Goal: Communication & Community: Answer question/provide support

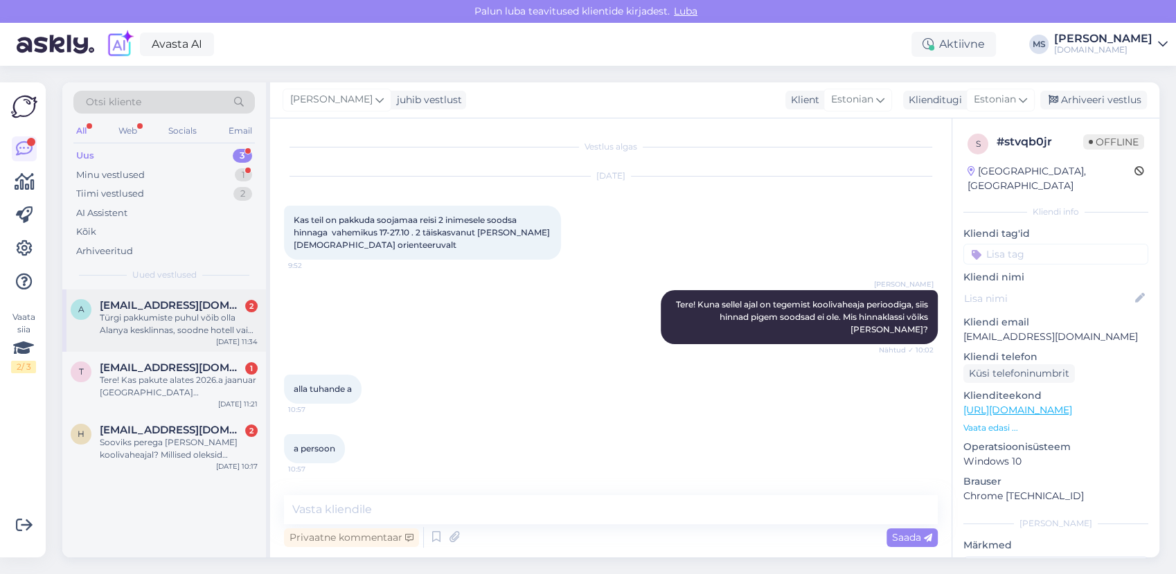
click at [179, 320] on div "Türgi pakkumiste puhul võib olla Alanya kesklinnas, soodne hotell vaid hommikus…" at bounding box center [179, 324] width 158 height 25
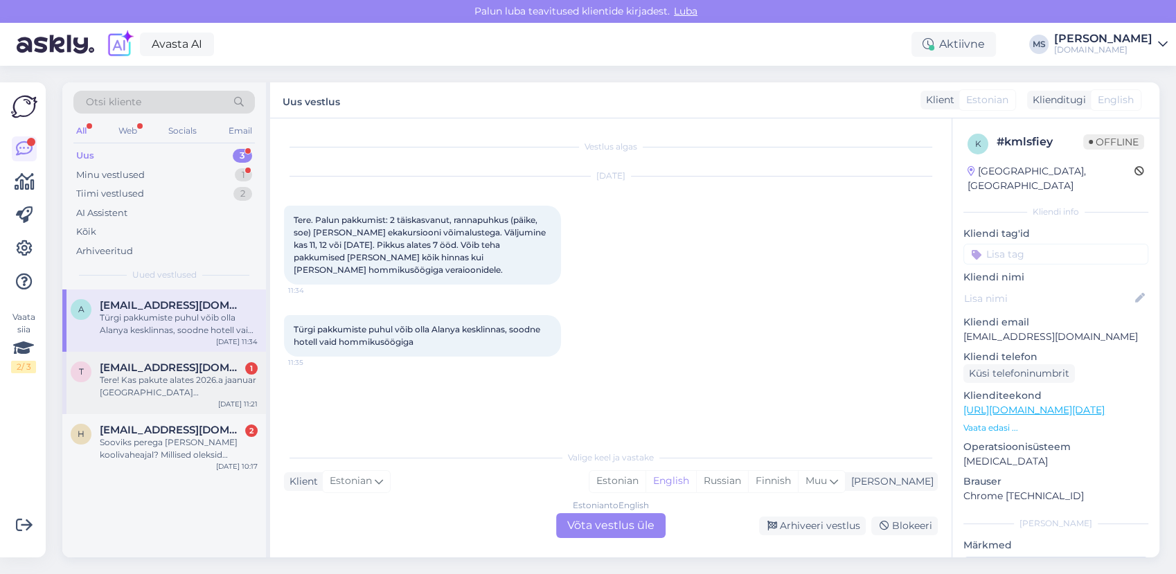
click at [177, 384] on div "Tere! Kas pakute alates 2026.a jaanuar [GEOGRAPHIC_DATA] [PERSON_NAME] lühemaks…" at bounding box center [179, 386] width 158 height 25
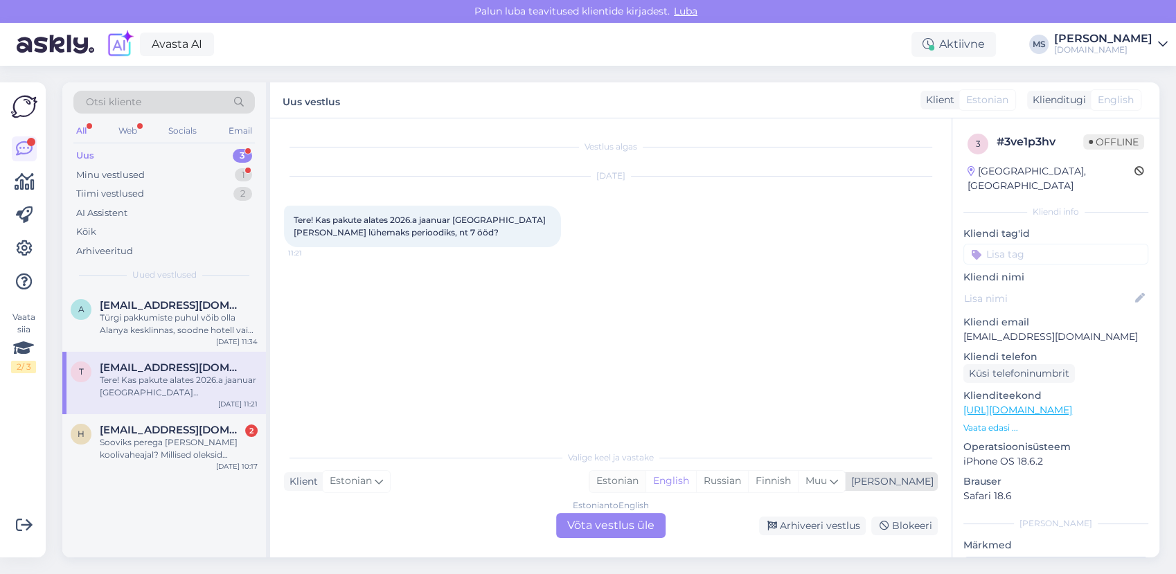
click at [645, 474] on div "Estonian" at bounding box center [617, 481] width 56 height 21
click at [645, 485] on div "Estonian" at bounding box center [617, 481] width 56 height 21
click at [646, 517] on div "Estonian to Estonian Võta vestlus üle" at bounding box center [610, 525] width 109 height 25
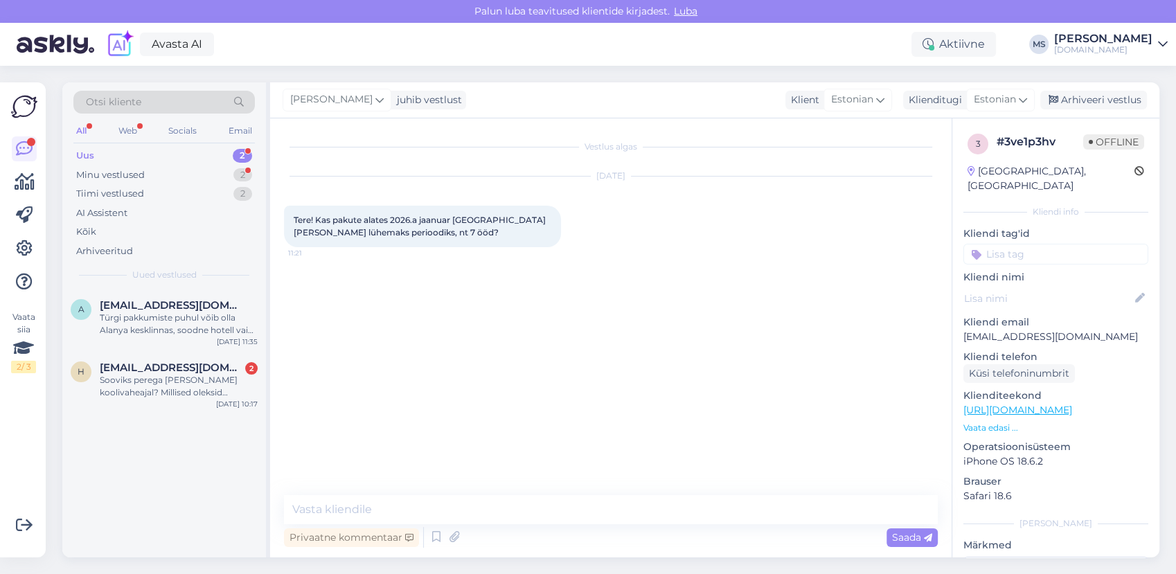
drag, startPoint x: 598, startPoint y: 491, endPoint x: 594, endPoint y: 504, distance: 13.8
click at [598, 492] on div "Vestlus algas [DATE] Tere! Kas pakute alates 2026.a jaanuar [GEOGRAPHIC_DATA] […" at bounding box center [610, 337] width 681 height 439
click at [593, 509] on textarea at bounding box center [611, 509] width 654 height 29
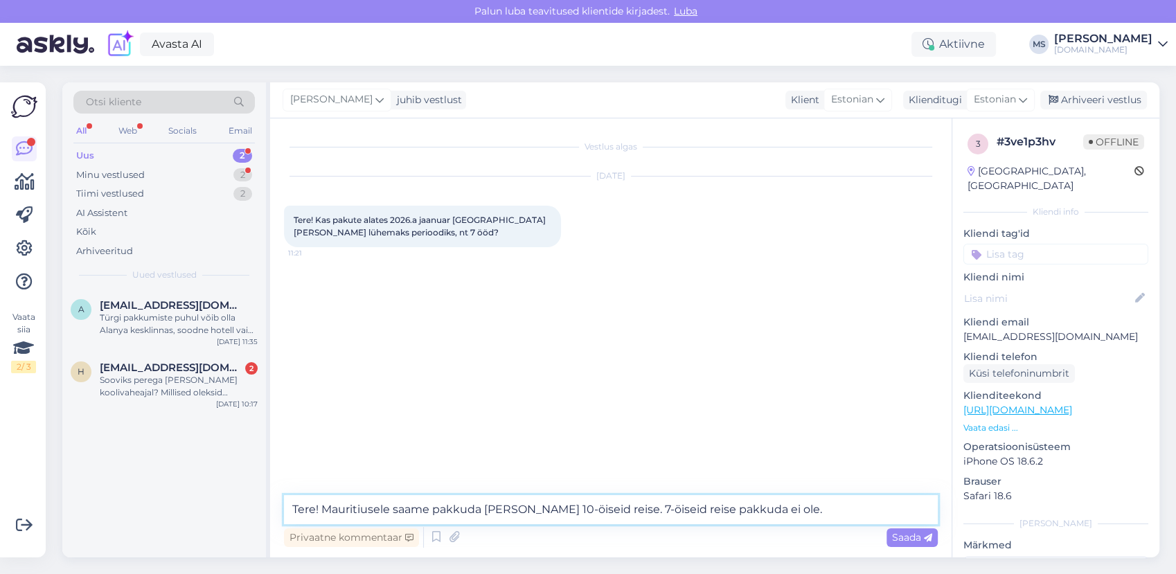
type textarea "Tere! Mauritiusele saame pakkuda [PERSON_NAME] 10-öiseid reise. 7-öiseid reise …"
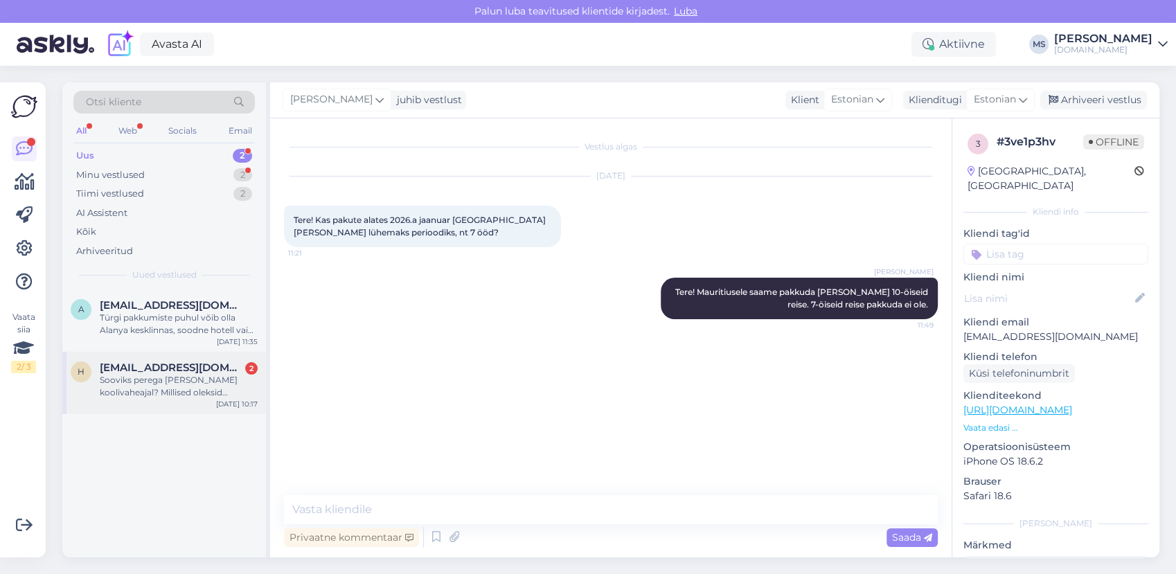
click at [172, 391] on div "Sooviks perega [PERSON_NAME] koolivaheajal? Millised oleksid pakkumised?" at bounding box center [179, 386] width 158 height 25
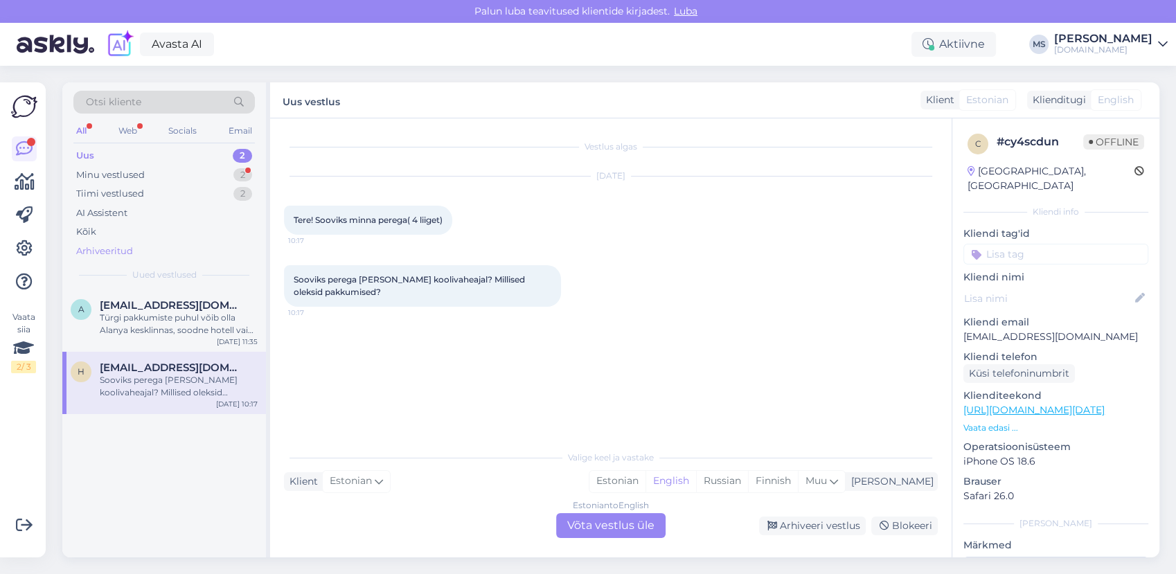
click at [124, 302] on span "[EMAIL_ADDRESS][DOMAIN_NAME]" at bounding box center [172, 305] width 144 height 12
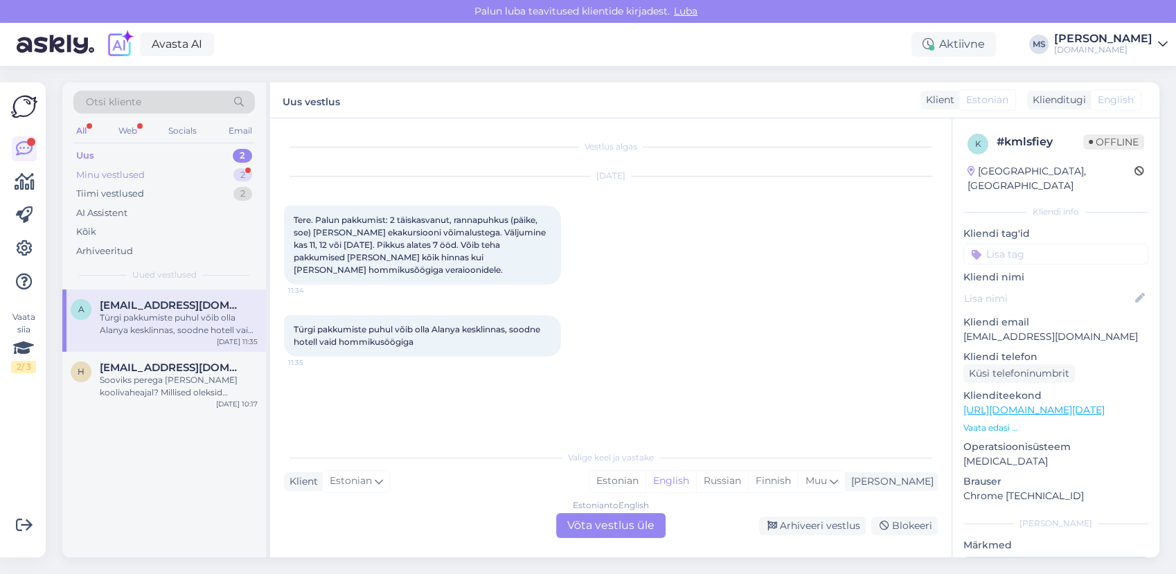
click at [136, 171] on div "Minu vestlused" at bounding box center [110, 175] width 69 height 14
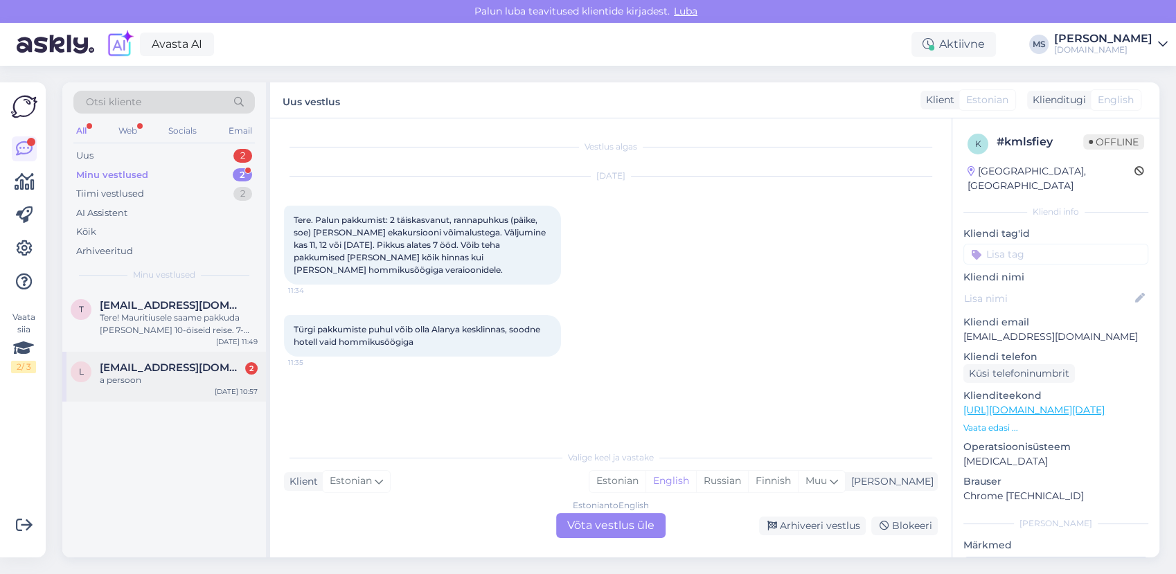
click at [155, 370] on span "[EMAIL_ADDRESS][DOMAIN_NAME]" at bounding box center [172, 367] width 144 height 12
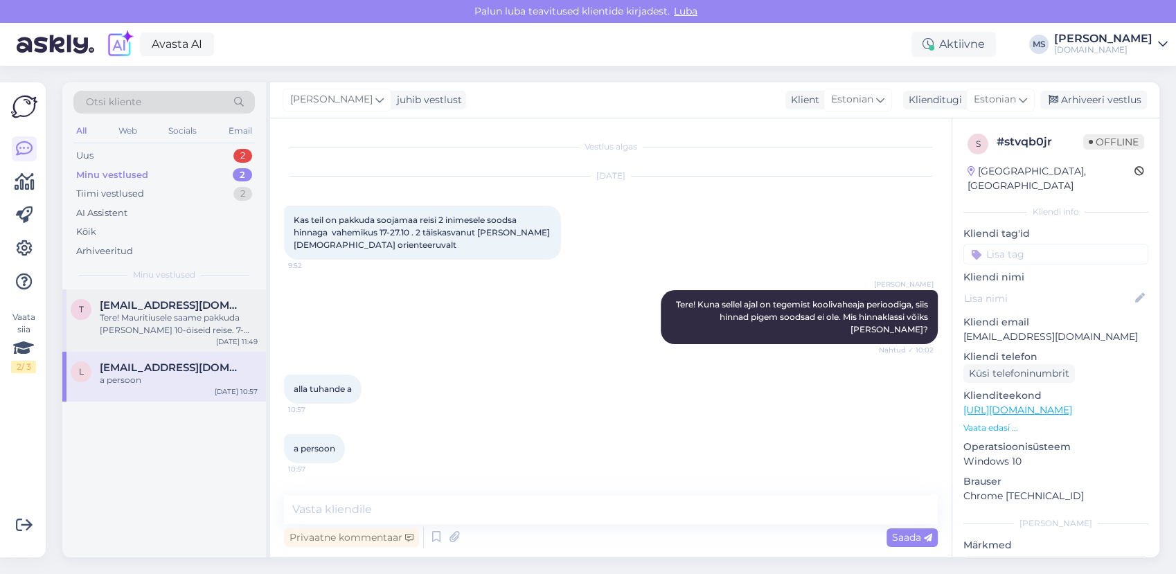
click at [138, 325] on div "Tere! Mauritiusele saame pakkuda [PERSON_NAME] 10-öiseid reise. 7-öiseid reise …" at bounding box center [179, 324] width 158 height 25
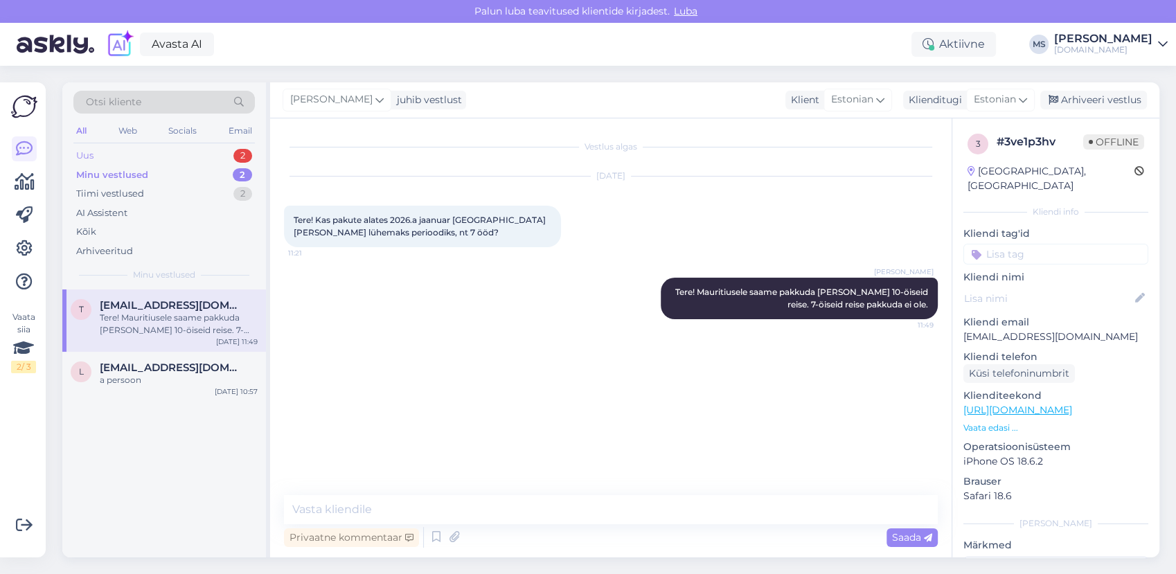
click at [120, 157] on div "Uus 2" at bounding box center [163, 155] width 181 height 19
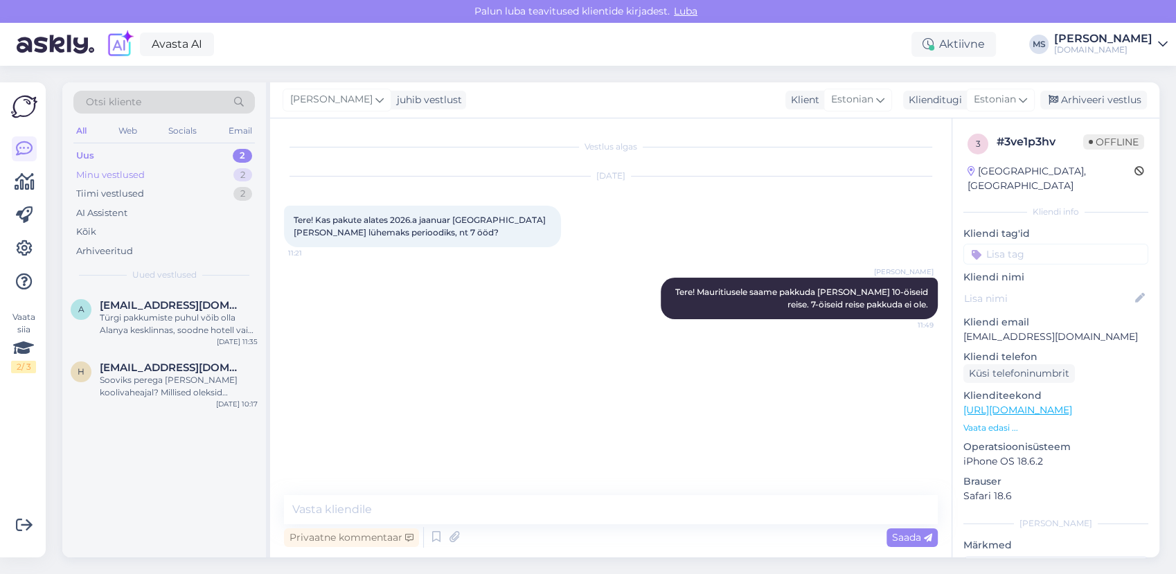
click at [161, 175] on div "Minu vestlused 2" at bounding box center [163, 175] width 181 height 19
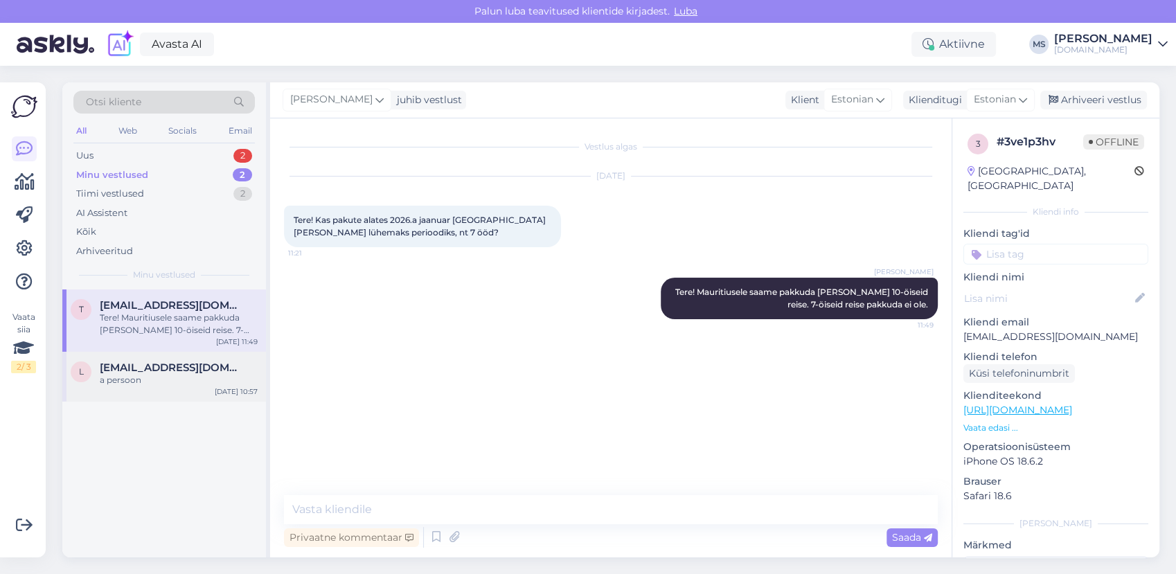
click at [184, 370] on span "[EMAIL_ADDRESS][DOMAIN_NAME]" at bounding box center [172, 367] width 144 height 12
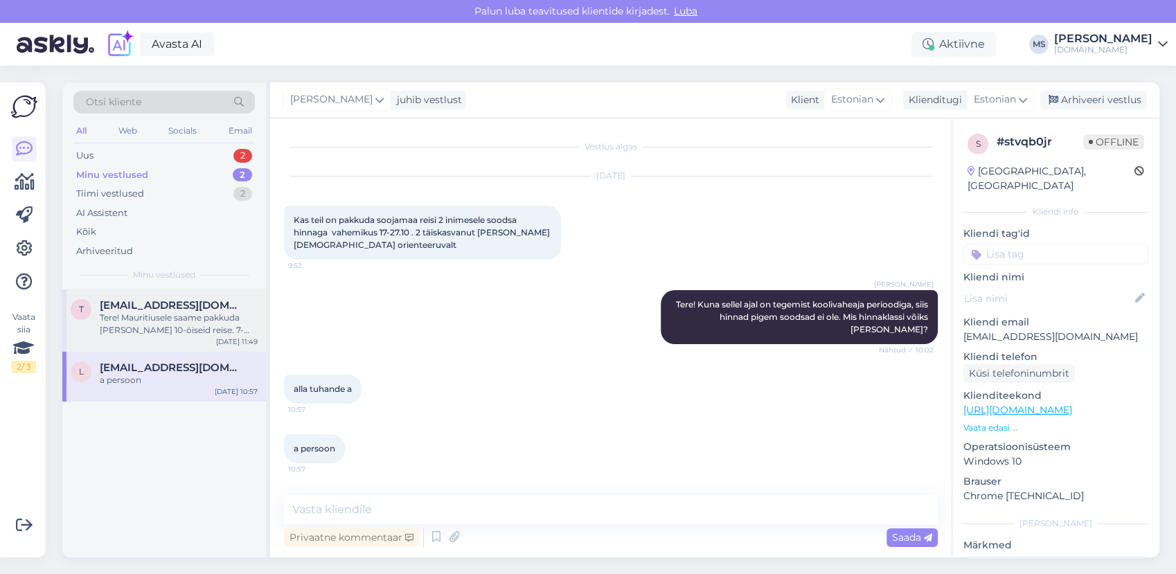
click at [190, 326] on div "Tere! Mauritiusele saame pakkuda [PERSON_NAME] 10-öiseid reise. 7-öiseid reise …" at bounding box center [179, 324] width 158 height 25
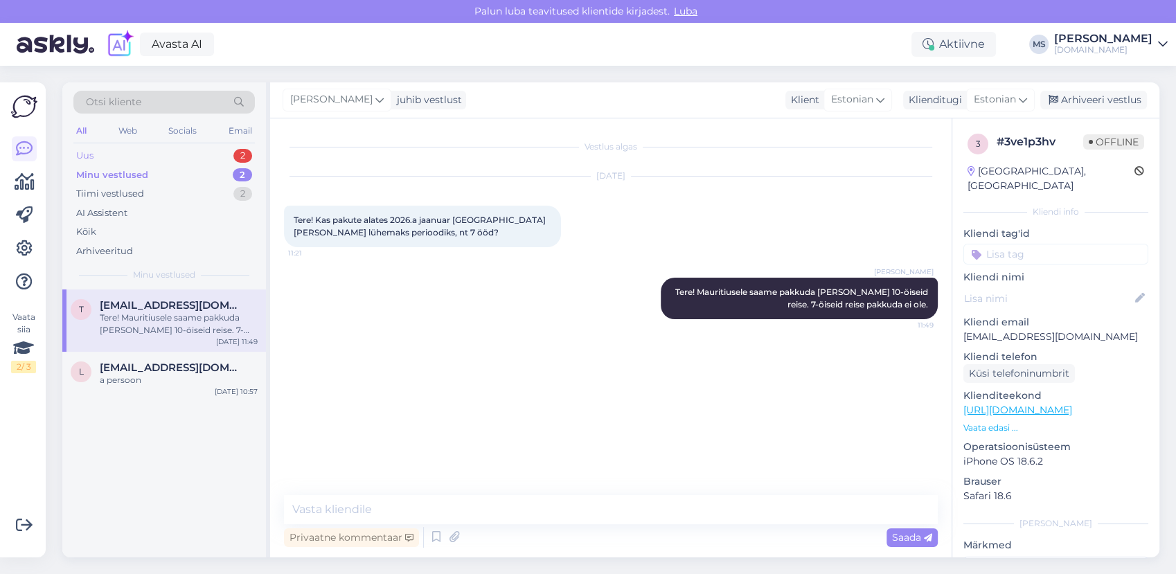
click at [151, 159] on div "Uus 2" at bounding box center [163, 155] width 181 height 19
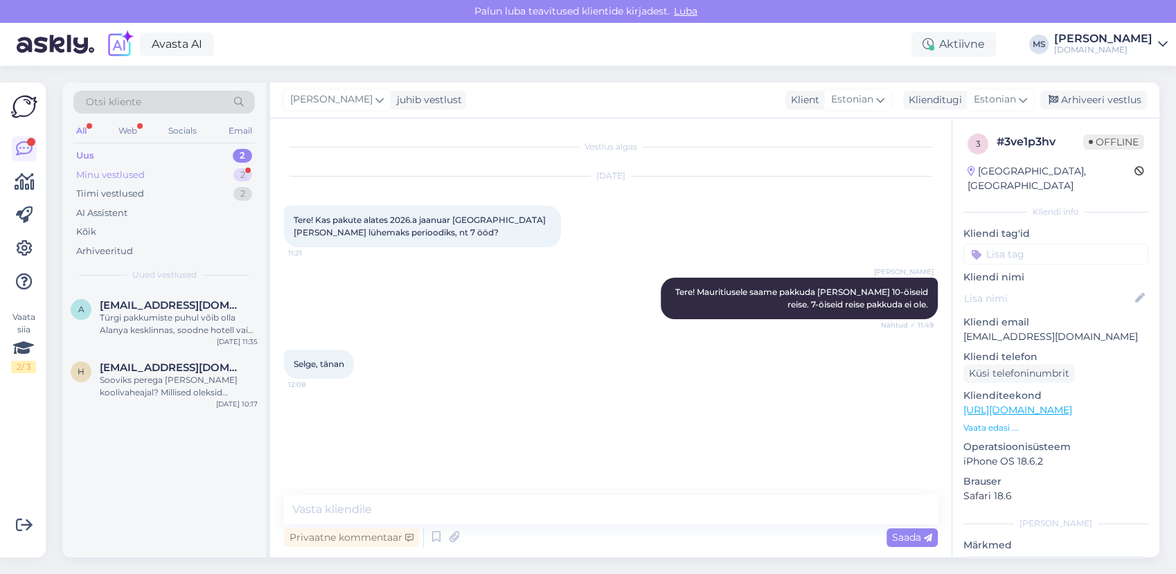
drag, startPoint x: 167, startPoint y: 191, endPoint x: 158, endPoint y: 178, distance: 15.9
click at [167, 190] on div "Tiimi vestlused 2" at bounding box center [163, 193] width 181 height 19
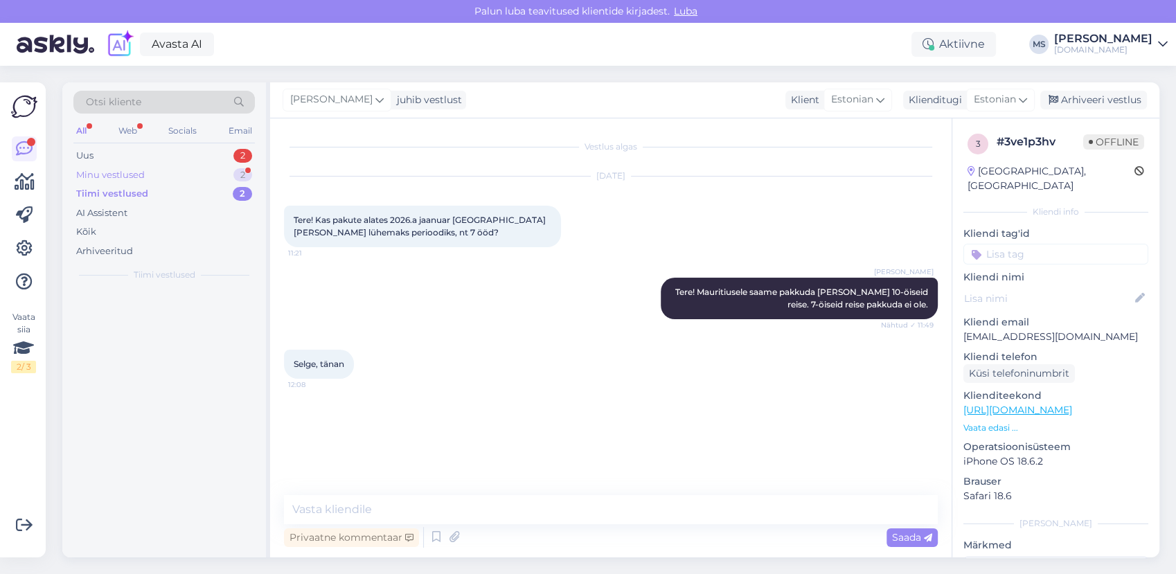
click at [158, 178] on div "Minu vestlused 2" at bounding box center [163, 175] width 181 height 19
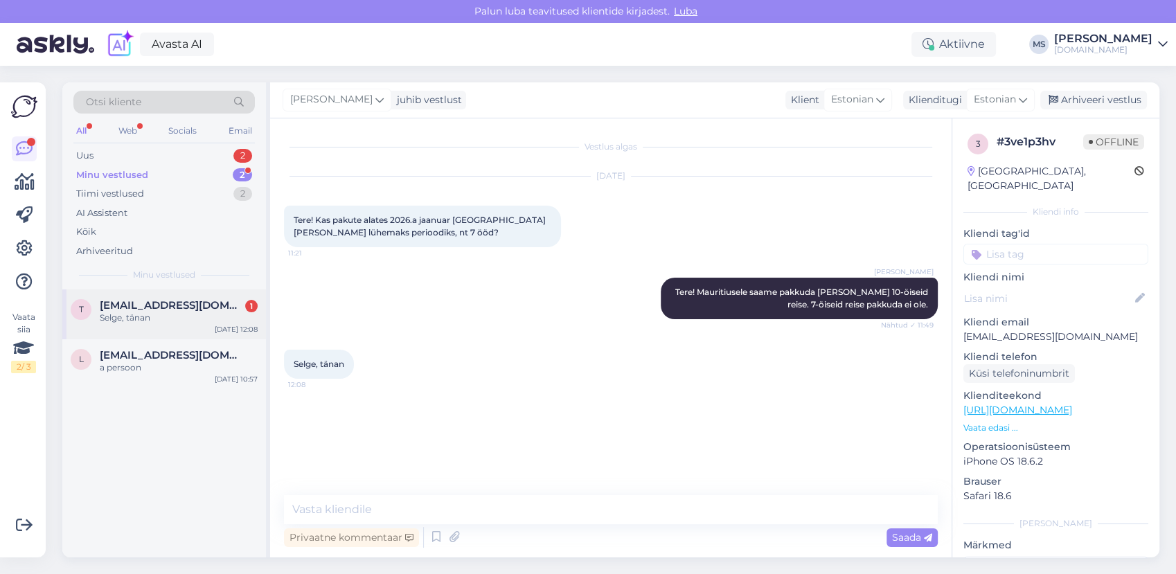
click at [141, 328] on div "t [EMAIL_ADDRESS][DOMAIN_NAME] 1 Selge, tänan [DATE] 12:08" at bounding box center [164, 314] width 204 height 50
click at [121, 154] on div "Uus 3" at bounding box center [163, 155] width 181 height 19
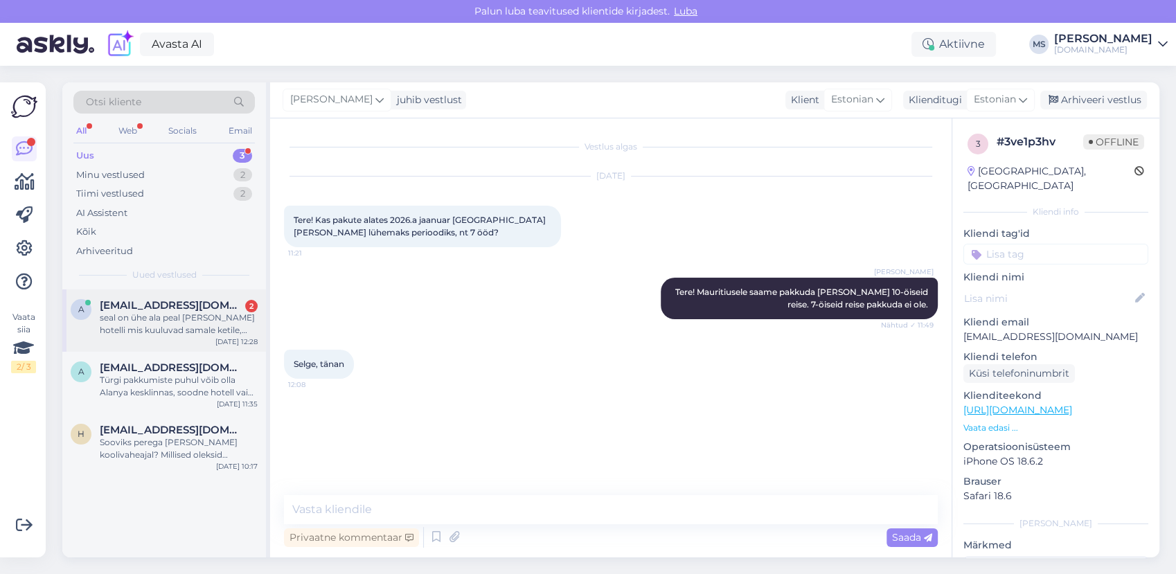
click at [206, 316] on div "seal on ühe ala peal [PERSON_NAME] hotelli mis kuuluvad samale ketile, tundub, …" at bounding box center [179, 324] width 158 height 25
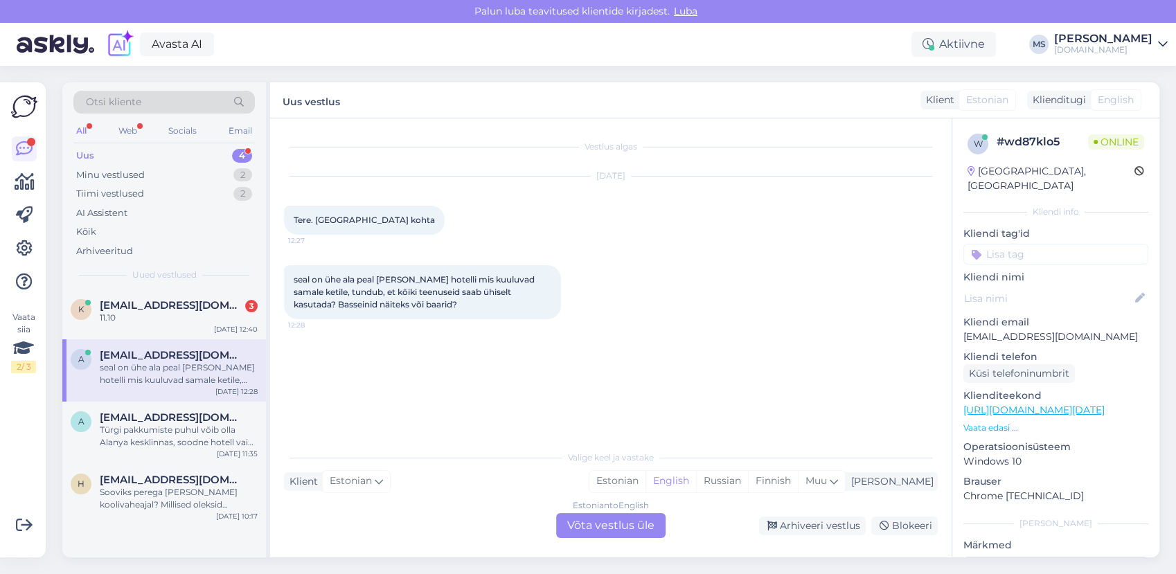
click at [133, 146] on div "Uus 4" at bounding box center [163, 155] width 181 height 19
click at [195, 320] on div "11.10" at bounding box center [179, 318] width 158 height 12
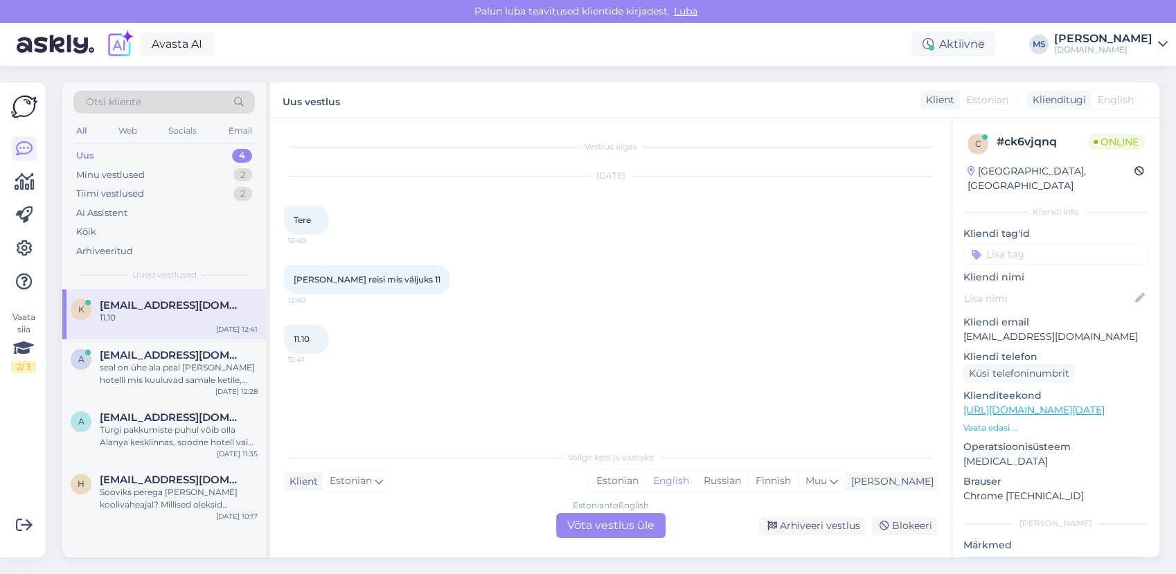
click at [664, 470] on div "Valige [PERSON_NAME] vastake Klient Estonian Mina Estonian English Russian Finn…" at bounding box center [611, 490] width 654 height 95
click at [645, 479] on div "Estonian" at bounding box center [617, 481] width 56 height 21
click at [616, 519] on div "Estonian to Estonian Võta vestlus üle" at bounding box center [610, 525] width 109 height 25
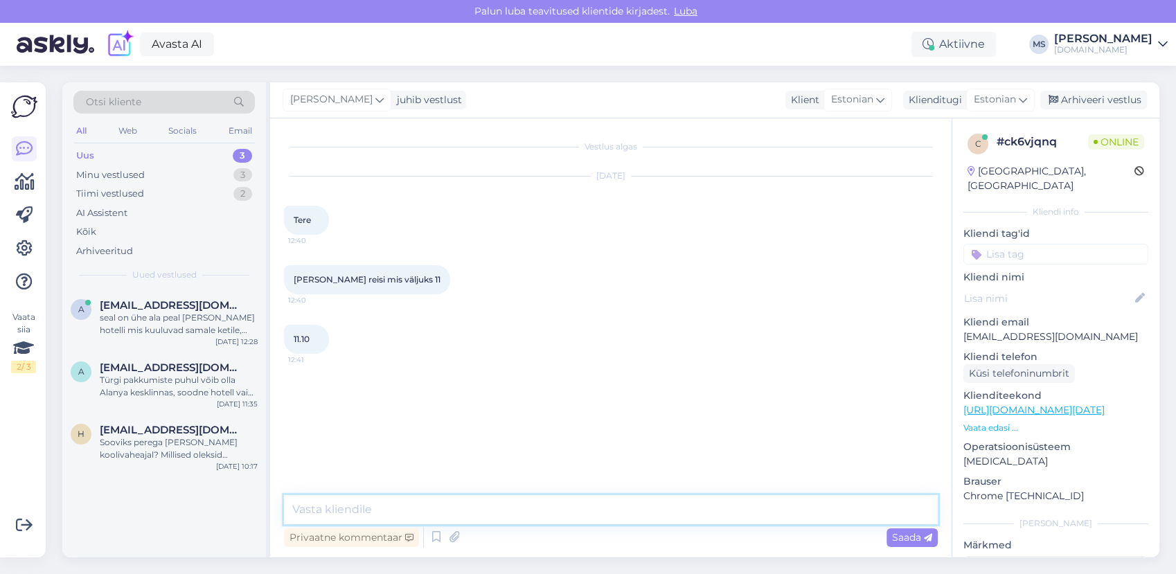
click at [602, 512] on textarea at bounding box center [611, 509] width 654 height 29
type textarea "Tere! 11.10 väljumisega on viimased 3 lennukohta 7-öistele Kreeta reisidele."
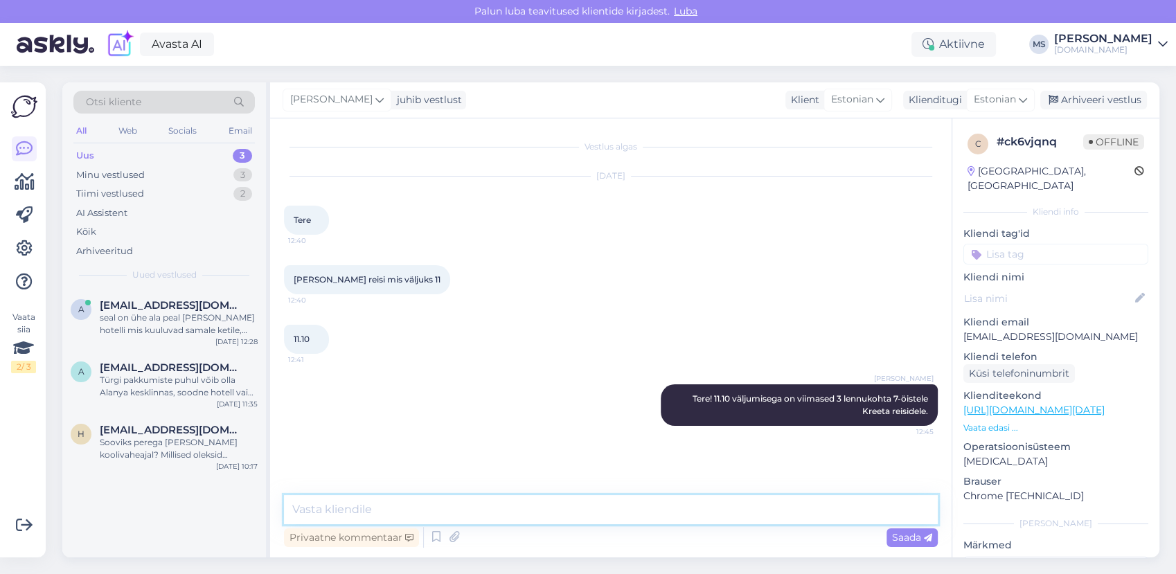
click at [416, 507] on textarea at bounding box center [611, 509] width 654 height 29
paste textarea "[URL][DOMAIN_NAME]"
type textarea "Pakkumistega saate tutvuda siin: [URL][DOMAIN_NAME]"
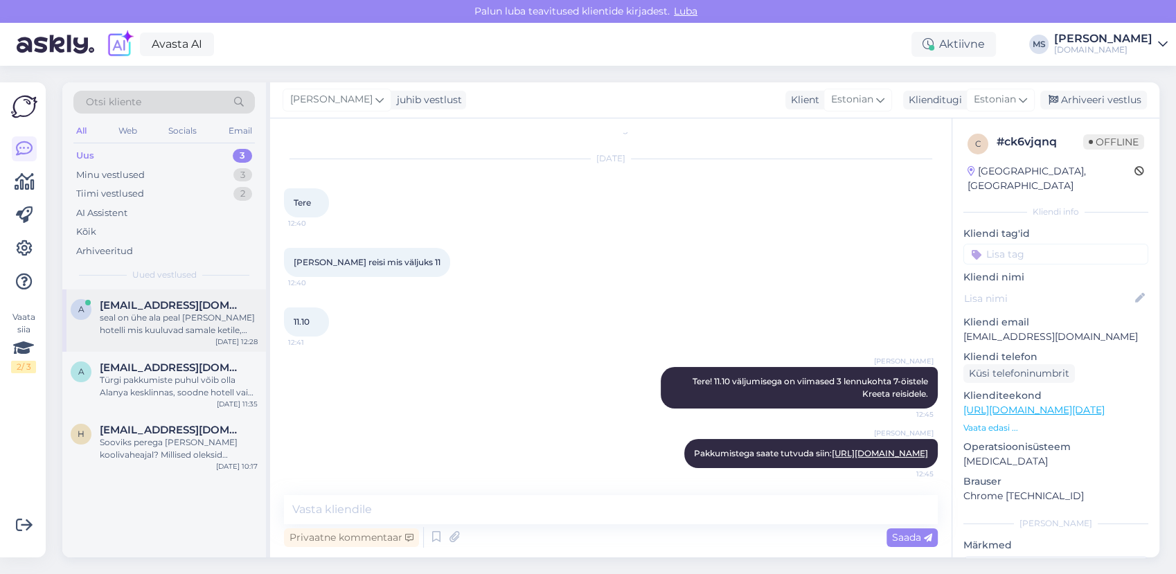
click at [177, 335] on div "seal on ühe ala peal [PERSON_NAME] hotelli mis kuuluvad samale ketile, tundub, …" at bounding box center [179, 324] width 158 height 25
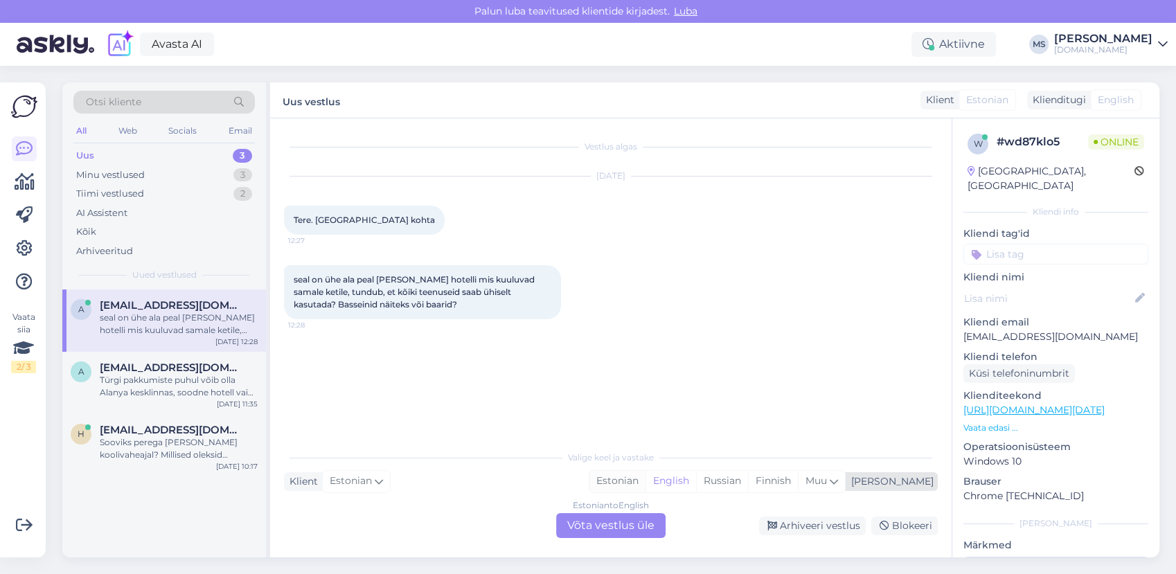
click at [645, 482] on div "Estonian" at bounding box center [617, 481] width 56 height 21
click at [638, 521] on div "Estonian to Estonian Võta vestlus üle" at bounding box center [610, 525] width 109 height 25
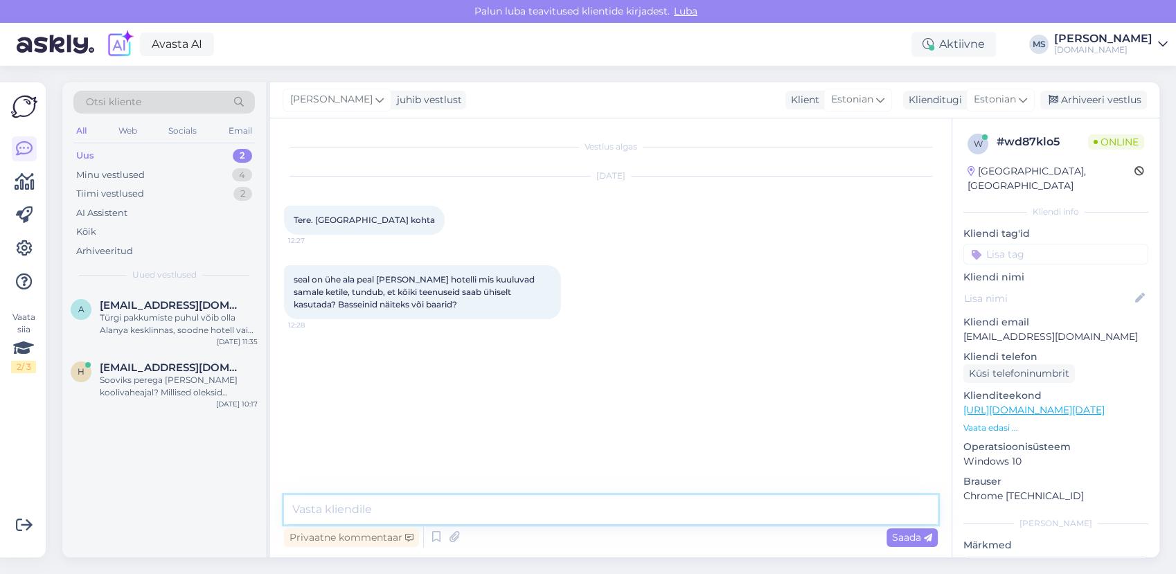
click at [605, 509] on textarea at bounding box center [611, 509] width 654 height 29
click at [463, 504] on textarea at bounding box center [611, 509] width 654 height 29
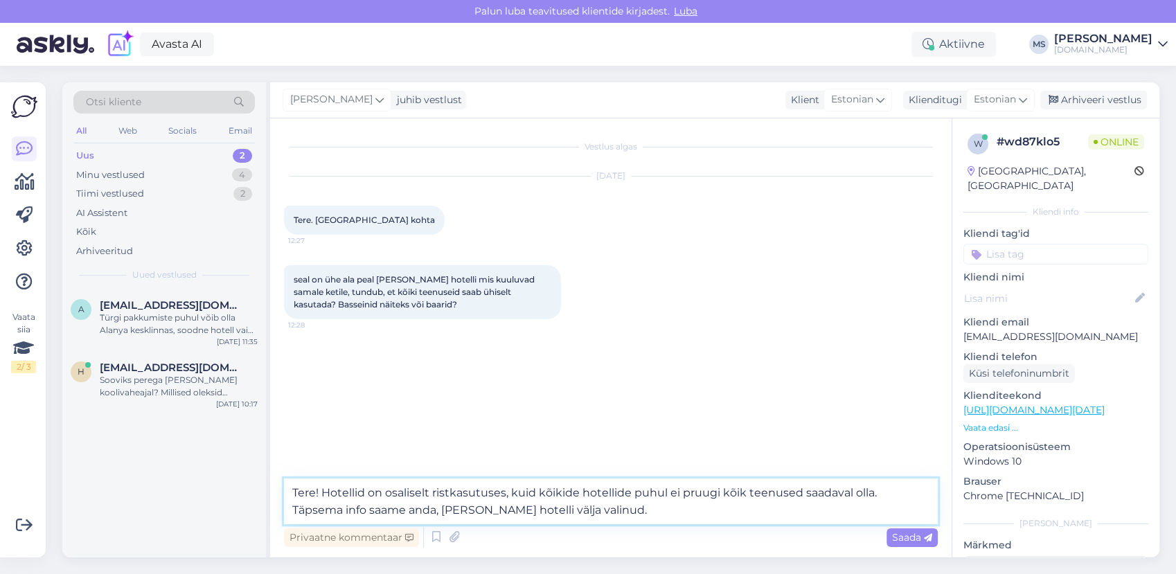
type textarea "Tere! Hotellid on osaliselt ristkasutuses, kuid kõikide hotellide puhul ei pruu…"
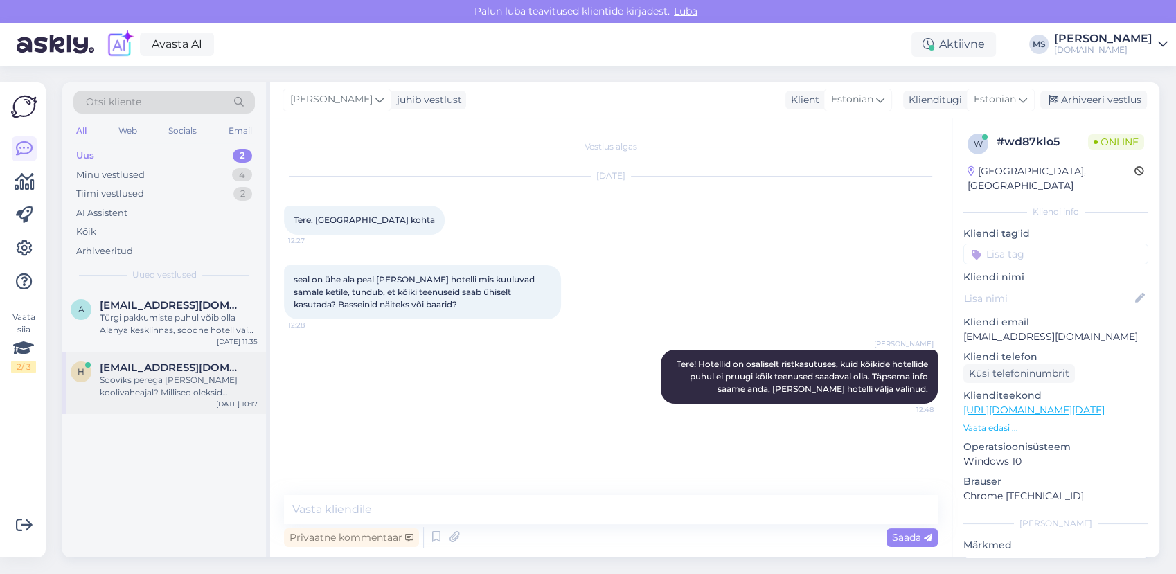
click at [163, 384] on div "Sooviks perega [PERSON_NAME] koolivaheajal? Millised oleksid pakkumised?" at bounding box center [179, 386] width 158 height 25
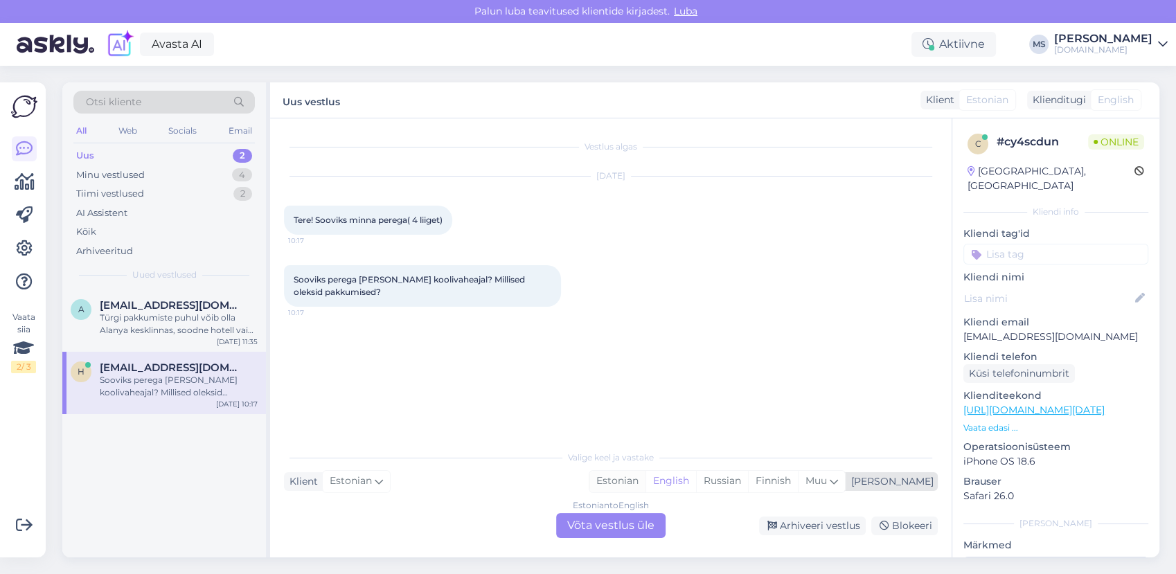
click at [645, 482] on div "Estonian" at bounding box center [617, 481] width 56 height 21
click at [632, 516] on div "Estonian to Estonian Võta vestlus üle" at bounding box center [610, 525] width 109 height 25
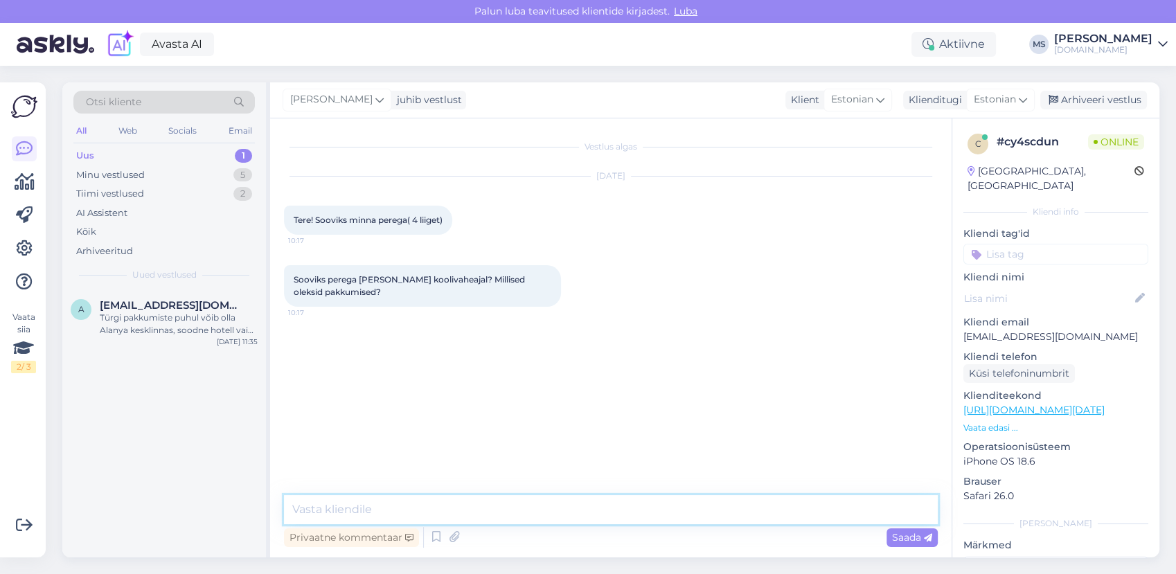
click at [624, 501] on textarea at bounding box center [611, 509] width 654 height 29
click at [618, 504] on textarea at bounding box center [611, 509] width 654 height 29
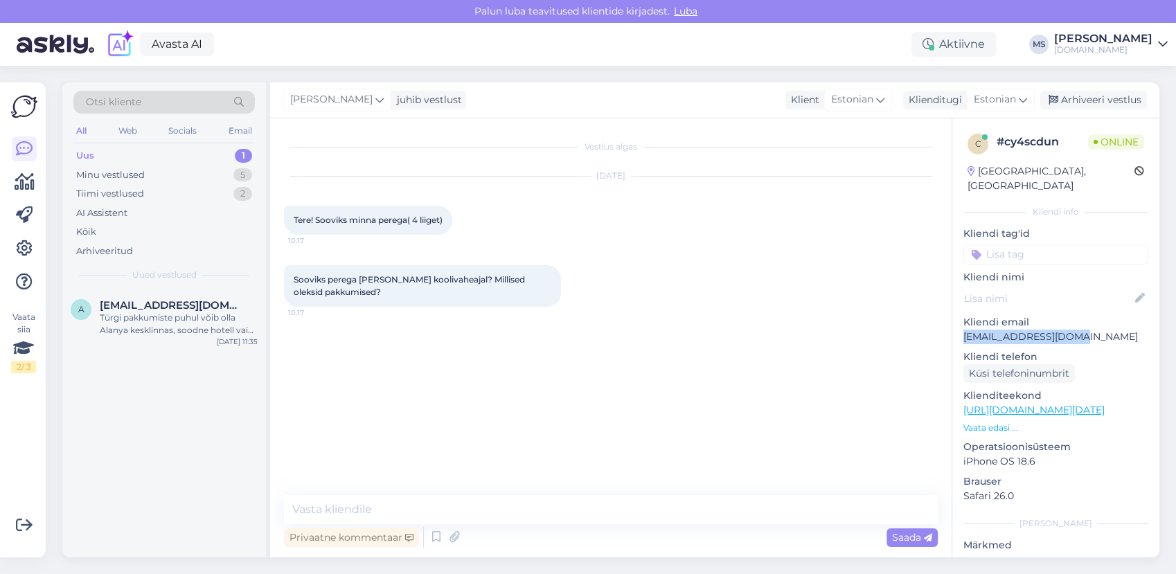
drag, startPoint x: 1069, startPoint y: 324, endPoint x: 964, endPoint y: 323, distance: 105.3
click at [964, 330] on p "[EMAIL_ADDRESS][DOMAIN_NAME]" at bounding box center [1055, 337] width 185 height 15
copy p "[EMAIL_ADDRESS][DOMAIN_NAME]"
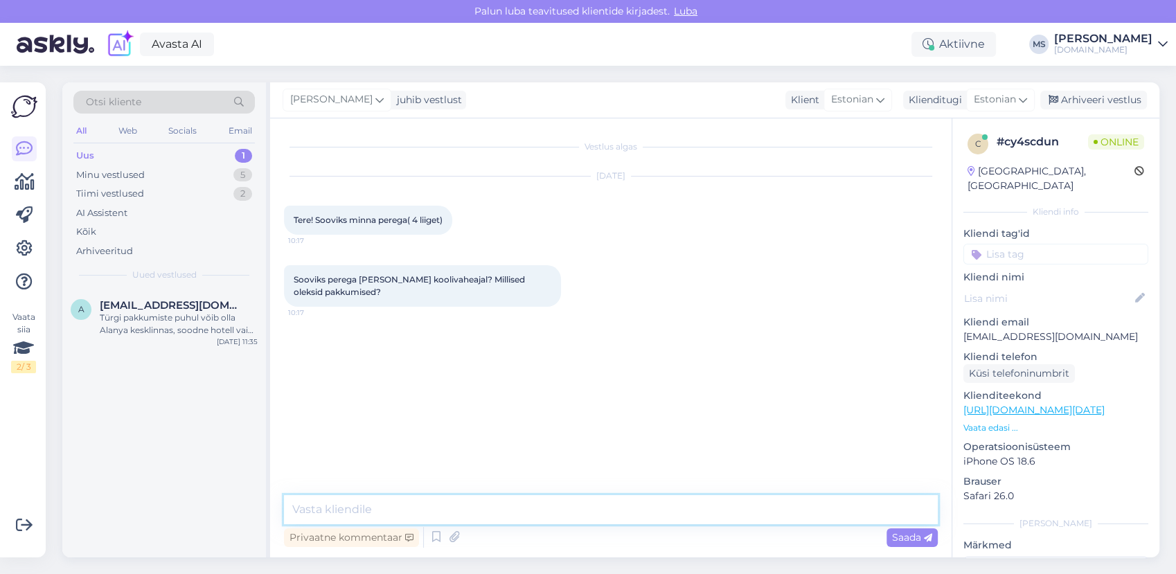
click at [452, 512] on textarea at bounding box center [611, 509] width 654 height 29
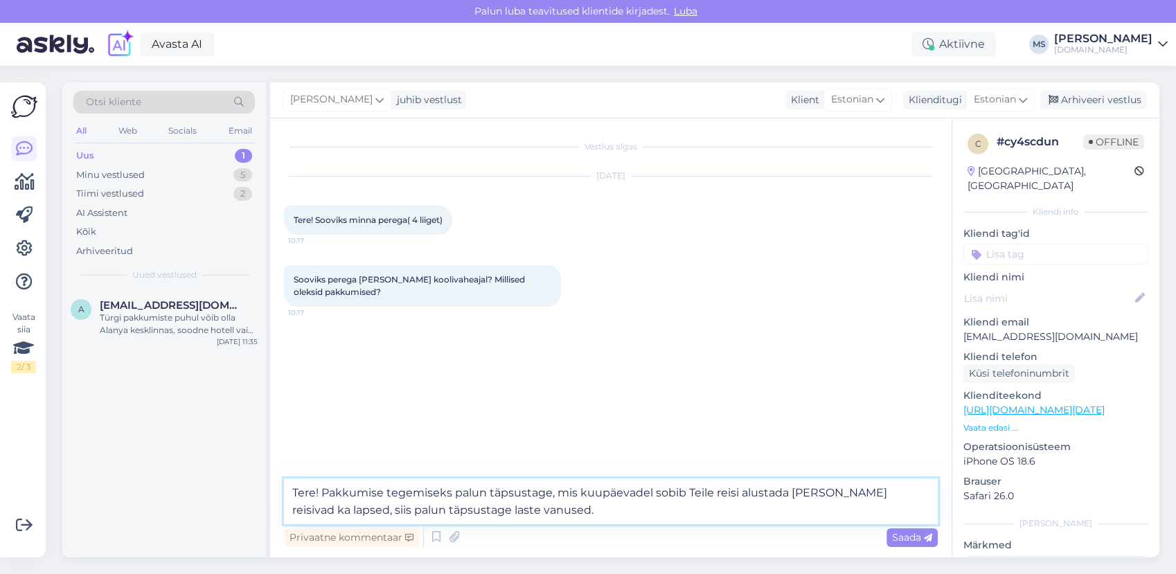
type textarea "Tere! Pakkumise tegemiseks palun täpsustage, mis kuupäevadel sobib Teile reisi …"
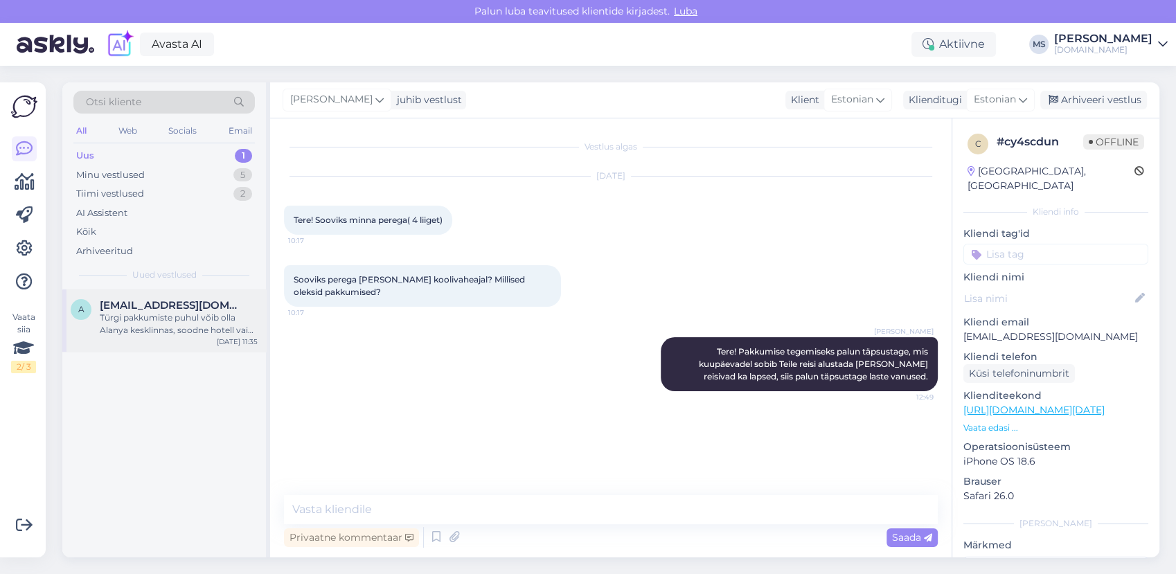
click at [169, 335] on div "Türgi pakkumiste puhul võib olla Alanya kesklinnas, soodne hotell vaid hommikus…" at bounding box center [179, 324] width 158 height 25
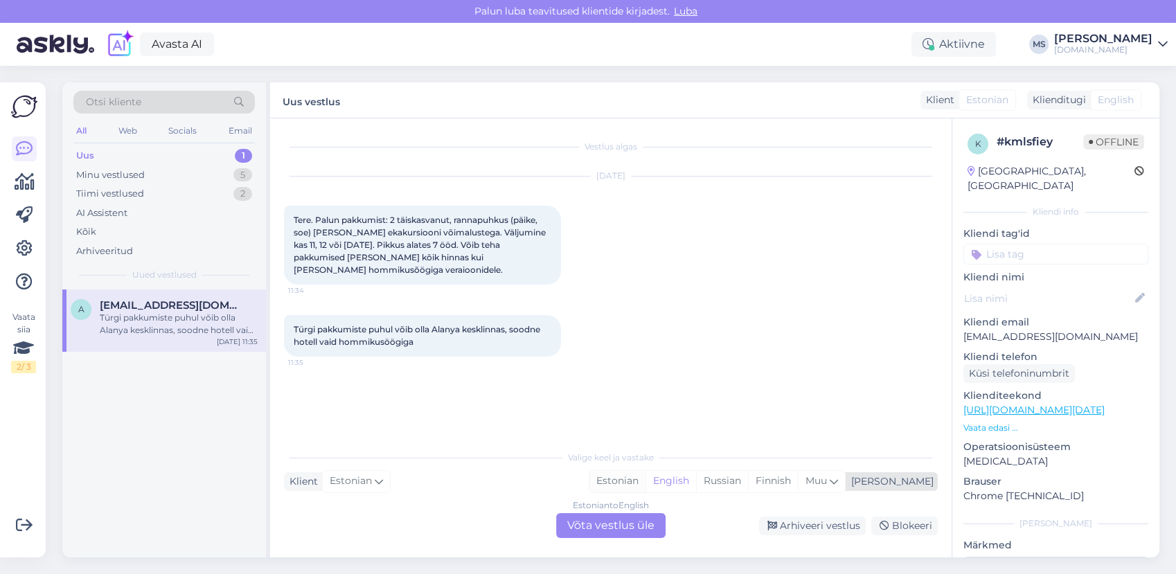
click at [645, 484] on div "Estonian" at bounding box center [617, 481] width 56 height 21
click at [636, 524] on div "Estonian to Estonian Võta vestlus üle" at bounding box center [610, 525] width 109 height 25
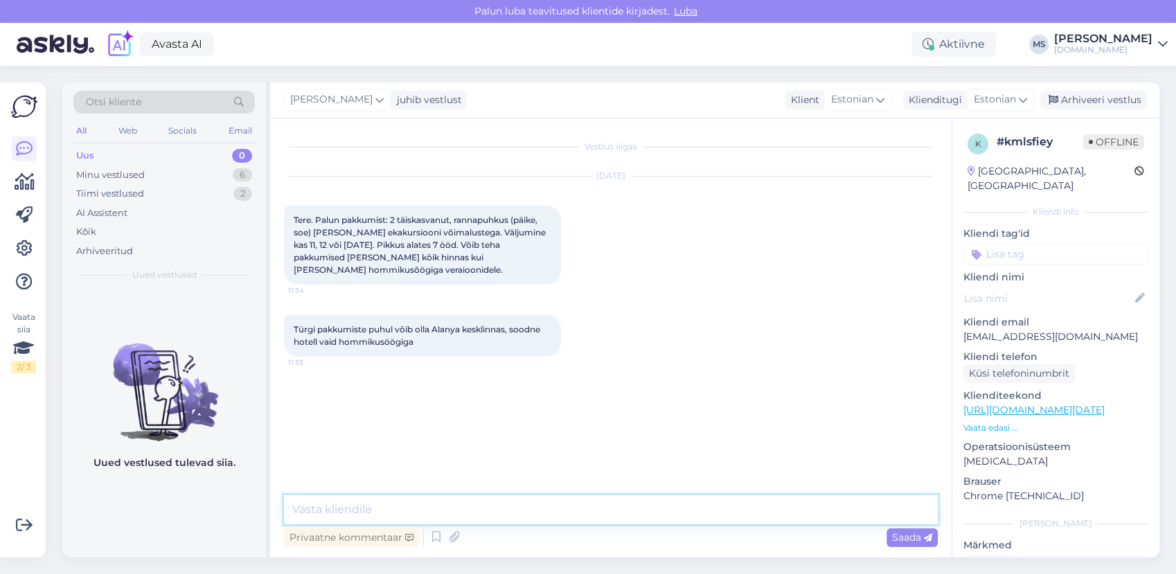
click at [580, 501] on textarea at bounding box center [611, 509] width 654 height 29
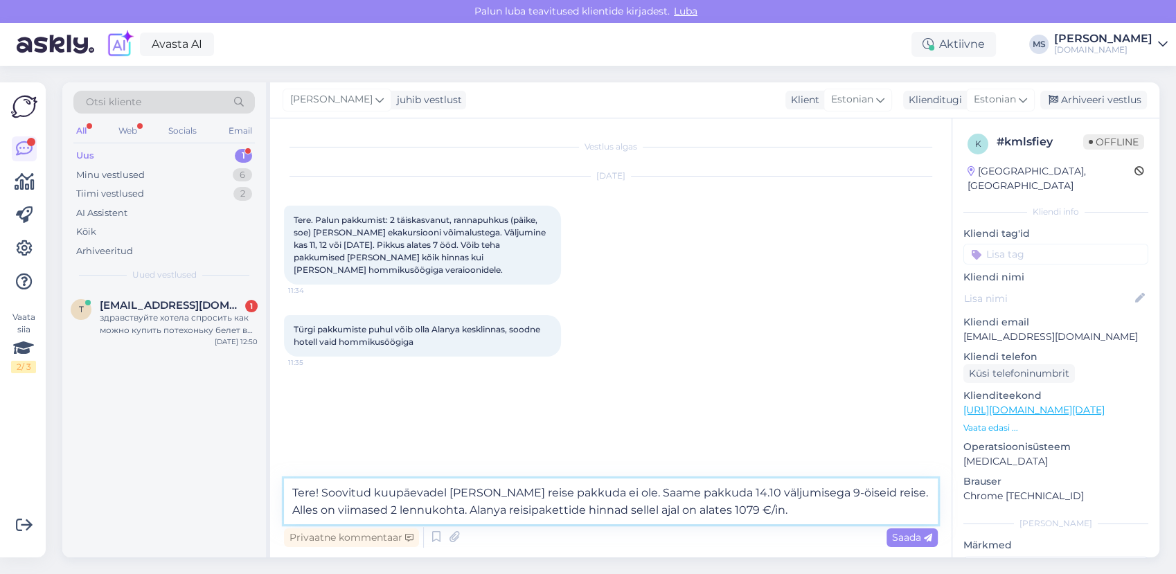
type textarea "Tere! Soovitud kuupäevadel [PERSON_NAME] reise pakkuda ei ole. Saame pakkuda 14…"
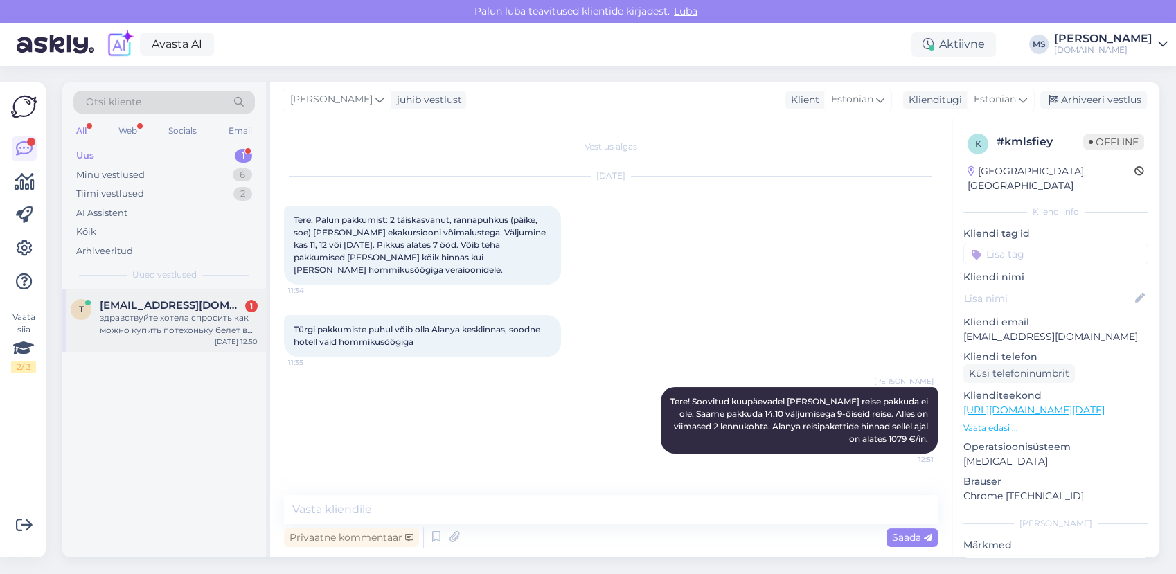
click at [218, 330] on div "здравствуйте хотела спросить как можно купить потехоньку белет в турцию станбул" at bounding box center [179, 324] width 158 height 25
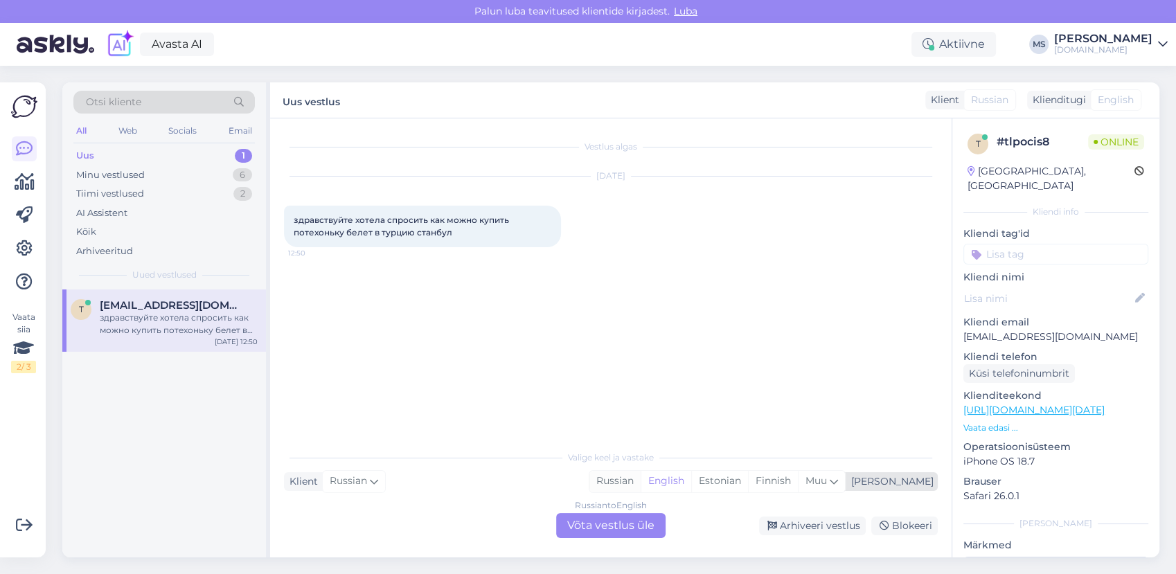
click at [641, 483] on div "Russian" at bounding box center [614, 481] width 51 height 21
click at [637, 522] on div "Russian to Russian Võta vestlus üle" at bounding box center [610, 525] width 109 height 25
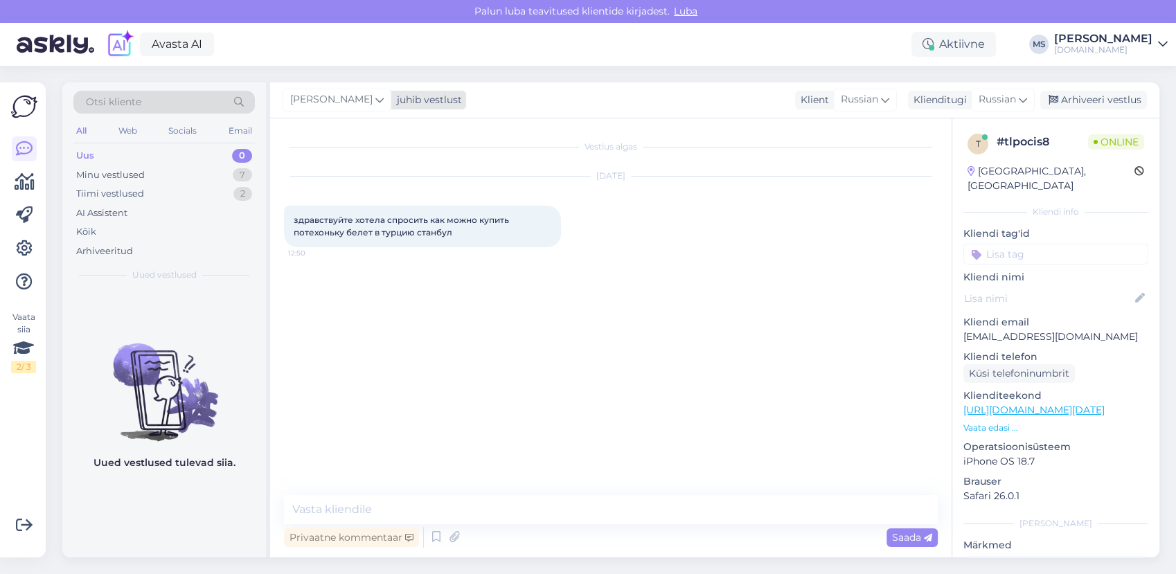
click at [350, 94] on span "[PERSON_NAME]" at bounding box center [331, 99] width 82 height 15
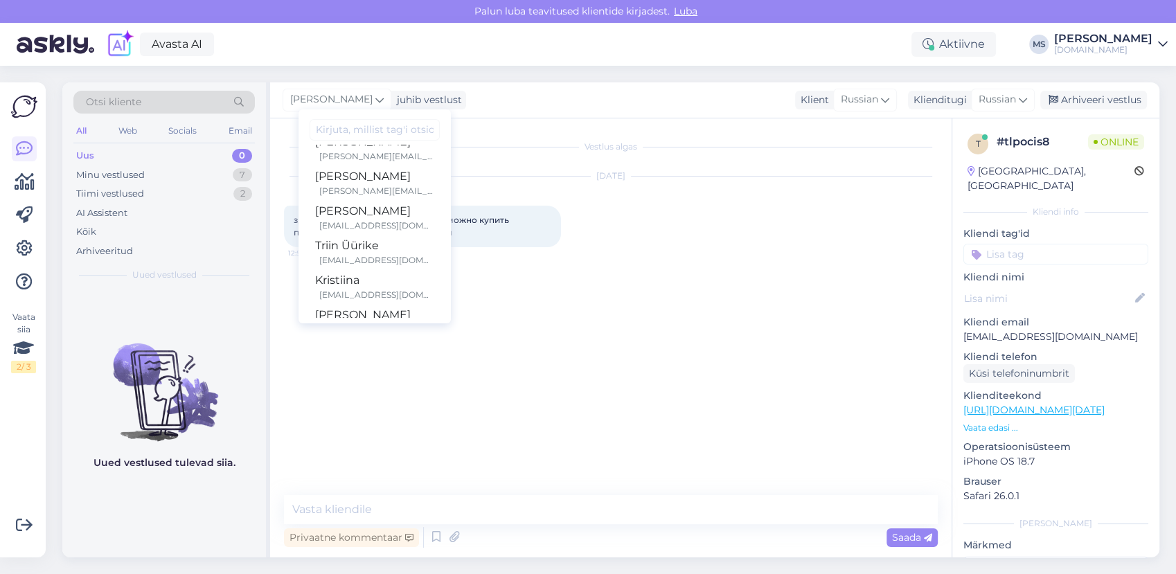
scroll to position [357, 0]
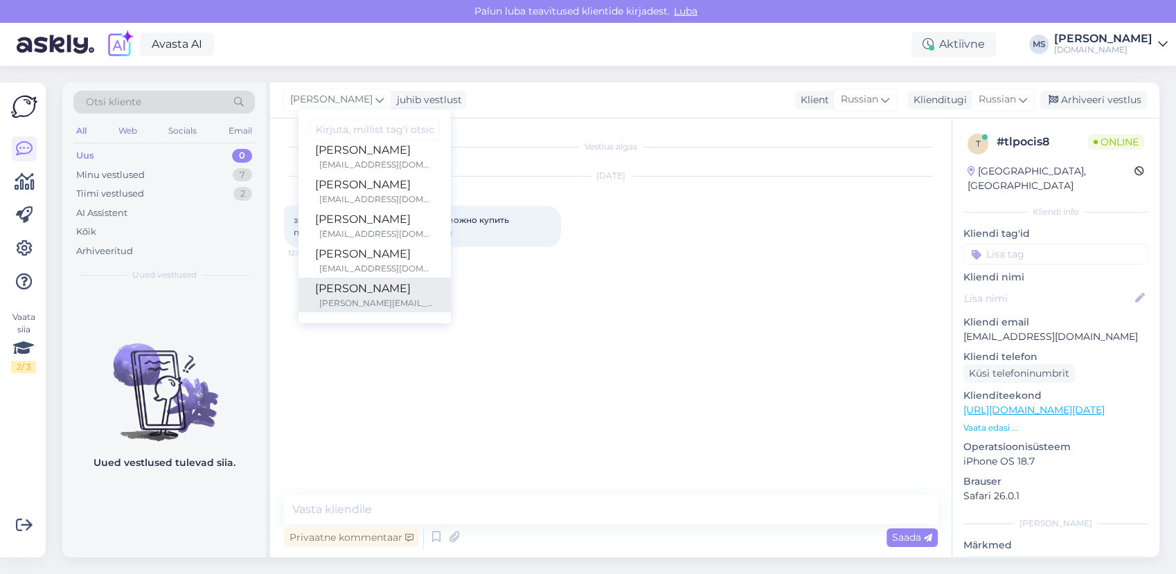
click at [366, 285] on div "[PERSON_NAME]" at bounding box center [374, 288] width 119 height 17
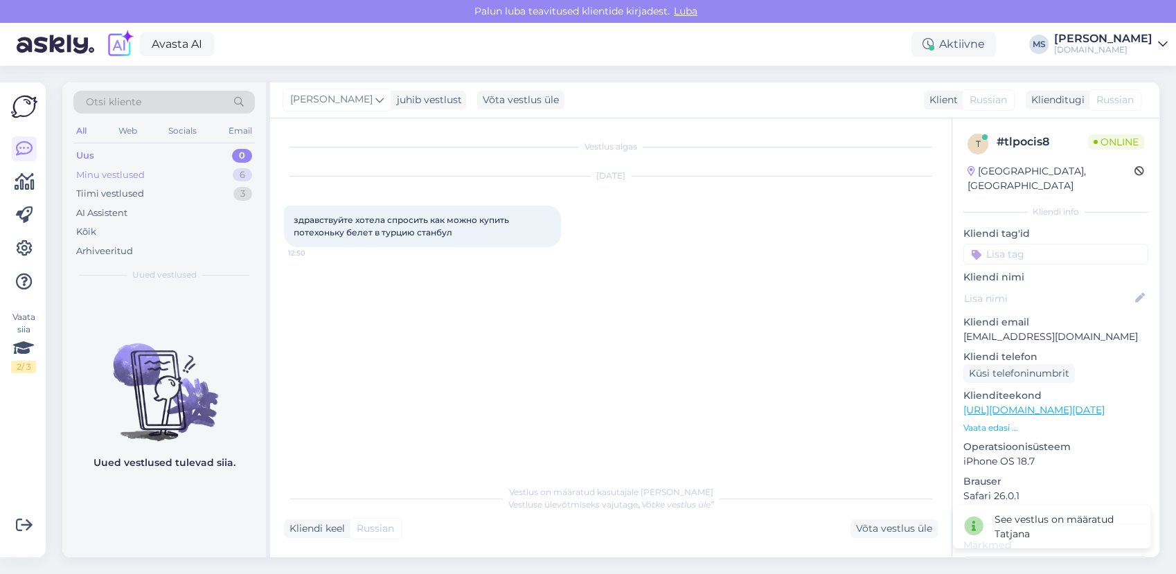
click at [181, 179] on div "Minu vestlused 6" at bounding box center [163, 175] width 181 height 19
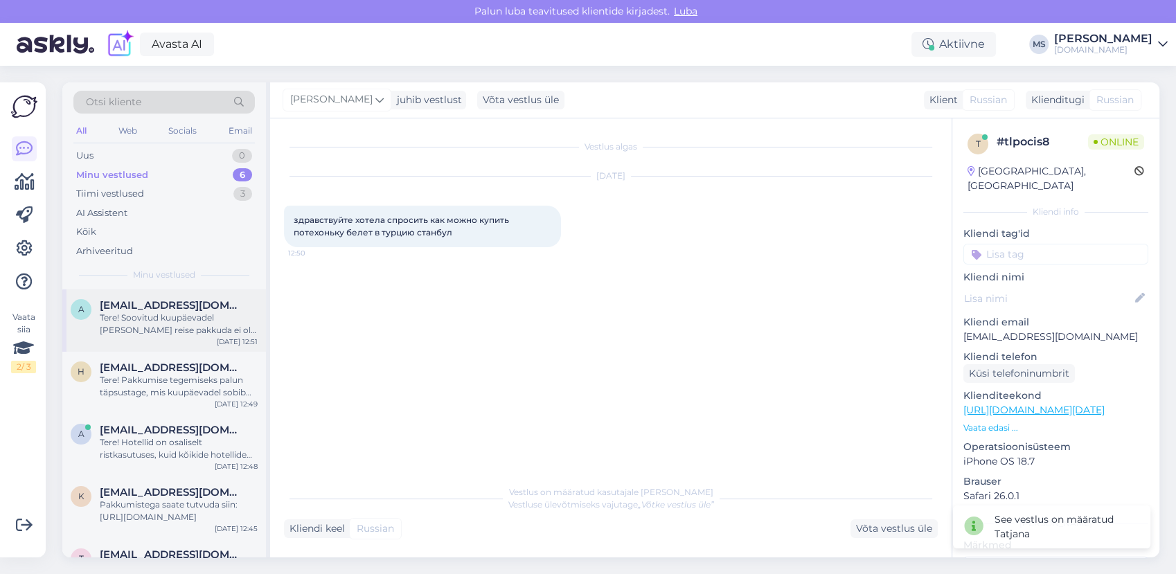
click at [177, 309] on span "[EMAIL_ADDRESS][DOMAIN_NAME]" at bounding box center [172, 305] width 144 height 12
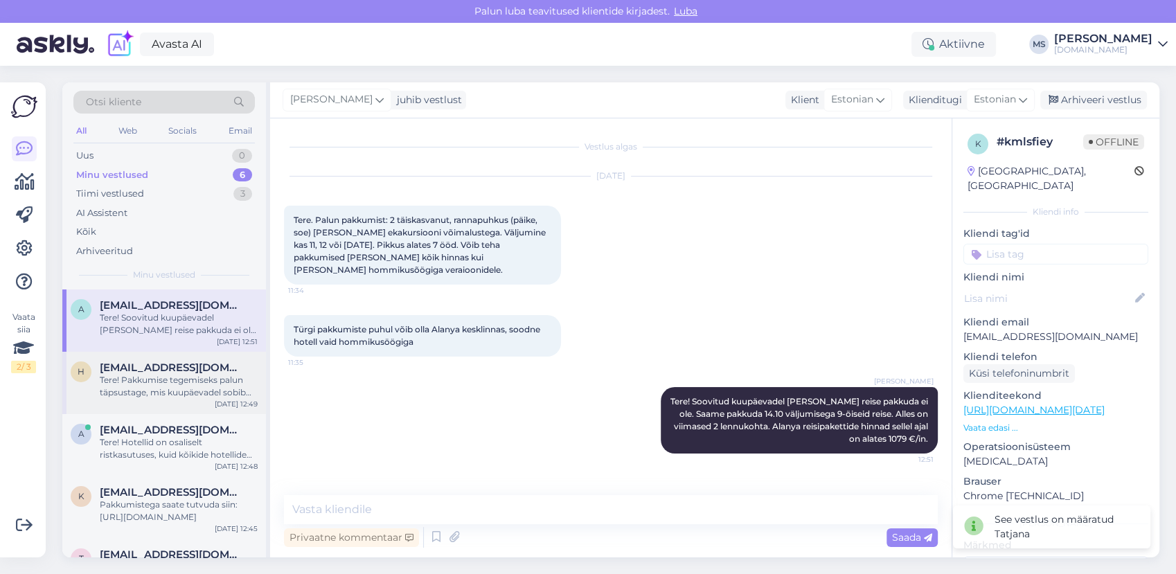
click at [178, 366] on span "[EMAIL_ADDRESS][DOMAIN_NAME]" at bounding box center [172, 367] width 144 height 12
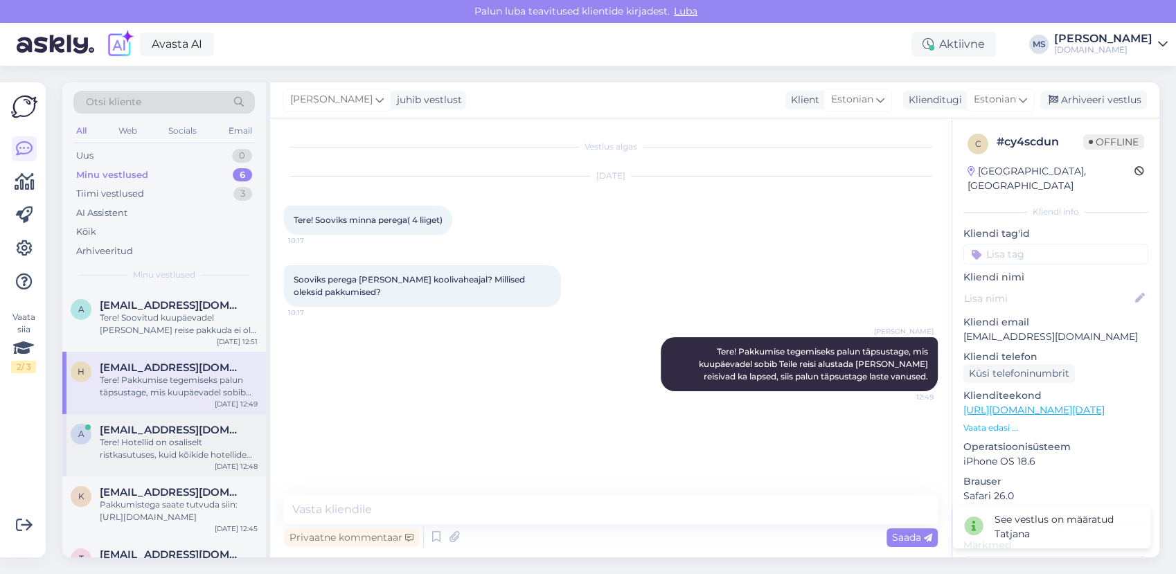
click at [188, 454] on div "Tere! Hotellid on osaliselt ristkasutuses, kuid kõikide hotellide puhul ei pruu…" at bounding box center [179, 448] width 158 height 25
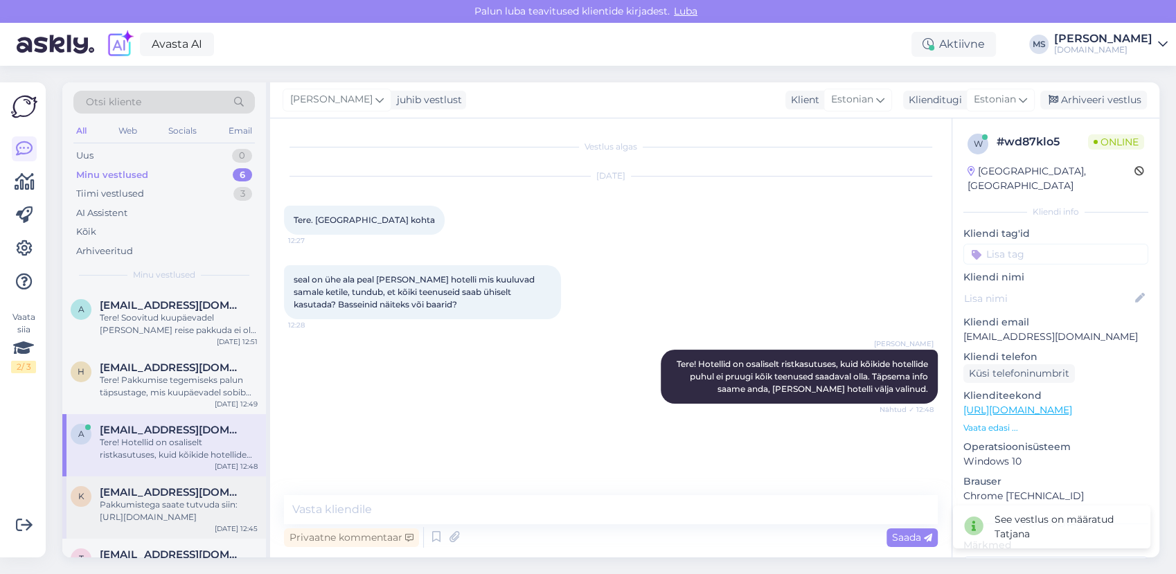
click at [182, 515] on div "Pakkumistega saate tutvuda siin: [URL][DOMAIN_NAME]" at bounding box center [179, 511] width 158 height 25
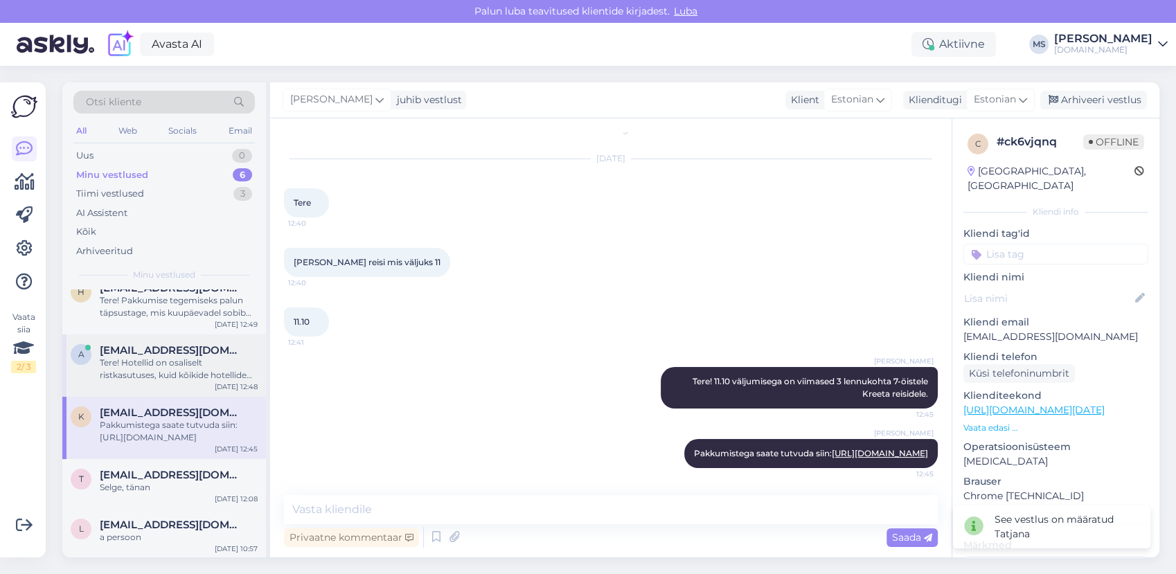
scroll to position [80, 0]
click at [168, 468] on span "[EMAIL_ADDRESS][DOMAIN_NAME]" at bounding box center [172, 474] width 144 height 12
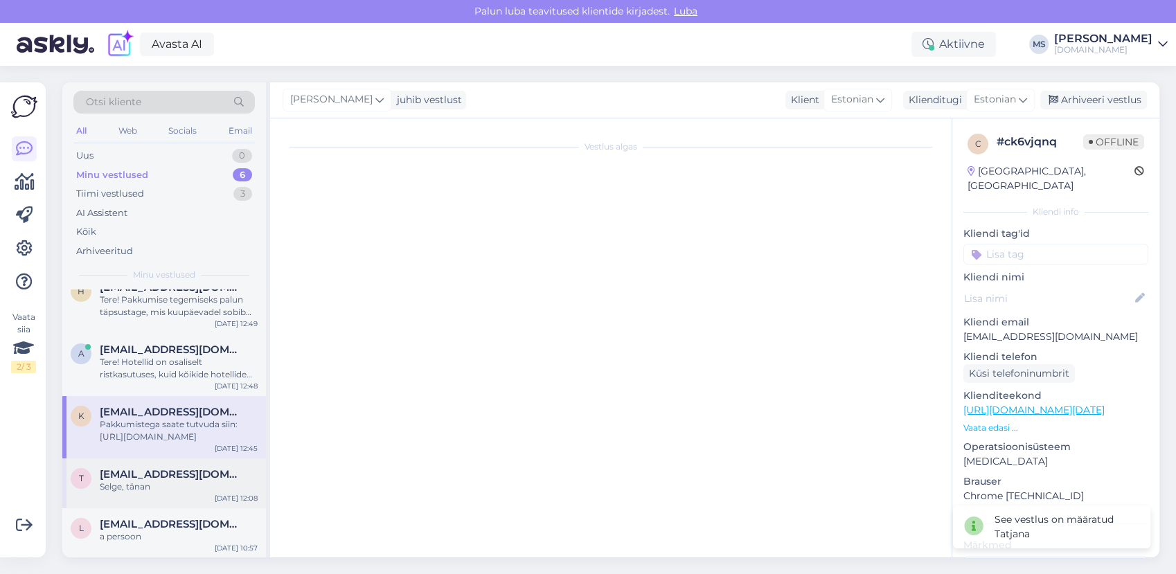
scroll to position [0, 0]
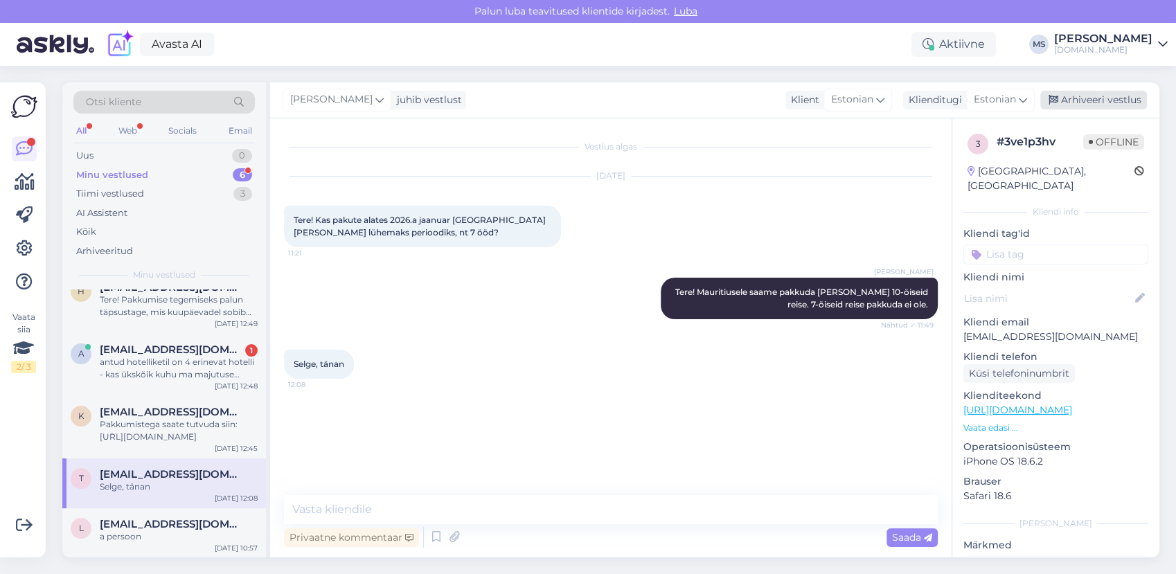
click at [1096, 102] on div "Arhiveeri vestlus" at bounding box center [1093, 100] width 107 height 19
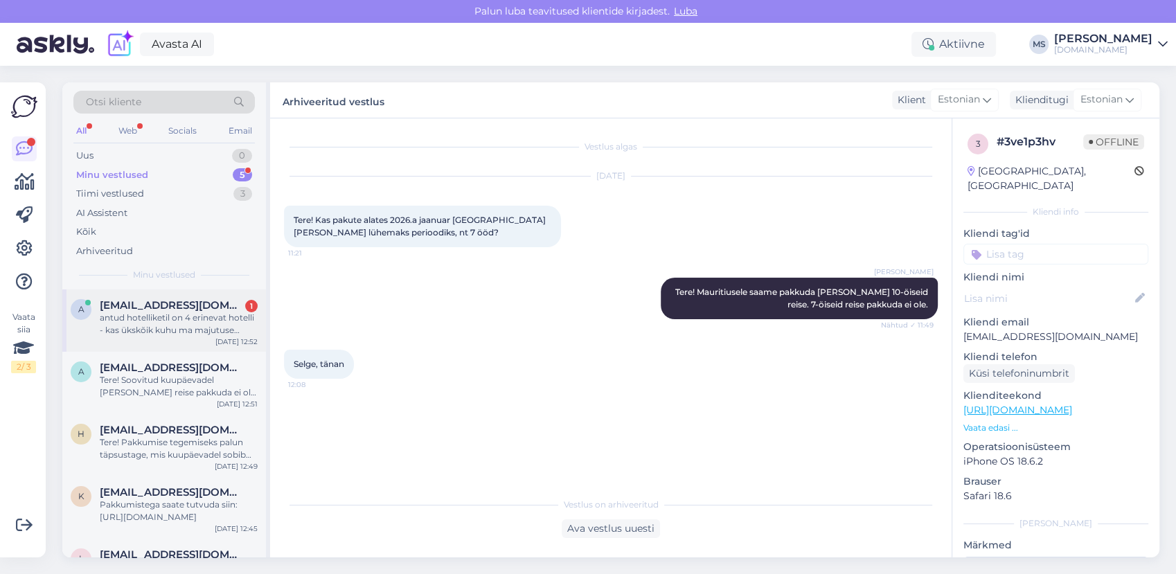
click at [139, 327] on div "antud hotelliketil on 4 erinevat hotelli - kas ükskõik kuhu ma majutuse võtan, …" at bounding box center [179, 324] width 158 height 25
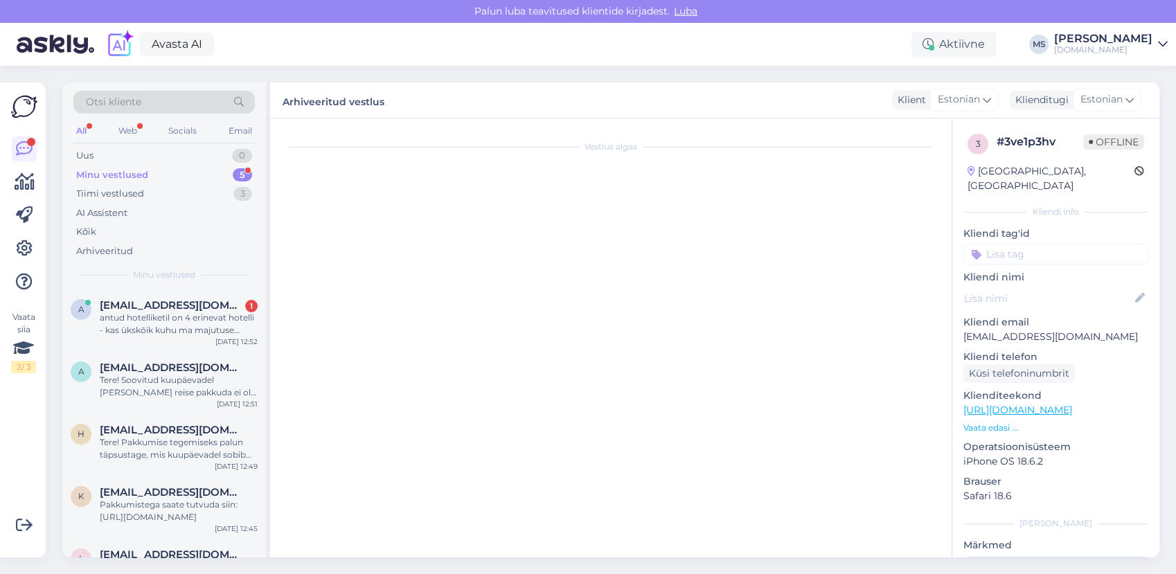
scroll to position [20, 0]
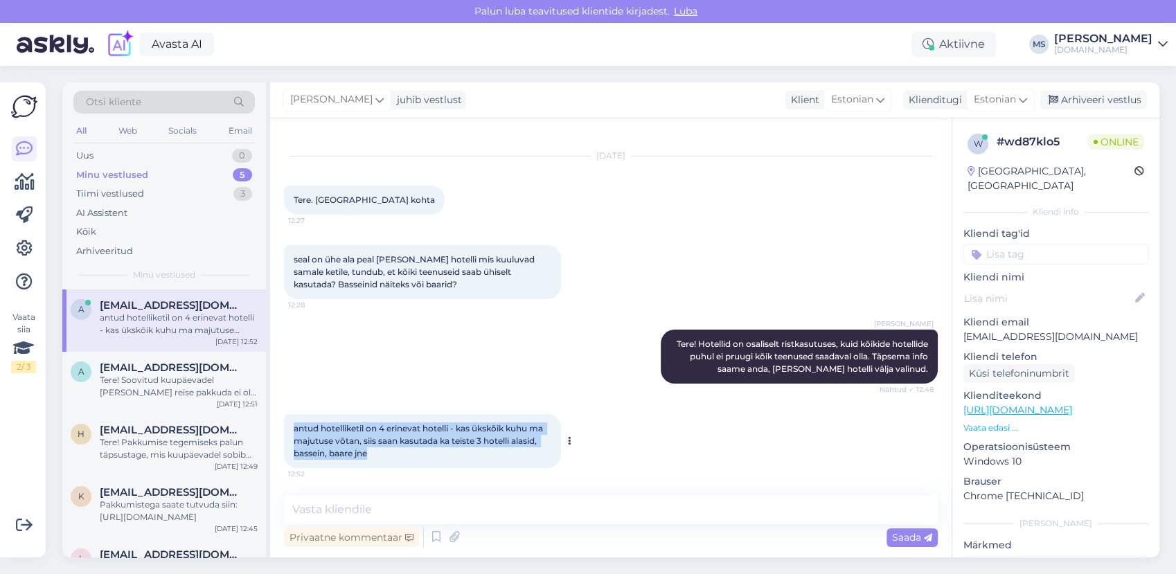
drag, startPoint x: 375, startPoint y: 451, endPoint x: 294, endPoint y: 433, distance: 83.0
click at [294, 433] on div "antud hotelliketil on 4 erinevat hotelli - kas ükskõik kuhu ma majutuse võtan, …" at bounding box center [422, 441] width 277 height 54
drag, startPoint x: 294, startPoint y: 433, endPoint x: 305, endPoint y: 434, distance: 11.1
copy span "antud hotelliketil on 4 erinevat hotelli - kas ükskõik kuhu ma majutuse võtan, …"
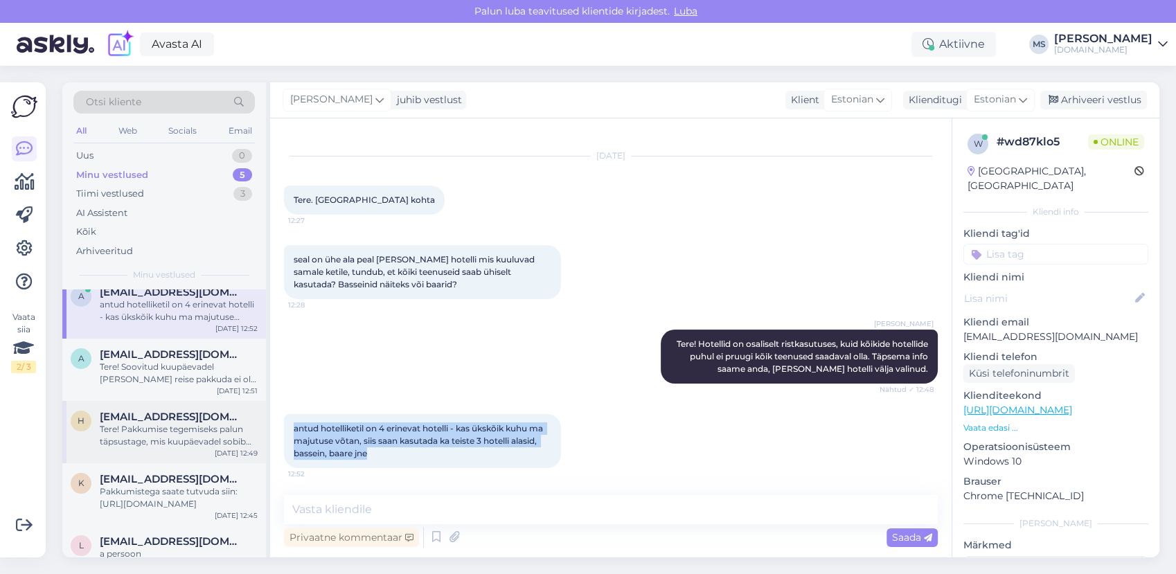
scroll to position [0, 0]
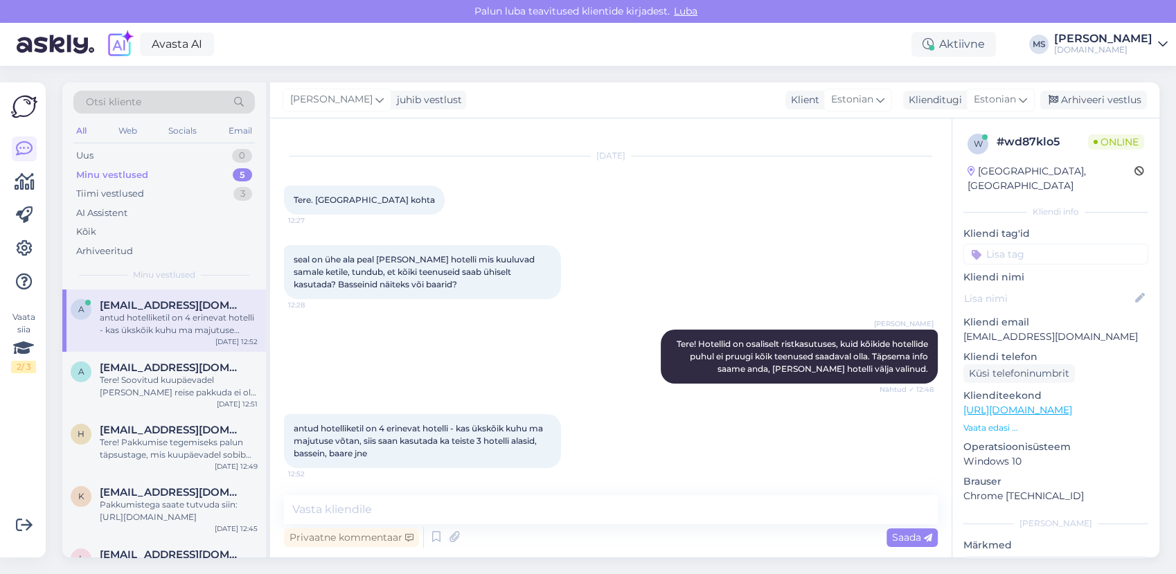
click at [129, 337] on div "a [EMAIL_ADDRESS][DOMAIN_NAME] antud hotelliketil on 4 erinevat hotelli - kas ü…" at bounding box center [164, 320] width 204 height 62
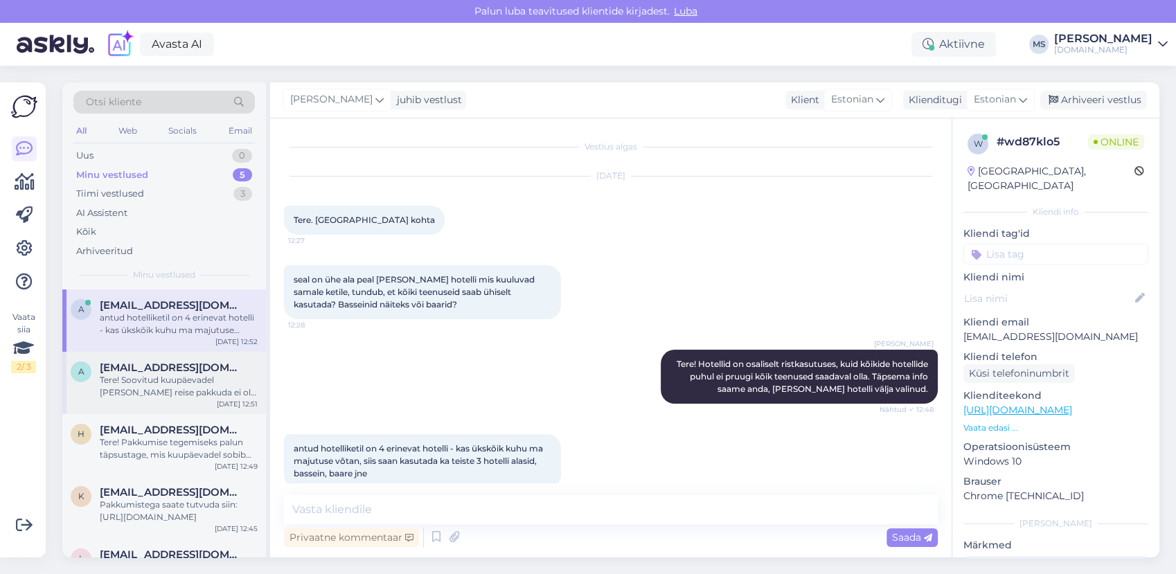
click at [125, 363] on span "[EMAIL_ADDRESS][DOMAIN_NAME]" at bounding box center [172, 367] width 144 height 12
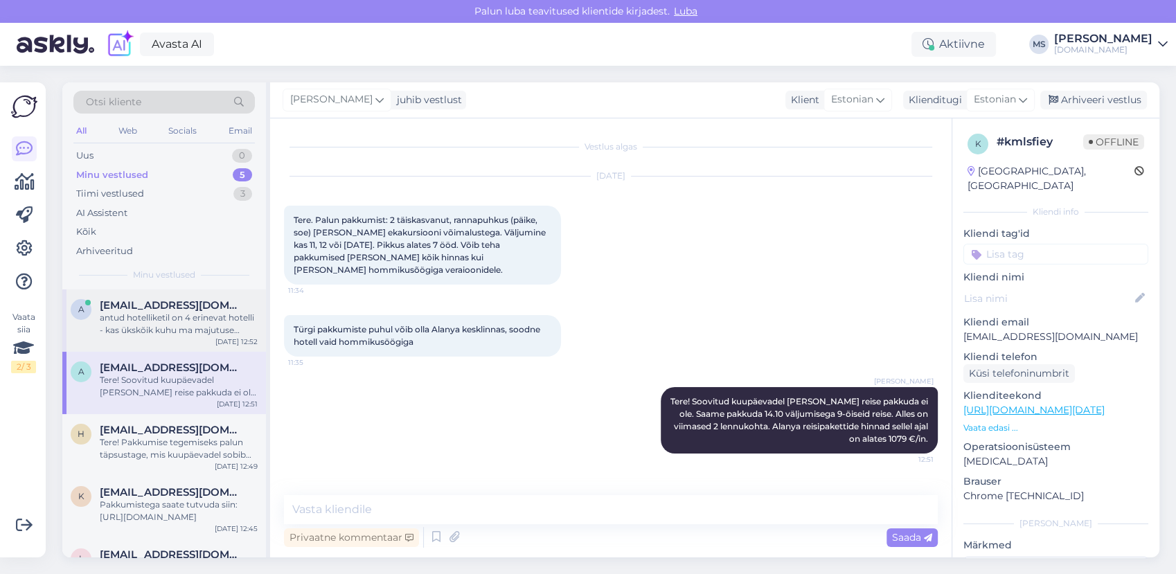
click at [139, 330] on div "antud hotelliketil on 4 erinevat hotelli - kas ükskõik kuhu ma majutuse võtan, …" at bounding box center [179, 324] width 158 height 25
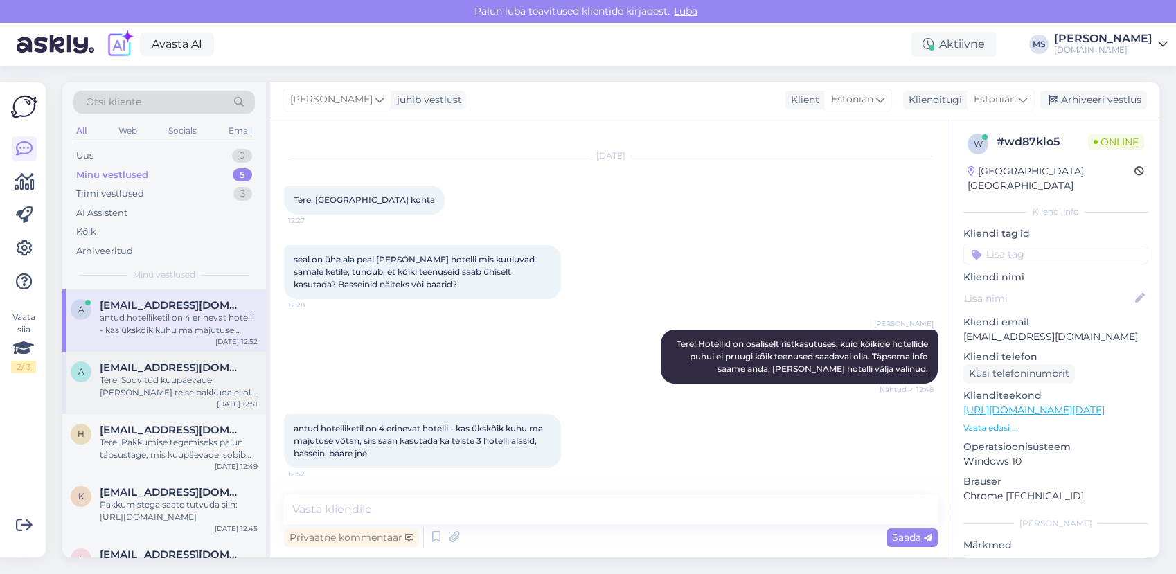
click at [137, 400] on div "a [EMAIL_ADDRESS][DOMAIN_NAME] Tere! Soovitud kuupäevadel [PERSON_NAME] reise p…" at bounding box center [164, 383] width 204 height 62
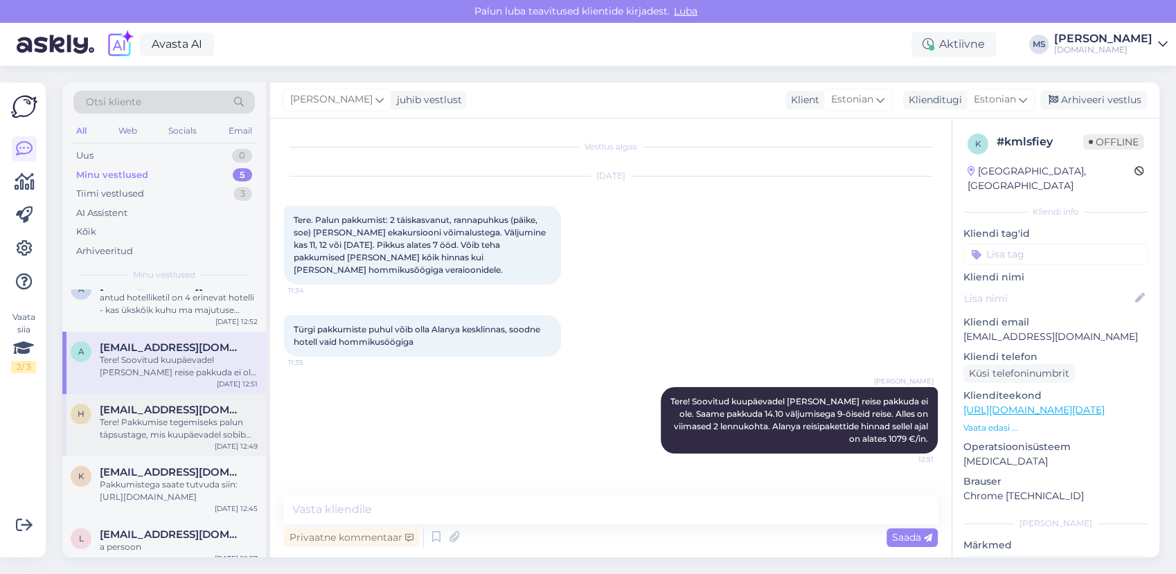
scroll to position [30, 0]
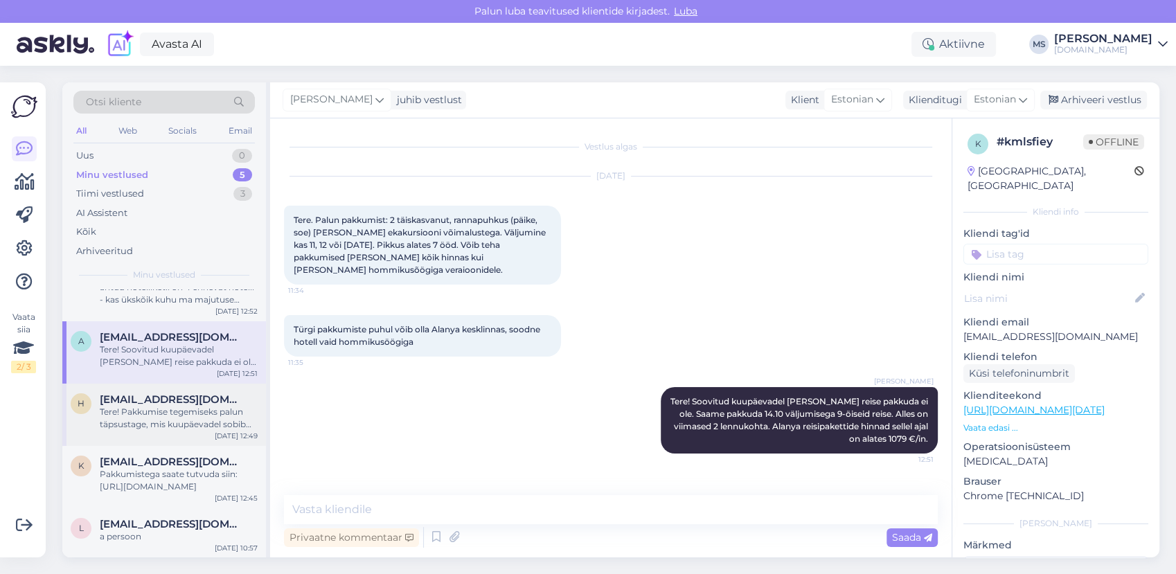
click at [152, 421] on div "Tere! Pakkumise tegemiseks palun täpsustage, mis kuupäevadel sobib Teile reisi …" at bounding box center [179, 418] width 158 height 25
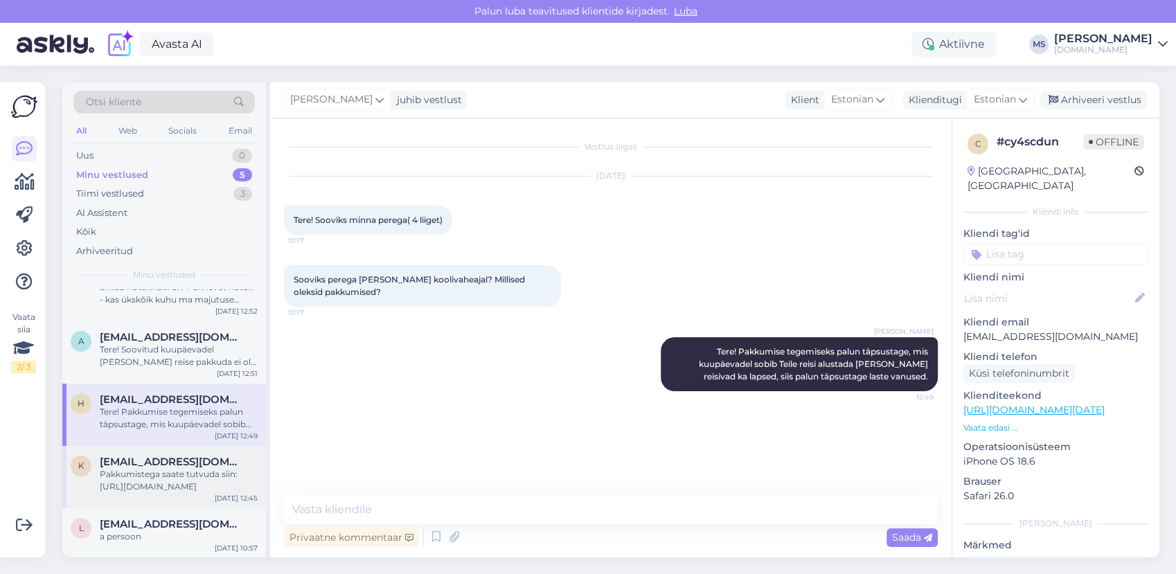
click at [171, 478] on div "Pakkumistega saate tutvuda siin: [URL][DOMAIN_NAME]" at bounding box center [179, 480] width 158 height 25
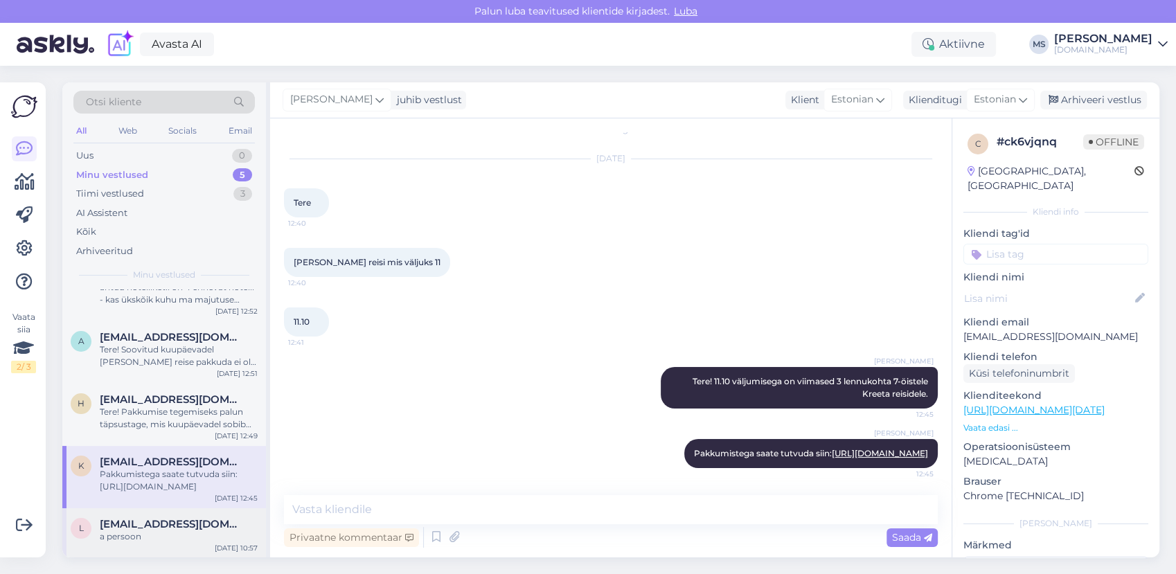
click at [153, 526] on span "[EMAIL_ADDRESS][DOMAIN_NAME]" at bounding box center [172, 524] width 144 height 12
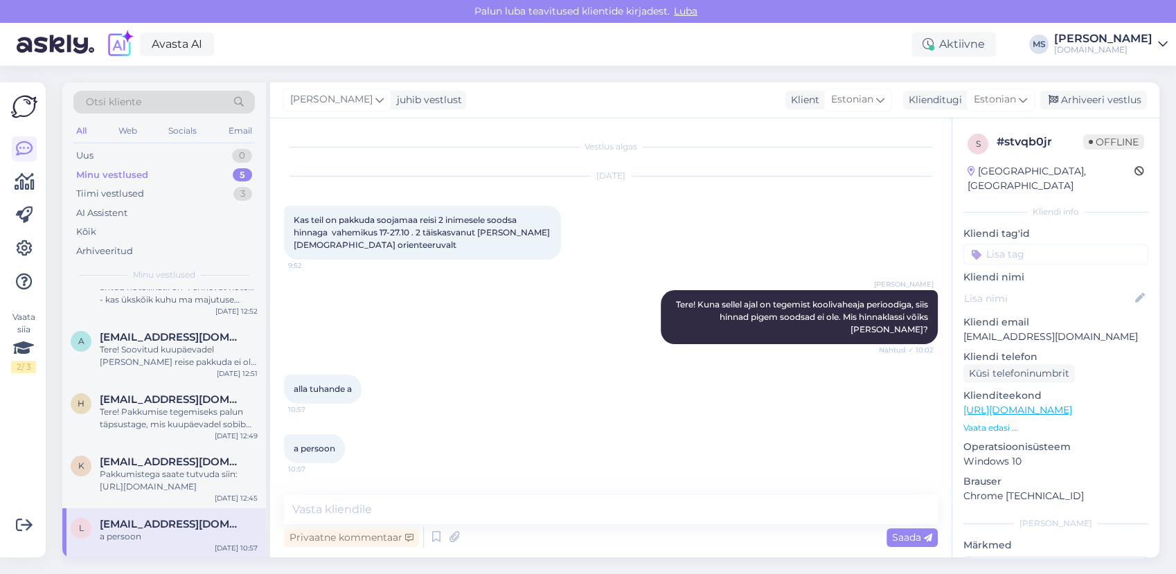
scroll to position [0, 0]
click at [451, 500] on textarea at bounding box center [611, 509] width 654 height 29
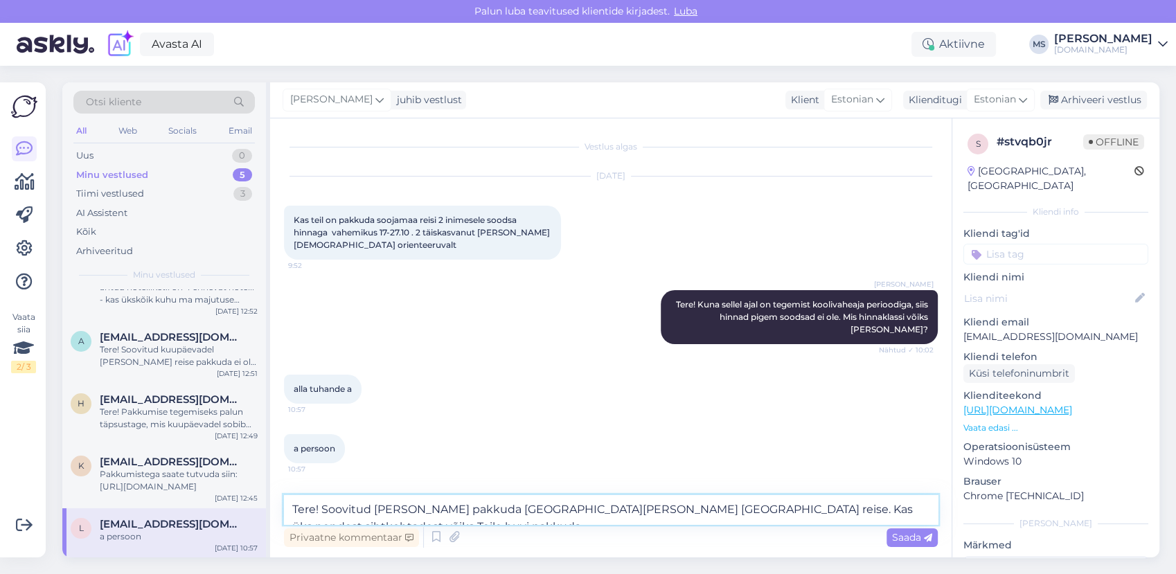
type textarea "Tere! Soovitud [PERSON_NAME] pakkuda [GEOGRAPHIC_DATA][PERSON_NAME] [GEOGRAPHIC…"
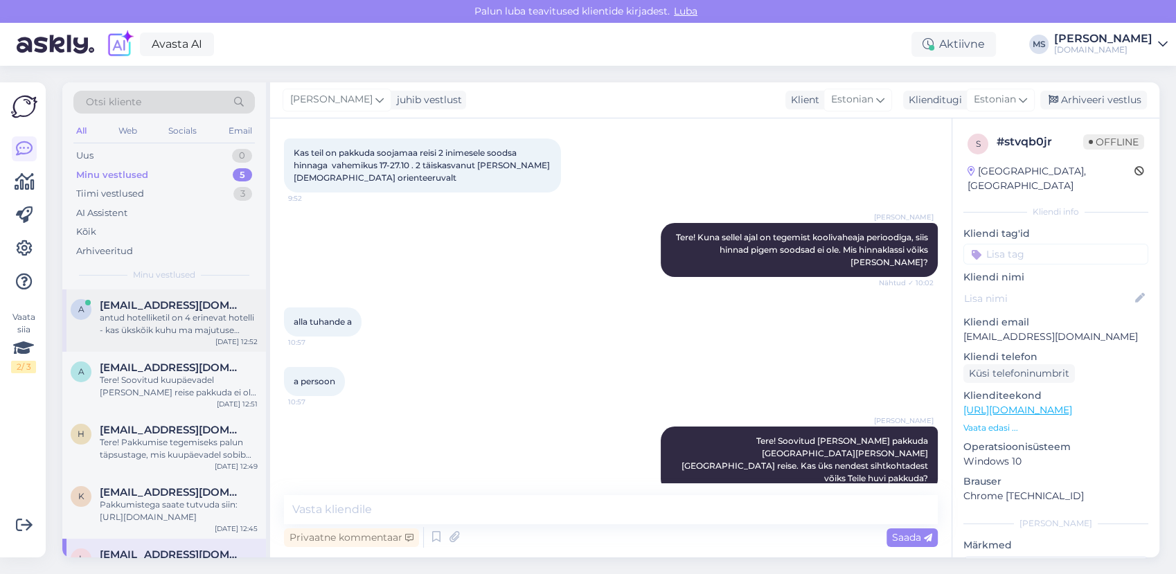
click at [175, 316] on div "antud hotelliketil on 4 erinevat hotelli - kas ükskõik kuhu ma majutuse võtan, …" at bounding box center [179, 324] width 158 height 25
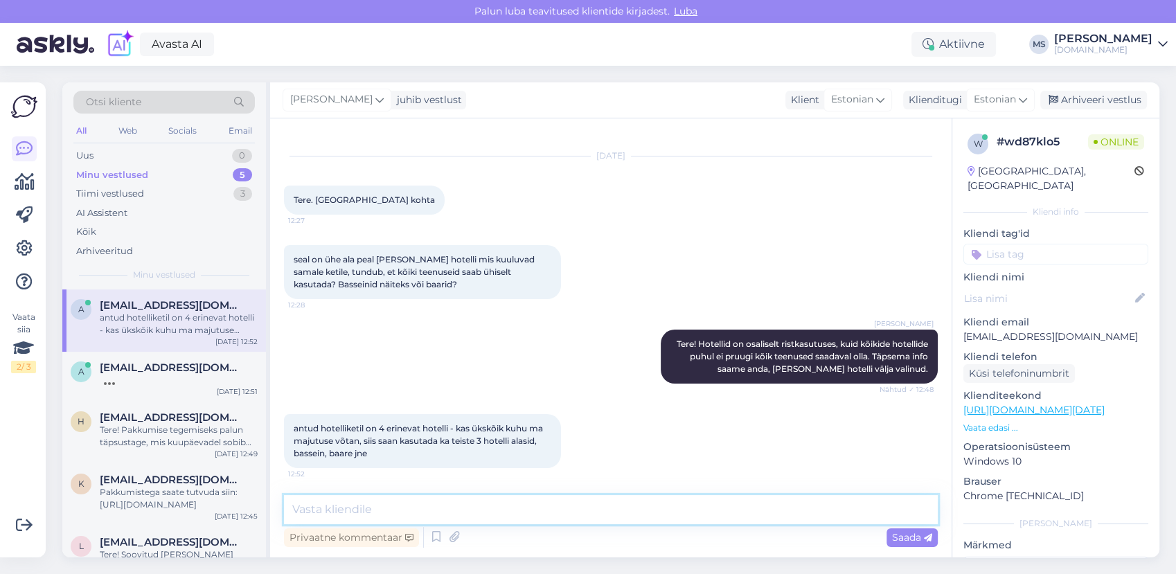
click at [377, 512] on textarea at bounding box center [611, 509] width 654 height 29
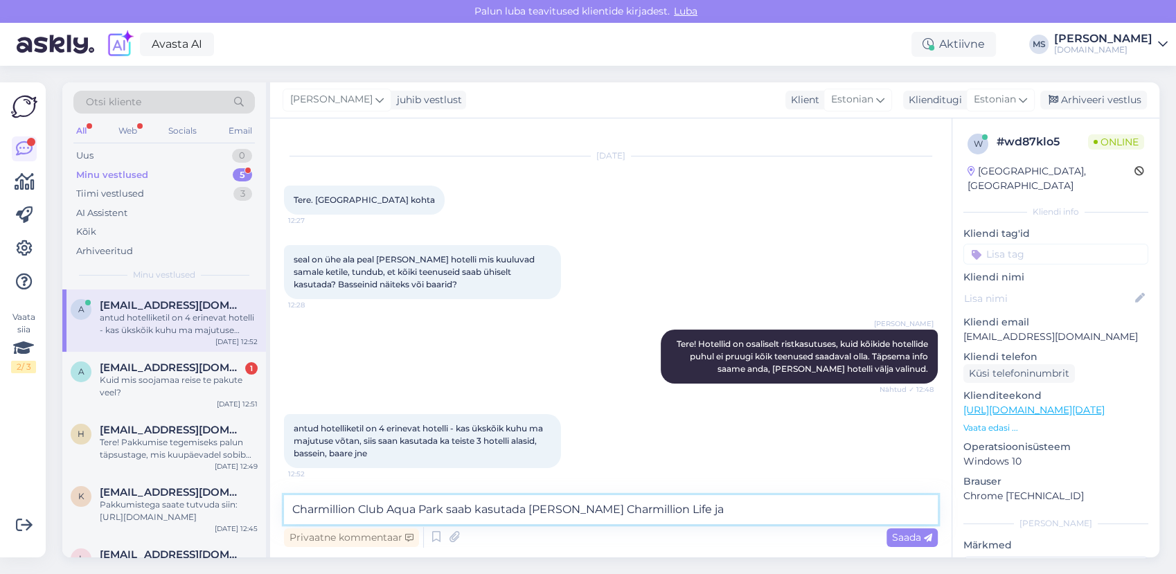
click at [663, 510] on textarea "Charmillion Club Aqua Park saab kasutada [PERSON_NAME] Charmillion Life ja" at bounding box center [611, 509] width 654 height 29
drag, startPoint x: 663, startPoint y: 510, endPoint x: 557, endPoint y: 500, distance: 106.4
click at [557, 498] on textarea "Charmillion Club Aqua Park saab kasutada [PERSON_NAME] Charmillion Life ja" at bounding box center [611, 509] width 654 height 29
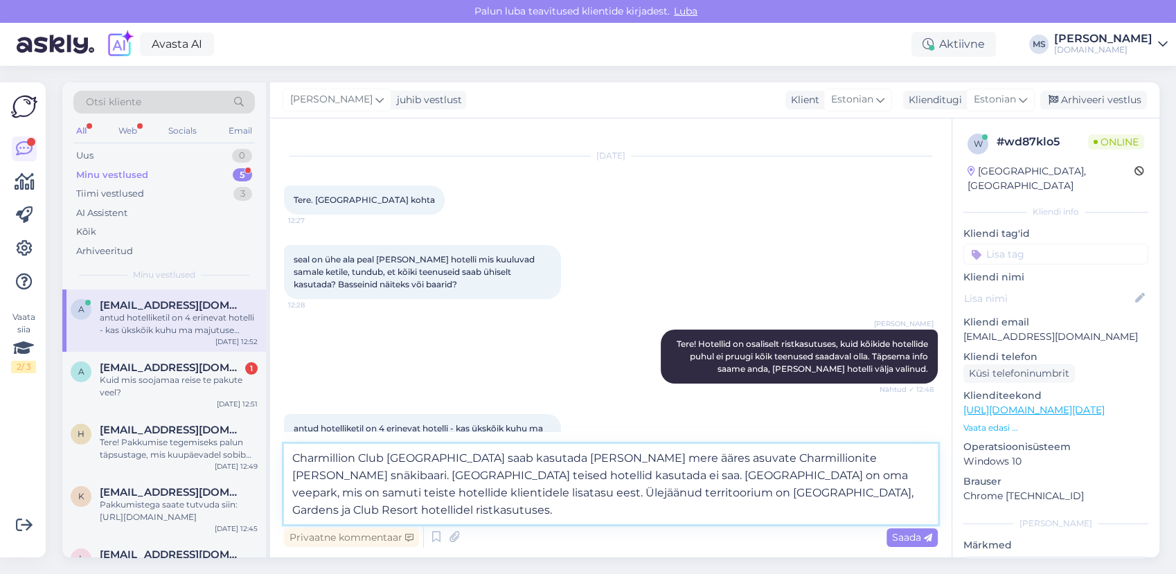
type textarea "Charmillion Club [GEOGRAPHIC_DATA] saab kasutada [PERSON_NAME] mere ääres asuva…"
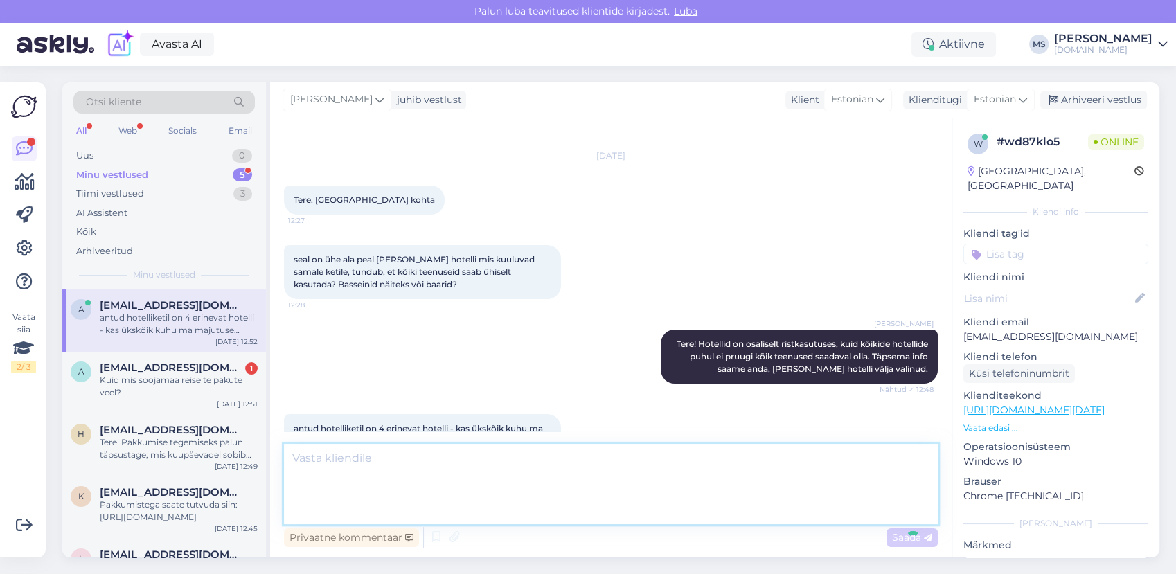
scroll to position [154, 0]
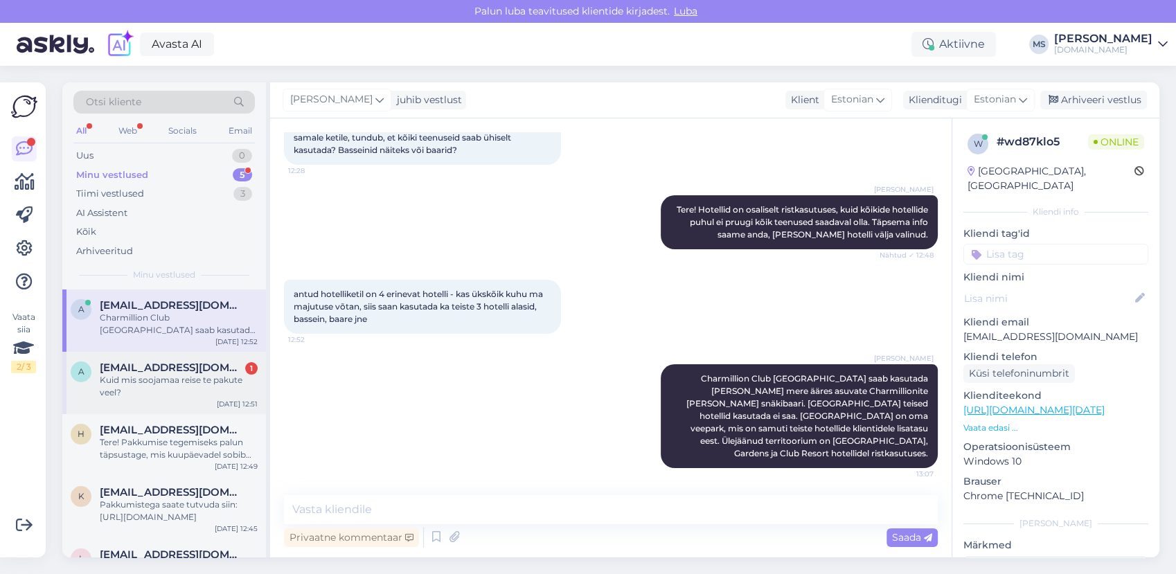
click at [136, 399] on div "a [EMAIL_ADDRESS][DOMAIN_NAME] 1 Kuid mis soojamaa reise te pakute veel? [DATE]…" at bounding box center [164, 383] width 204 height 62
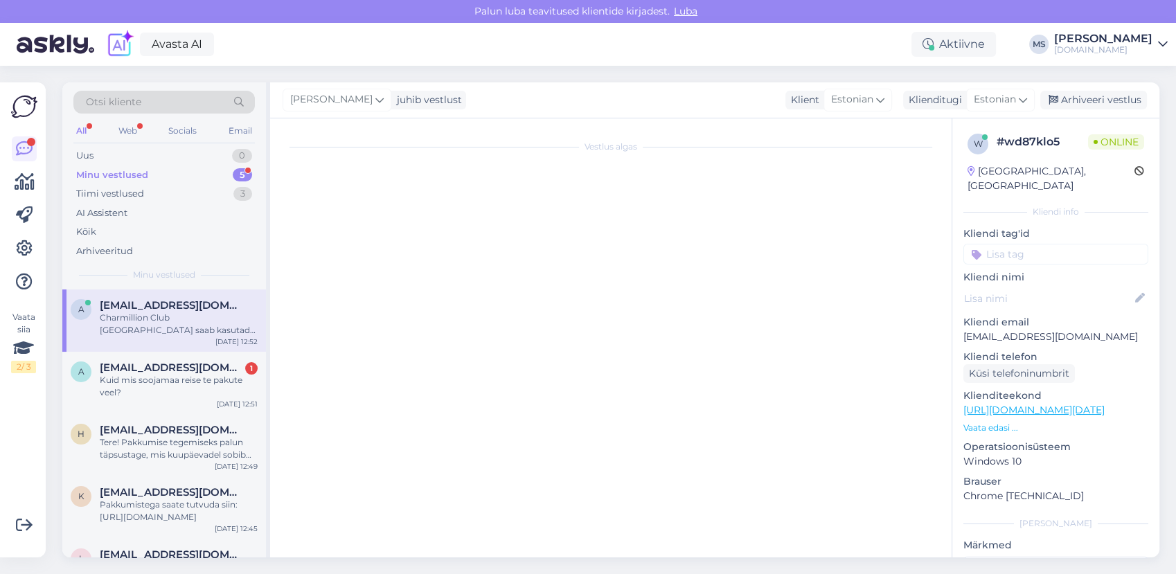
scroll to position [33, 0]
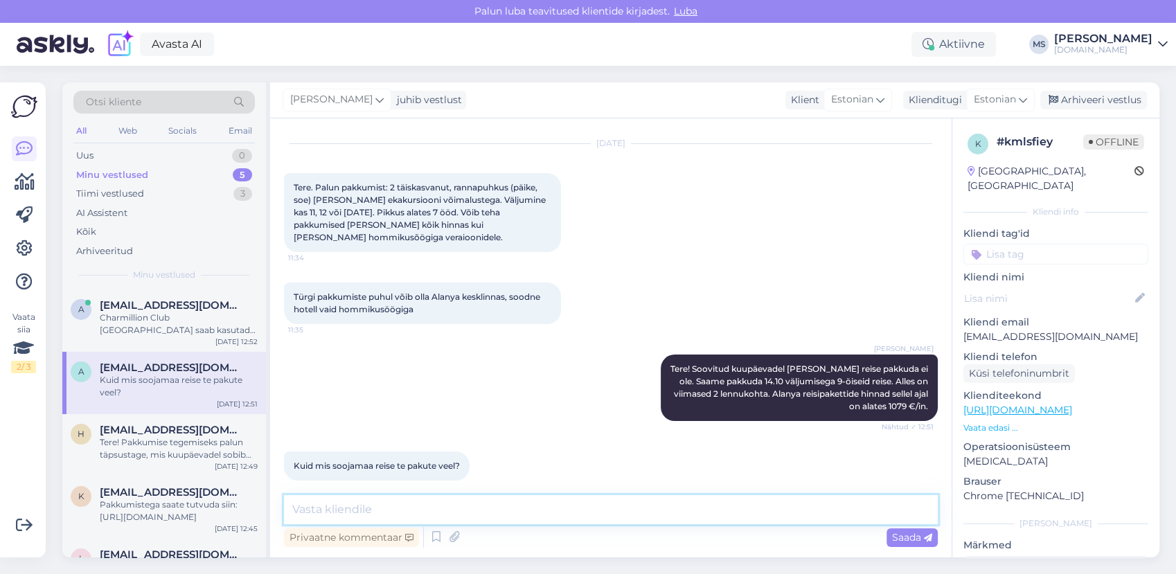
click at [507, 512] on textarea at bounding box center [611, 509] width 654 height 29
type textarea "11.10 in veel viimased 2 kohta [PERSON_NAME] reisidele."
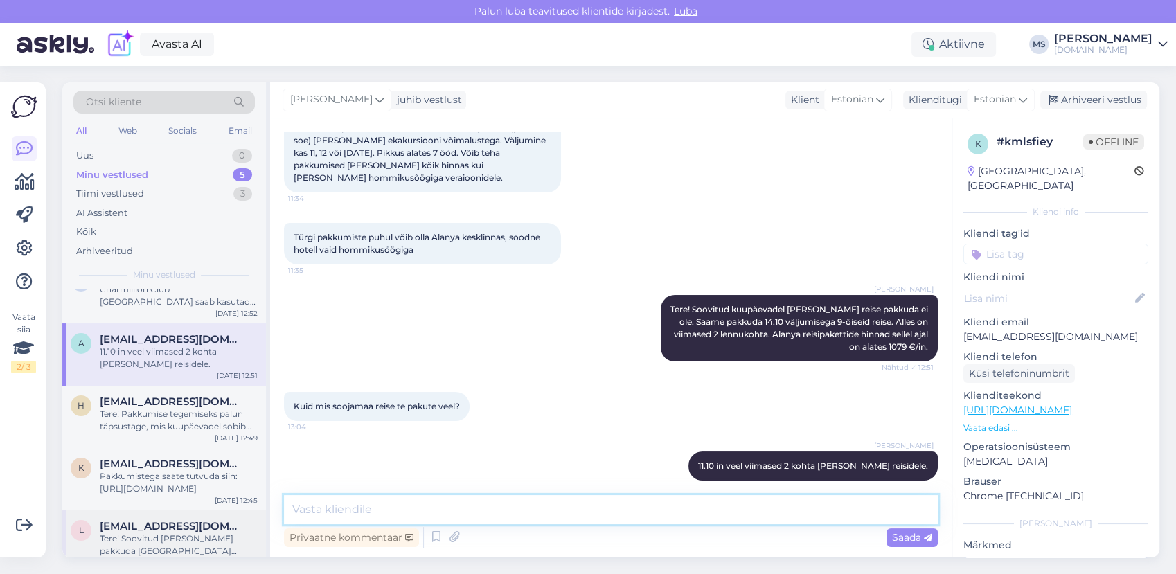
scroll to position [43, 0]
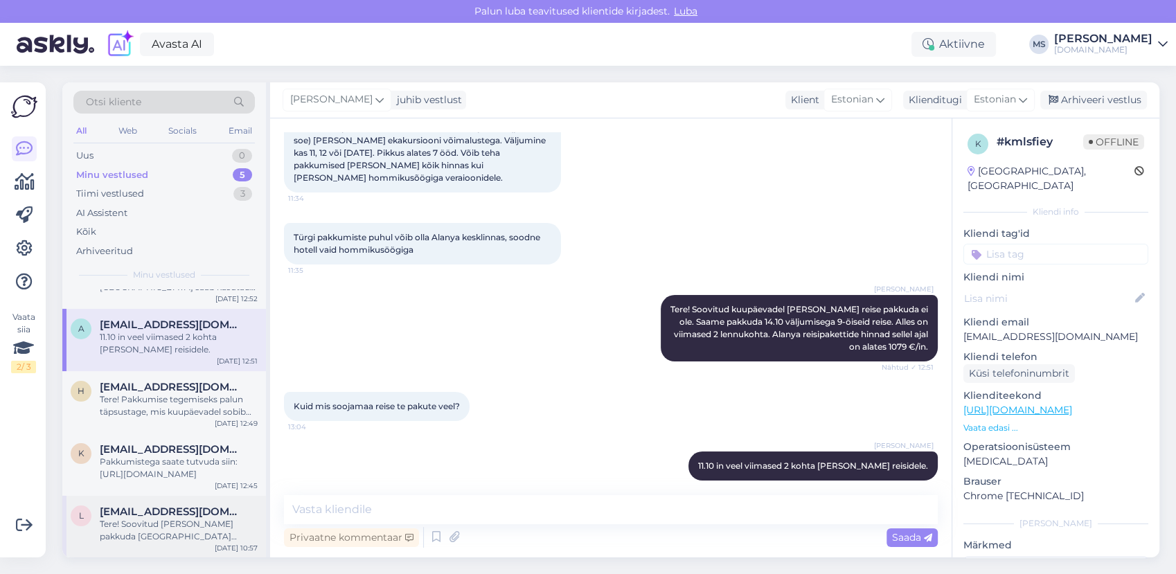
click at [194, 529] on div "Tere! Soovitud [PERSON_NAME] pakkuda [GEOGRAPHIC_DATA][PERSON_NAME] [GEOGRAPHIC…" at bounding box center [179, 530] width 158 height 25
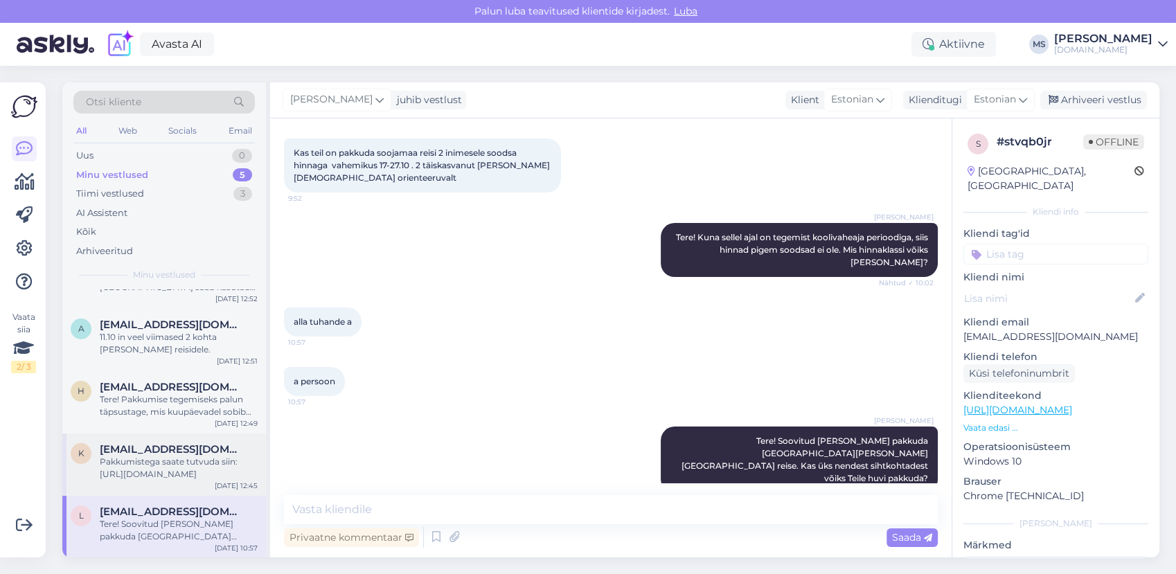
click at [188, 458] on div "Pakkumistega saate tutvuda siin: [URL][DOMAIN_NAME]" at bounding box center [179, 468] width 158 height 25
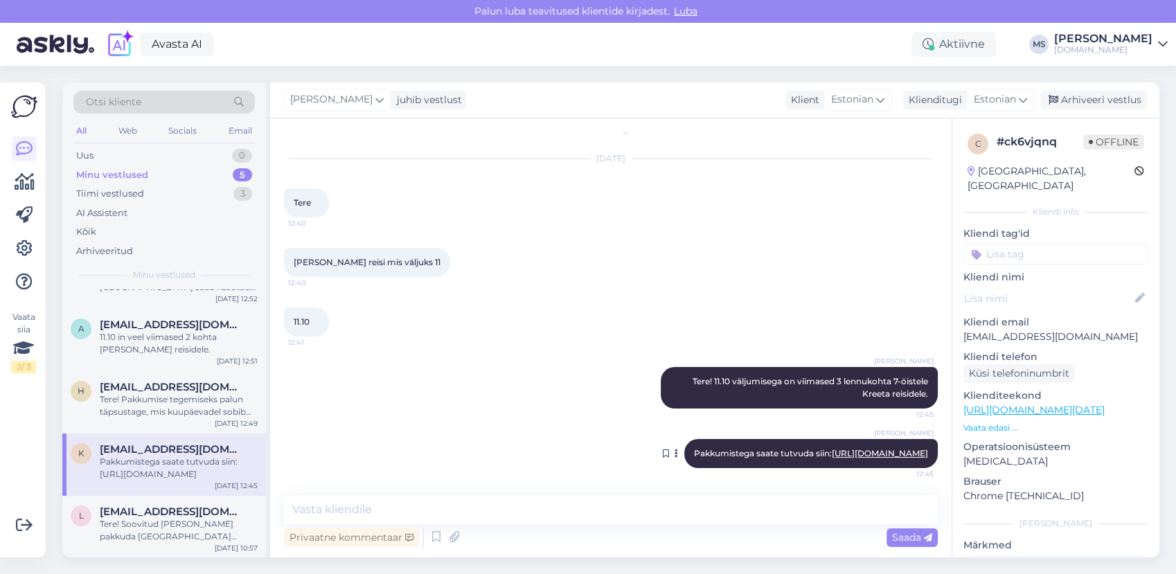
drag, startPoint x: 925, startPoint y: 455, endPoint x: 695, endPoint y: 454, distance: 230.6
click at [695, 454] on div "Vestlus algas [DATE] Tere 12:40 Sooviks reisi mis väljuks 11 12:40 [DATE] 12:41…" at bounding box center [617, 307] width 666 height 350
copy span "Pakkumistega saate tutvuda siin: [URL][DOMAIN_NAME]"
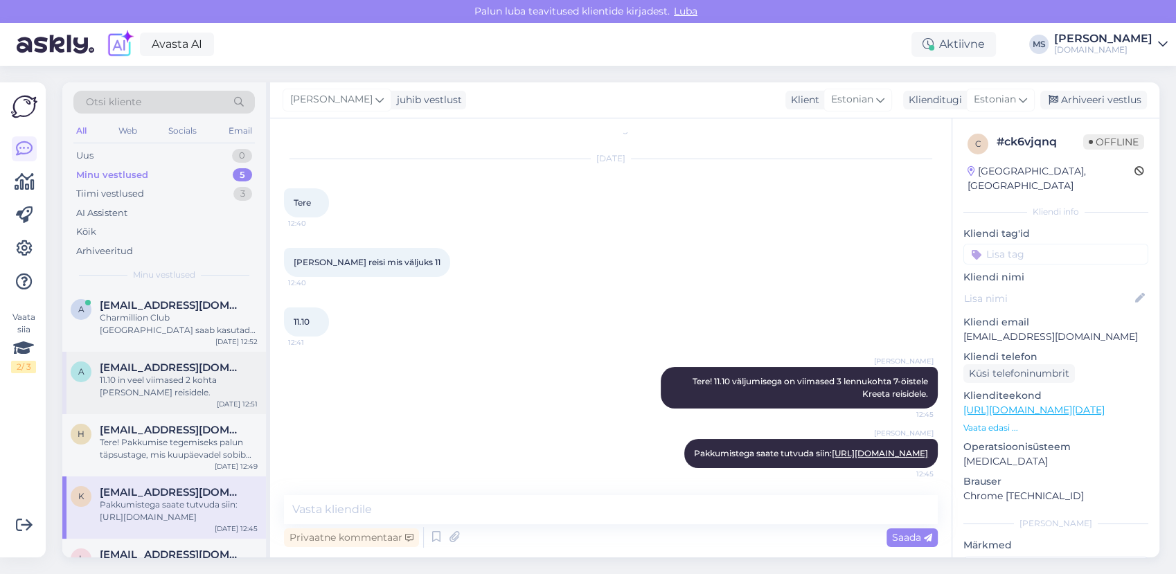
click at [183, 384] on div "11.10 in veel viimased 2 kohta [PERSON_NAME] reisidele." at bounding box center [179, 386] width 158 height 25
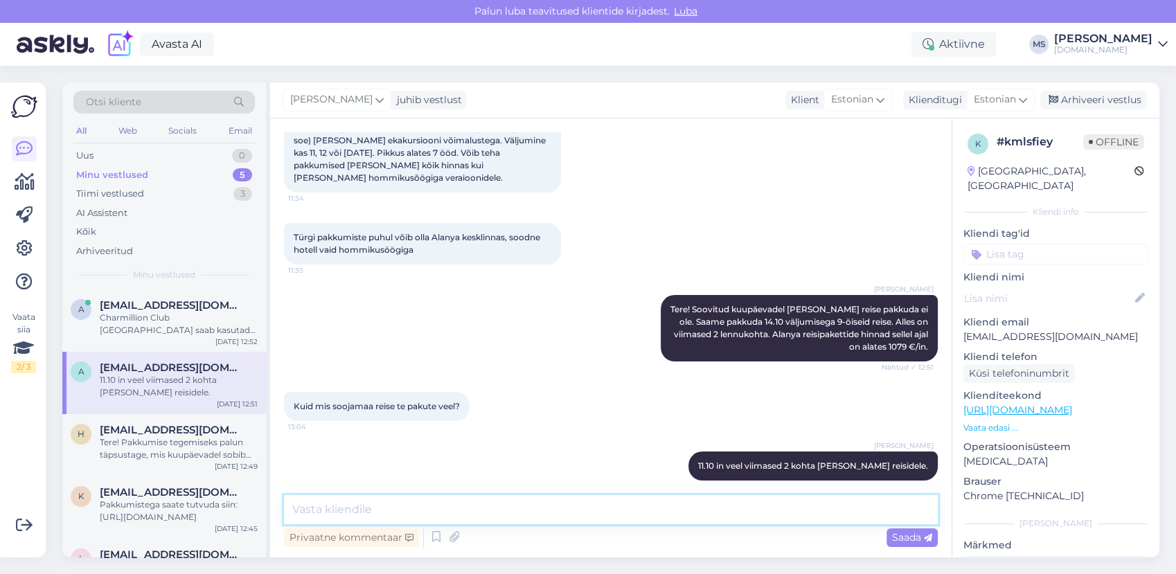
click at [370, 506] on textarea at bounding box center [611, 509] width 654 height 29
paste textarea "Pakkumistega saate tutvuda siin: [URL][DOMAIN_NAME]"
type textarea "Pakkumistega saate tutvuda siin: [URL][DOMAIN_NAME]"
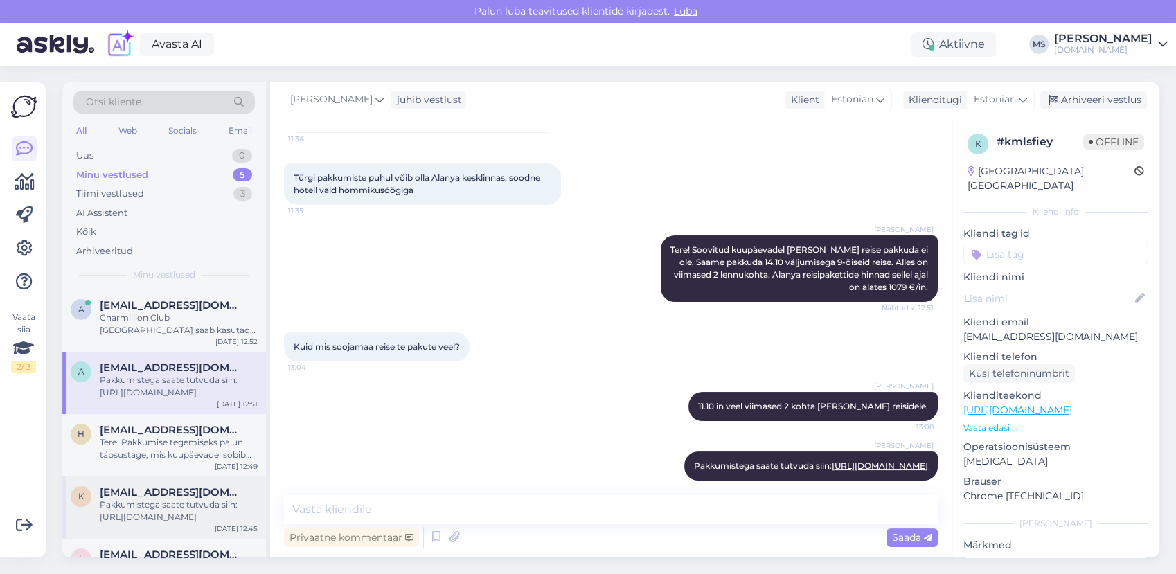
click at [183, 476] on div "K [EMAIL_ADDRESS][DOMAIN_NAME] Pakkumistega saate tutvuda siin: [URL][DOMAIN_NA…" at bounding box center [164, 507] width 204 height 62
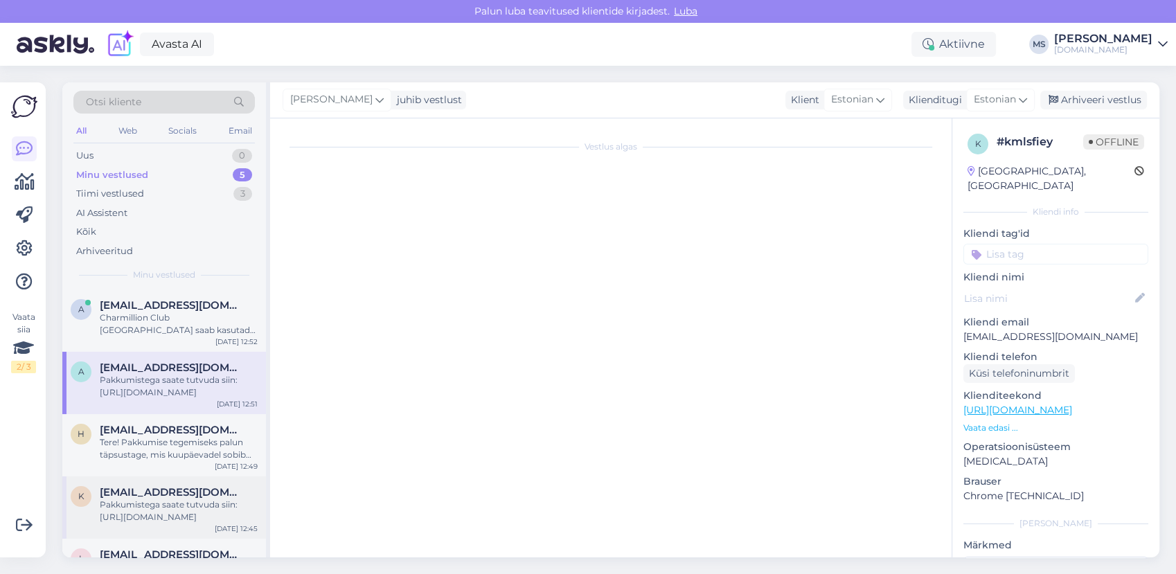
scroll to position [17, 0]
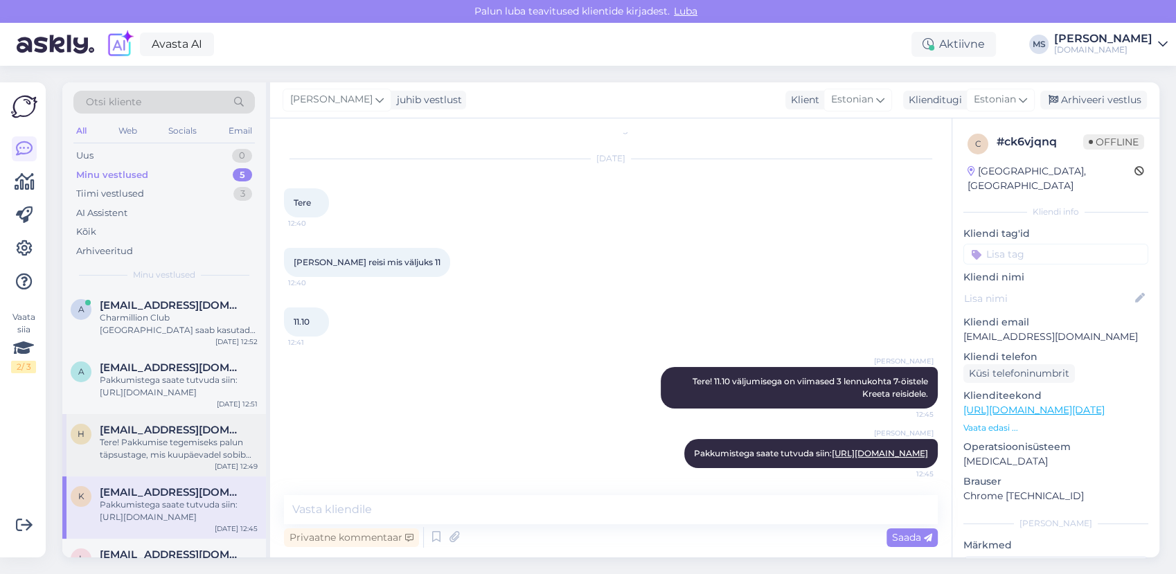
click at [174, 461] on div "h [EMAIL_ADDRESS][DOMAIN_NAME] Tere! Pakkumise tegemiseks palun täpsustage, mis…" at bounding box center [164, 445] width 204 height 62
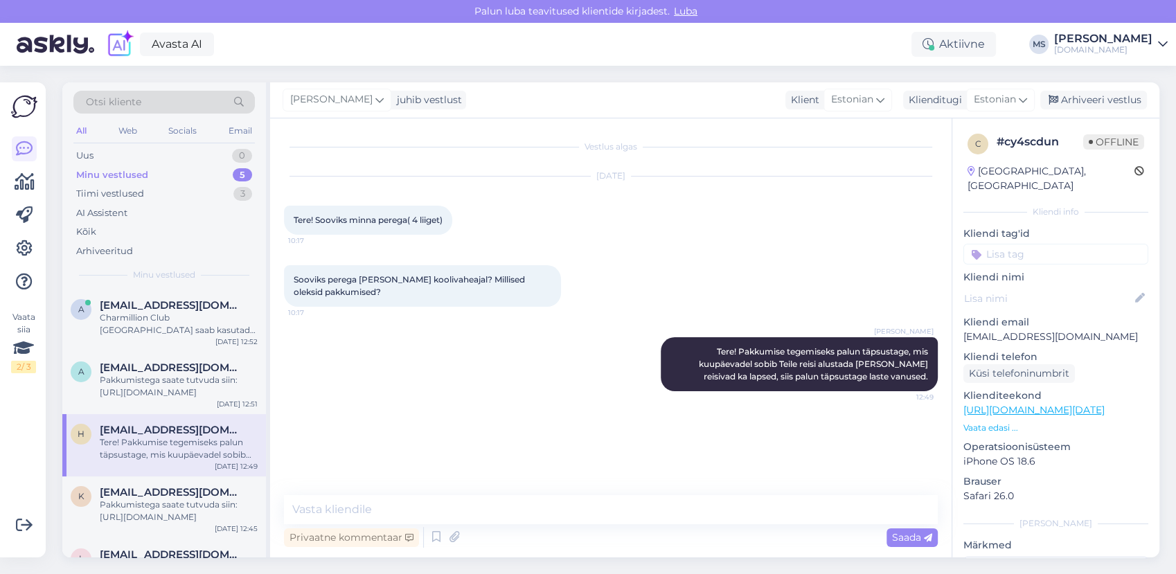
scroll to position [43, 0]
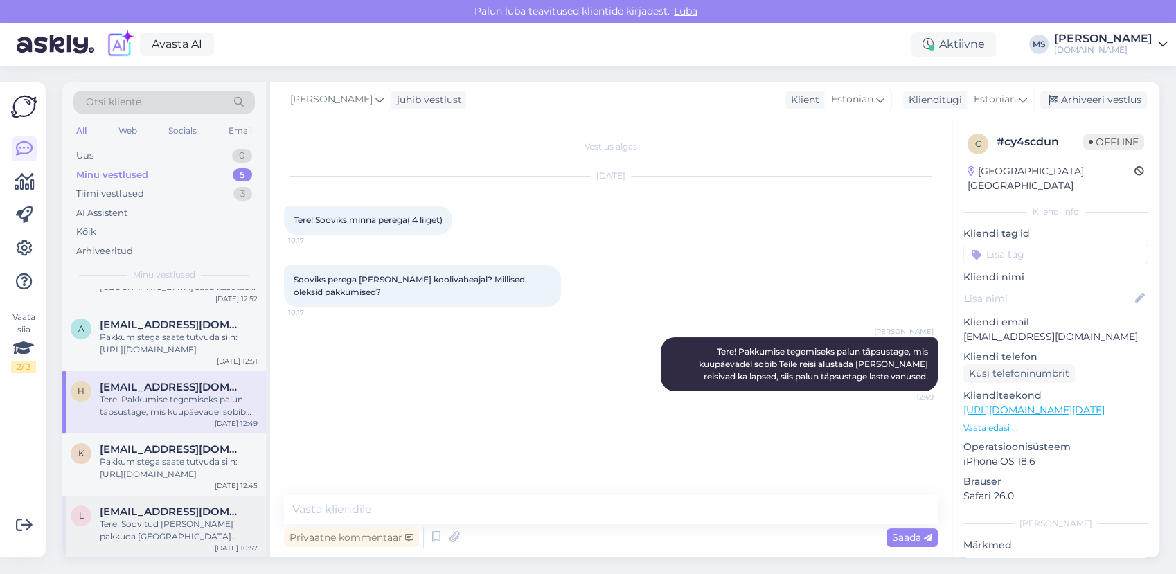
drag, startPoint x: 173, startPoint y: 468, endPoint x: 186, endPoint y: 507, distance: 40.7
click at [173, 468] on div "Pakkumistega saate tutvuda siin: [URL][DOMAIN_NAME]" at bounding box center [179, 468] width 158 height 25
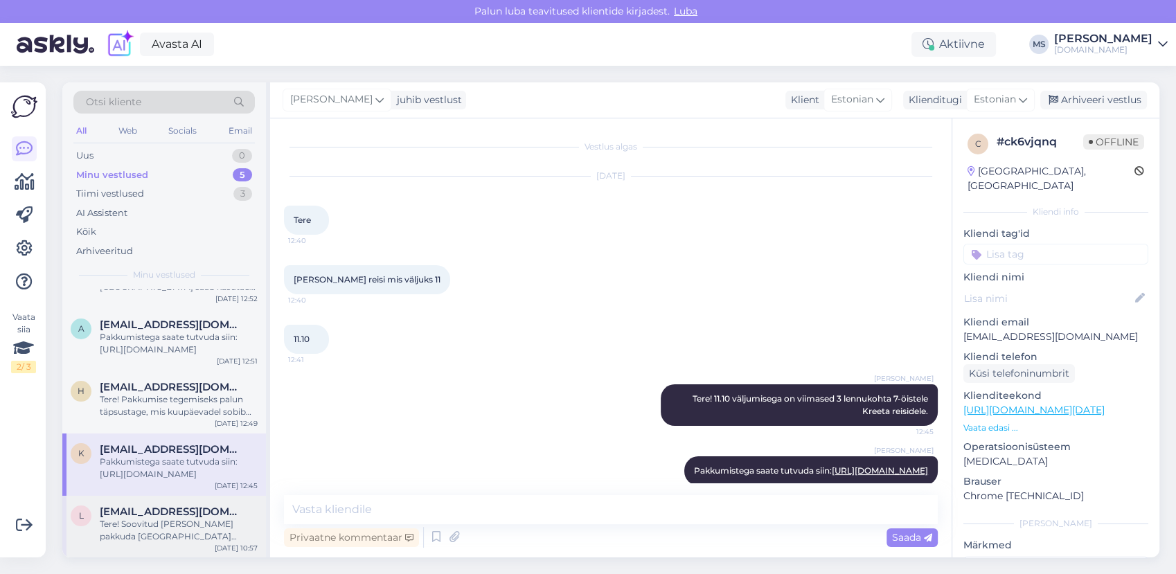
scroll to position [17, 0]
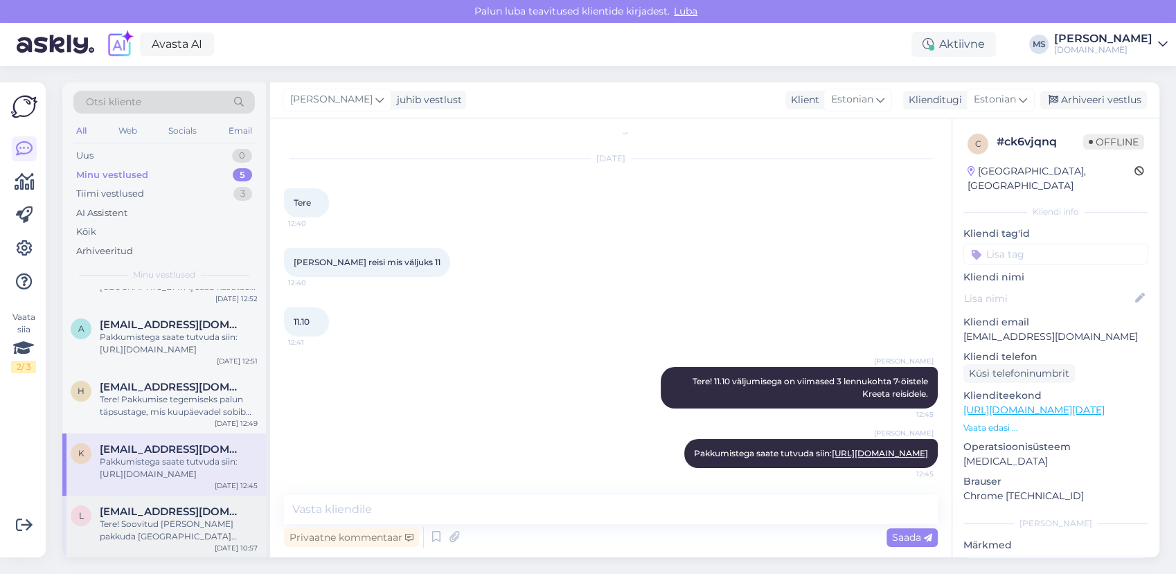
click at [187, 517] on span "[EMAIL_ADDRESS][DOMAIN_NAME]" at bounding box center [172, 512] width 144 height 12
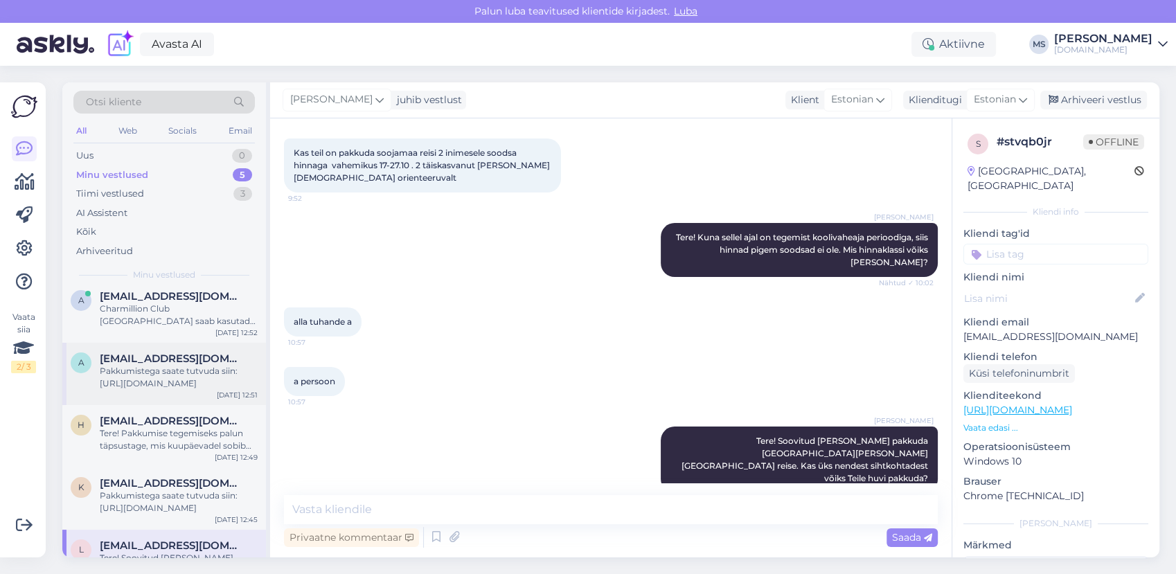
scroll to position [0, 0]
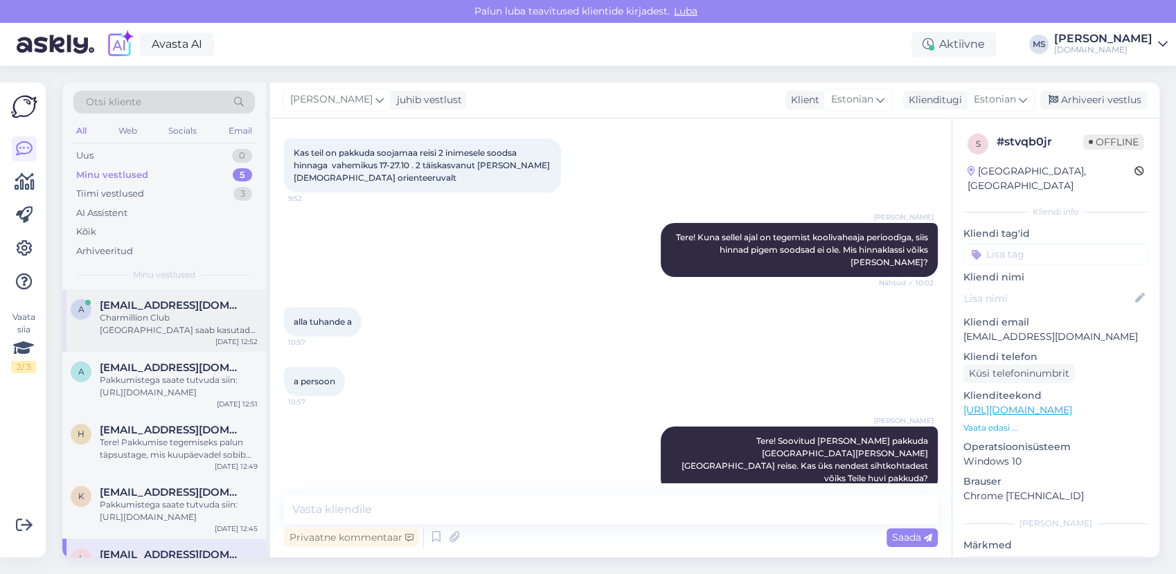
click at [159, 328] on div "Charmillion Club [GEOGRAPHIC_DATA] saab kasutada [PERSON_NAME] mere ääres asuva…" at bounding box center [179, 324] width 158 height 25
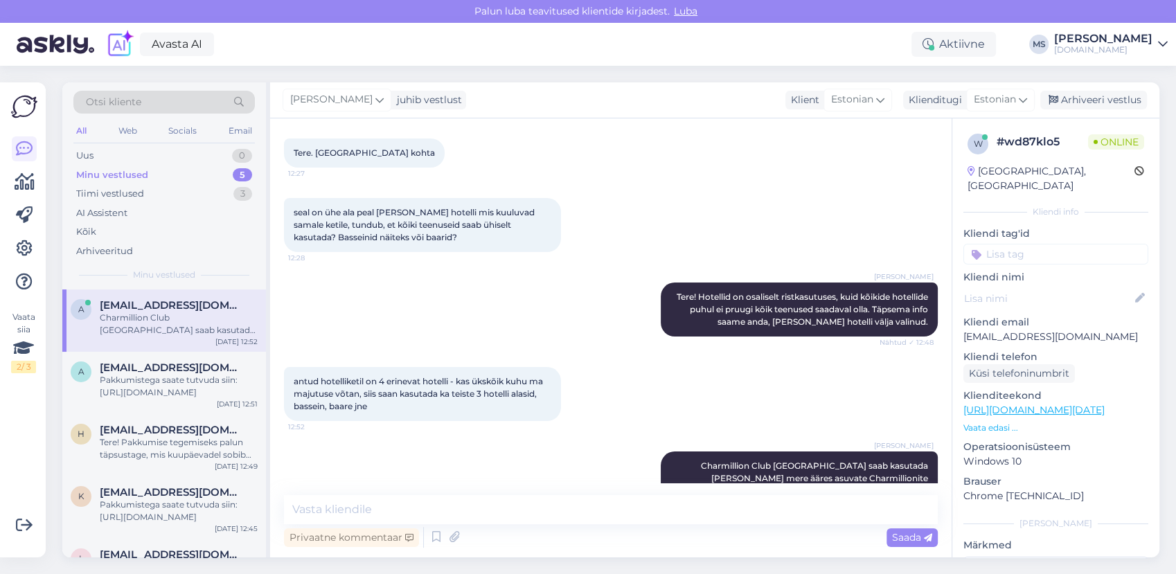
scroll to position [154, 0]
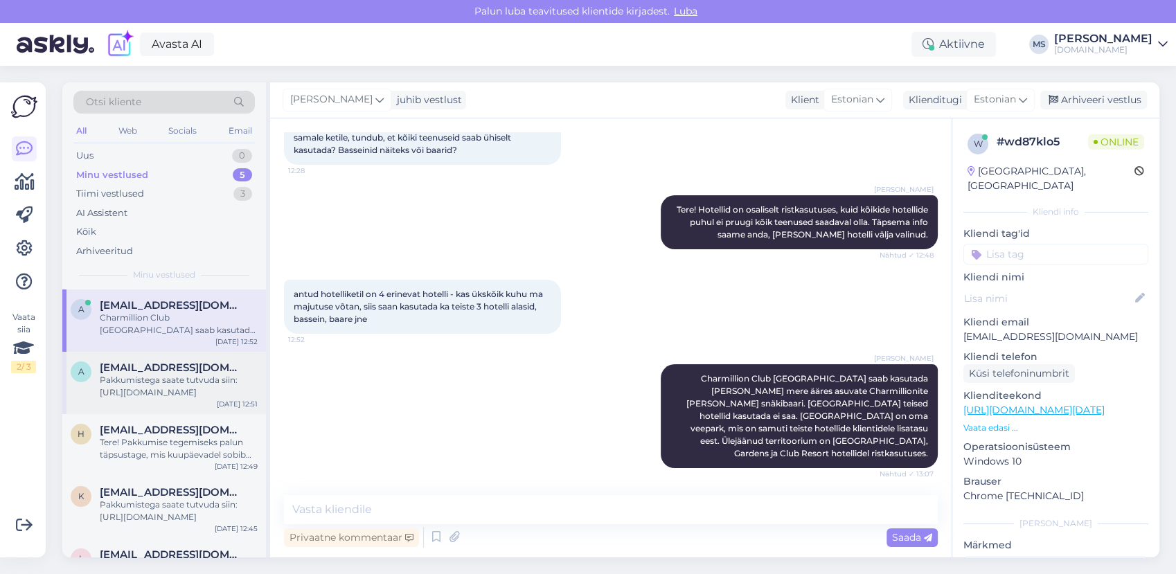
click at [199, 382] on div "Pakkumistega saate tutvuda siin: [URL][DOMAIN_NAME]" at bounding box center [179, 386] width 158 height 25
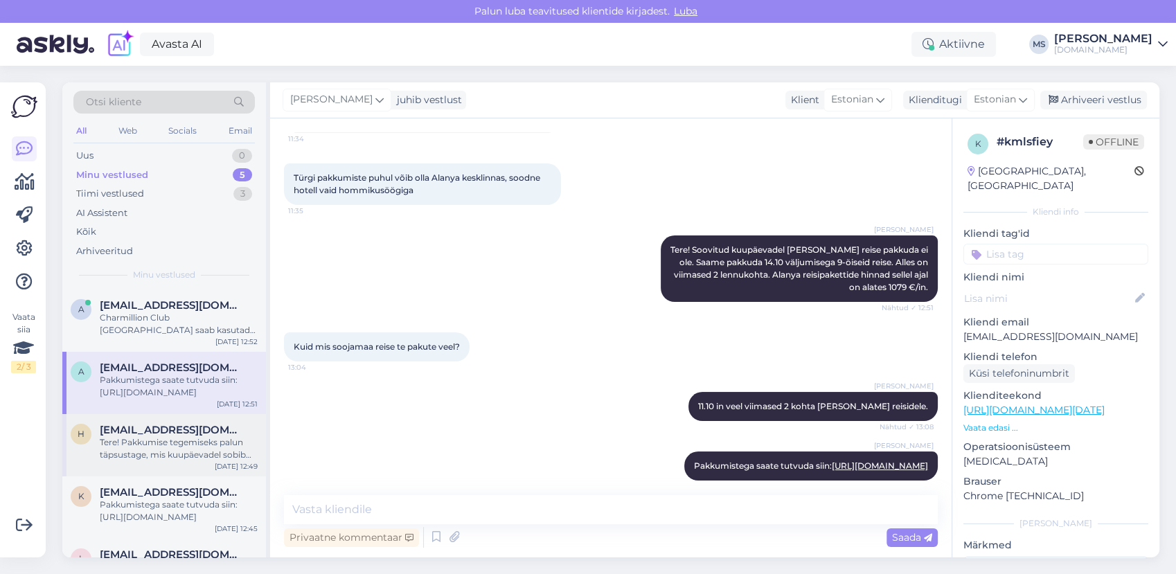
click at [177, 452] on div "Tere! Pakkumise tegemiseks palun täpsustage, mis kuupäevadel sobib Teile reisi …" at bounding box center [179, 448] width 158 height 25
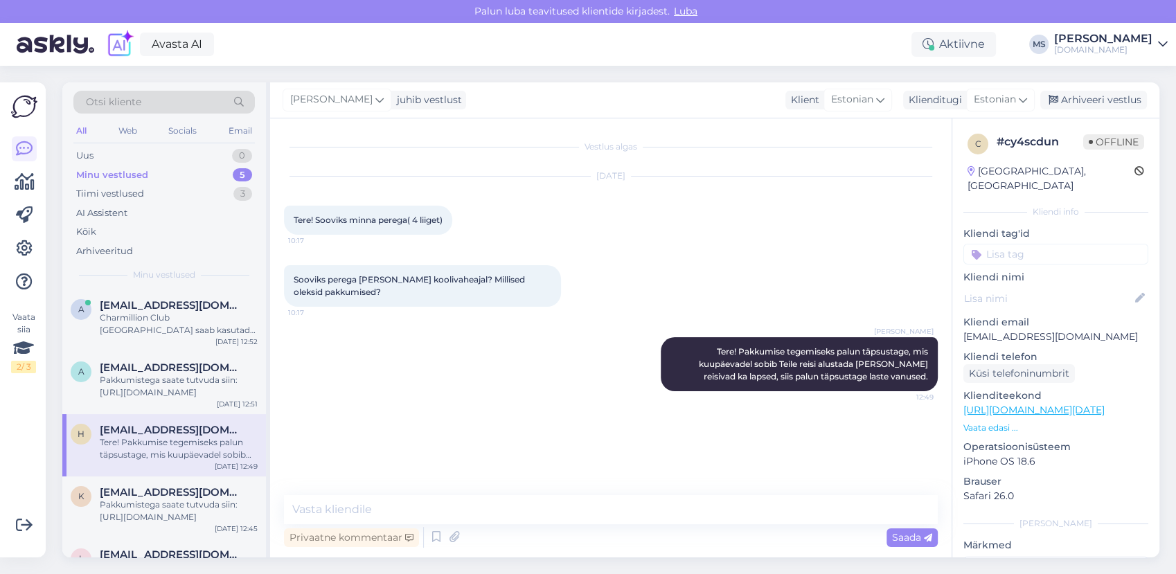
scroll to position [0, 0]
click at [163, 393] on div "Pakkumistega saate tutvuda siin: [URL][DOMAIN_NAME]" at bounding box center [179, 386] width 158 height 25
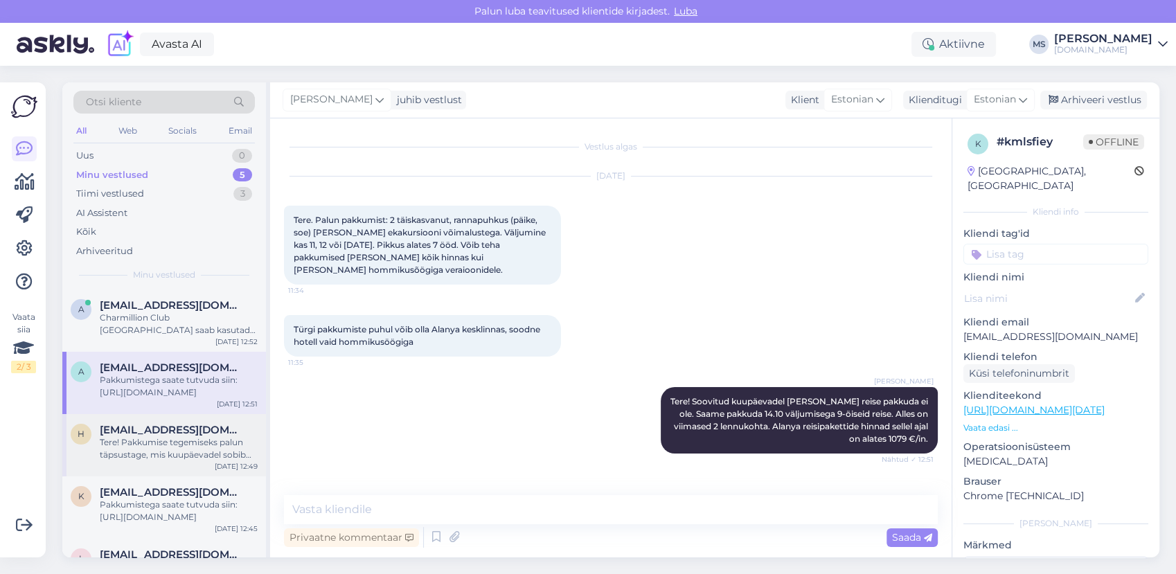
scroll to position [152, 0]
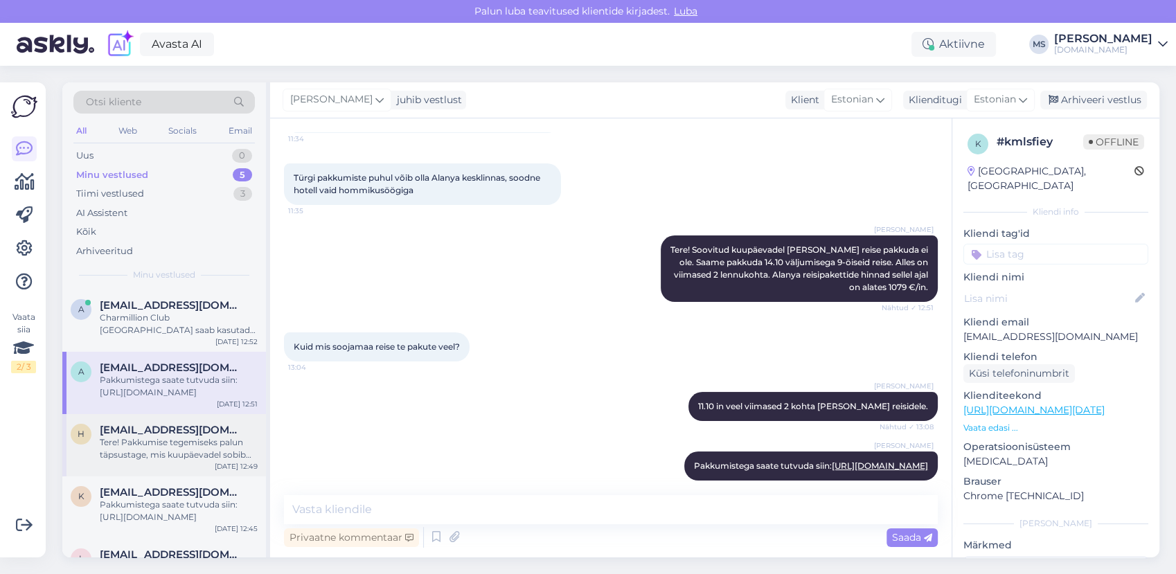
click at [194, 449] on div "Tere! Pakkumise tegemiseks palun täpsustage, mis kuupäevadel sobib Teile reisi …" at bounding box center [179, 448] width 158 height 25
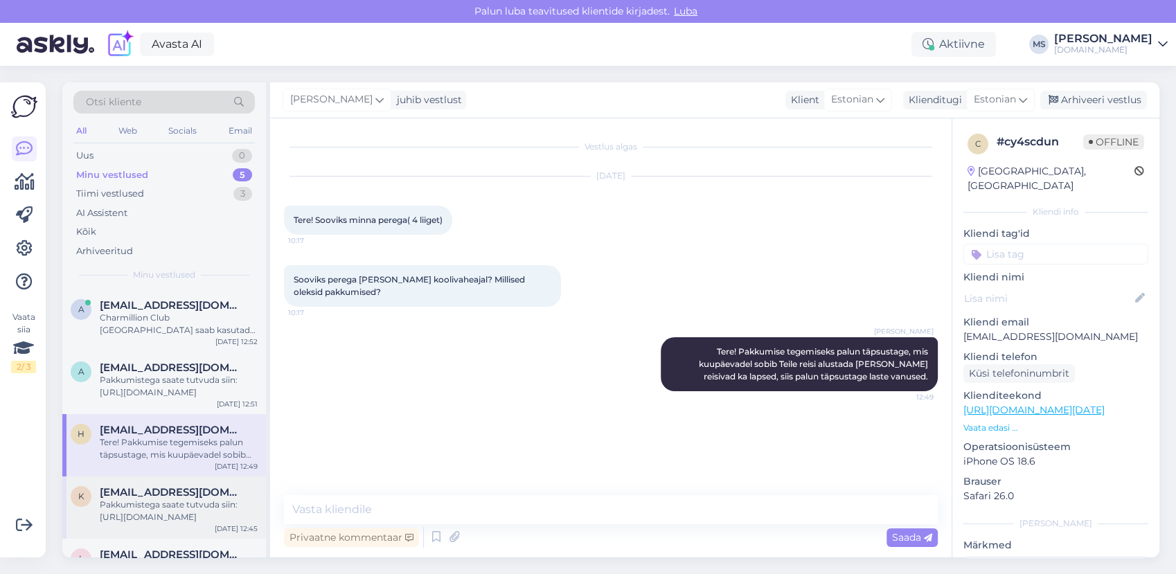
click at [175, 501] on div "Pakkumistega saate tutvuda siin: [URL][DOMAIN_NAME]" at bounding box center [179, 511] width 158 height 25
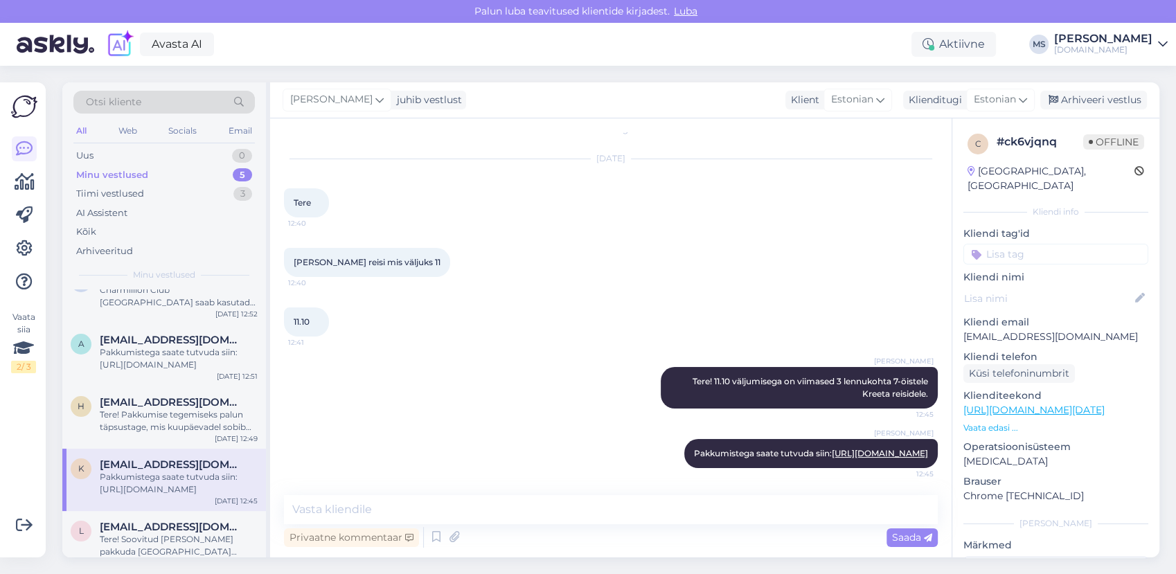
scroll to position [43, 0]
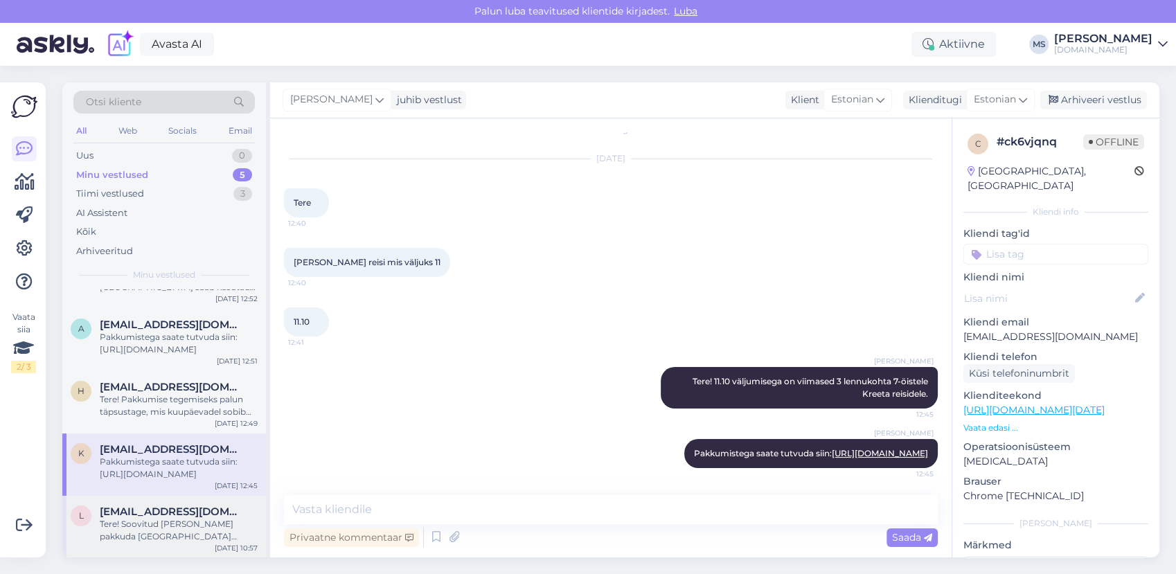
click at [164, 512] on span "[EMAIL_ADDRESS][DOMAIN_NAME]" at bounding box center [172, 512] width 144 height 12
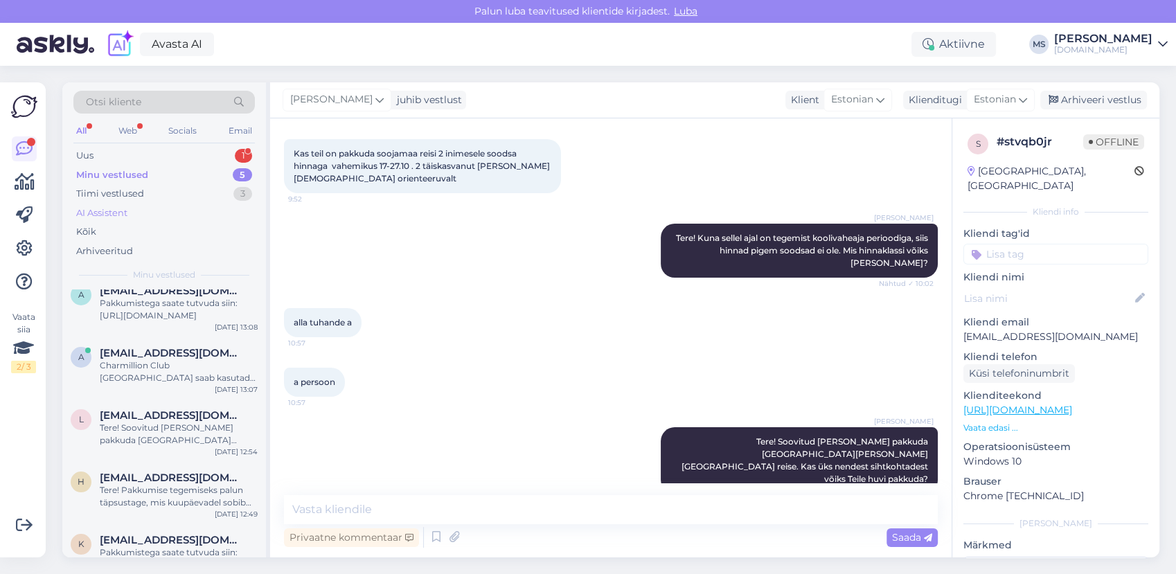
scroll to position [0, 0]
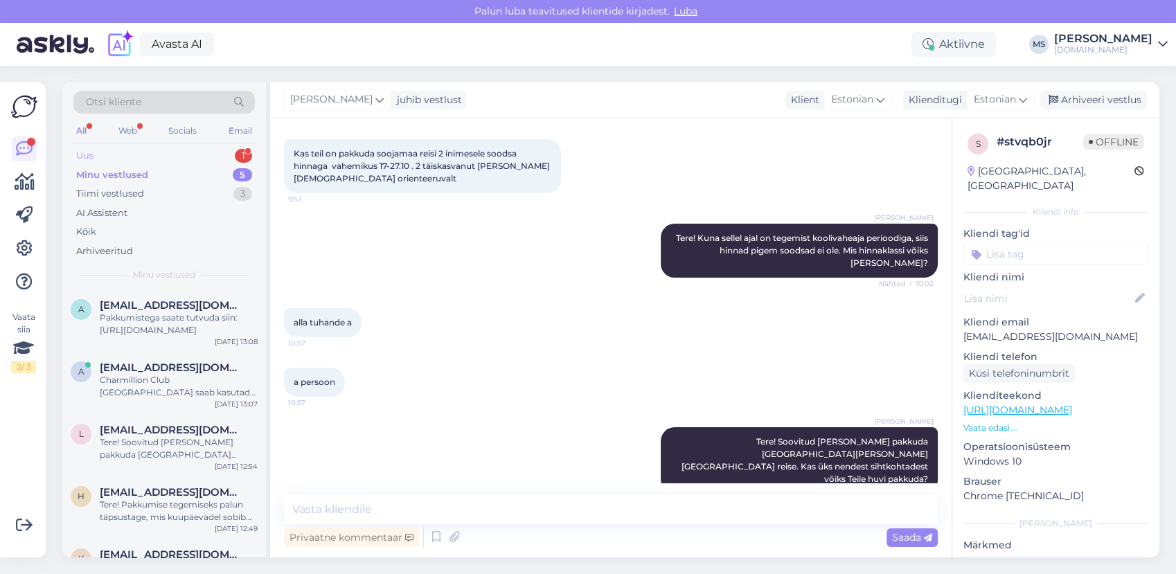
click at [98, 158] on div "Uus 1" at bounding box center [163, 155] width 181 height 19
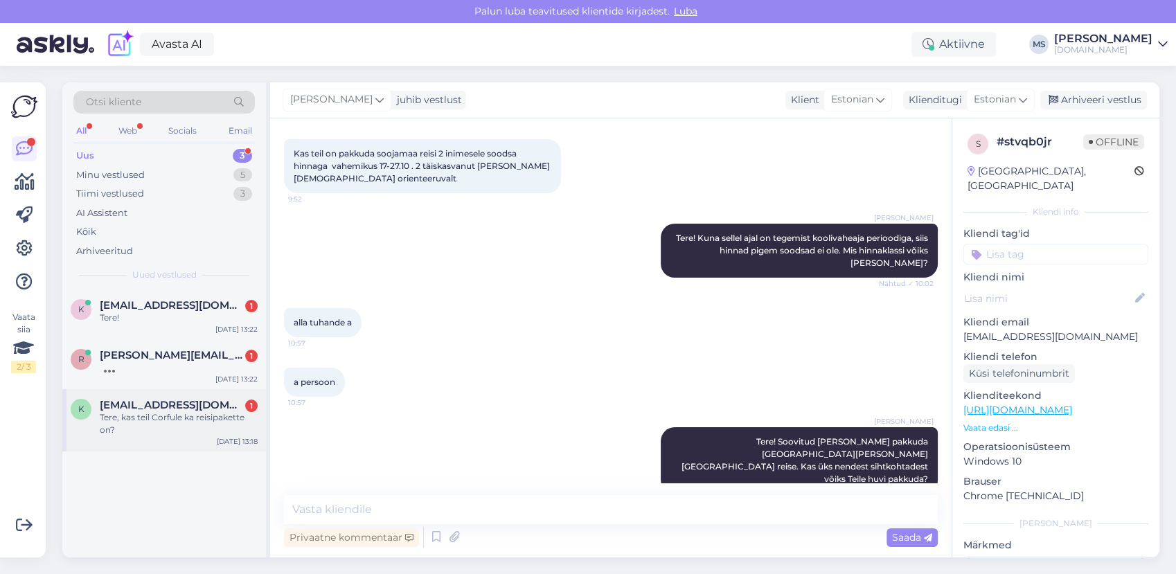
click at [154, 411] on div "[EMAIL_ADDRESS][DOMAIN_NAME] 1 Tere, kas teil Corfule ka reisipakette on?" at bounding box center [179, 417] width 158 height 37
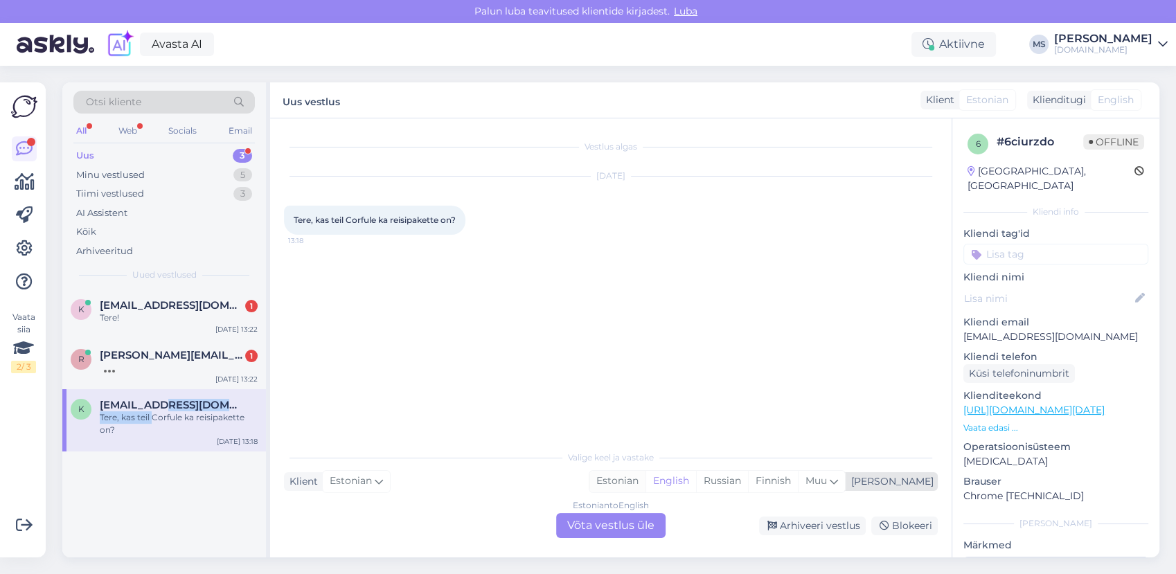
click at [645, 483] on div "Estonian" at bounding box center [617, 481] width 56 height 21
click at [641, 515] on div "Estonian to Estonian Võta vestlus üle" at bounding box center [610, 525] width 109 height 25
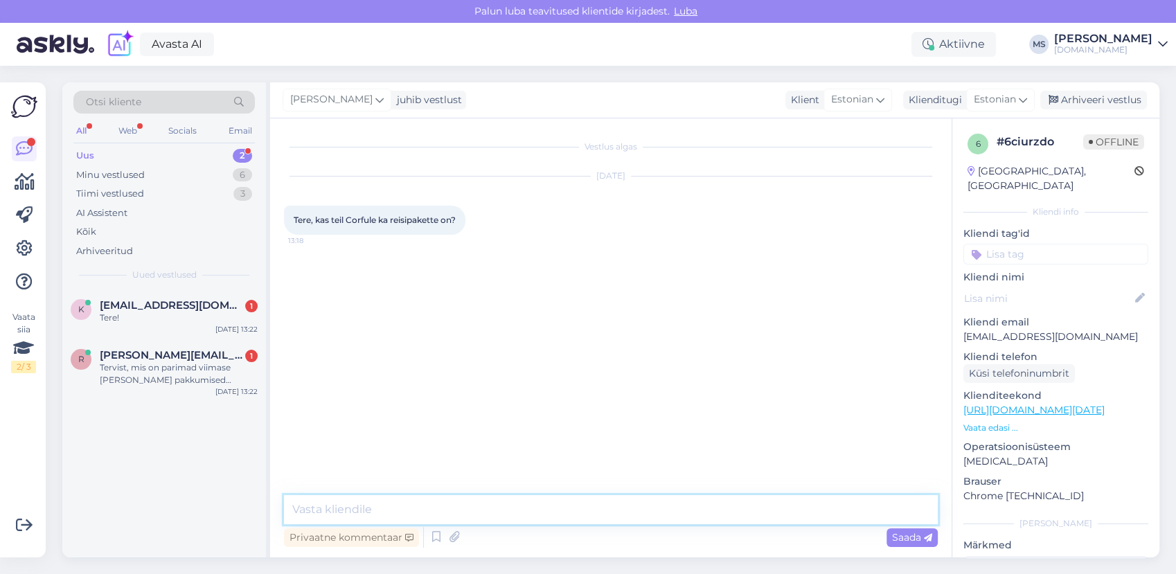
click at [615, 501] on textarea at bounding box center [611, 509] width 654 height 29
type textarea "K"
type textarea "t"
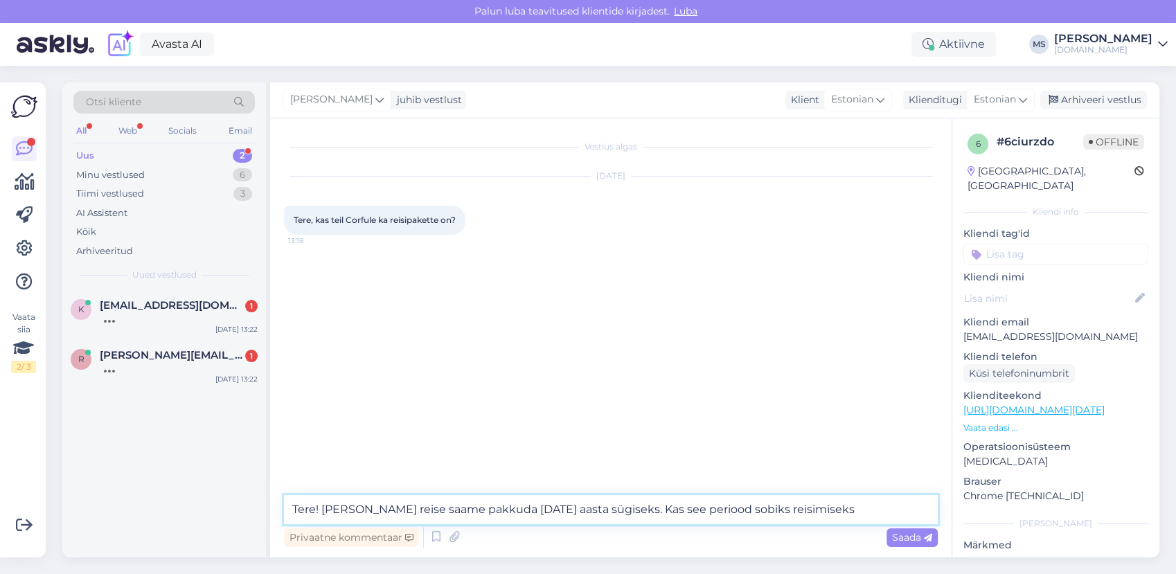
type textarea "Tere! [PERSON_NAME] reise saame pakkuda [DATE] aasta sügiseks. Kas see periood …"
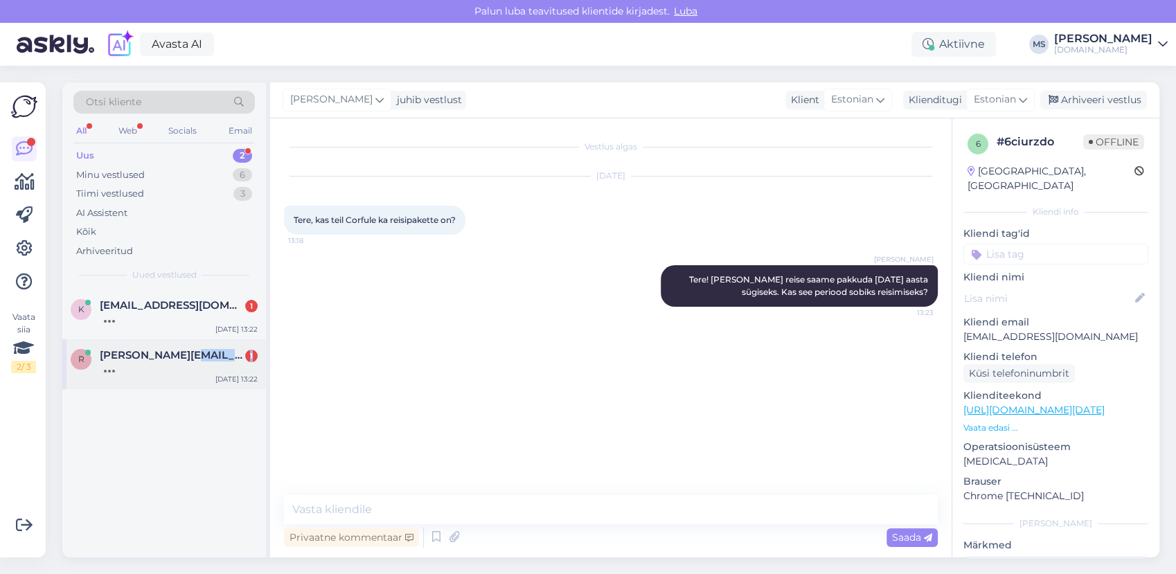
click at [195, 361] on div at bounding box center [179, 367] width 158 height 12
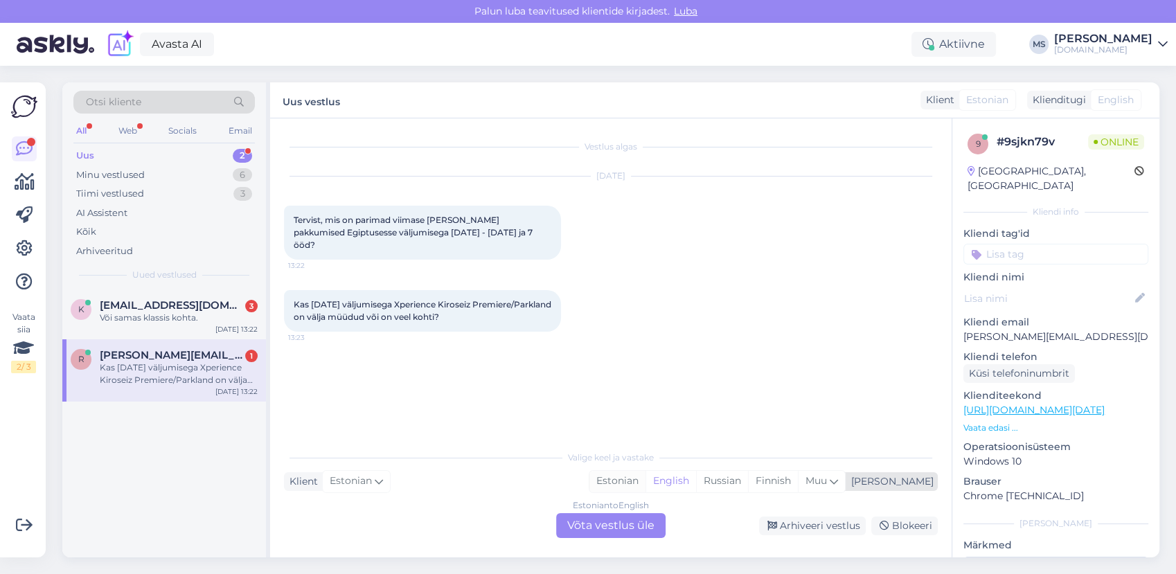
click at [645, 485] on div "Estonian" at bounding box center [617, 481] width 56 height 21
click at [634, 521] on div "Estonian to Estonian Võta vestlus üle" at bounding box center [610, 525] width 109 height 25
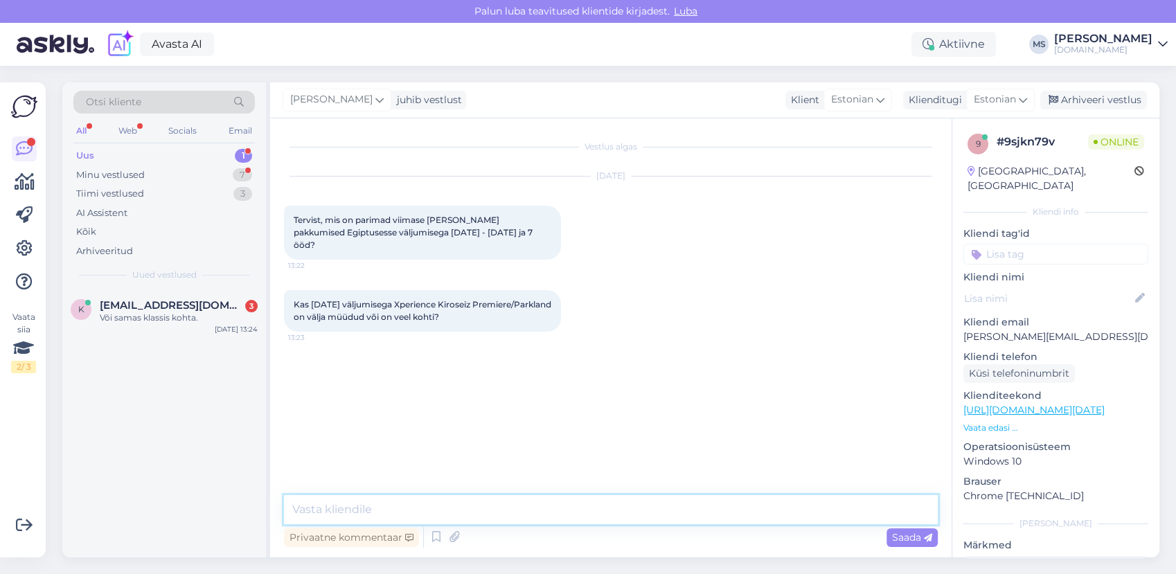
click at [582, 510] on textarea at bounding box center [611, 509] width 654 height 29
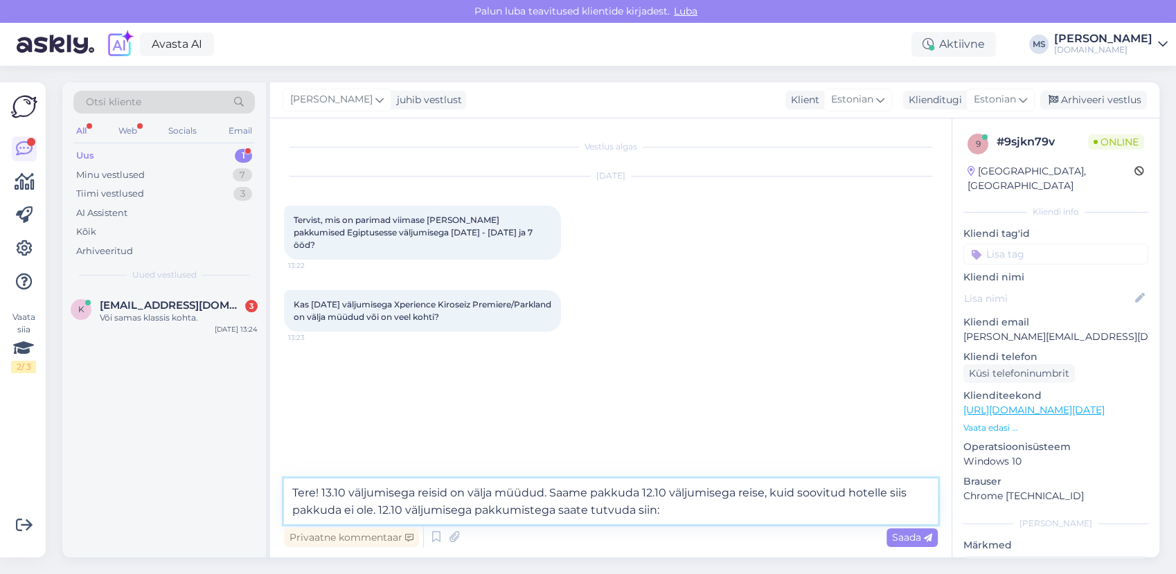
paste textarea "[URL][DOMAIN_NAME]"
type textarea "Tere! 13.10 väljumisega reisid on välja müüdud. Saame pakkuda 12.10 väljumisega…"
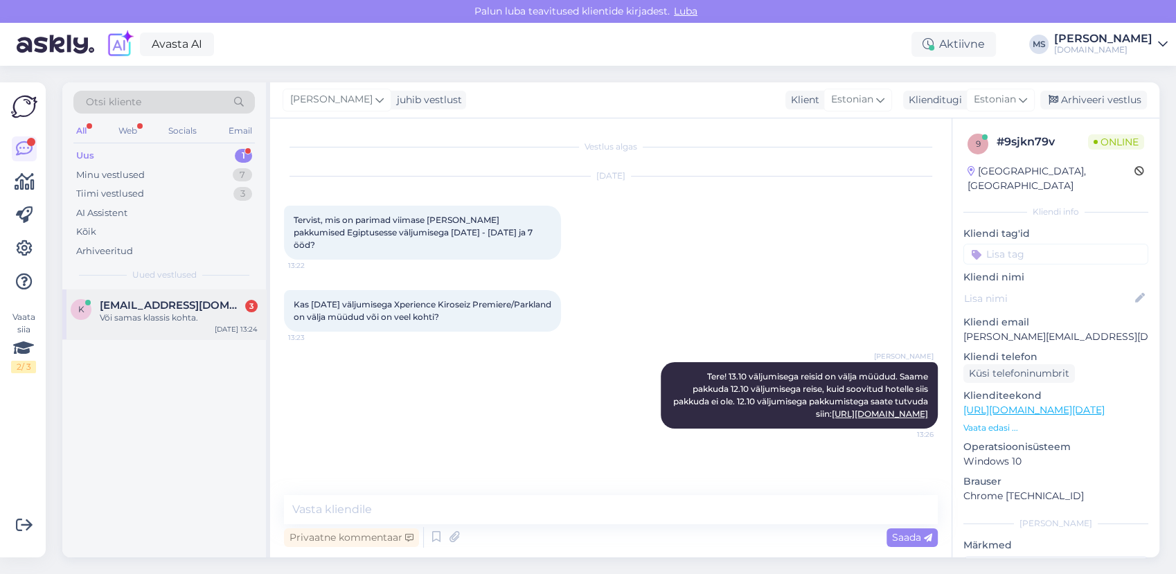
drag, startPoint x: 165, startPoint y: 328, endPoint x: 263, endPoint y: 355, distance: 101.8
click at [165, 329] on div "k [EMAIL_ADDRESS][DOMAIN_NAME] 3 Või samas klassis kohta. [DATE] 13:24" at bounding box center [164, 314] width 204 height 50
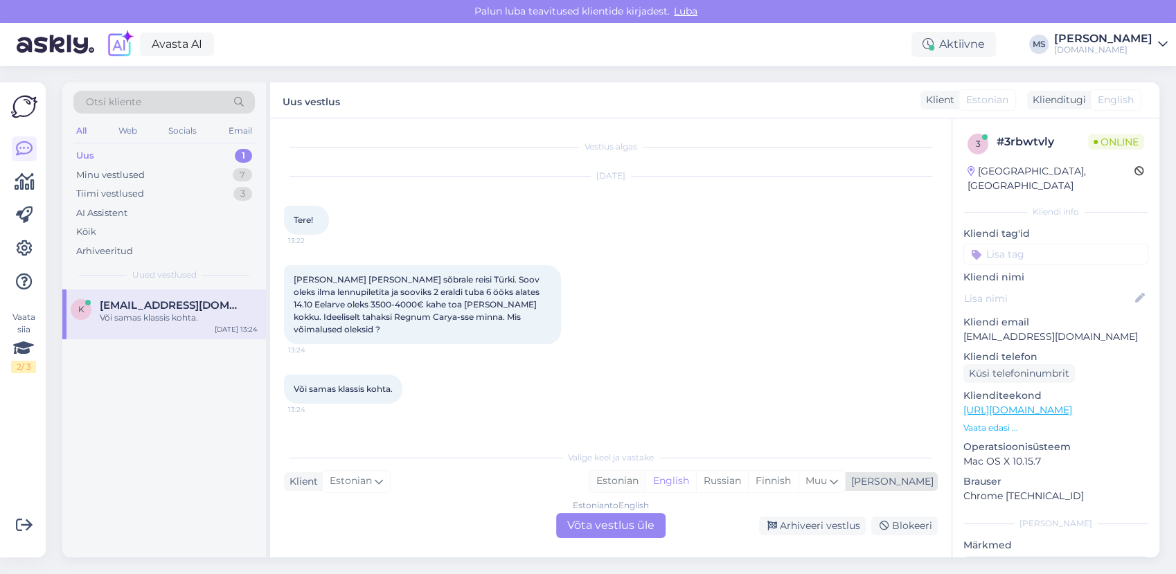
click at [645, 476] on div "Estonian" at bounding box center [617, 481] width 56 height 21
click at [610, 524] on div "Estonian to Estonian Võta vestlus üle" at bounding box center [610, 525] width 109 height 25
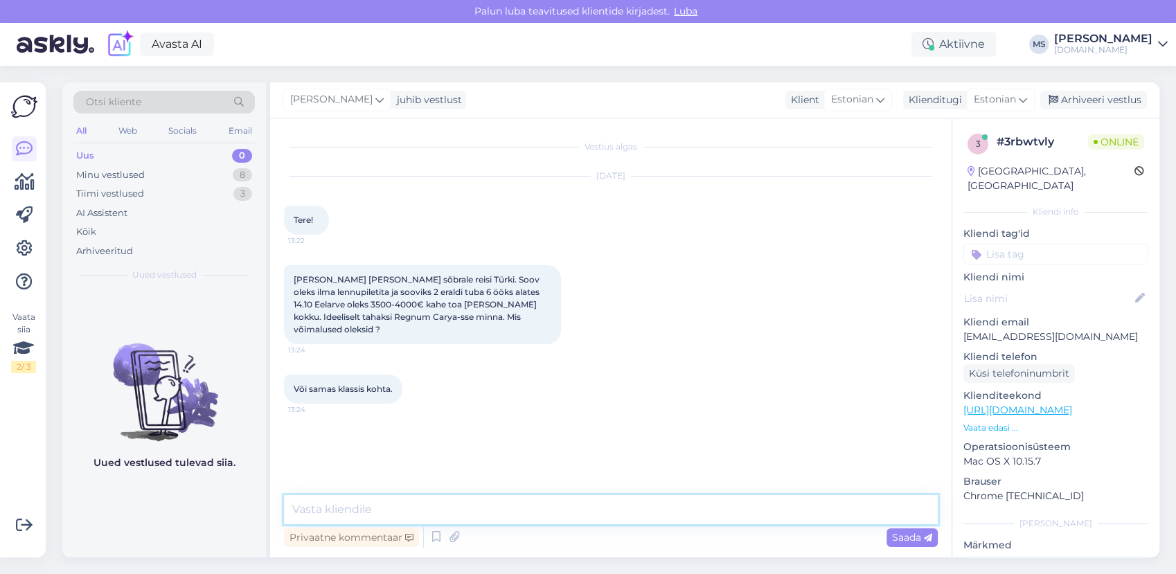
click at [554, 514] on textarea at bounding box center [611, 509] width 654 height 29
type textarea "Tere! Kahjuks ainult majutust me pakkuda ei saa."
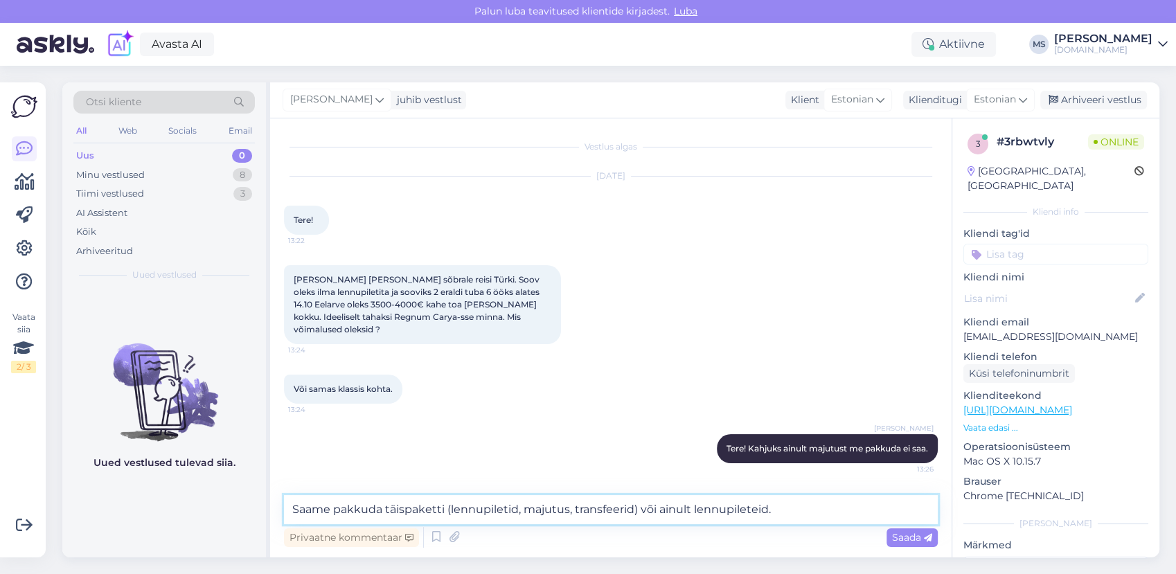
type textarea "Saame pakkuda täispaketti (lennupiletid, majutus, transfeerid) või ainult lennu…"
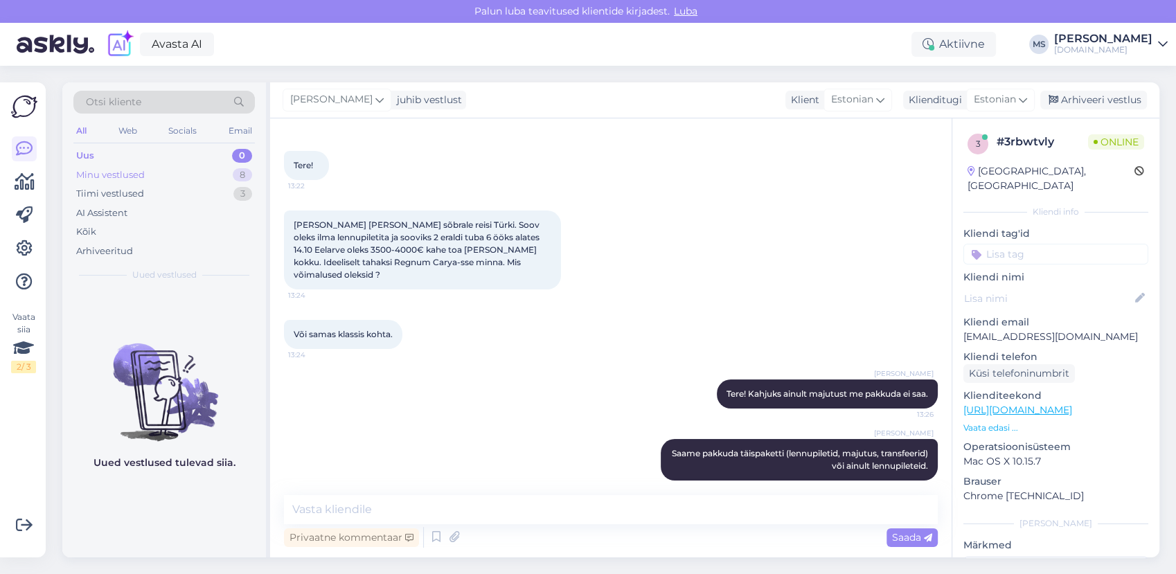
click at [179, 170] on div "Minu vestlused 8" at bounding box center [163, 175] width 181 height 19
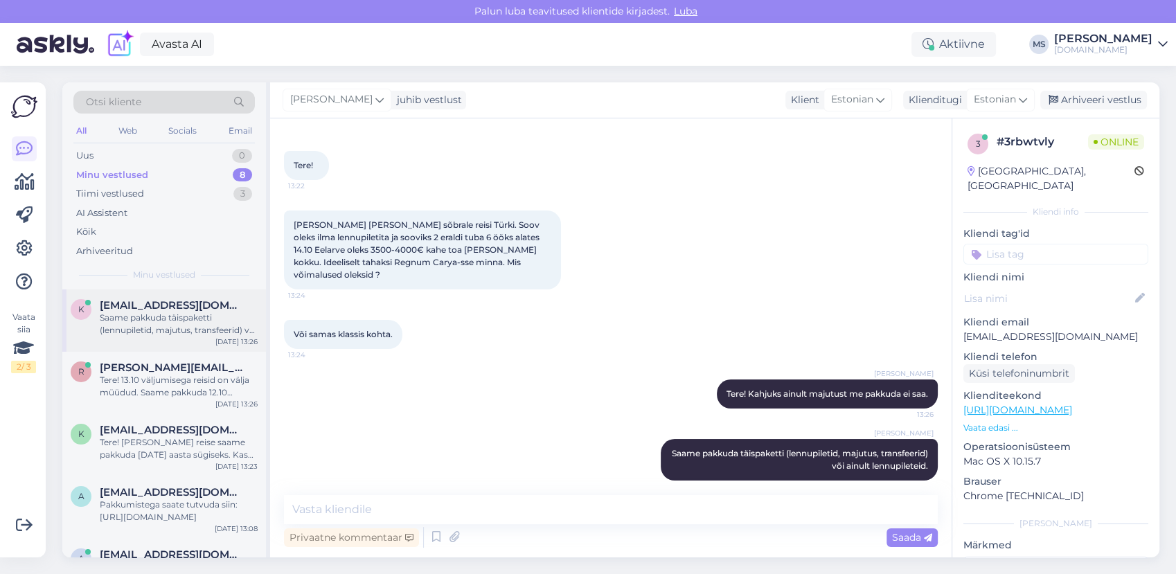
drag, startPoint x: 164, startPoint y: 298, endPoint x: 175, endPoint y: 324, distance: 27.9
click at [166, 300] on div "k [EMAIL_ADDRESS][DOMAIN_NAME] Saame pakkuda täispaketti (lennupiletid, majutus…" at bounding box center [164, 320] width 204 height 62
click at [177, 379] on div "Tere! 13.10 väljumisega reisid on välja müüdud. Saame pakkuda 12.10 väljumisega…" at bounding box center [179, 386] width 158 height 25
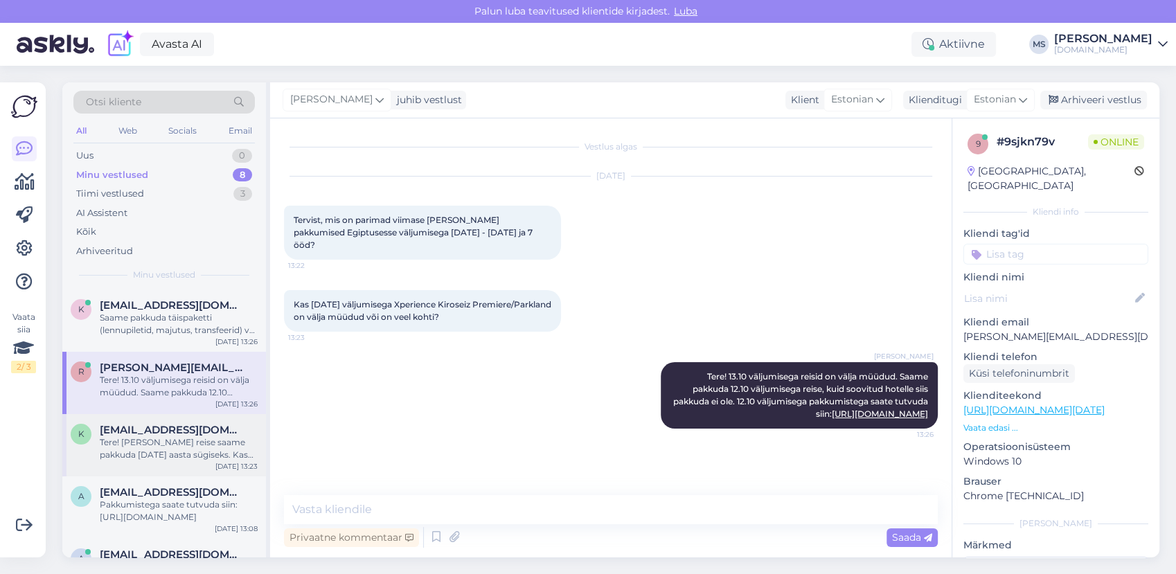
drag, startPoint x: 165, startPoint y: 436, endPoint x: 181, endPoint y: 472, distance: 39.7
click at [165, 437] on div "Tere! [PERSON_NAME] reise saame pakkuda [DATE] aasta sügiseks. Kas see periood …" at bounding box center [179, 448] width 158 height 25
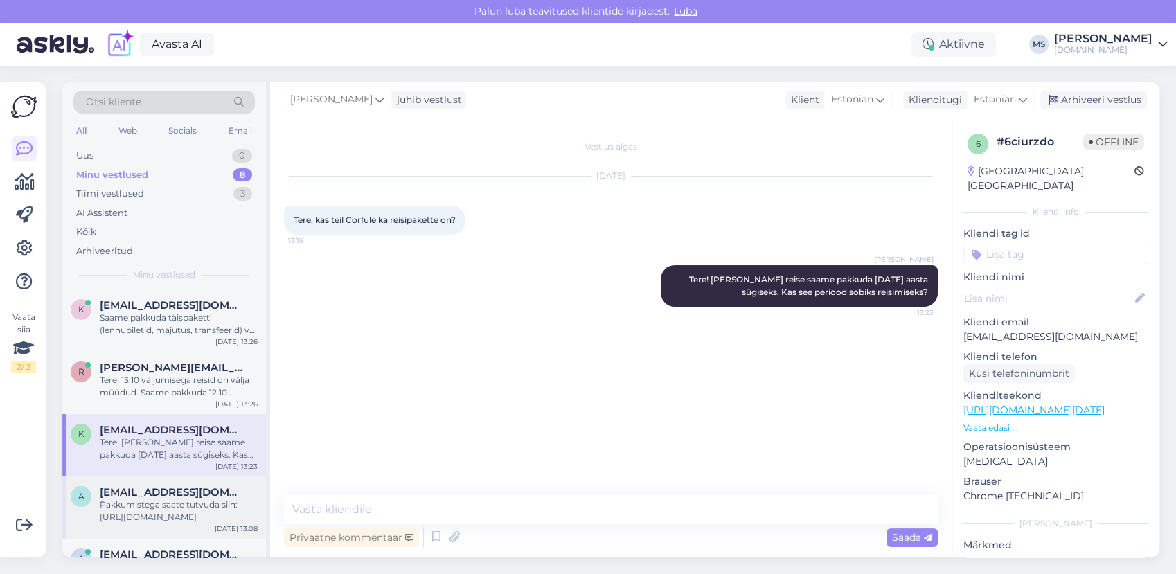
click at [181, 497] on span "[EMAIL_ADDRESS][DOMAIN_NAME]" at bounding box center [172, 492] width 144 height 12
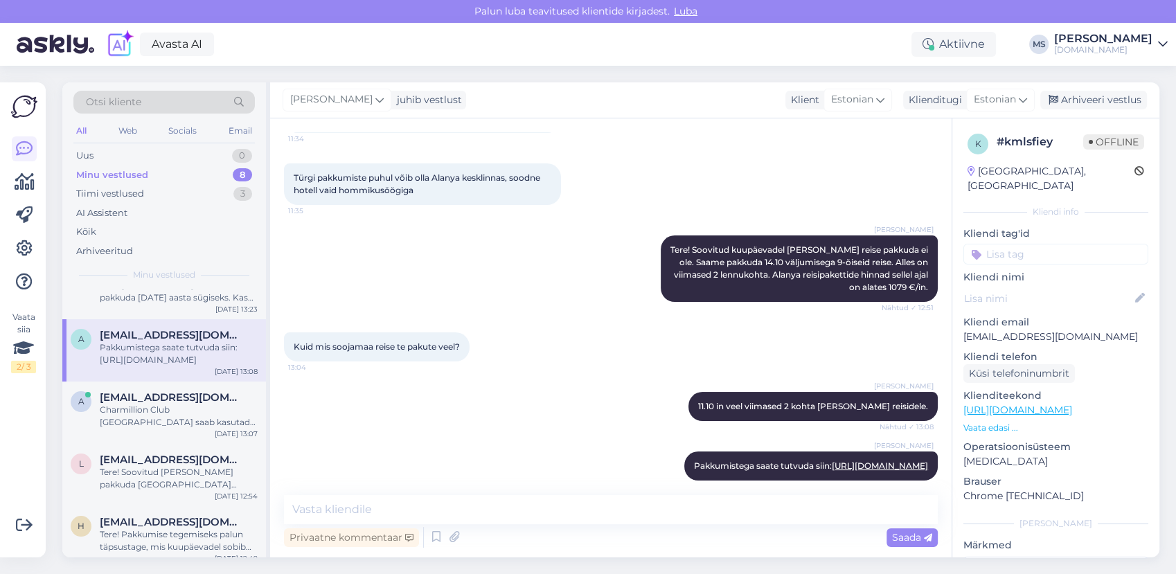
scroll to position [230, 0]
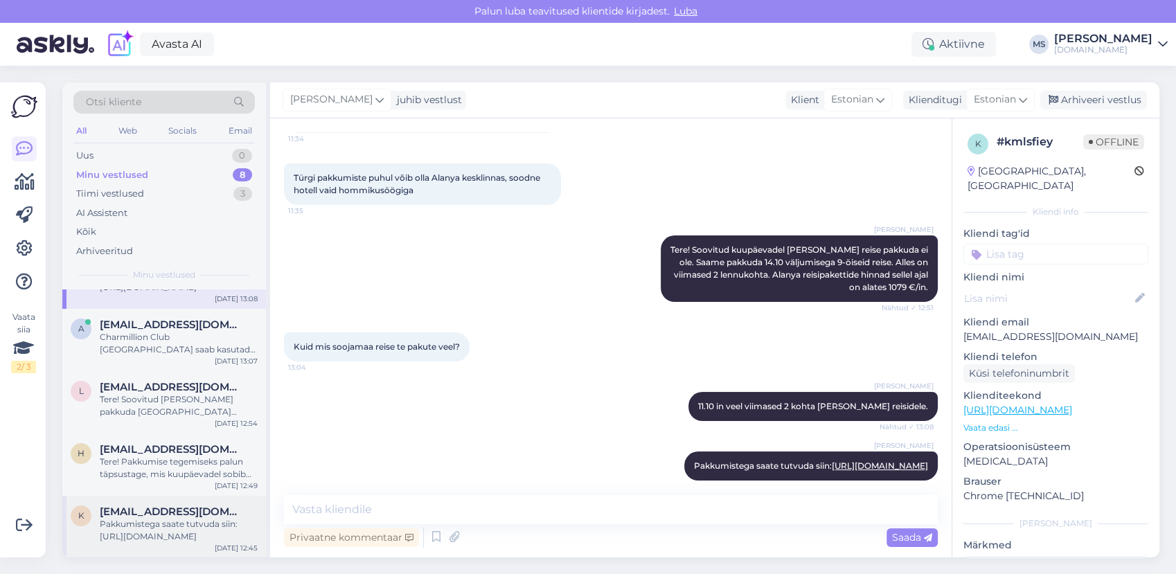
click at [163, 521] on div "Pakkumistega saate tutvuda siin: [URL][DOMAIN_NAME]" at bounding box center [179, 530] width 158 height 25
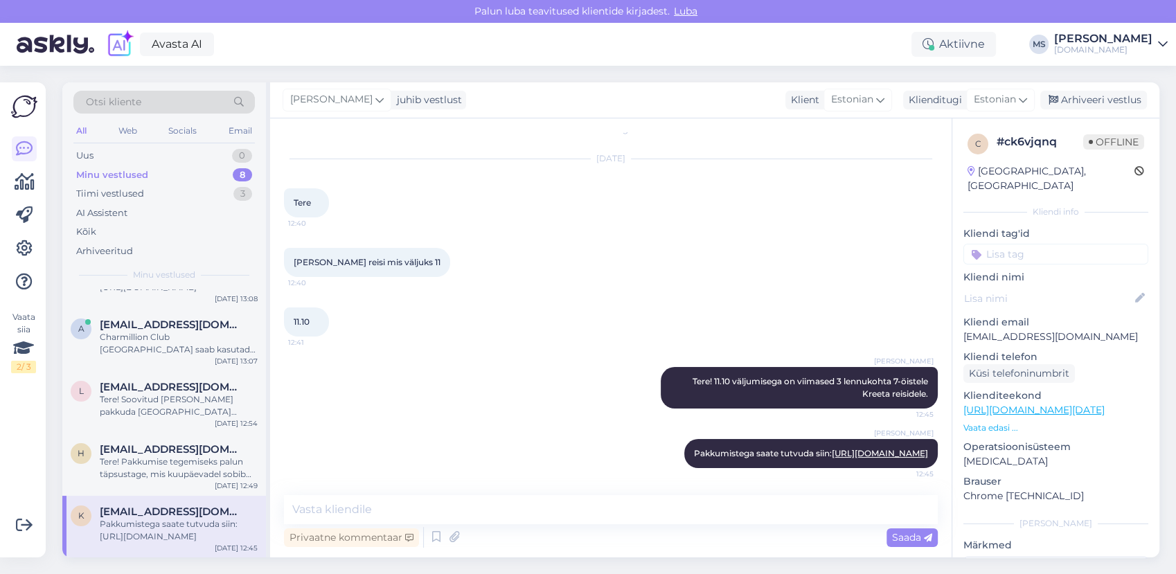
scroll to position [17, 0]
click at [167, 459] on div "Tere! Pakkumise tegemiseks palun täpsustage, mis kuupäevadel sobib Teile reisi …" at bounding box center [179, 468] width 158 height 25
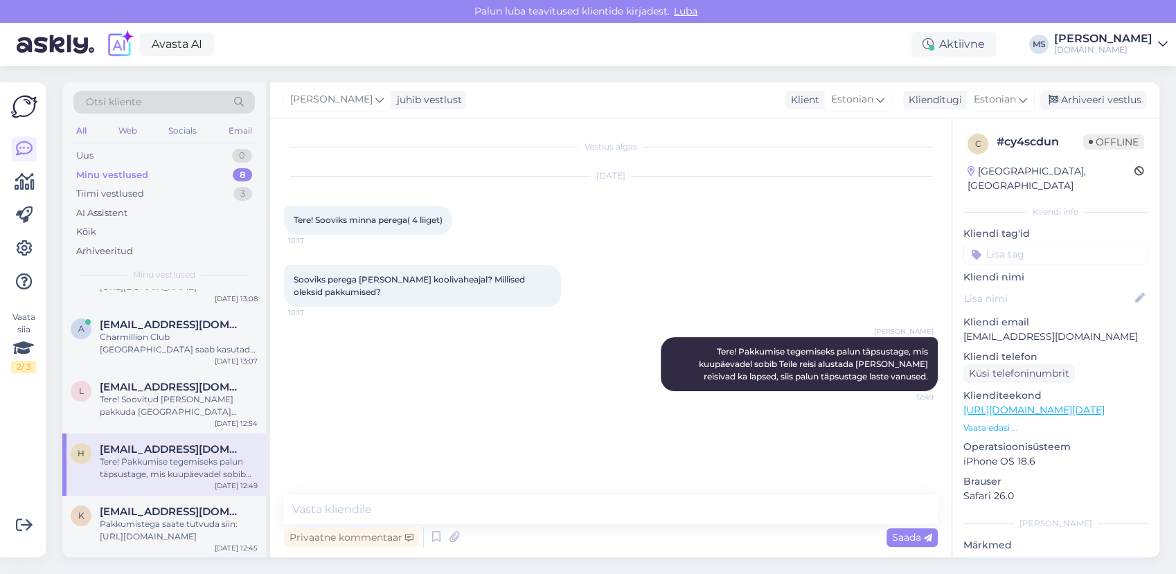
scroll to position [0, 0]
drag, startPoint x: 155, startPoint y: 384, endPoint x: 163, endPoint y: 386, distance: 8.4
click at [155, 385] on span "[EMAIL_ADDRESS][DOMAIN_NAME]" at bounding box center [172, 387] width 144 height 12
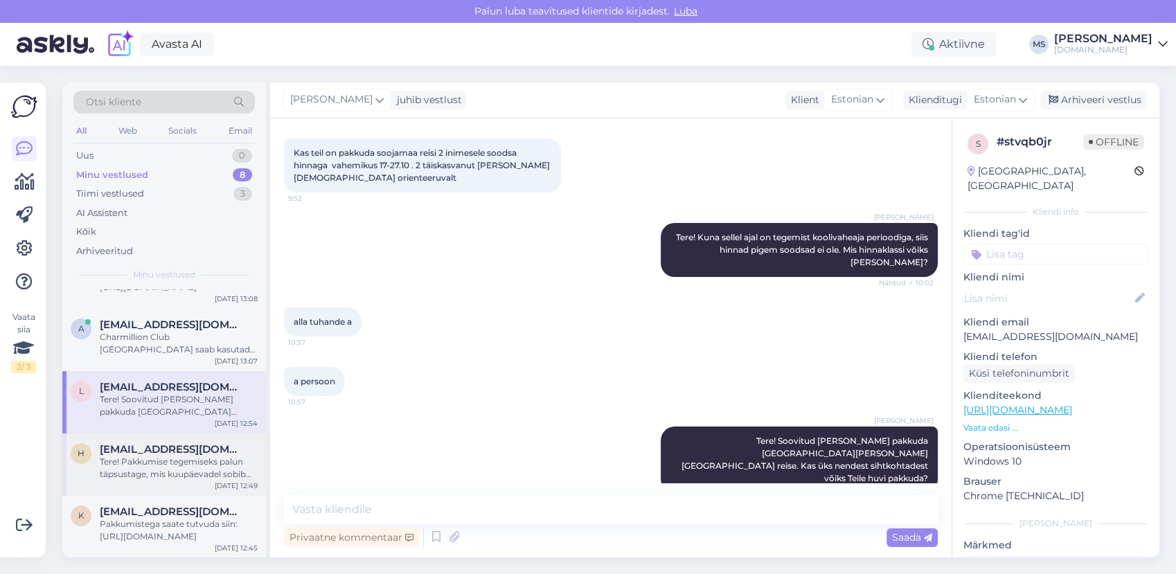
scroll to position [153, 0]
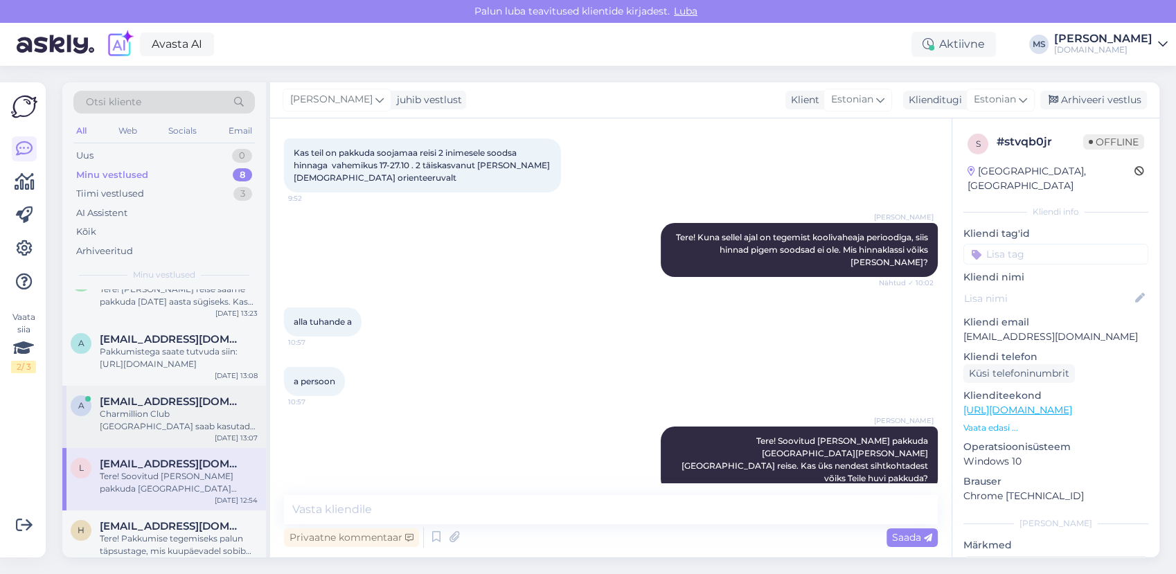
click at [161, 424] on div "Charmillion Club [GEOGRAPHIC_DATA] saab kasutada [PERSON_NAME] mere ääres asuva…" at bounding box center [179, 420] width 158 height 25
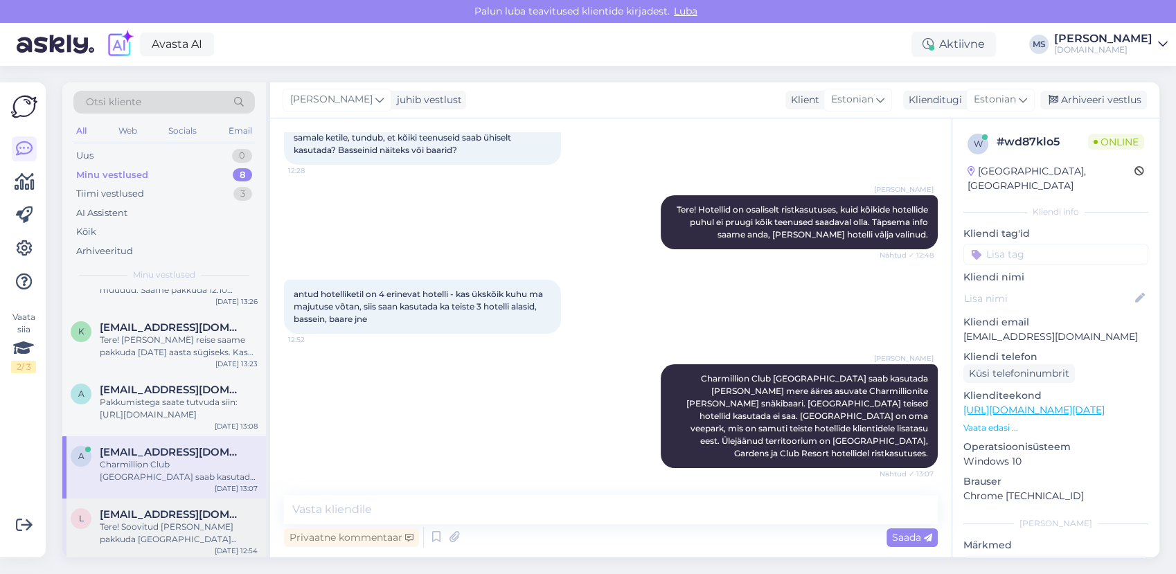
scroll to position [76, 0]
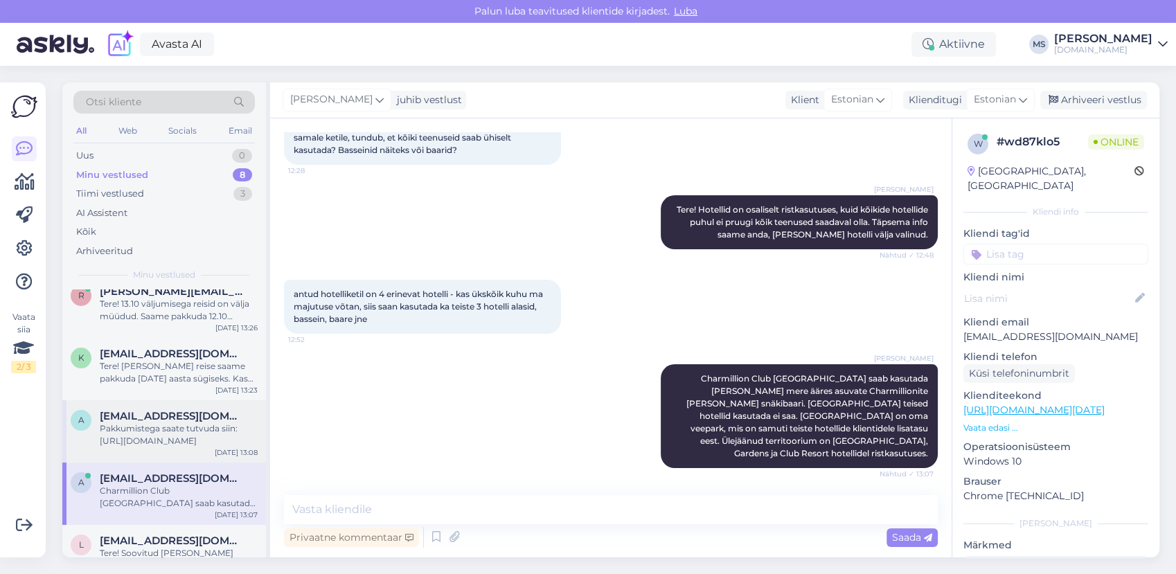
click at [161, 421] on span "[EMAIL_ADDRESS][DOMAIN_NAME]" at bounding box center [172, 416] width 144 height 12
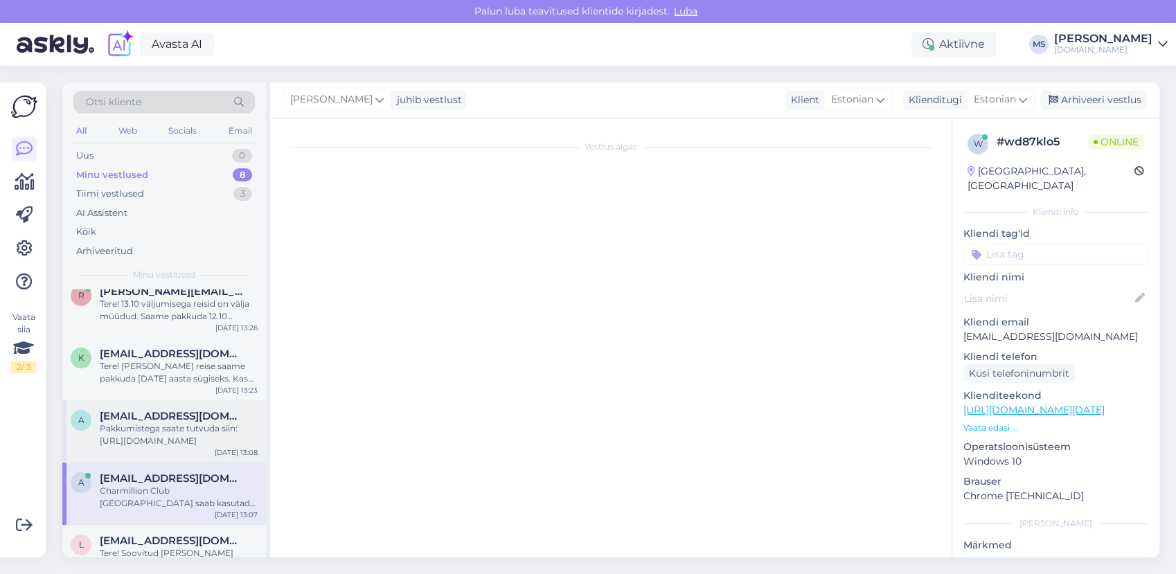
scroll to position [152, 0]
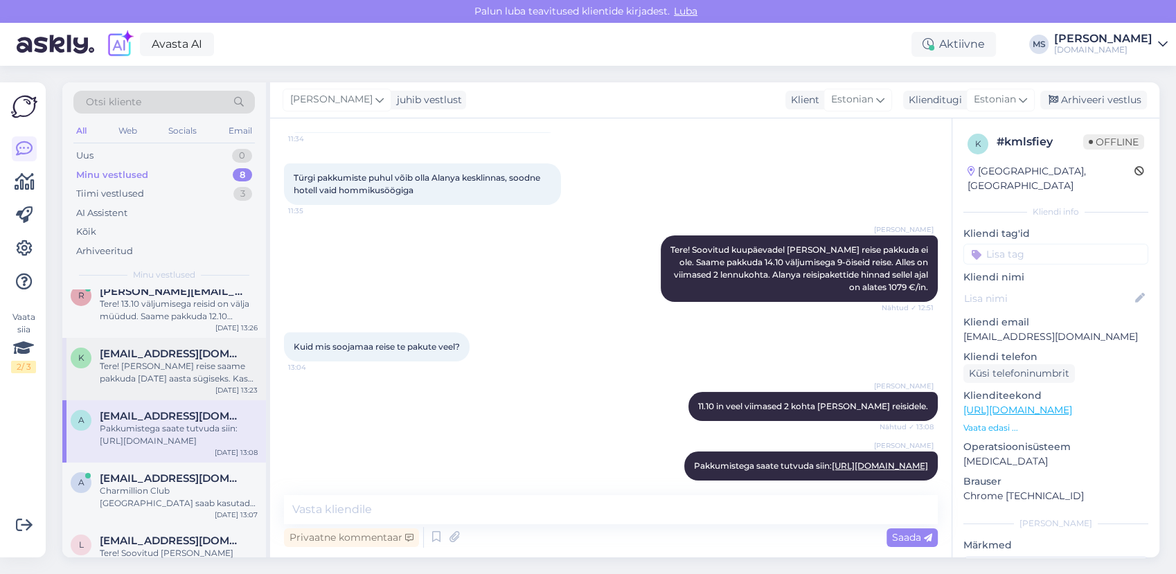
click at [114, 370] on div "Tere! [PERSON_NAME] reise saame pakkuda [DATE] aasta sügiseks. Kas see periood …" at bounding box center [179, 372] width 158 height 25
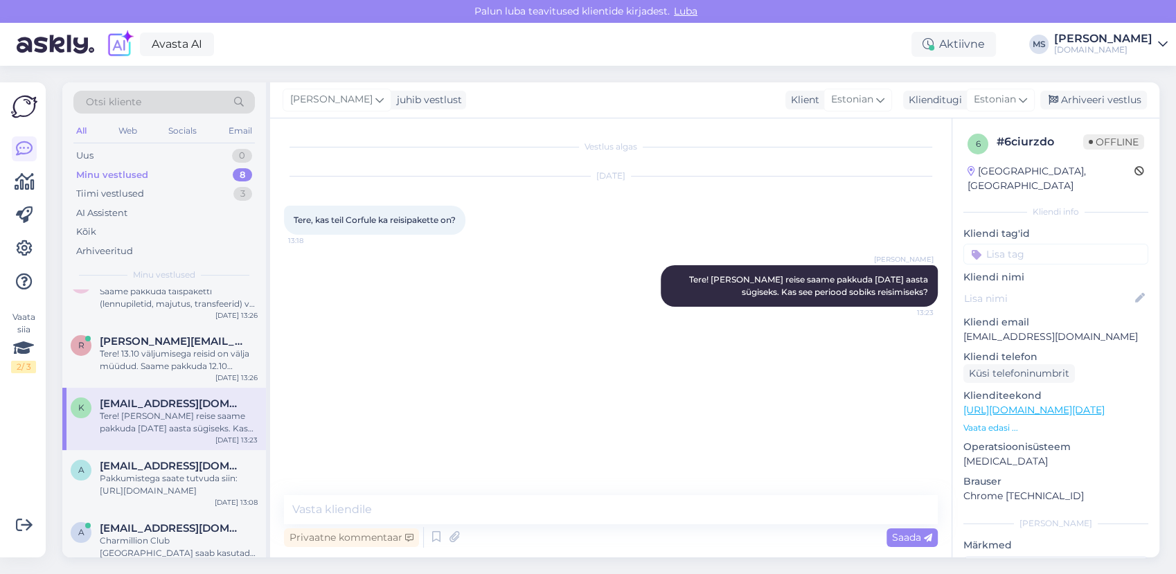
scroll to position [0, 0]
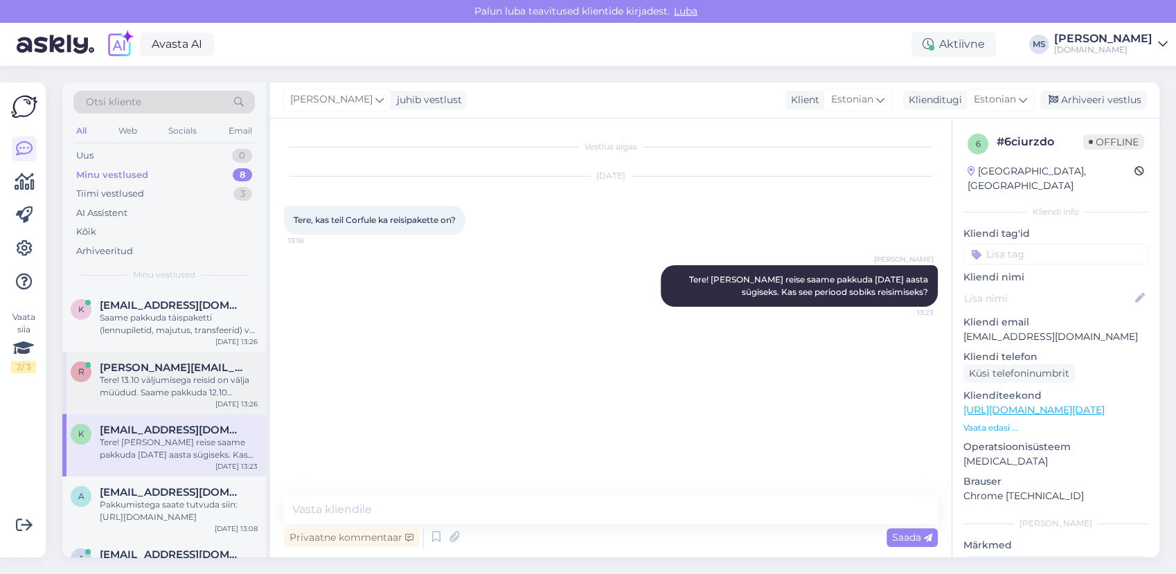
click at [145, 385] on div "Tere! 13.10 väljumisega reisid on välja müüdud. Saame pakkuda 12.10 väljumisega…" at bounding box center [179, 386] width 158 height 25
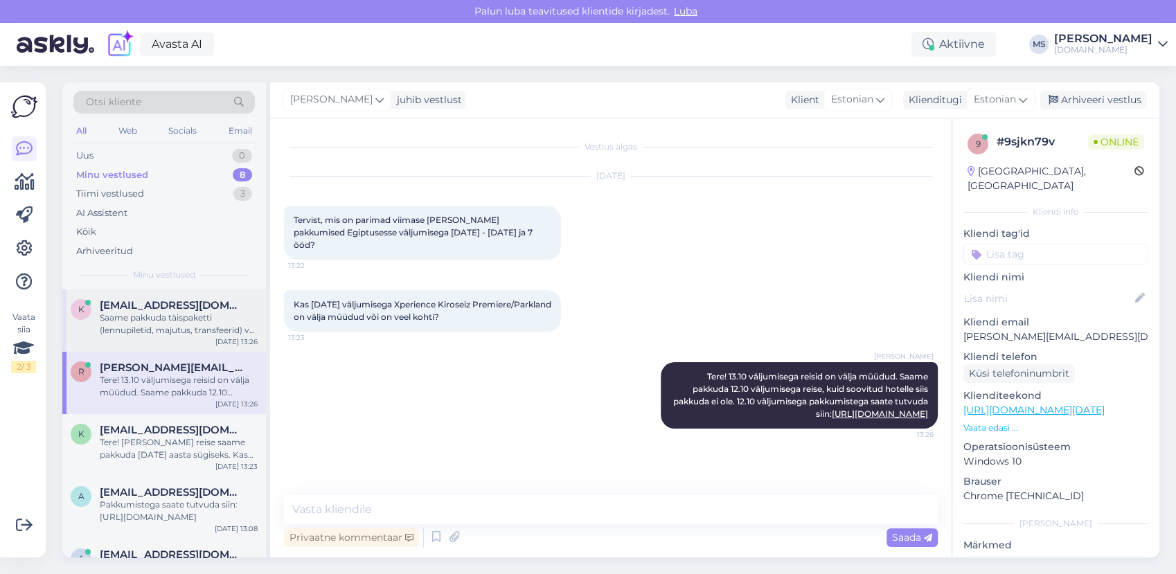
click at [150, 323] on div "Saame pakkuda täispaketti (lennupiletid, majutus, transfeerid) või ainult lennu…" at bounding box center [179, 324] width 158 height 25
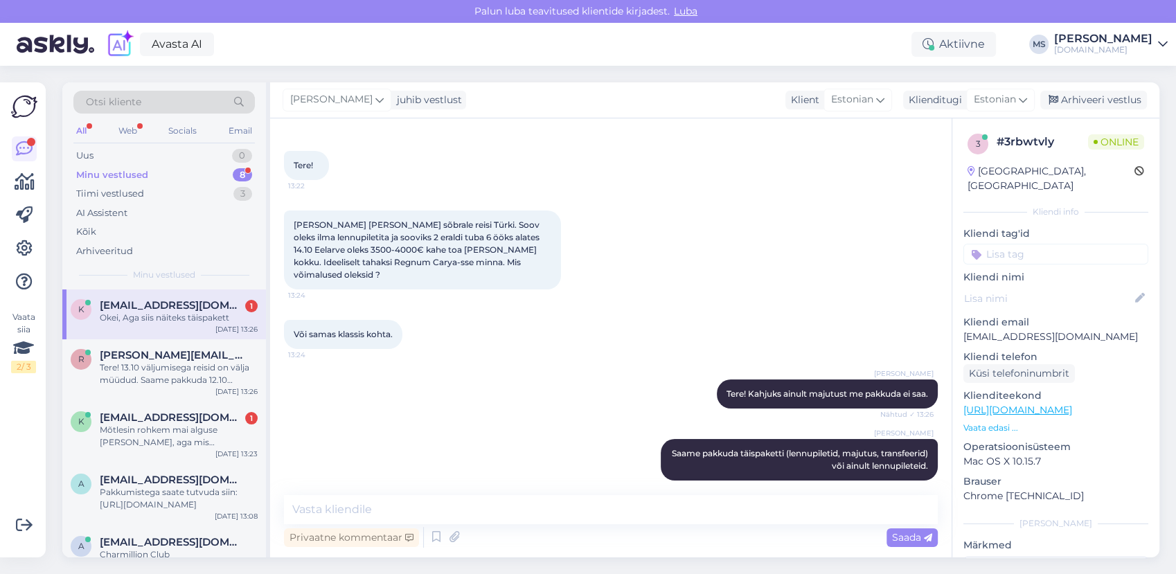
scroll to position [114, 0]
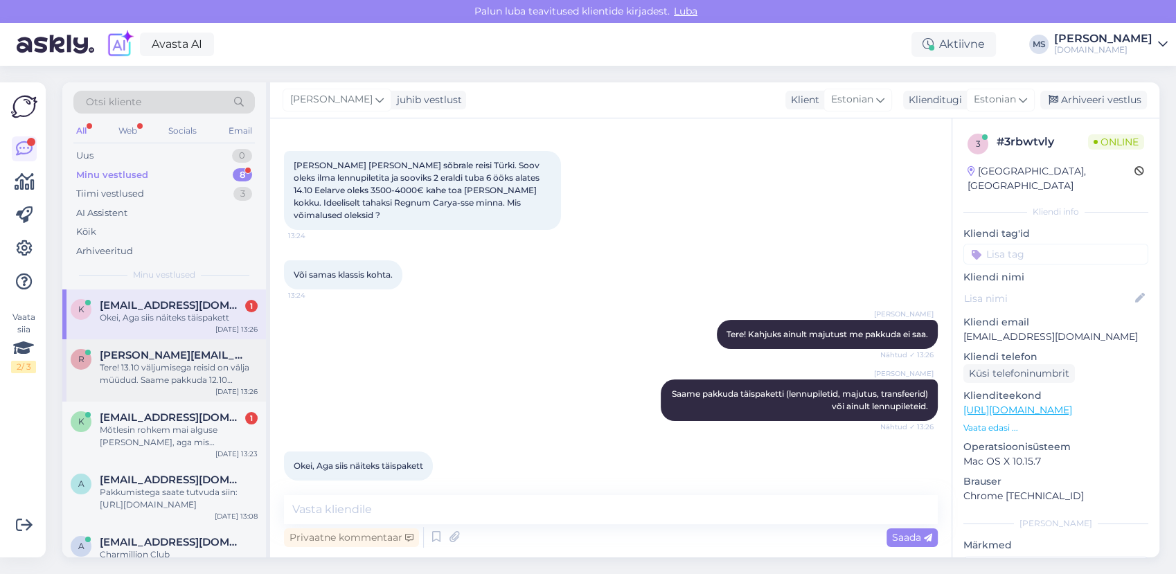
click at [176, 391] on div "r [PERSON_NAME][EMAIL_ADDRESS][DOMAIN_NAME] Tere! 13.10 väljumisega reisid on v…" at bounding box center [164, 370] width 204 height 62
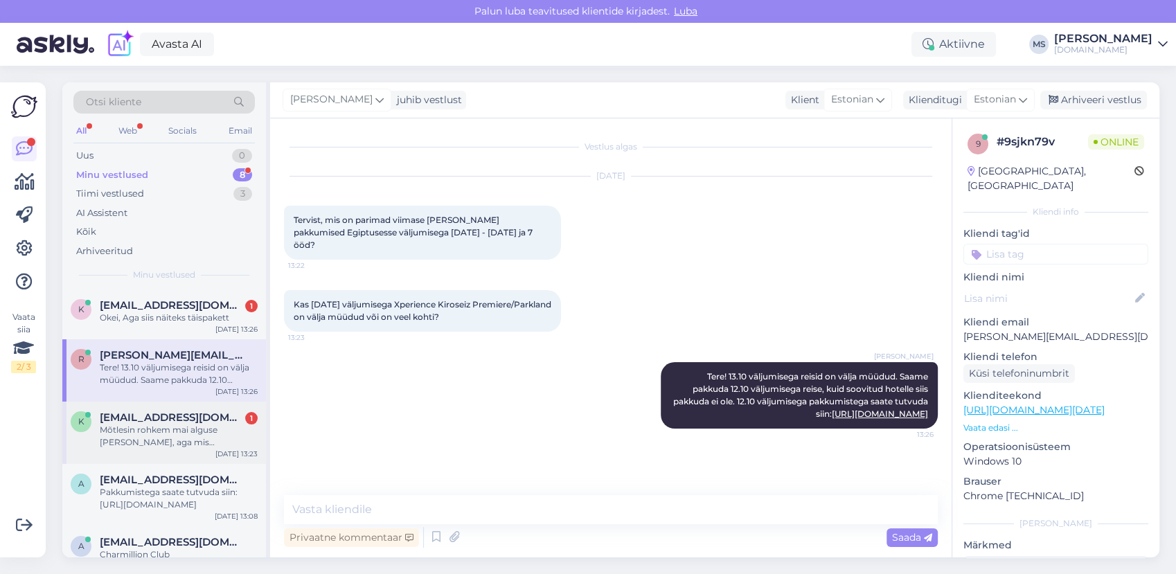
click at [169, 418] on span "[EMAIL_ADDRESS][DOMAIN_NAME]" at bounding box center [172, 417] width 144 height 12
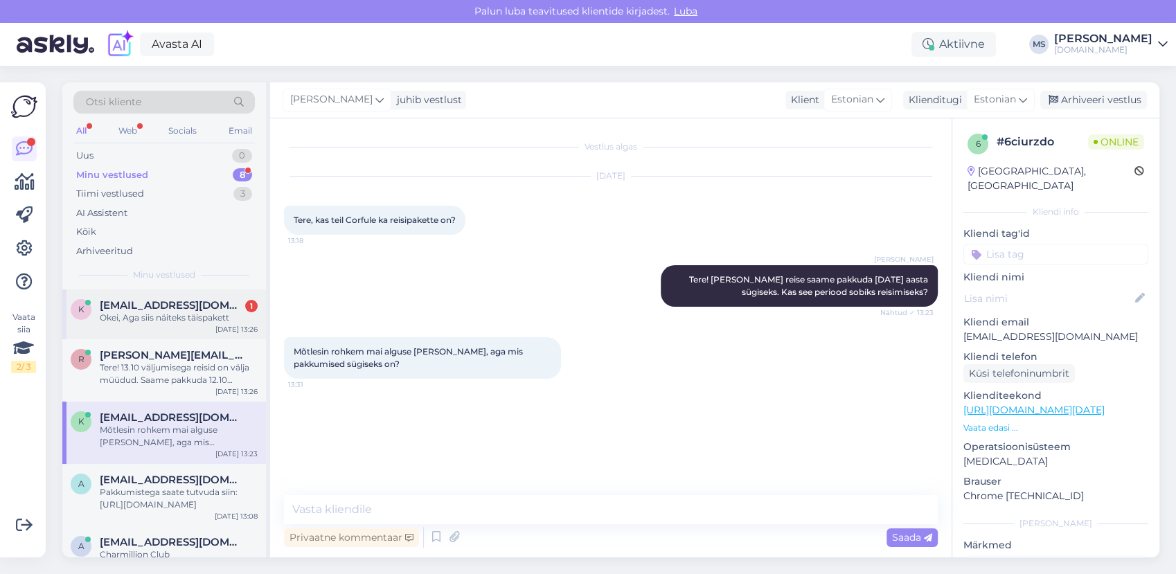
click at [150, 327] on div "k [EMAIL_ADDRESS][DOMAIN_NAME] 1 Okei, Aga siis näiteks täispakett [DATE] 13:26" at bounding box center [164, 314] width 204 height 50
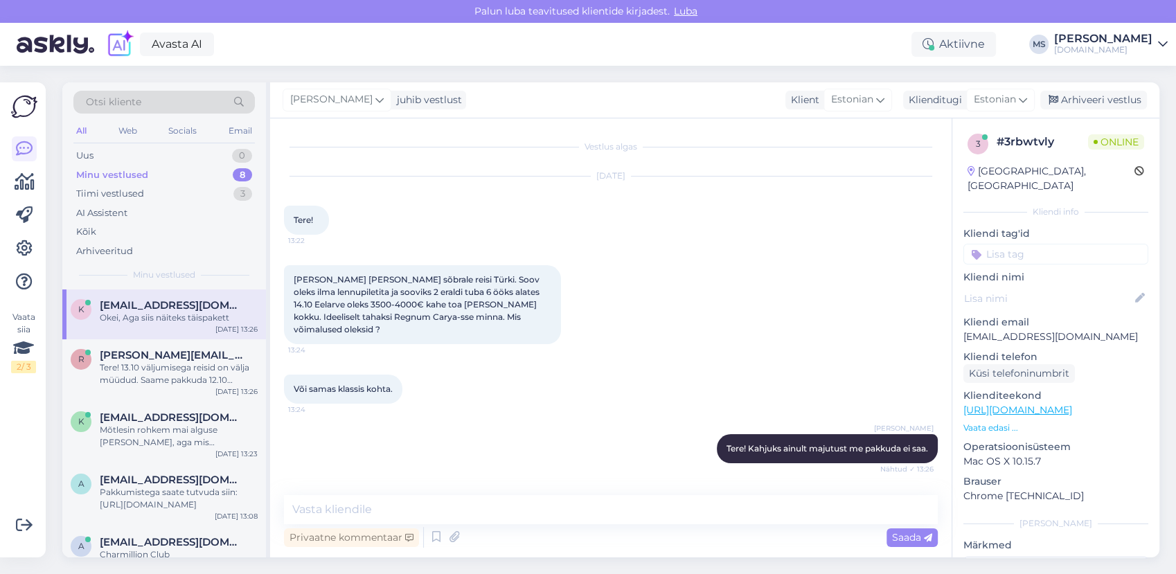
scroll to position [114, 0]
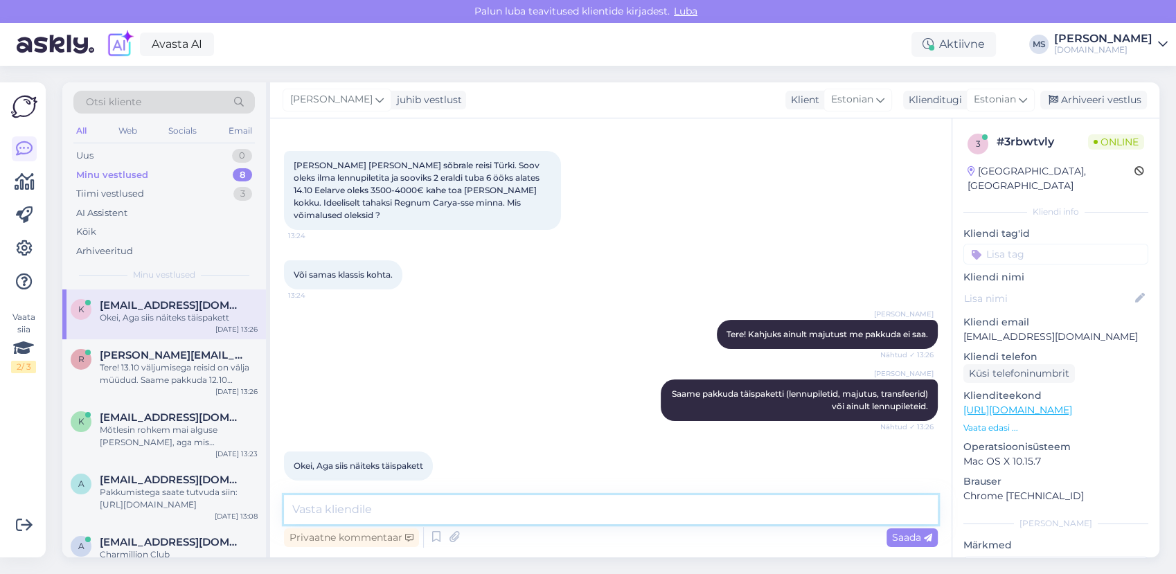
click at [470, 515] on textarea at bounding box center [611, 509] width 654 height 29
type textarea "Mis kuupäevade vahemikus sobiks Teile reisi alustada?"
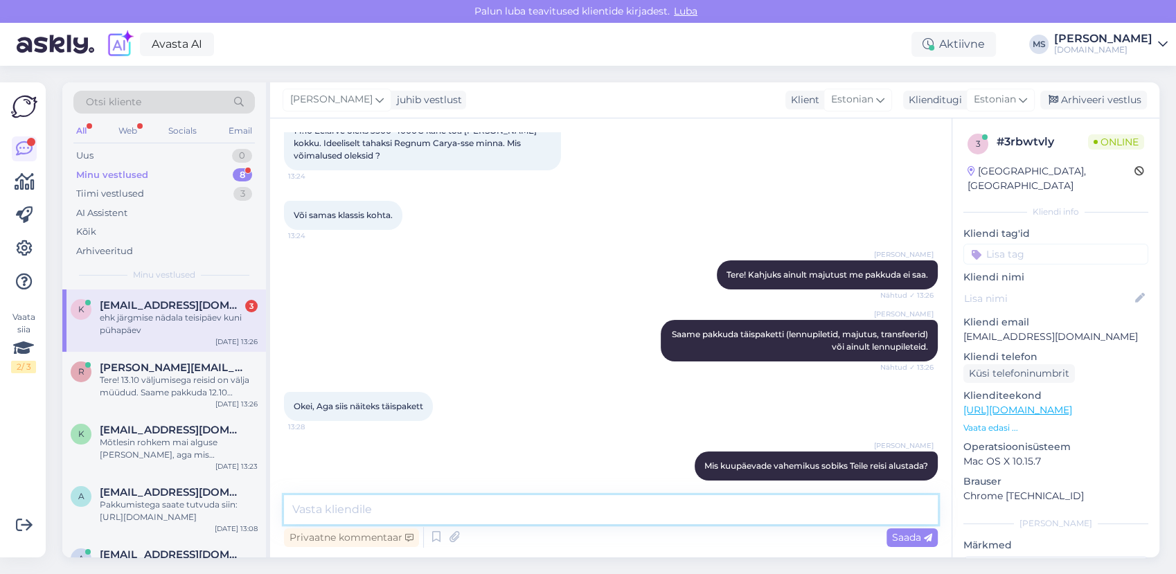
scroll to position [352, 0]
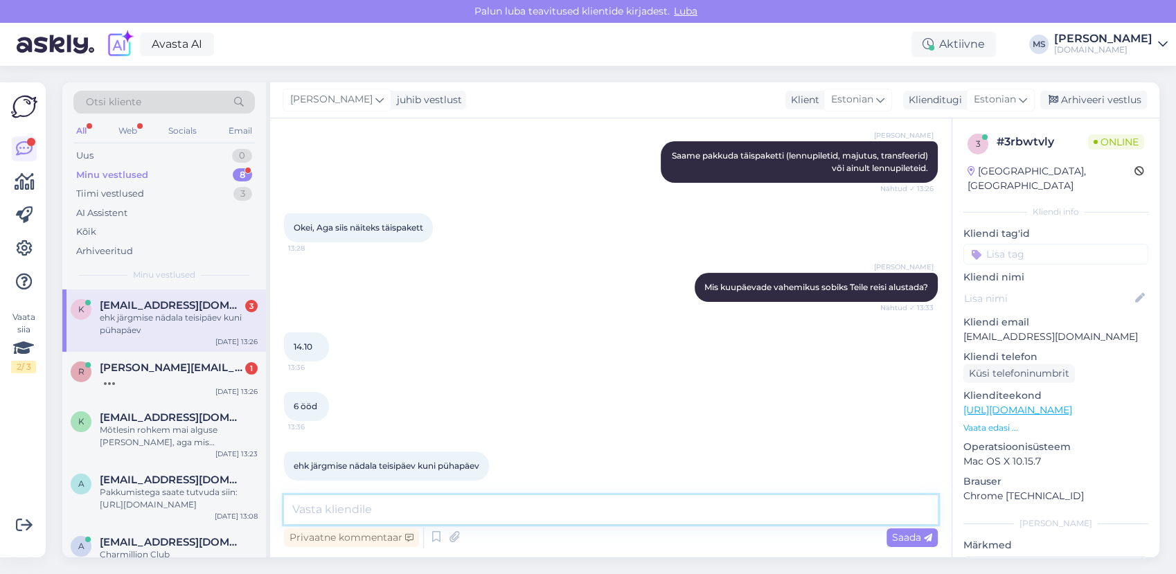
click at [432, 500] on textarea at bounding box center [611, 509] width 654 height 29
type textarea "K"
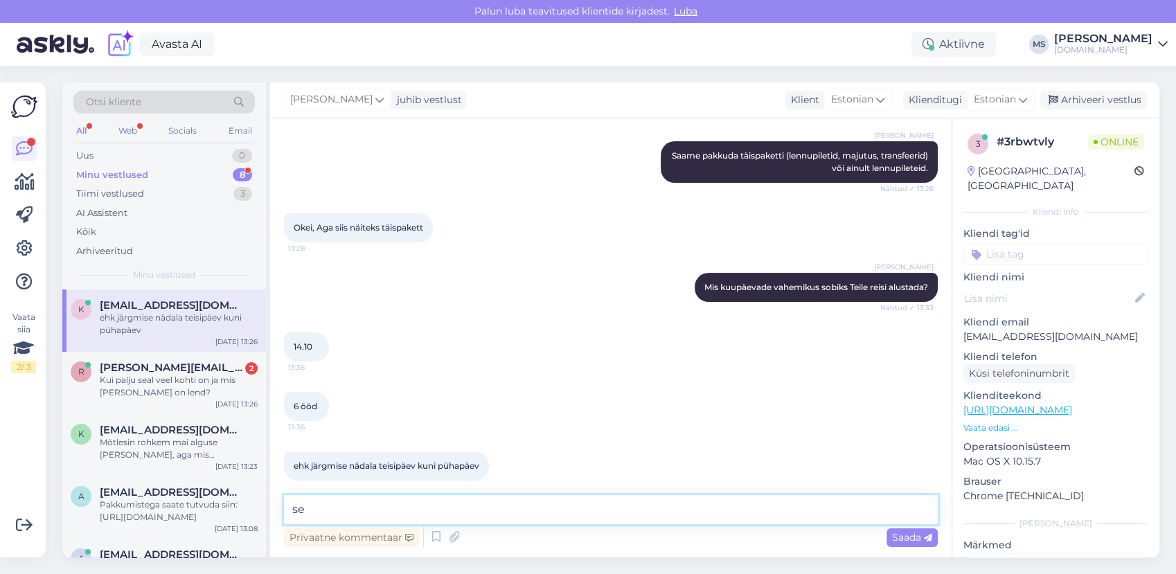
type textarea "s"
type textarea "S"
type textarea "P"
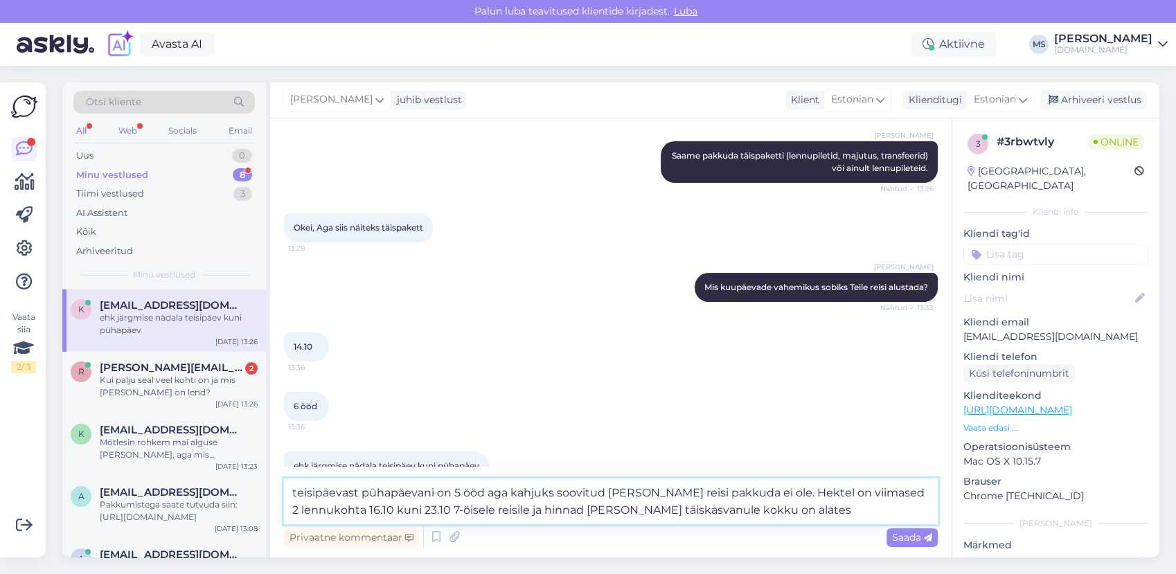
paste textarea "6950 €"
type textarea "teisipäevast pühapäevani on 5 ööd aga kahjuks soovitud [PERSON_NAME] reisi pakk…"
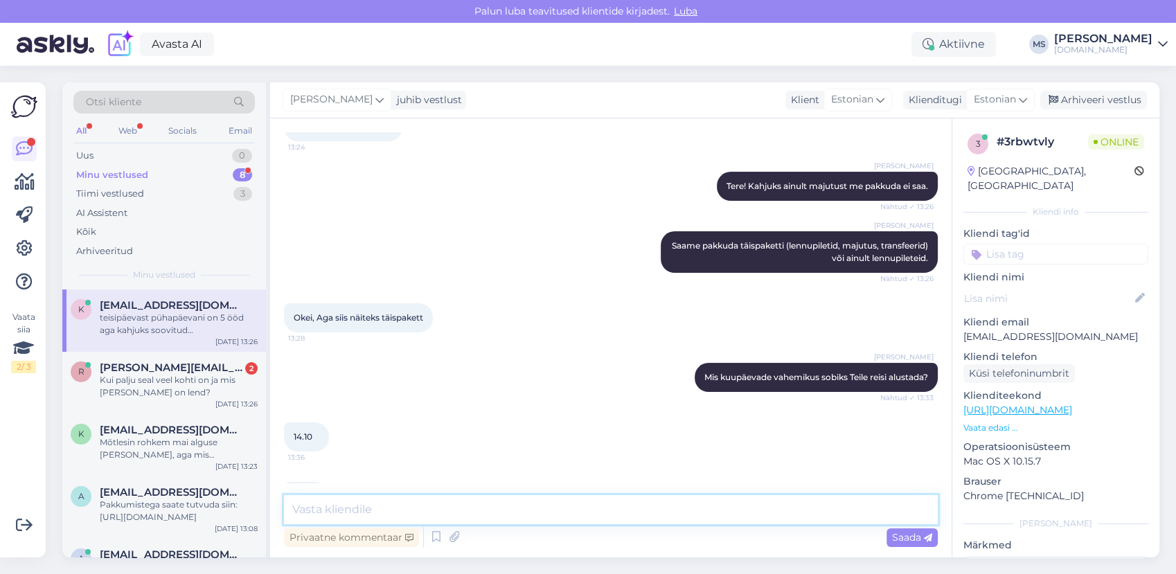
scroll to position [449, 0]
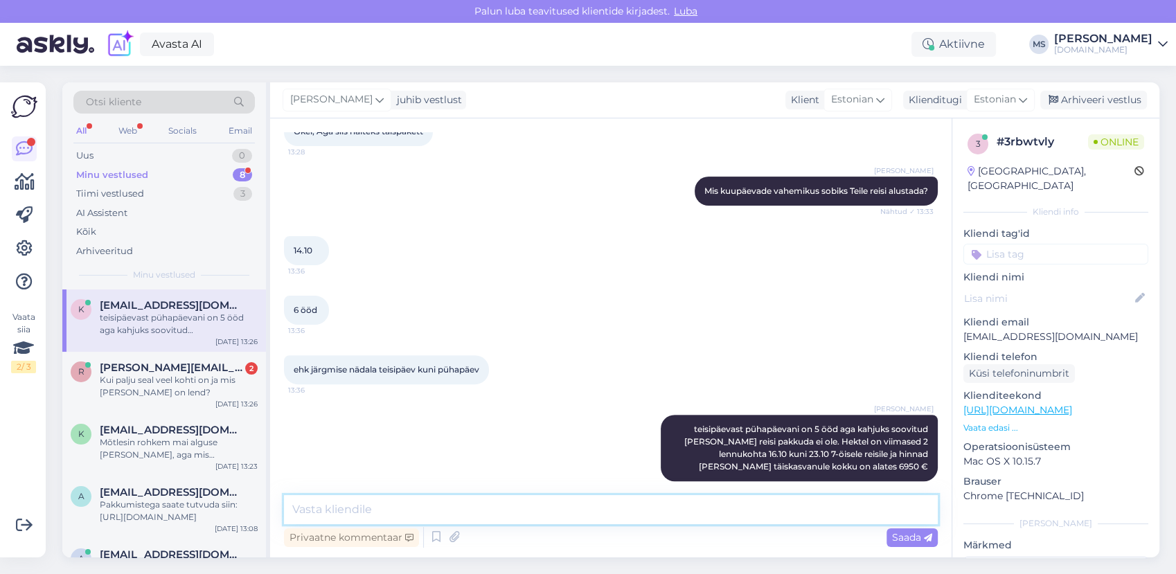
click at [521, 513] on textarea at bounding box center [611, 509] width 654 height 29
click at [496, 517] on textarea at bounding box center [611, 509] width 654 height 29
paste textarea "849 €"
drag, startPoint x: 787, startPoint y: 512, endPoint x: 794, endPoint y: 512, distance: 7.0
click at [790, 512] on textarea "See on siis majutudes kahekesi ühes toas. Kui soovite majutuda eraldi siis alga…" at bounding box center [611, 509] width 654 height 29
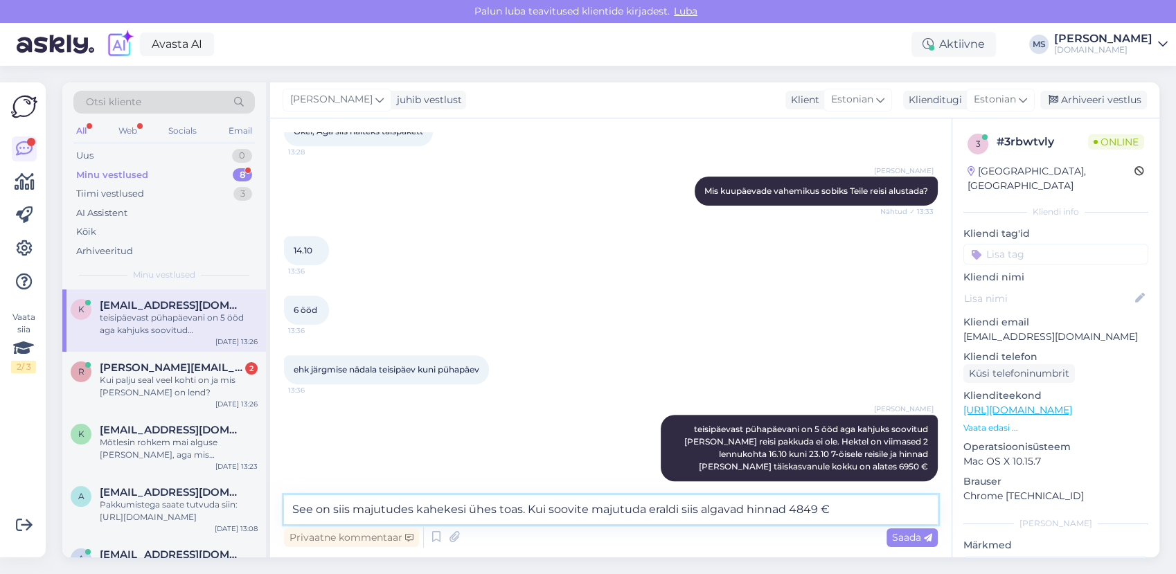
click at [835, 506] on textarea "See on siis majutudes kahekesi ühes toas. Kui soovite majutuda eraldi siis alga…" at bounding box center [611, 509] width 654 height 29
type textarea "See on siis majutudes kahekesi ühes toas. Kui soovite majutuda eraldi siis alga…"
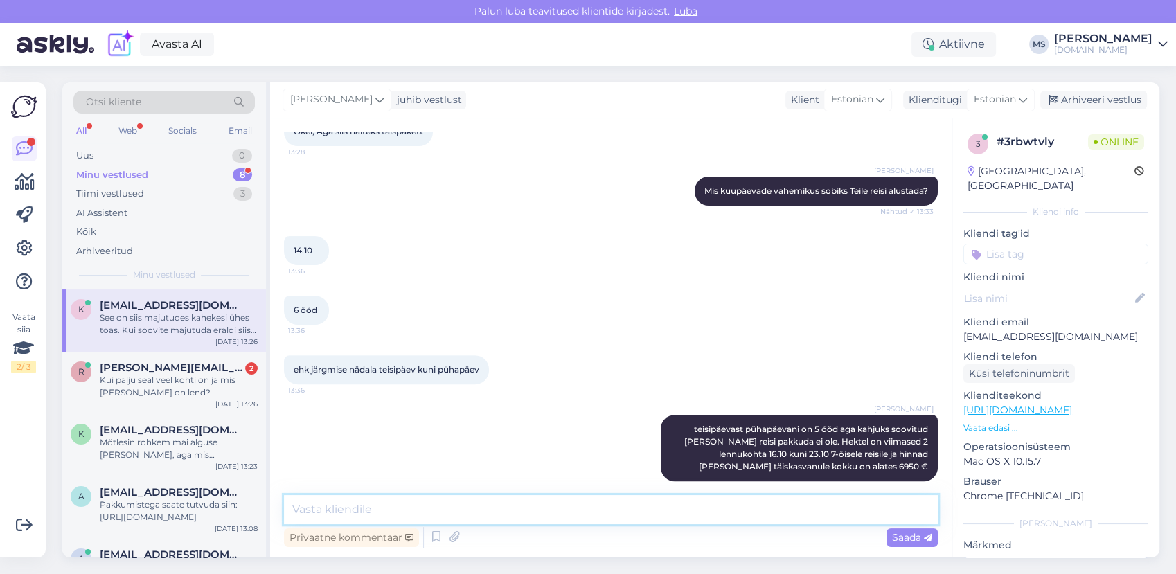
scroll to position [521, 0]
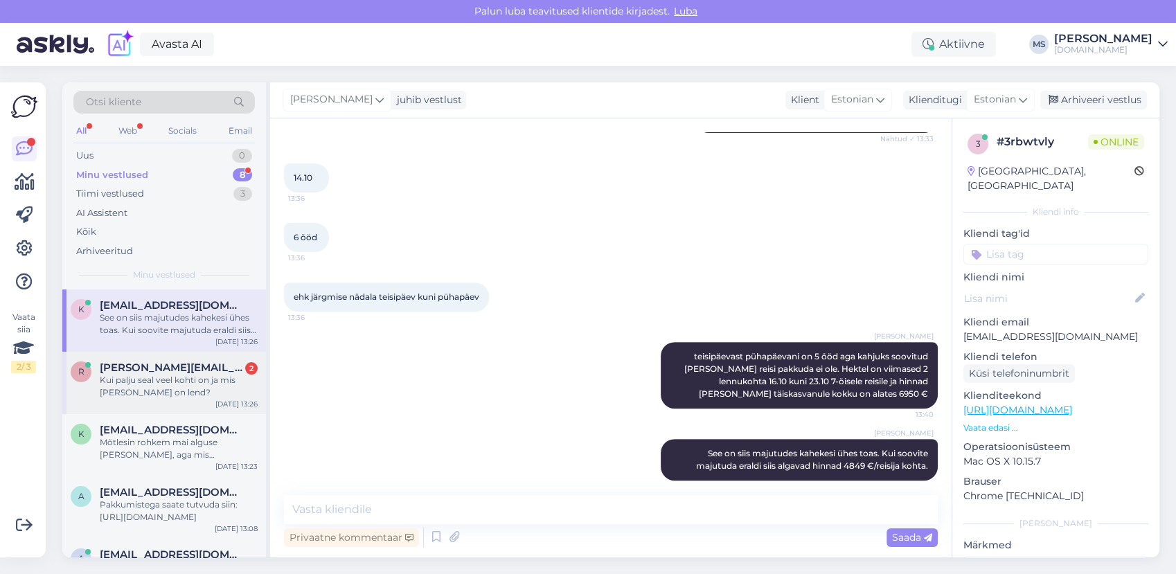
click at [165, 361] on div "r [PERSON_NAME][EMAIL_ADDRESS][DOMAIN_NAME] 2 Kui palju seal veel kohti on ja m…" at bounding box center [164, 383] width 204 height 62
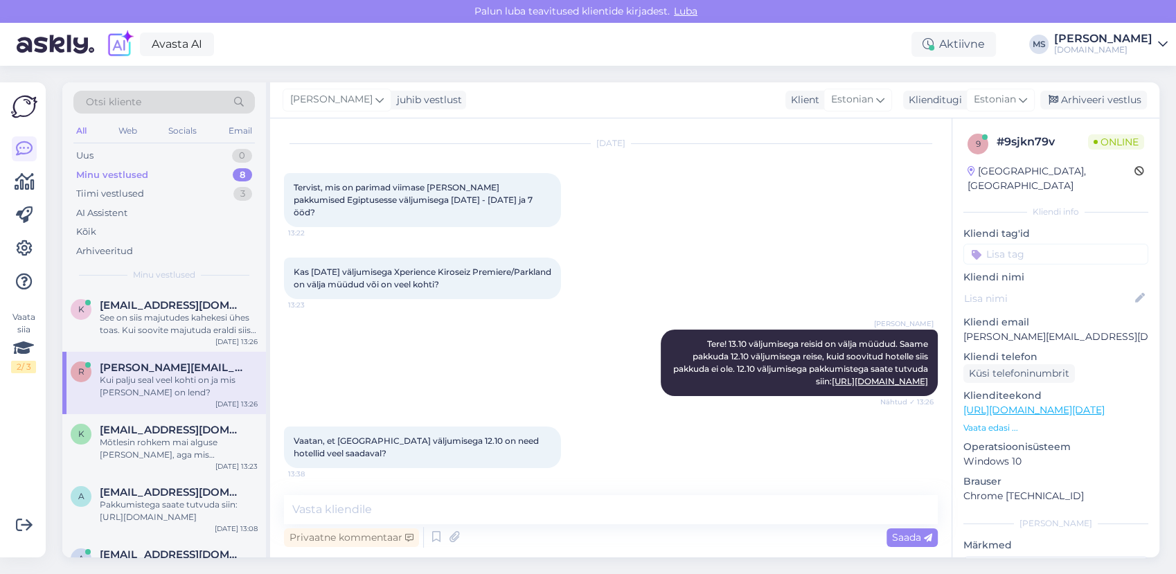
scroll to position [80, 0]
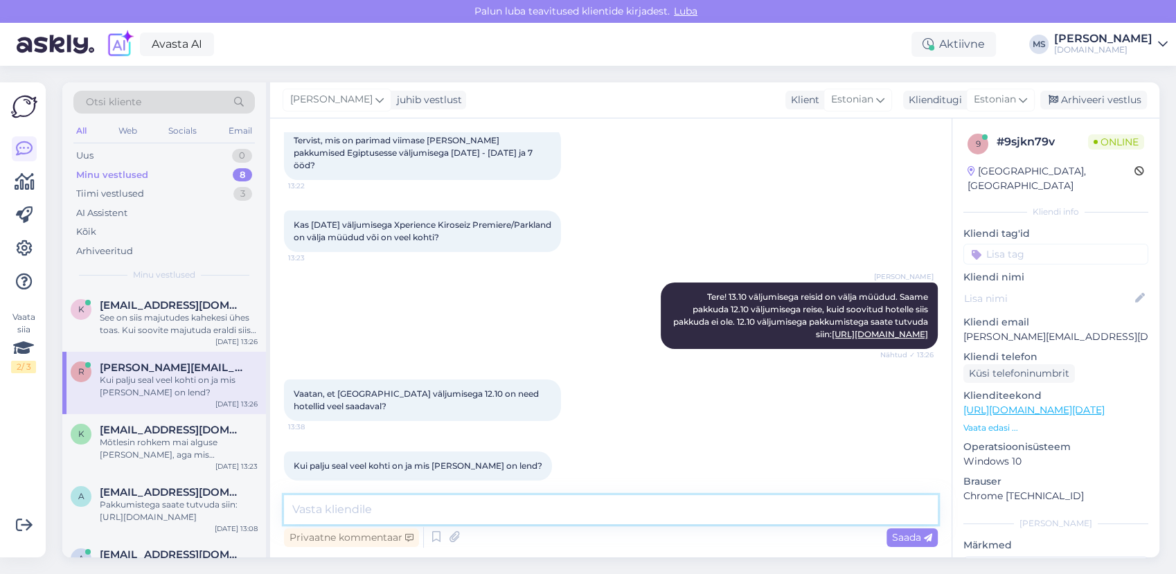
click at [467, 508] on textarea at bounding box center [611, 509] width 654 height 29
type textarea "Tõepoolest, [GEOGRAPHIC_DATA] algusega on veel palju kohti alles."
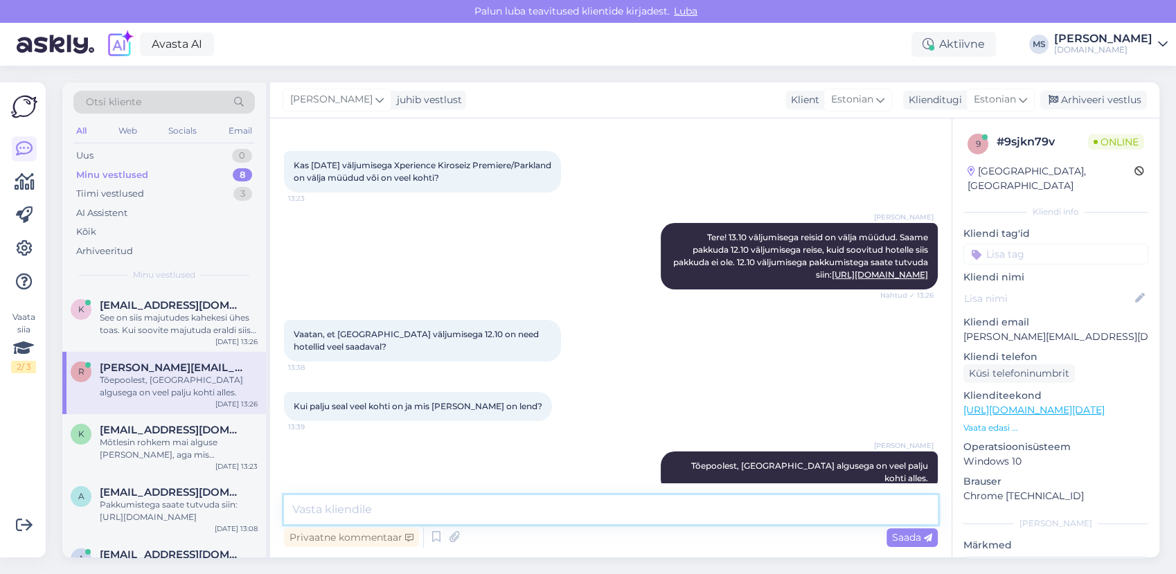
click at [411, 512] on textarea at bounding box center [611, 509] width 654 height 29
type textarea "Lend väljub 4:15 hommikul."
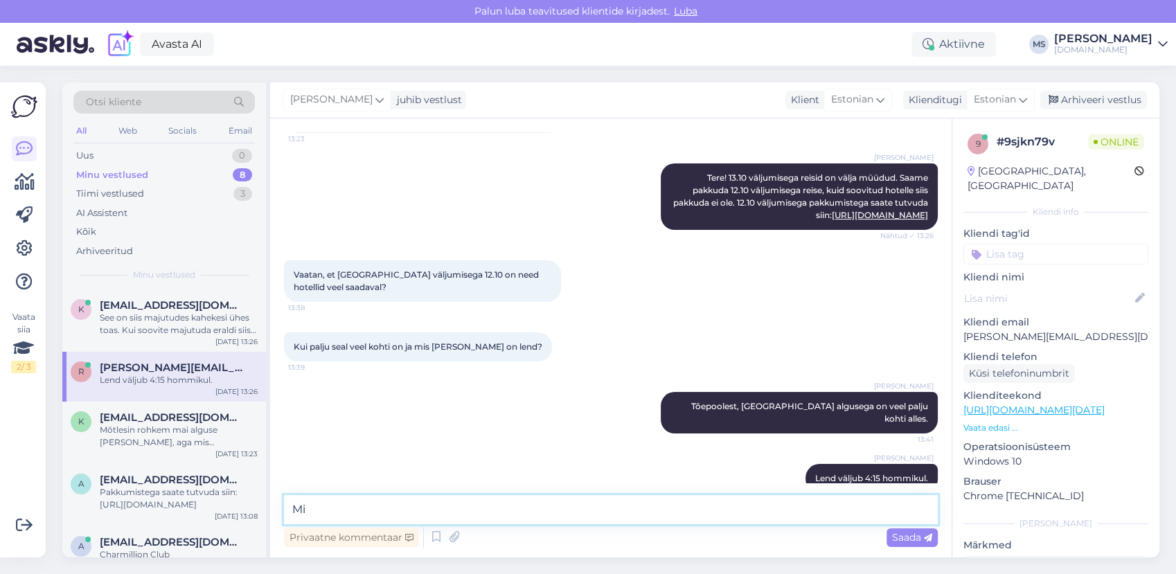
type textarea "M"
type textarea "Kui palju on Teil reisijaid?"
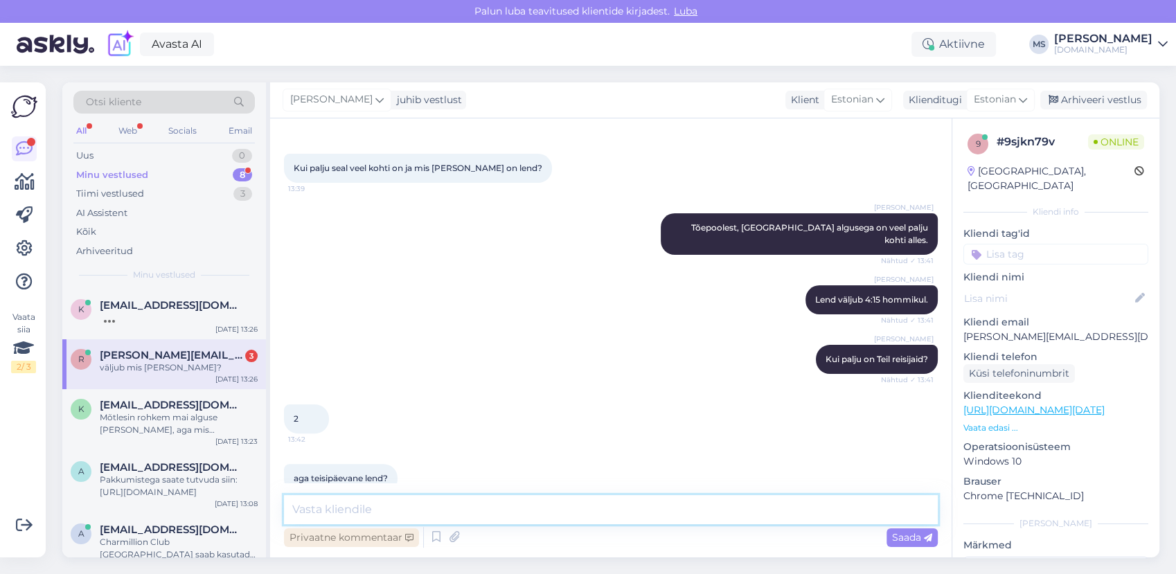
scroll to position [437, 0]
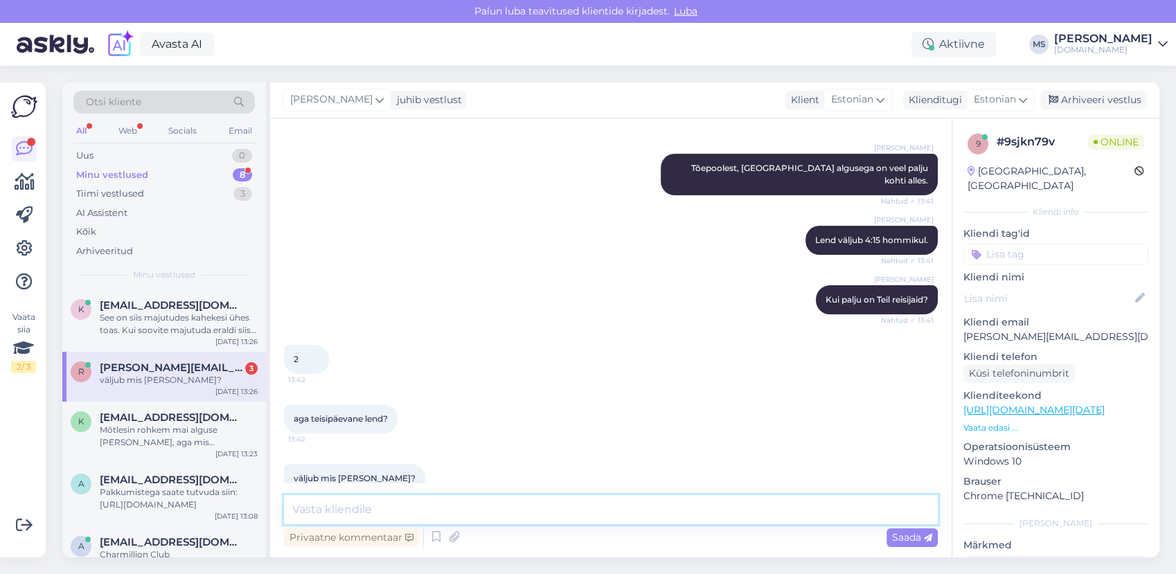
click at [364, 511] on textarea at bounding box center [611, 509] width 654 height 29
type textarea "04:45"
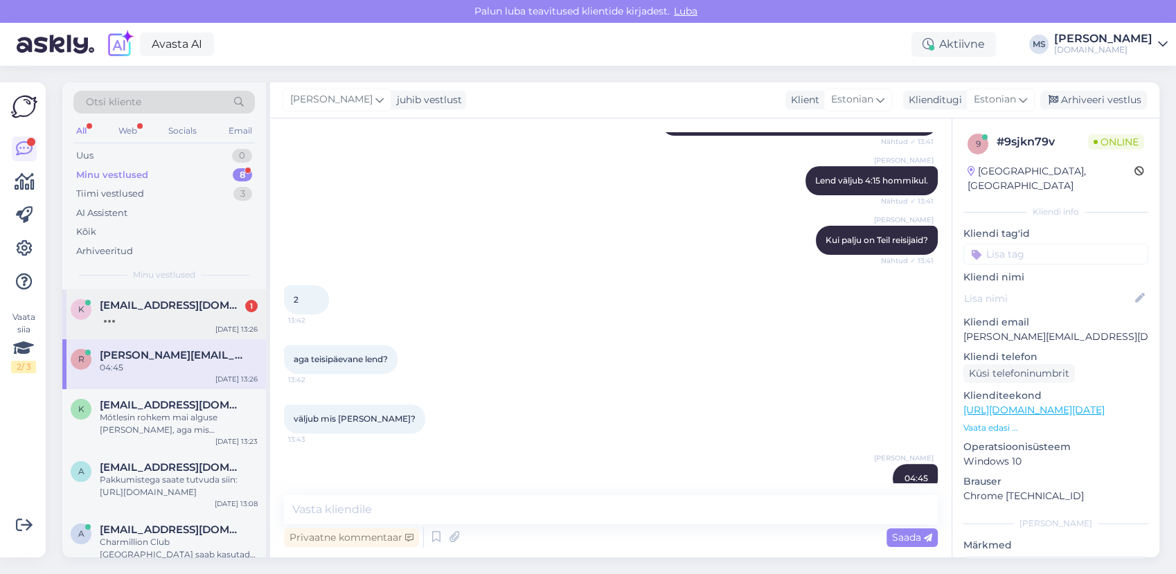
click at [217, 314] on div at bounding box center [179, 318] width 158 height 12
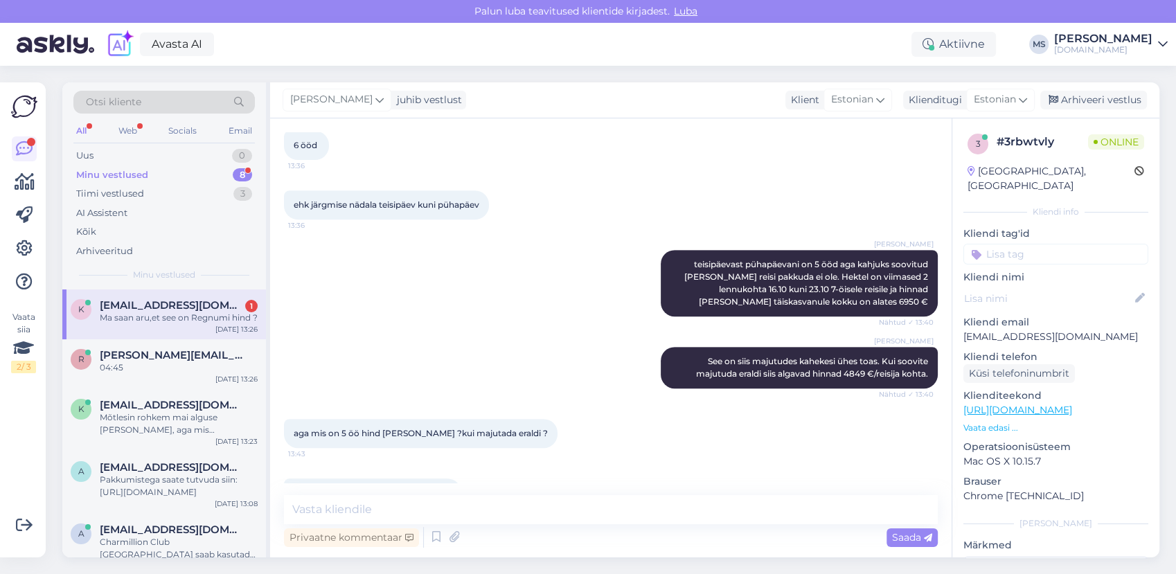
scroll to position [641, 0]
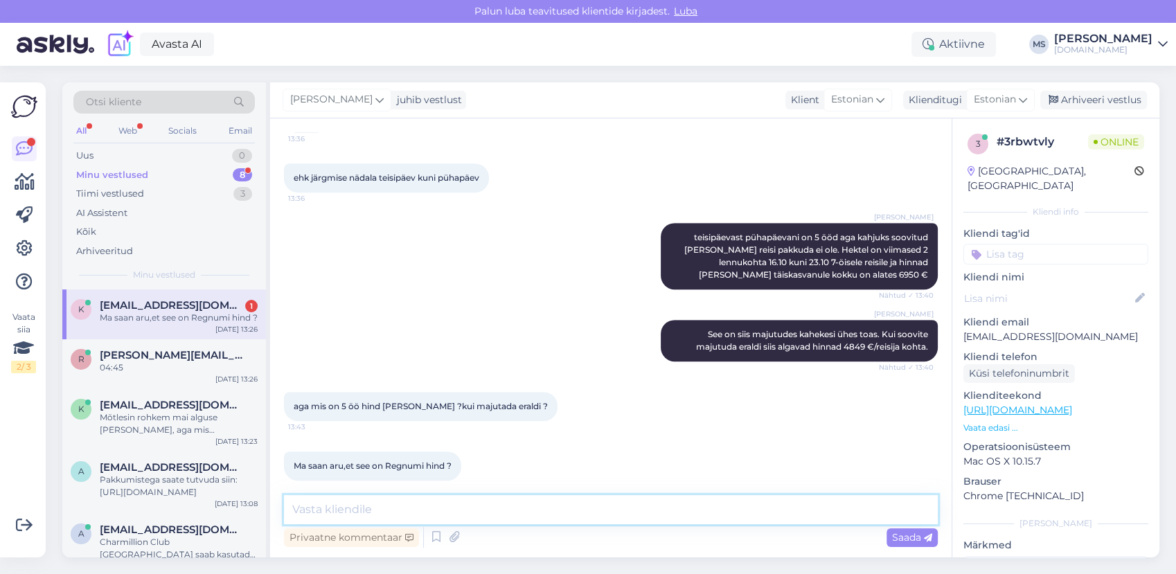
click at [542, 506] on textarea at bounding box center [611, 509] width 654 height 29
click at [501, 508] on textarea at bounding box center [611, 509] width 654 height 29
click at [415, 508] on textarea at bounding box center [611, 509] width 654 height 29
type textarea "See on hind majutudes Regnum Carya hotellis, 5-öiseid reise soovitud ajal pakku…"
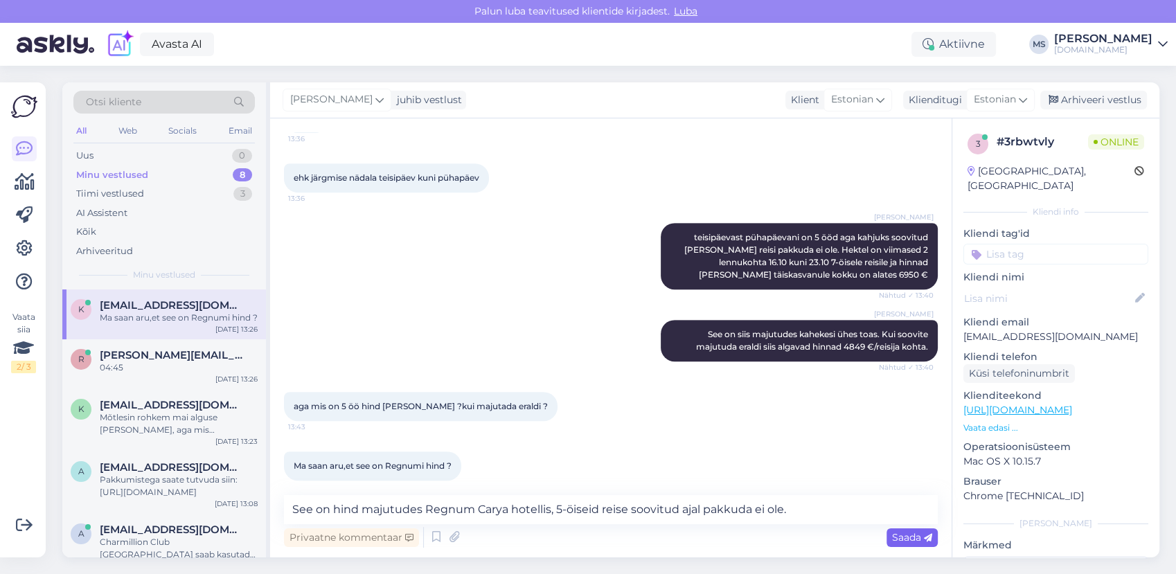
click at [895, 542] on span "Saada" at bounding box center [912, 537] width 40 height 12
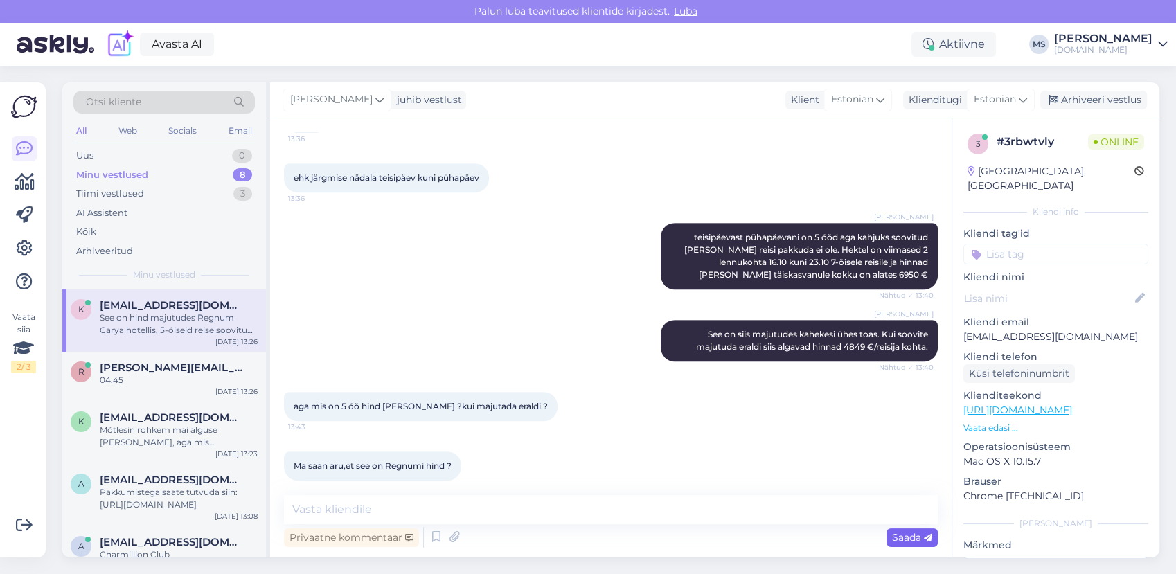
scroll to position [713, 0]
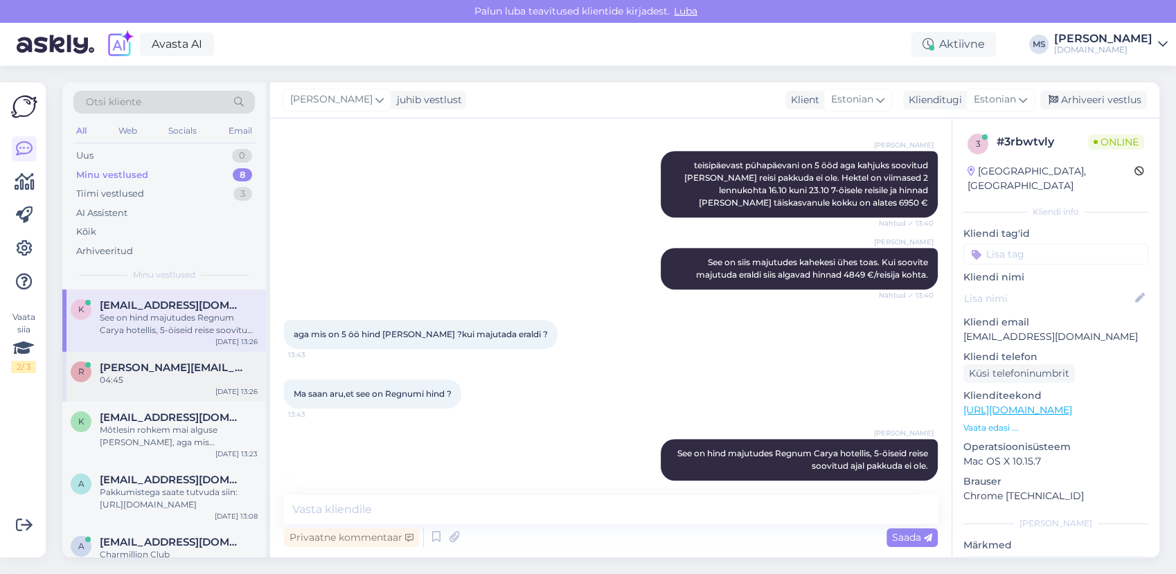
click at [181, 386] on div "r [PERSON_NAME][EMAIL_ADDRESS][DOMAIN_NAME] 04:45 [DATE] 13:26" at bounding box center [164, 377] width 204 height 50
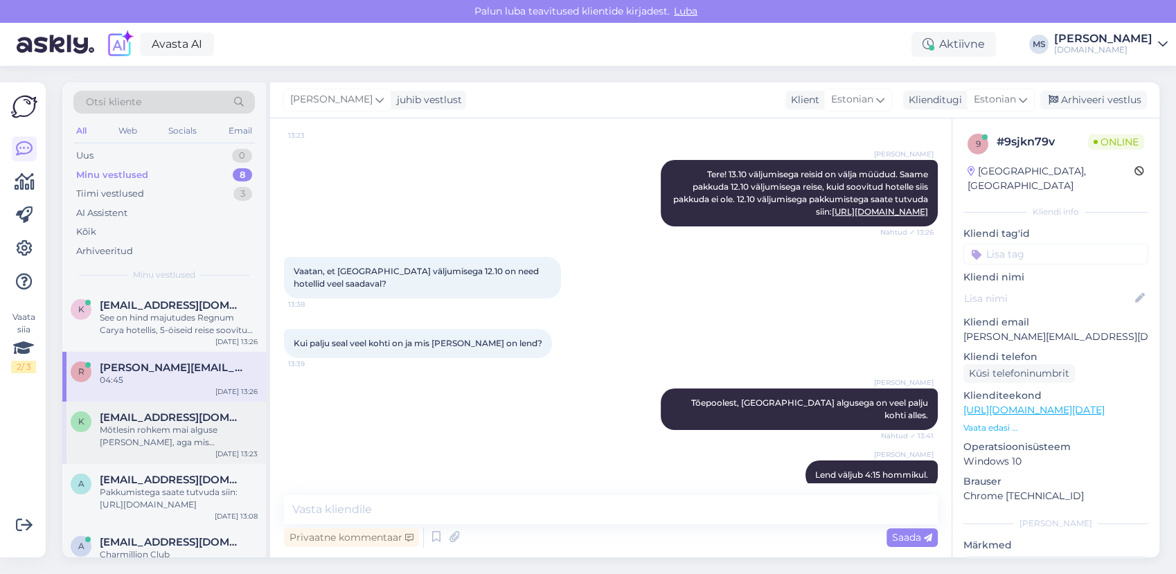
click at [164, 429] on div "Mõtlesin rohkem mai alguse [PERSON_NAME], aga mis pakkumised sügiseks on?" at bounding box center [179, 436] width 158 height 25
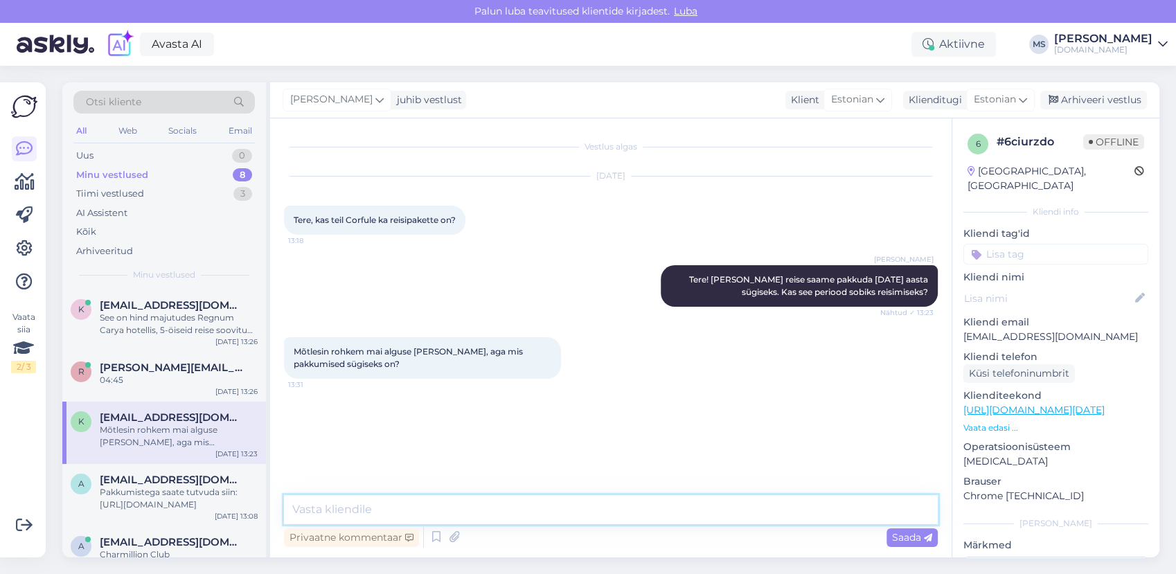
click at [409, 501] on textarea at bounding box center [611, 509] width 654 height 29
click at [409, 502] on textarea at bounding box center [611, 509] width 654 height 29
type textarea "P"
paste textarea "[URL][DOMAIN_NAME]"
type textarea "Pakkumistega saate tutvuda siin: [URL][DOMAIN_NAME]"
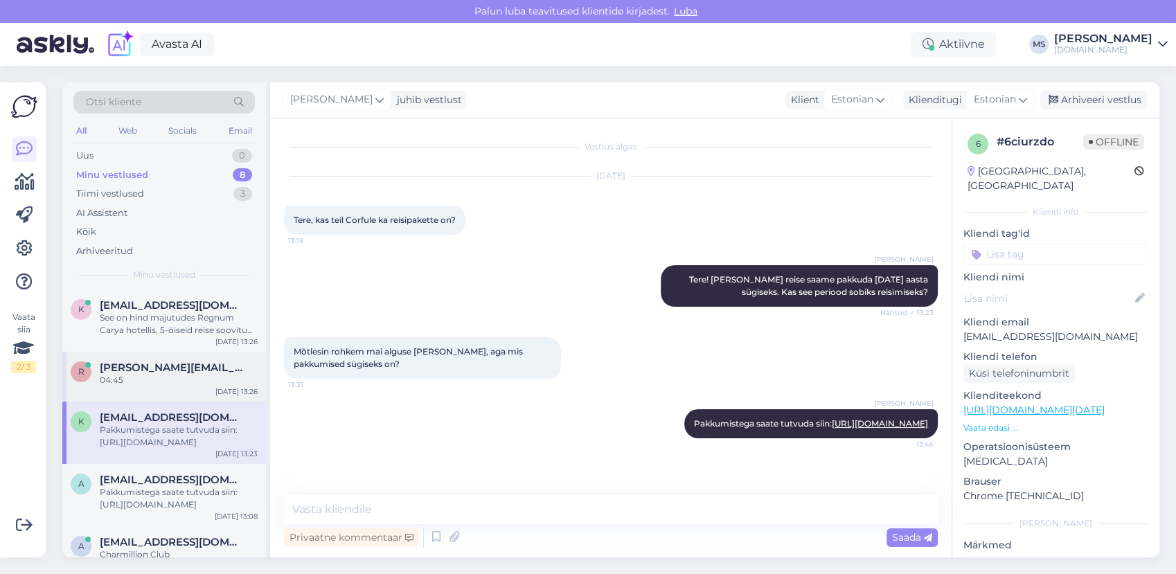
click at [163, 362] on span "[PERSON_NAME][EMAIL_ADDRESS][DOMAIN_NAME]" at bounding box center [172, 367] width 144 height 12
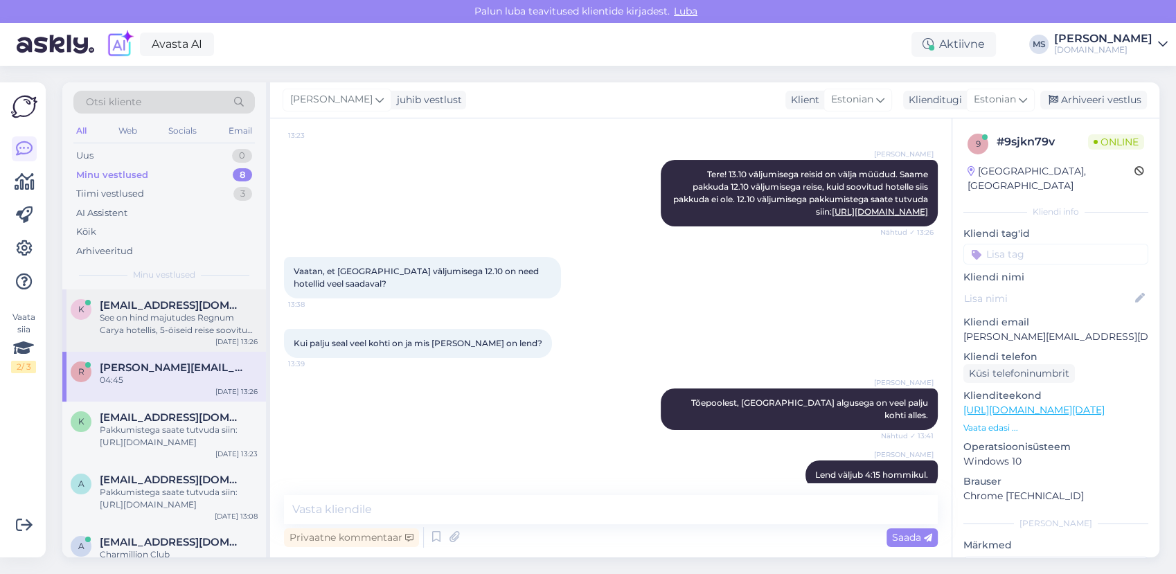
click at [143, 312] on div "See on hind majutudes Regnum Carya hotellis, 5-öiseid reise soovitud ajal pakku…" at bounding box center [179, 324] width 158 height 25
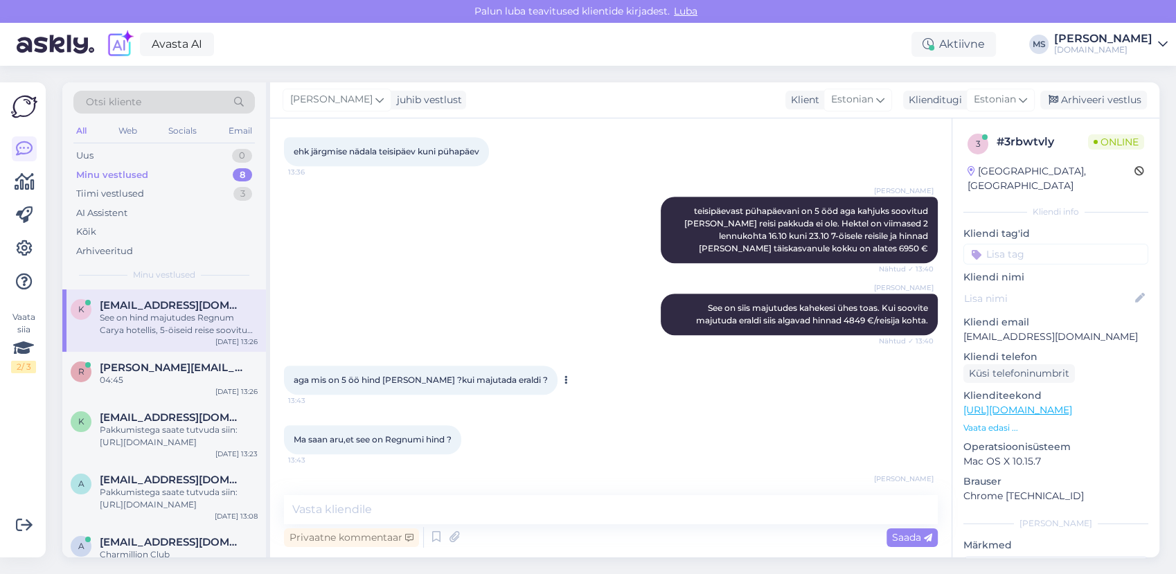
scroll to position [713, 0]
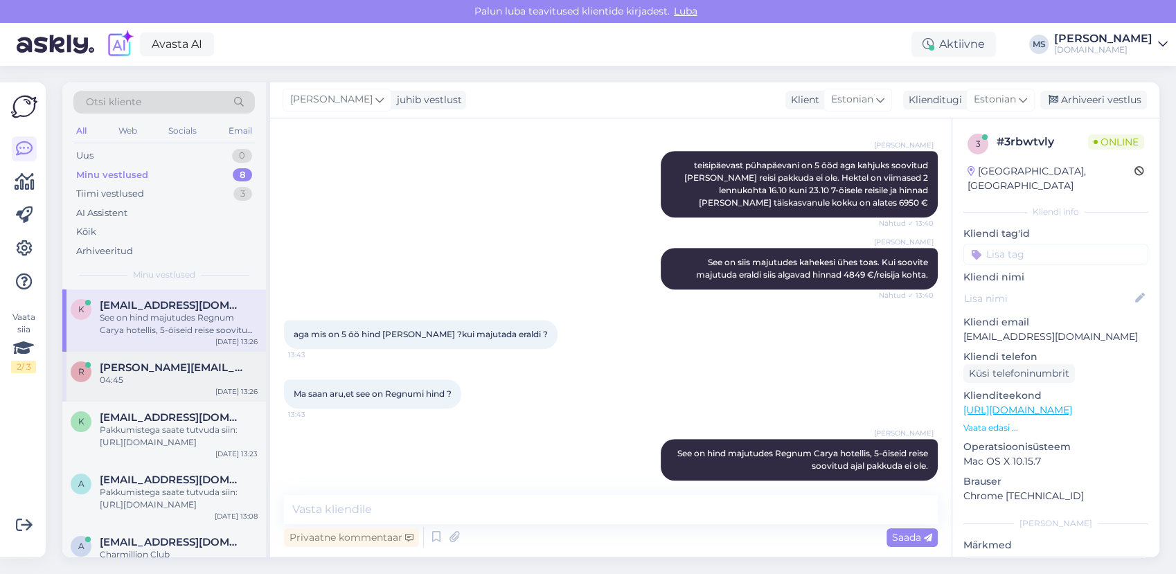
click at [145, 387] on div "r [PERSON_NAME][EMAIL_ADDRESS][DOMAIN_NAME] 04:45 [DATE] 13:26" at bounding box center [164, 377] width 204 height 50
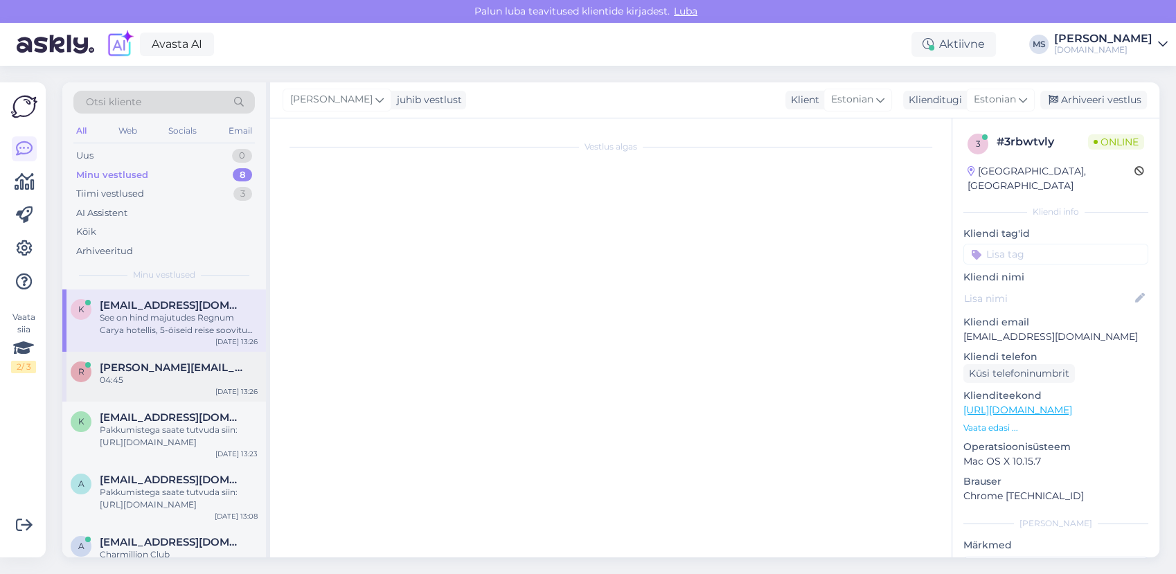
scroll to position [202, 0]
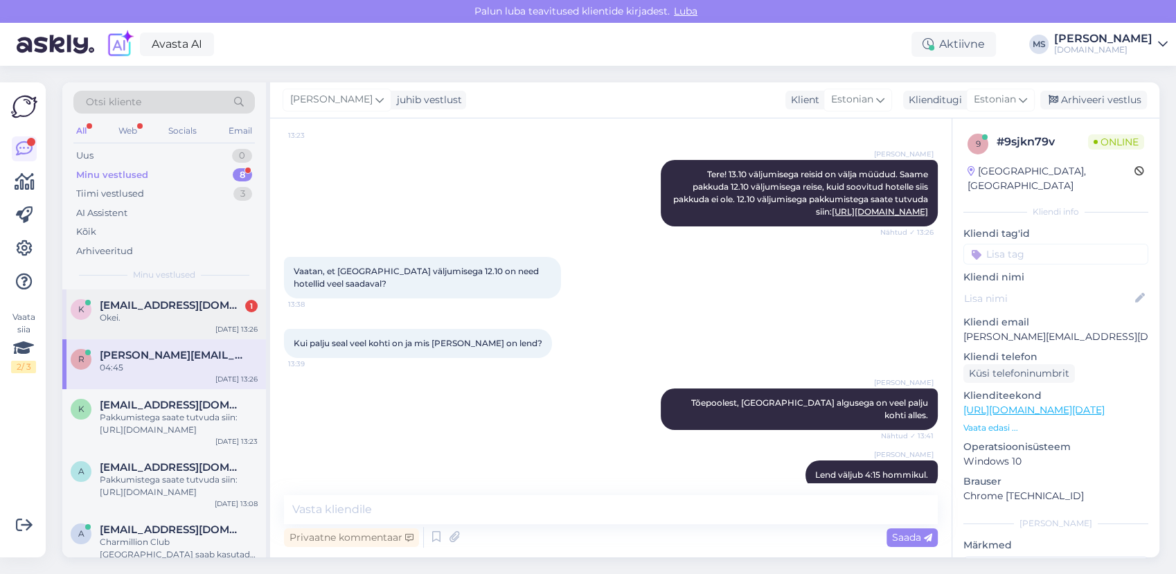
click at [181, 321] on div "Okei." at bounding box center [179, 318] width 158 height 12
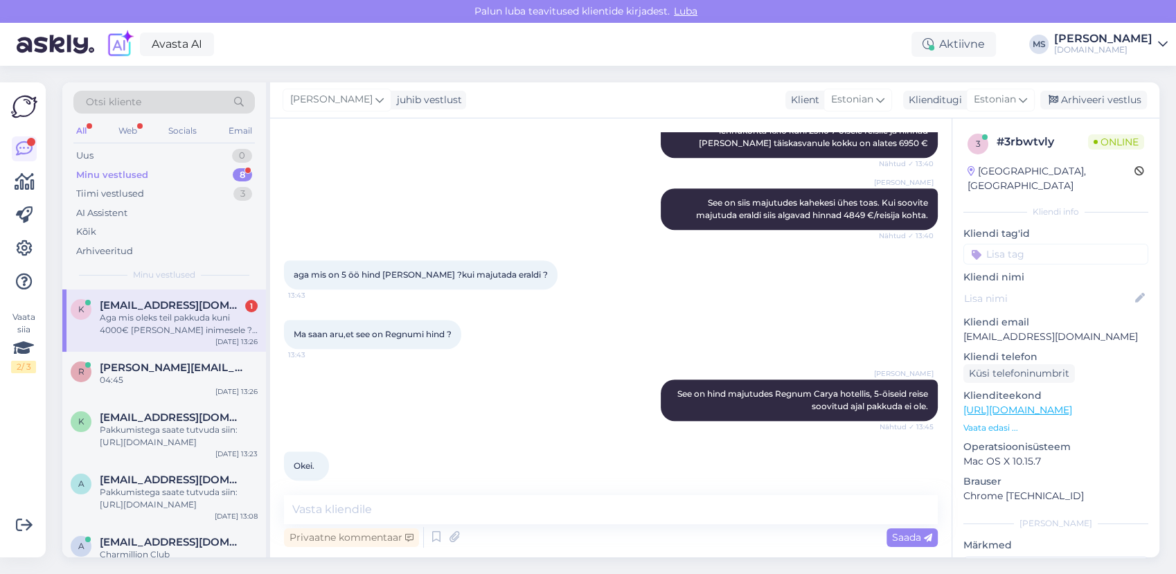
scroll to position [844, 0]
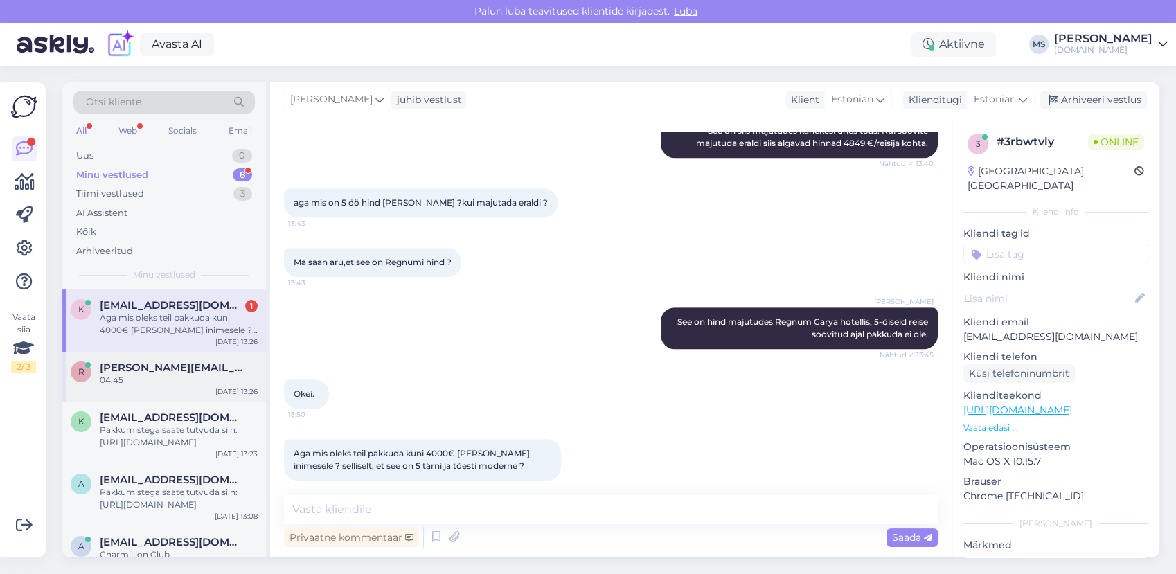
click at [192, 382] on div "04:45" at bounding box center [179, 380] width 158 height 12
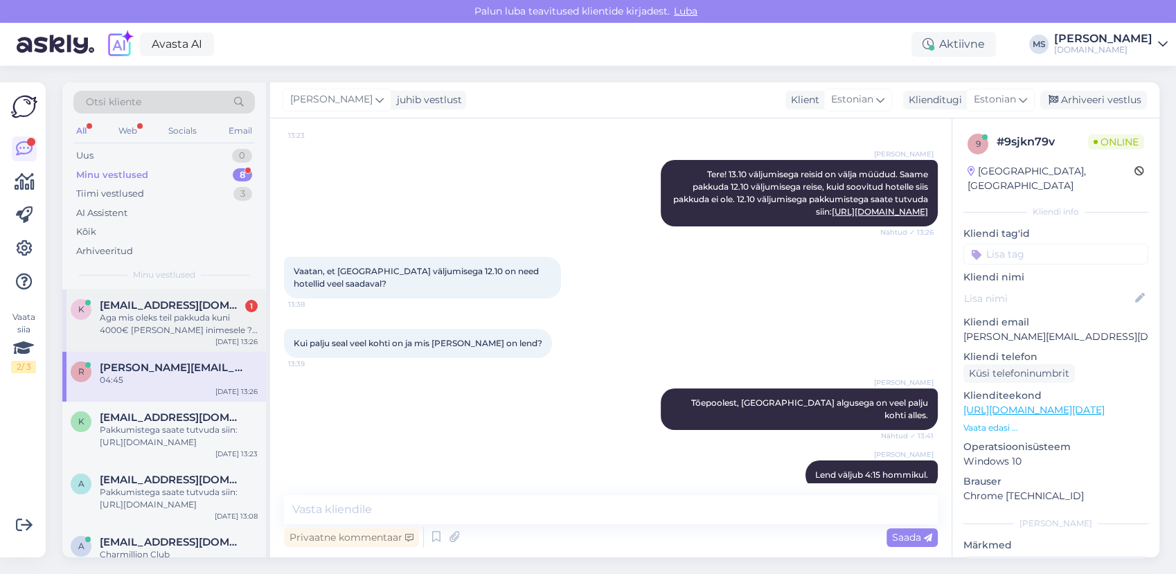
click at [181, 347] on div "k [EMAIL_ADDRESS][DOMAIN_NAME] 1 Aga mis oleks teil pakkuda kuni 4000€ [PERSON_…" at bounding box center [164, 320] width 204 height 62
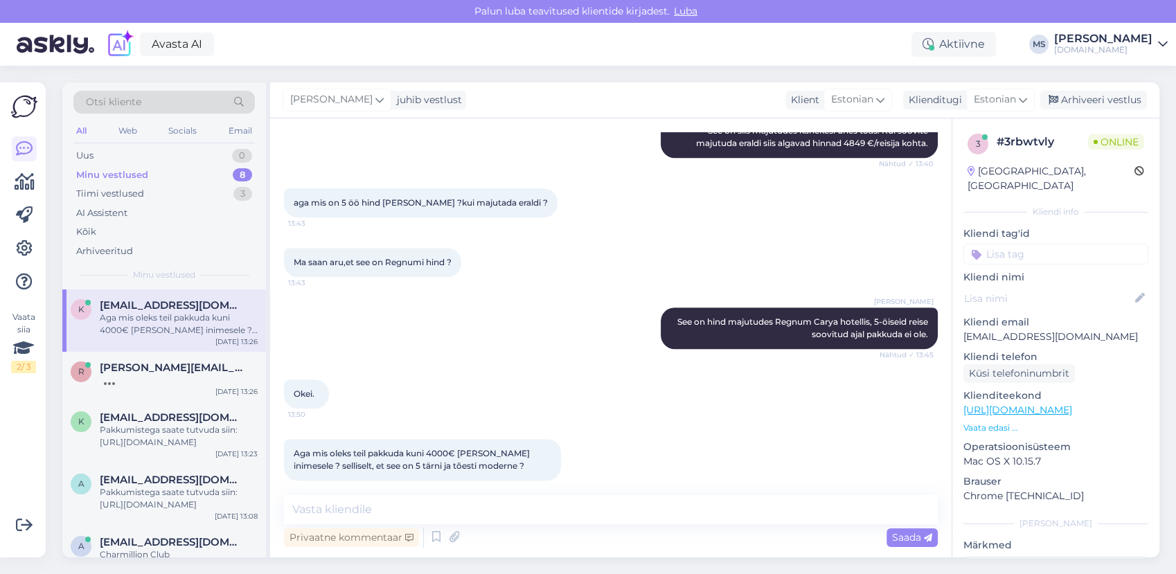
click at [451, 490] on div "Vestlus algas [DATE] Tere! 13:22 Soovin [PERSON_NAME] sõbrale reisi Türki. Soov…" at bounding box center [610, 337] width 681 height 439
drag, startPoint x: 451, startPoint y: 490, endPoint x: 442, endPoint y: 508, distance: 20.8
click at [442, 508] on textarea at bounding box center [611, 509] width 654 height 29
click at [447, 507] on textarea at bounding box center [611, 509] width 654 height 29
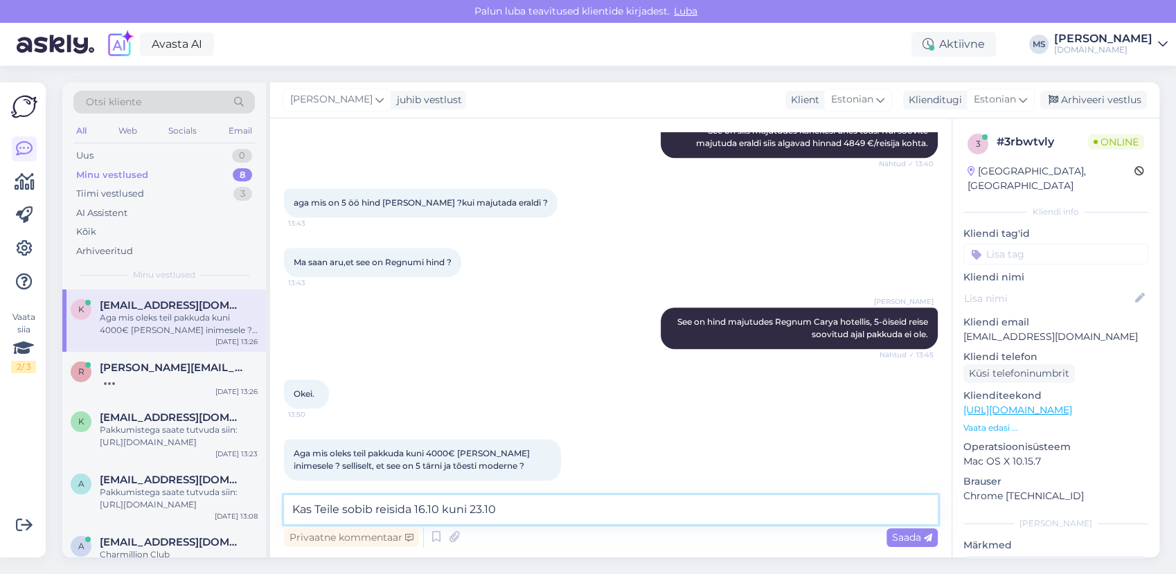
type textarea "Kas Teile sobib reisida 16.10 kuni 23.10?"
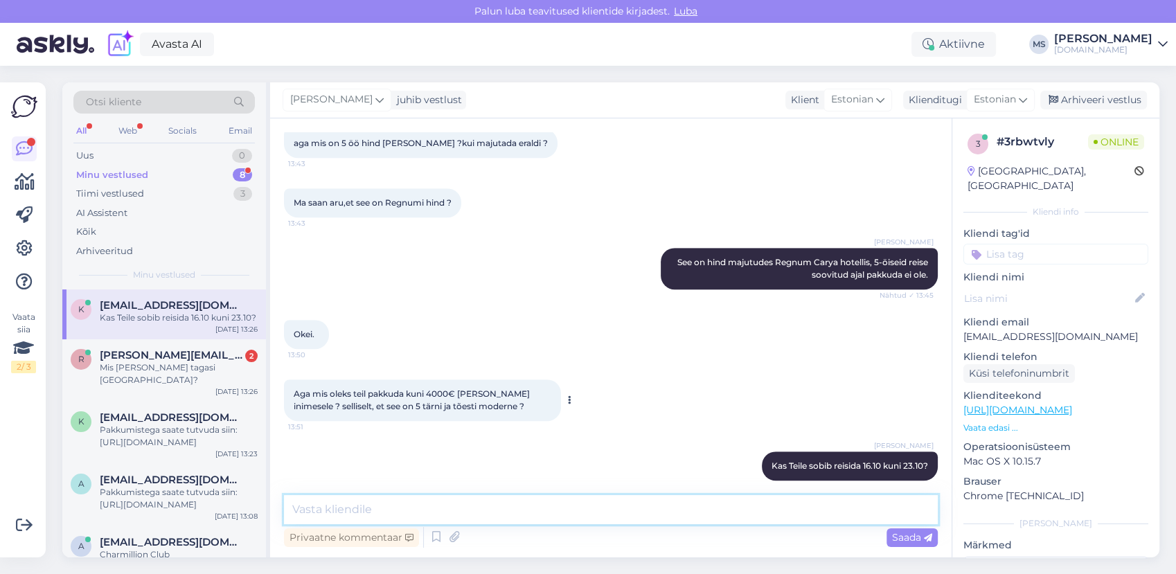
scroll to position [903, 0]
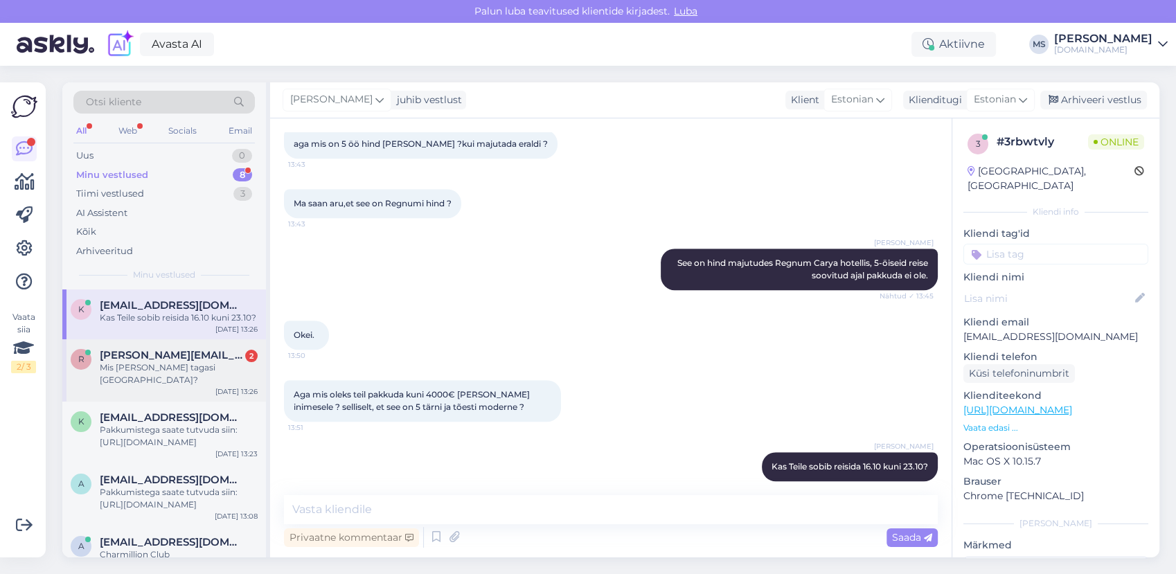
click at [211, 370] on div "Mis [PERSON_NAME] tagasi [GEOGRAPHIC_DATA]?" at bounding box center [179, 373] width 158 height 25
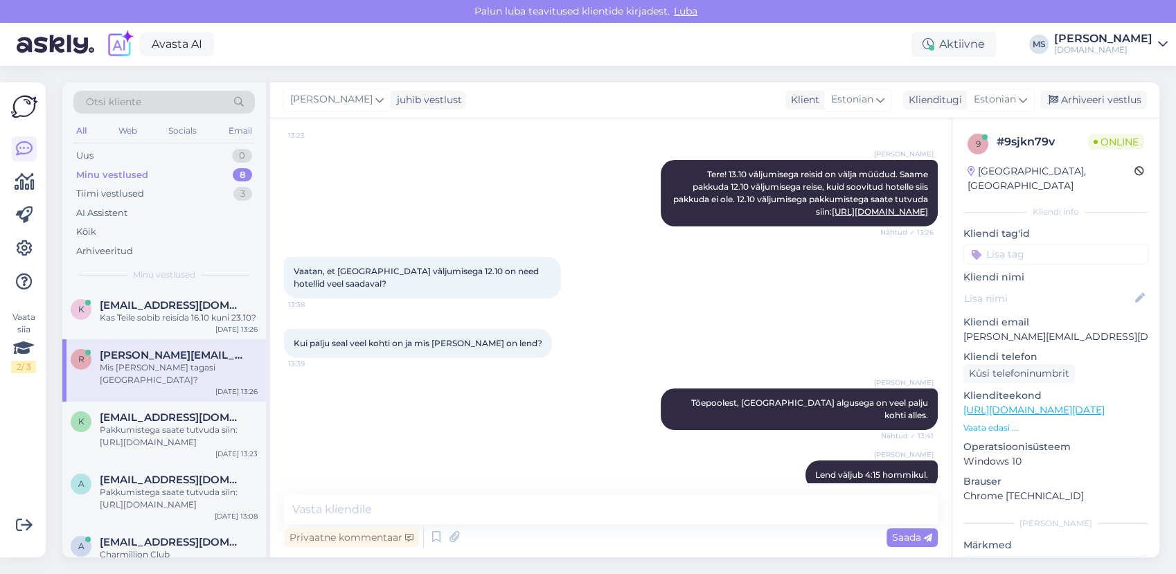
scroll to position [628, 0]
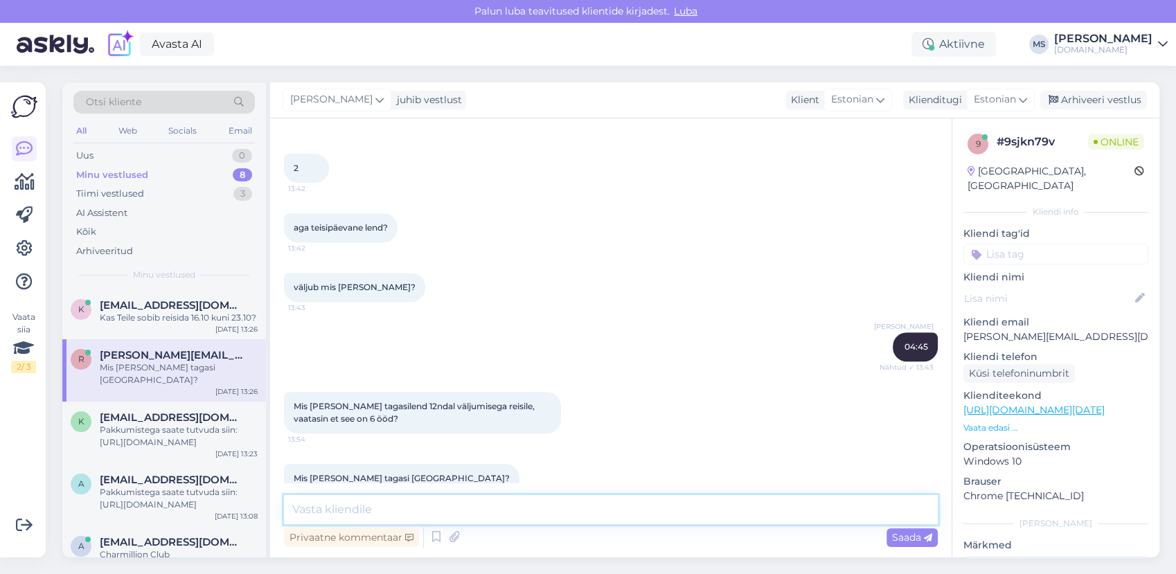
click at [395, 498] on textarea at bounding box center [611, 509] width 654 height 29
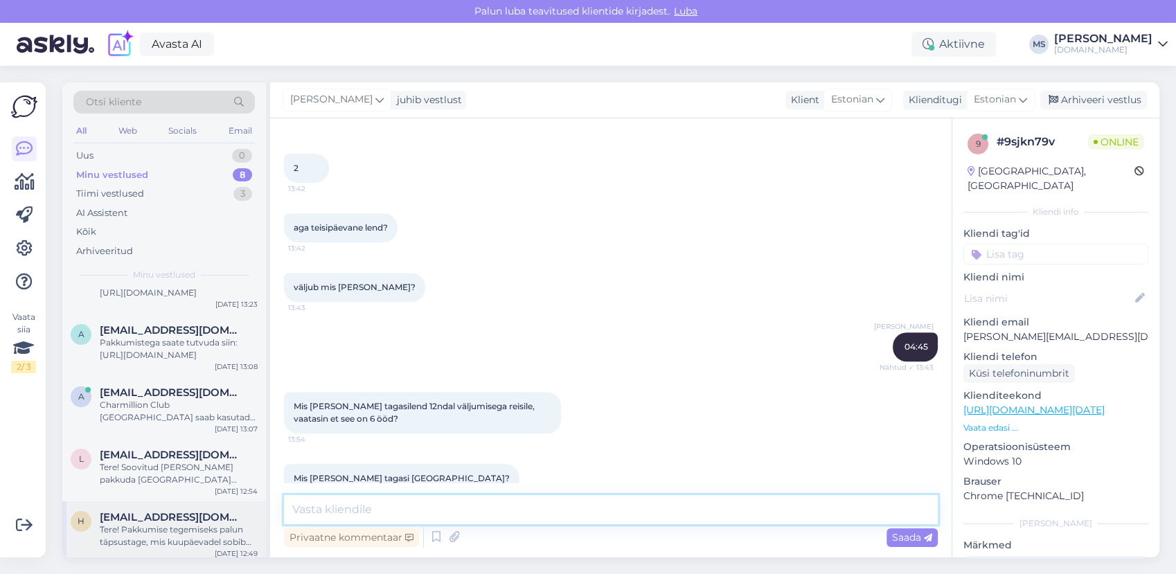
scroll to position [205, 0]
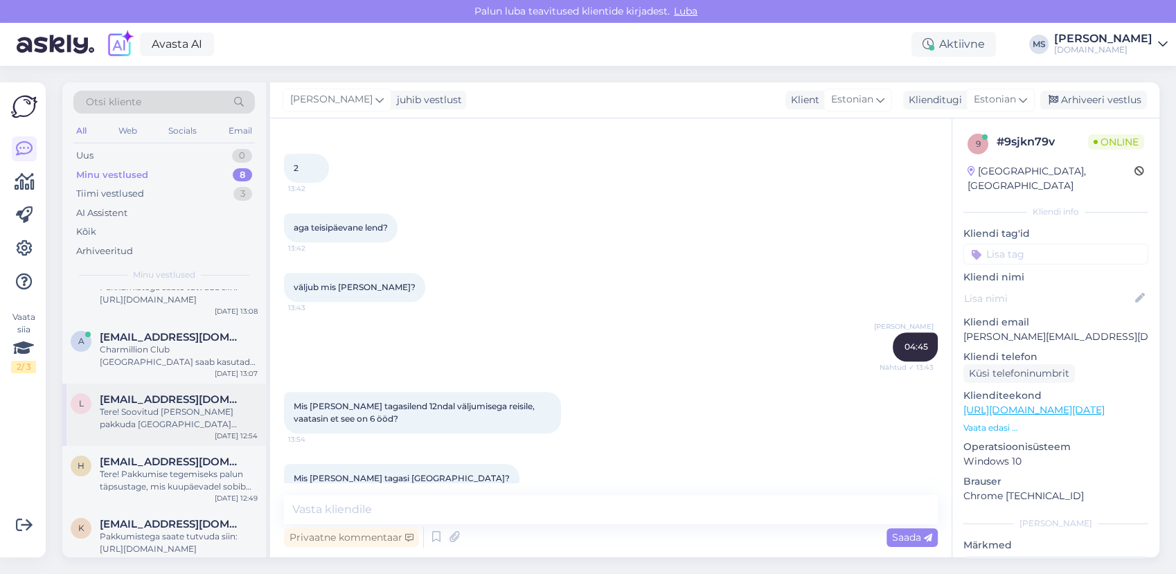
click at [170, 406] on div "Tere! Soovitud [PERSON_NAME] pakkuda [GEOGRAPHIC_DATA][PERSON_NAME] [GEOGRAPHIC…" at bounding box center [179, 418] width 158 height 25
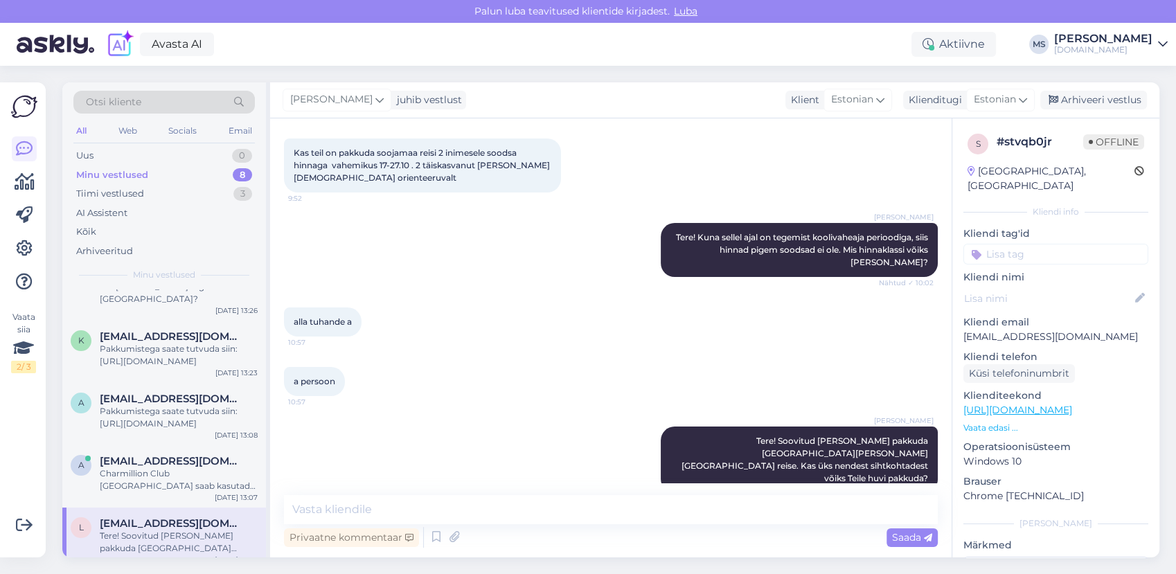
scroll to position [0, 0]
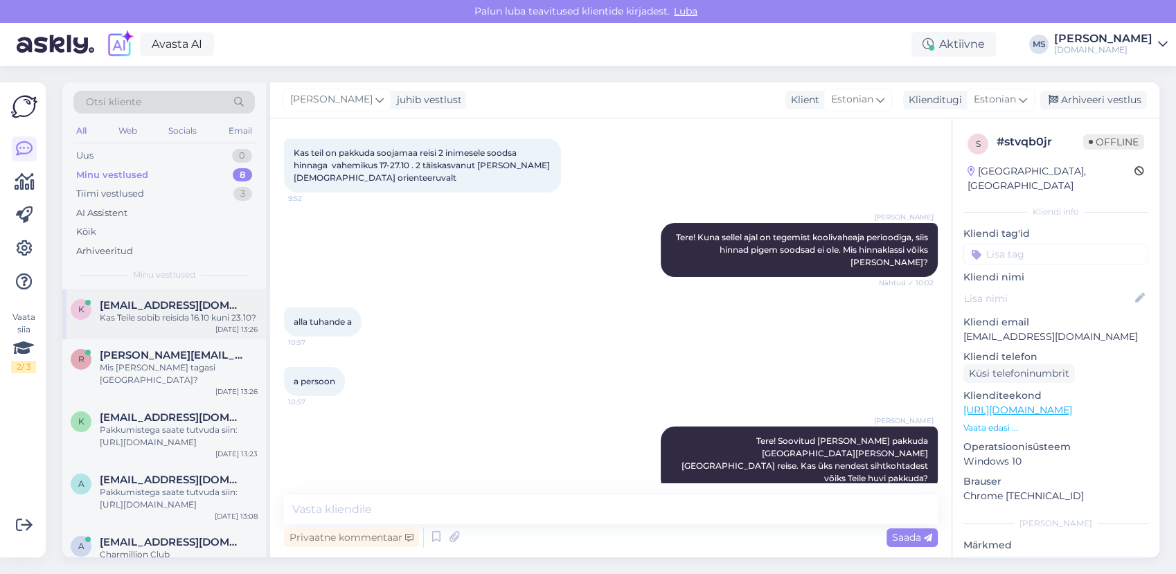
click at [163, 316] on div "Kas Teile sobib reisida 16.10 kuni 23.10?" at bounding box center [179, 318] width 158 height 12
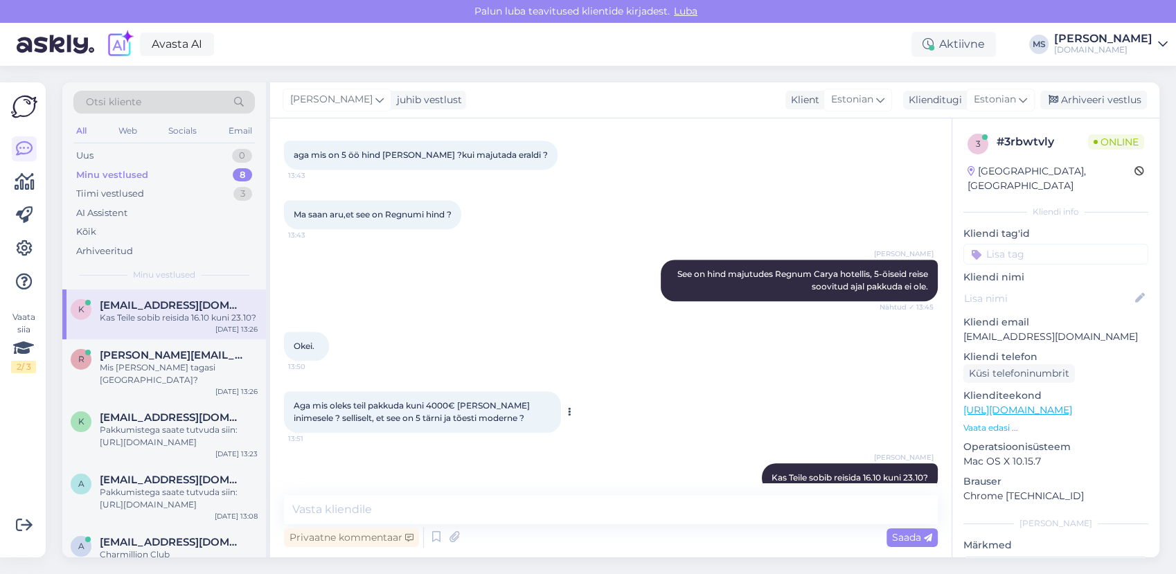
scroll to position [903, 0]
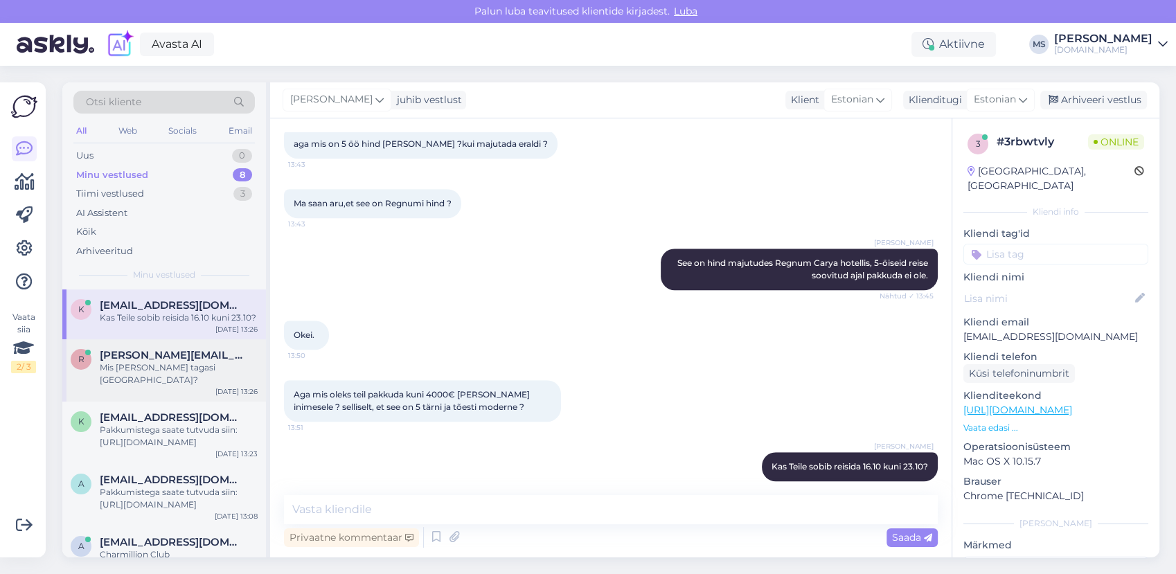
drag, startPoint x: 159, startPoint y: 352, endPoint x: 176, endPoint y: 355, distance: 16.8
click at [161, 352] on span "[PERSON_NAME][EMAIL_ADDRESS][DOMAIN_NAME]" at bounding box center [172, 355] width 144 height 12
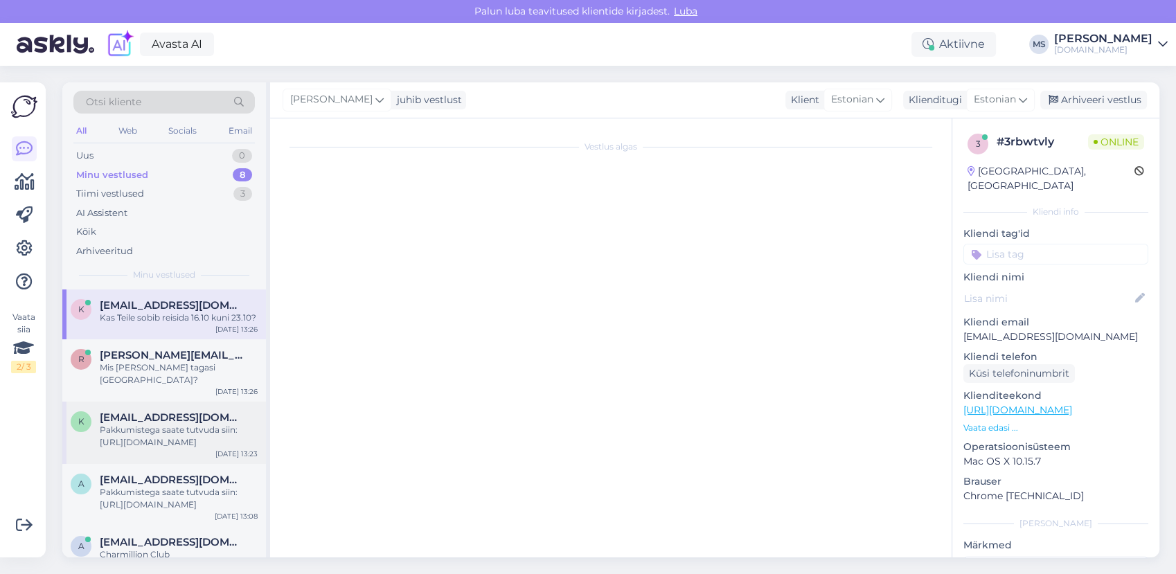
scroll to position [202, 0]
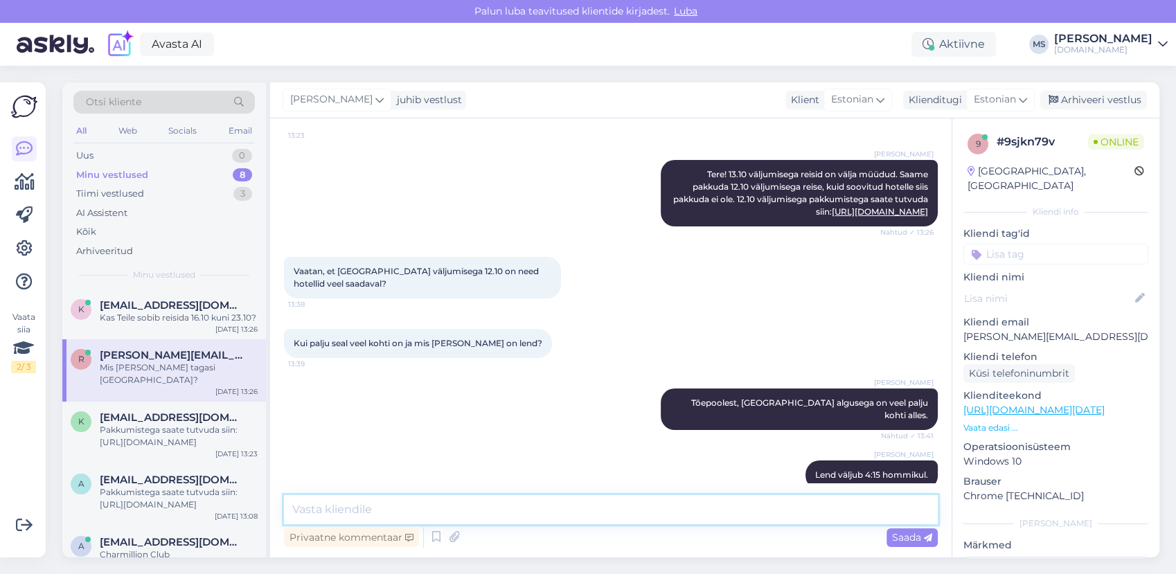
click at [314, 502] on textarea at bounding box center [611, 509] width 654 height 29
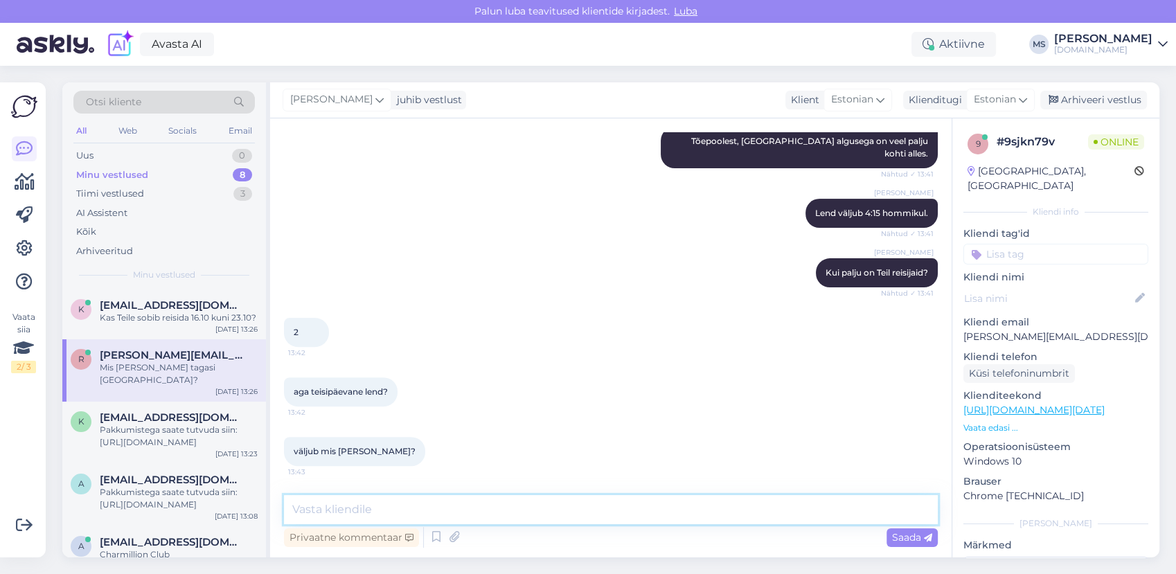
scroll to position [628, 0]
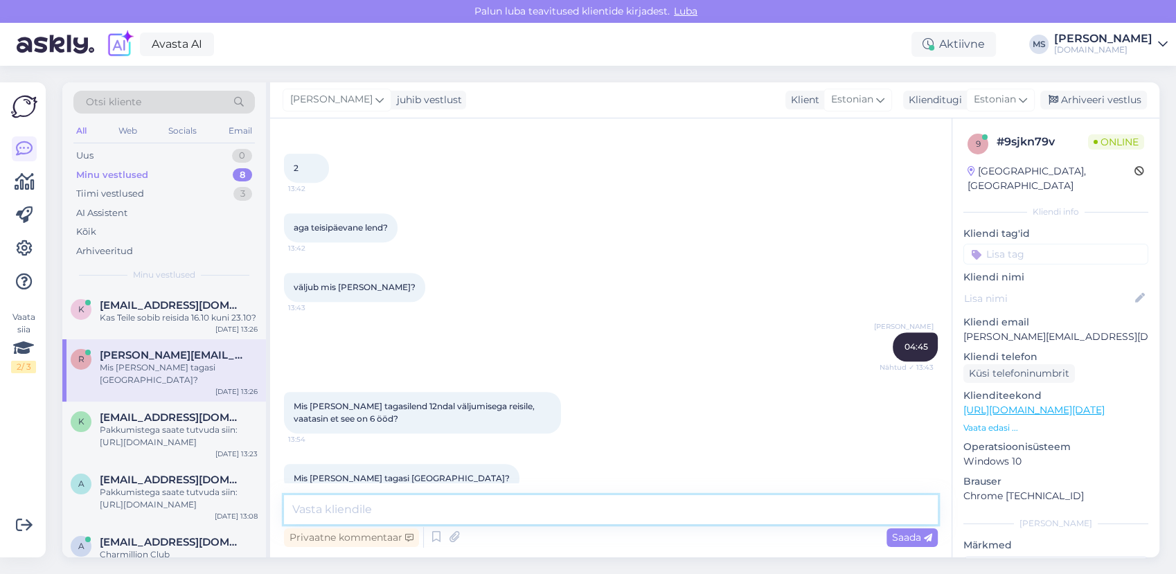
click at [360, 507] on textarea at bounding box center [611, 509] width 654 height 29
paste textarea "22:20 SSH - 03:35+1 [PERSON_NAME]"
type textarea "6-[PERSON_NAME] tagasilend on [DATE] 22:20 SSH - 03:35+1 [PERSON_NAME]"
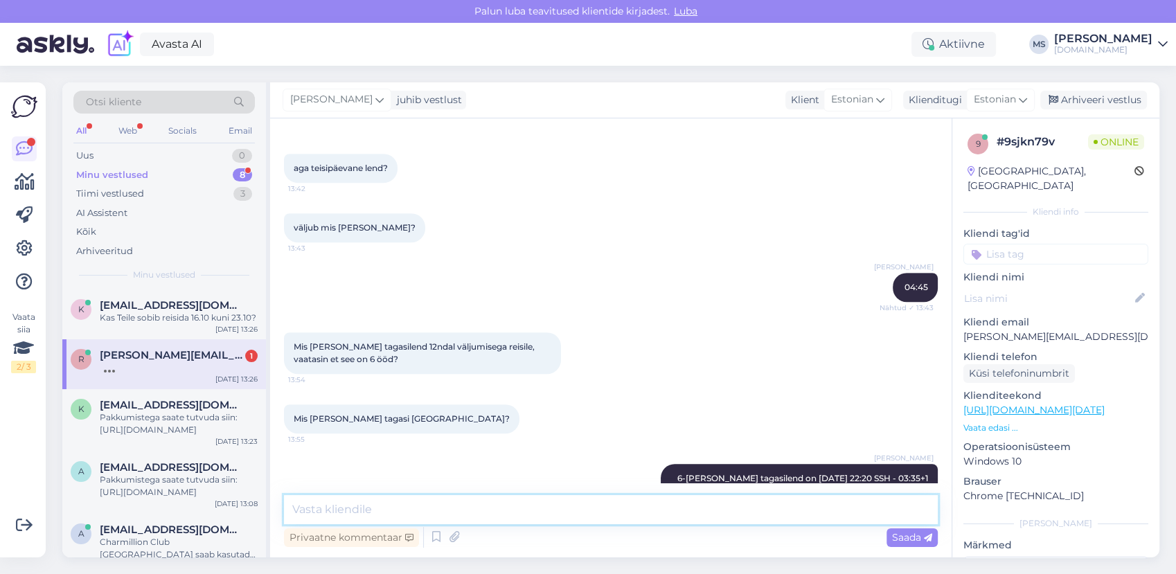
scroll to position [747, 0]
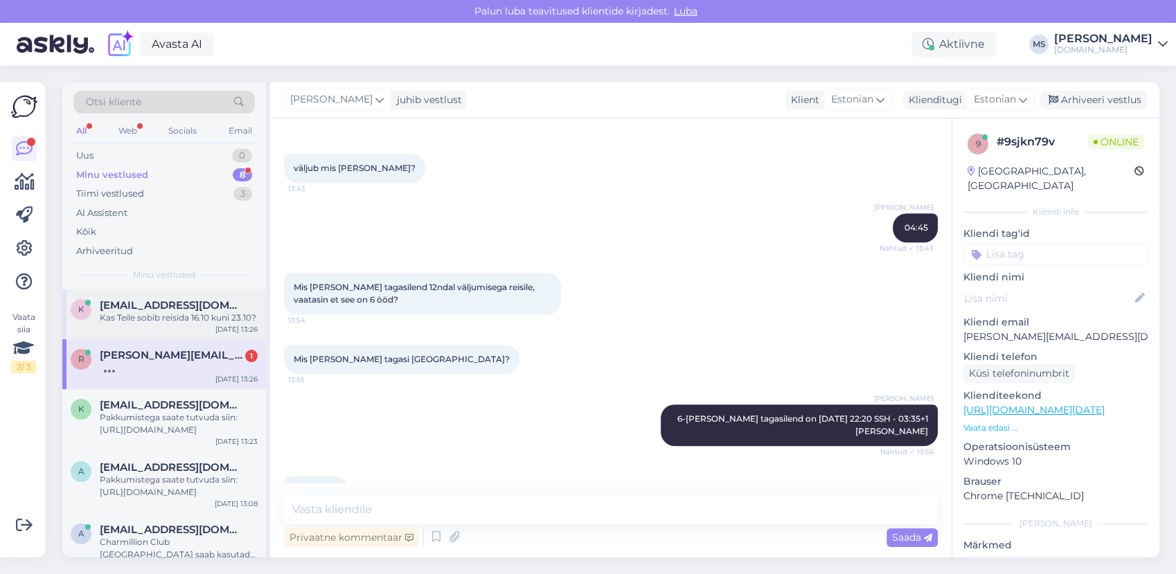
click at [226, 307] on div "[EMAIL_ADDRESS][DOMAIN_NAME]" at bounding box center [179, 305] width 158 height 12
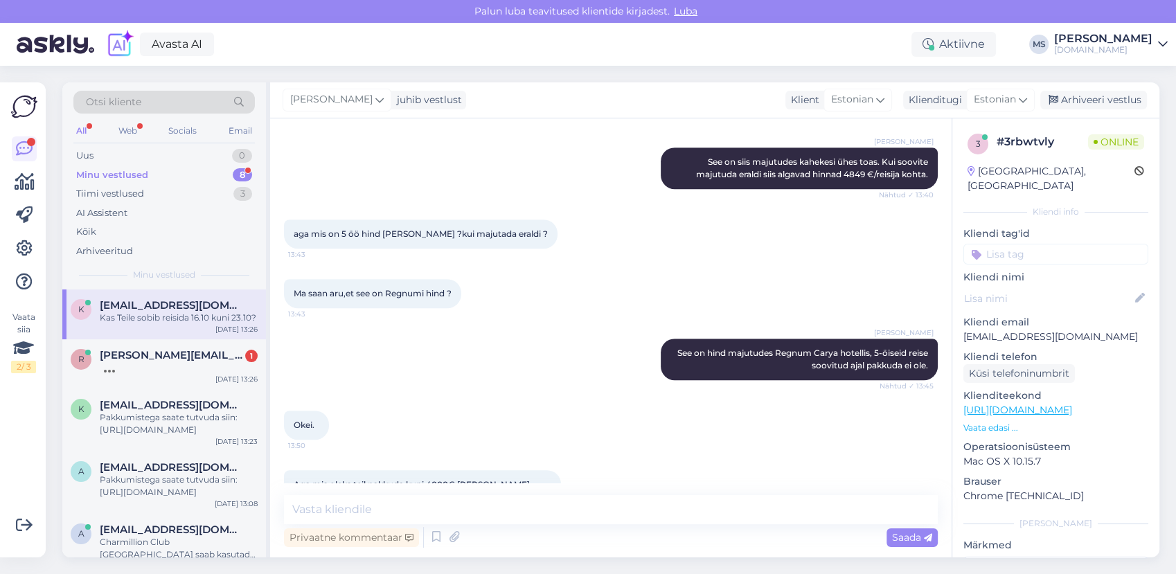
scroll to position [903, 0]
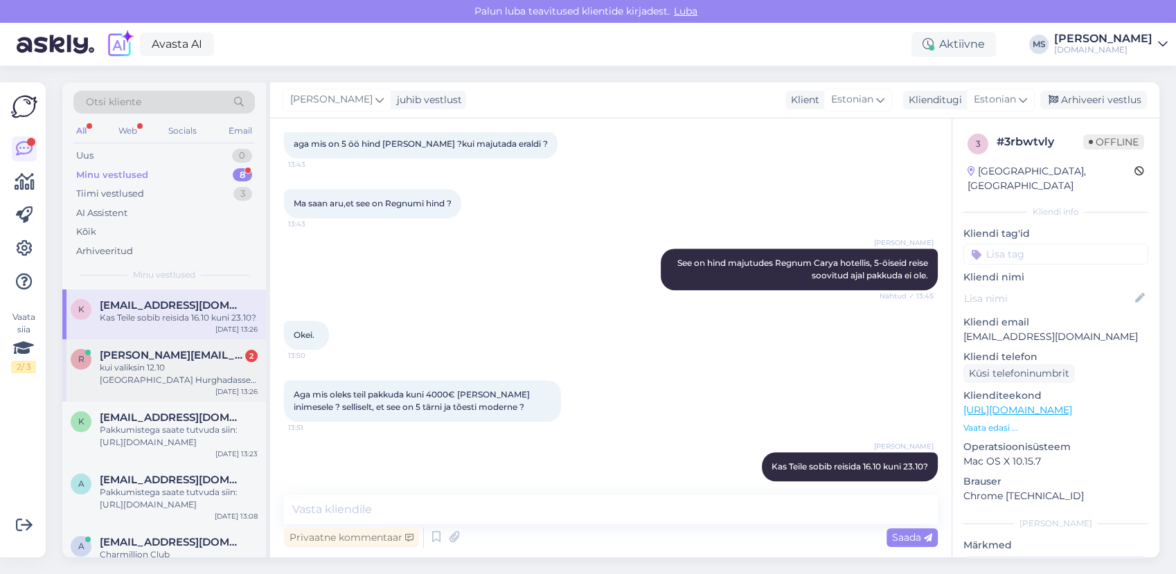
click at [208, 375] on div "kui valiksin 12.10 [GEOGRAPHIC_DATA] Hurghadasse reisi, siis palju veel vabu ko…" at bounding box center [179, 373] width 158 height 25
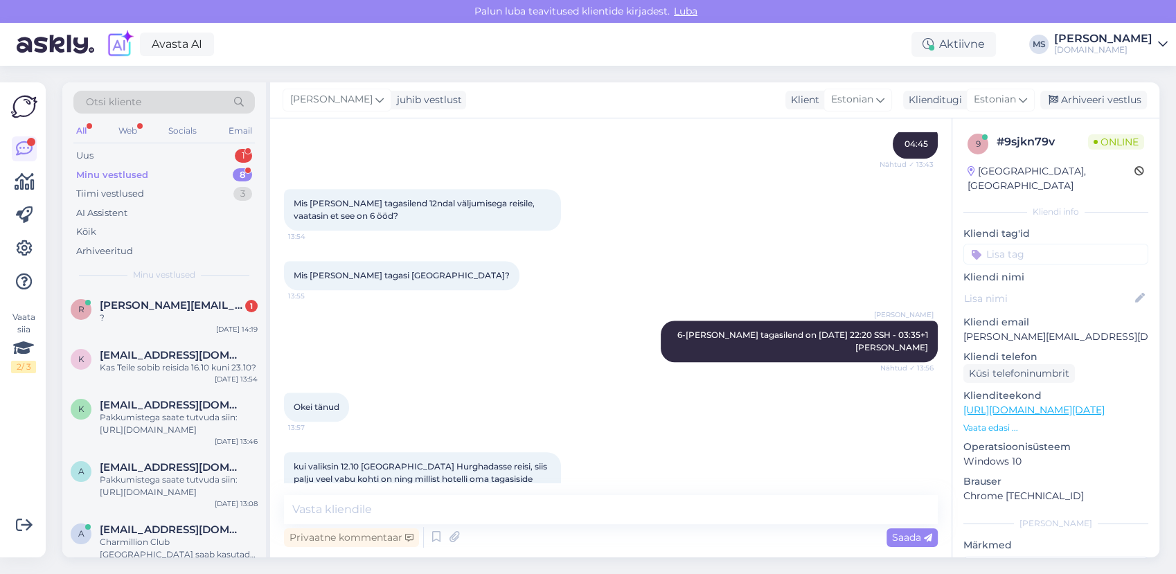
scroll to position [891, 0]
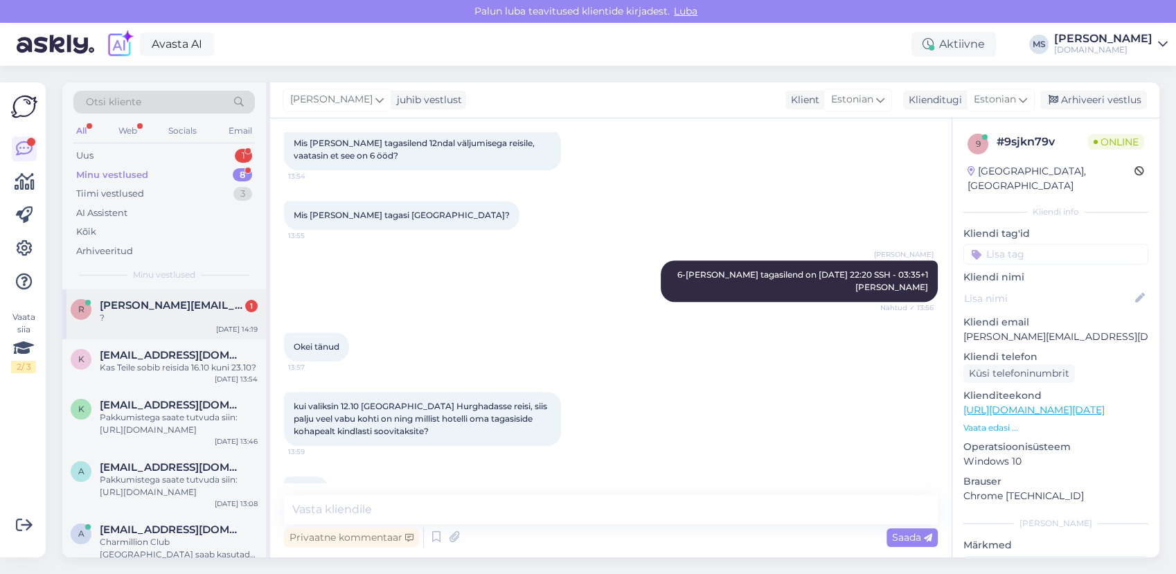
click at [179, 313] on div "?" at bounding box center [179, 318] width 158 height 12
click at [471, 491] on div "Vestlus algas [DATE] Tervist, mis on parimad viimase [PERSON_NAME] pakkumised E…" at bounding box center [610, 337] width 681 height 439
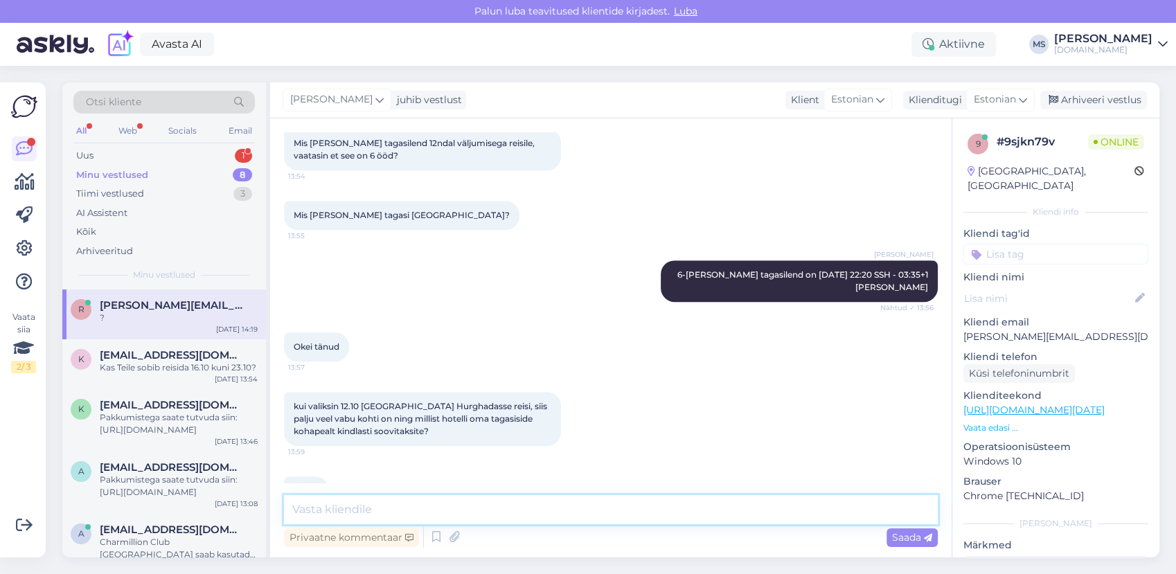
click at [441, 503] on textarea at bounding box center [611, 509] width 654 height 29
click at [418, 501] on textarea at bounding box center [611, 509] width 654 height 29
click at [422, 507] on textarea at bounding box center [611, 509] width 654 height 29
click at [358, 517] on textarea "12.10" at bounding box center [611, 509] width 654 height 29
type textarea "12.10 on Hurghadasse kohti veel 10+"
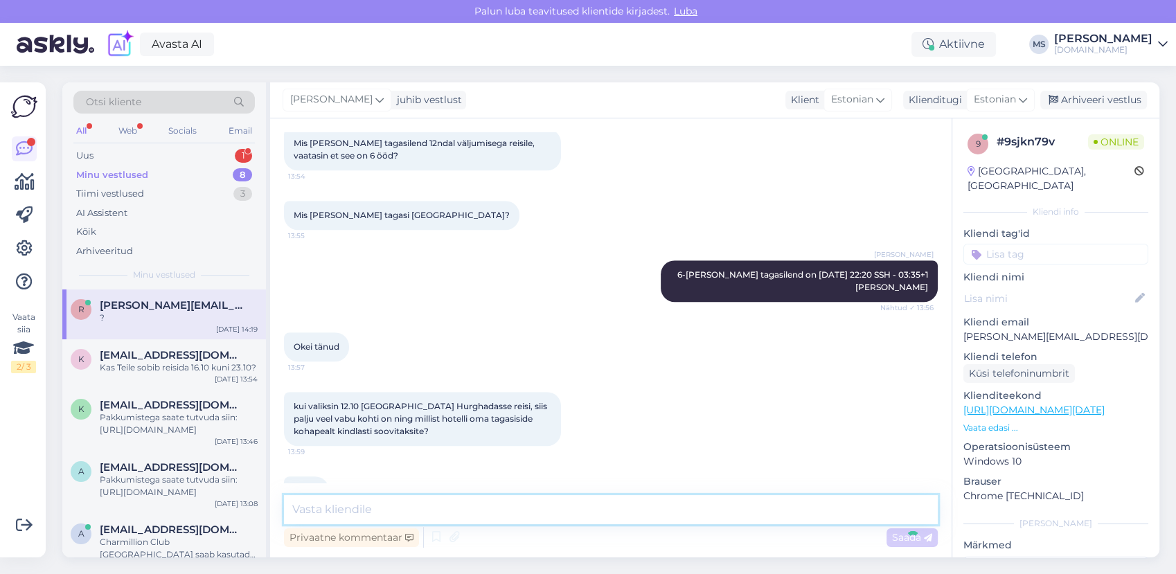
scroll to position [951, 0]
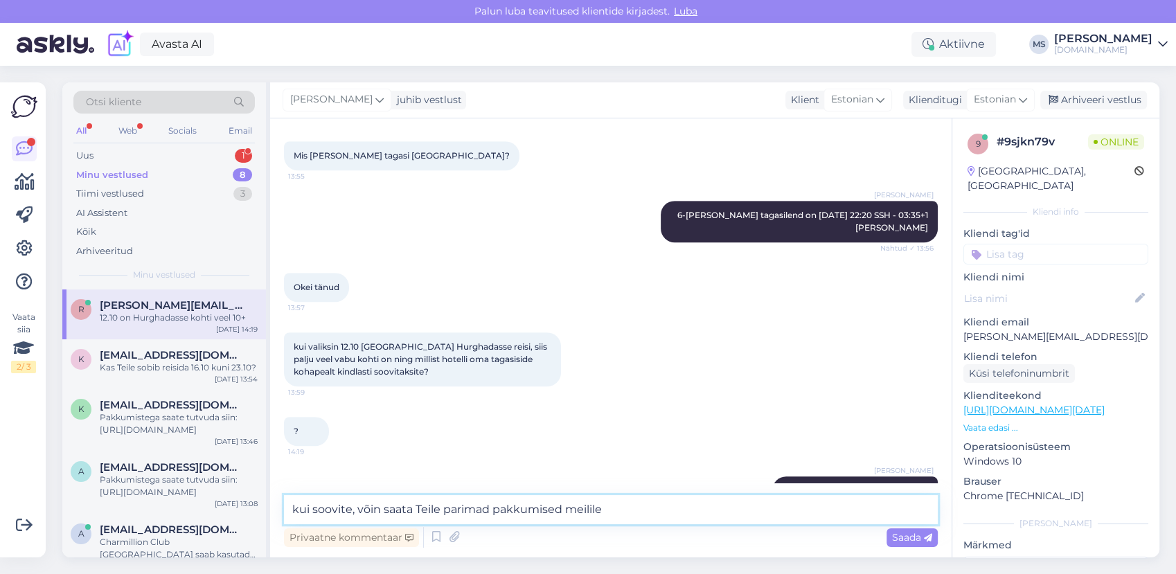
type textarea "kui soovite, võin saata Teile parimad pakkumised meilile?"
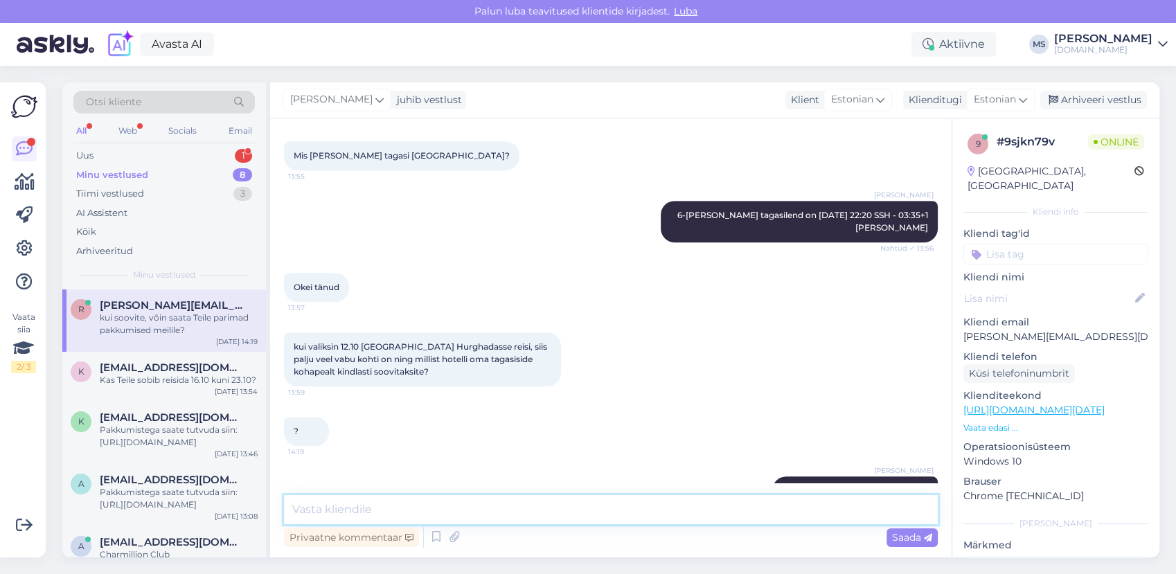
scroll to position [1010, 0]
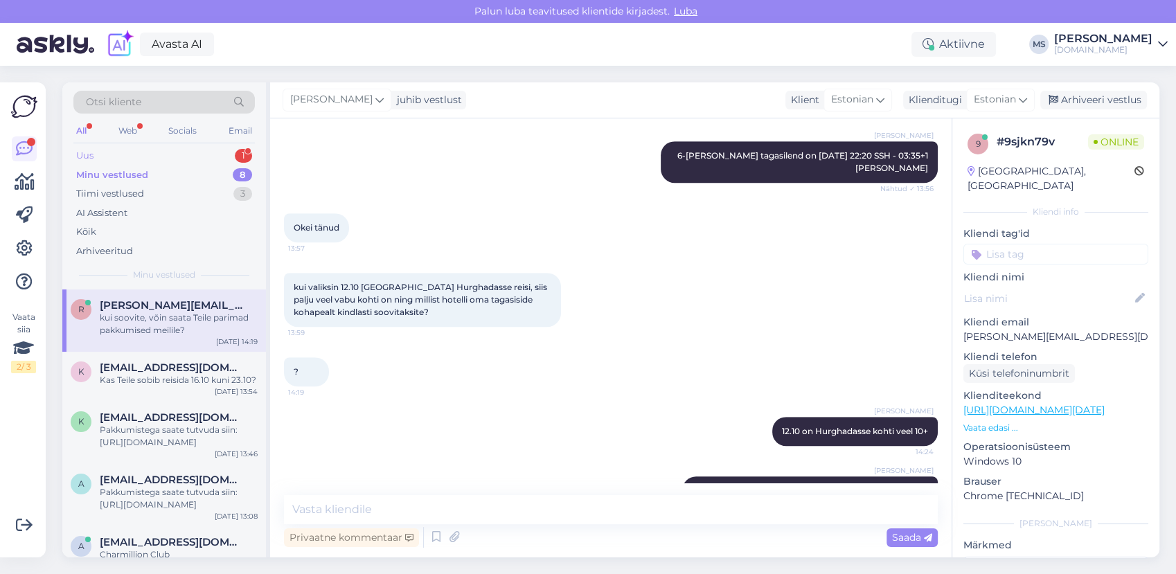
click at [98, 155] on div "Uus 1" at bounding box center [163, 155] width 181 height 19
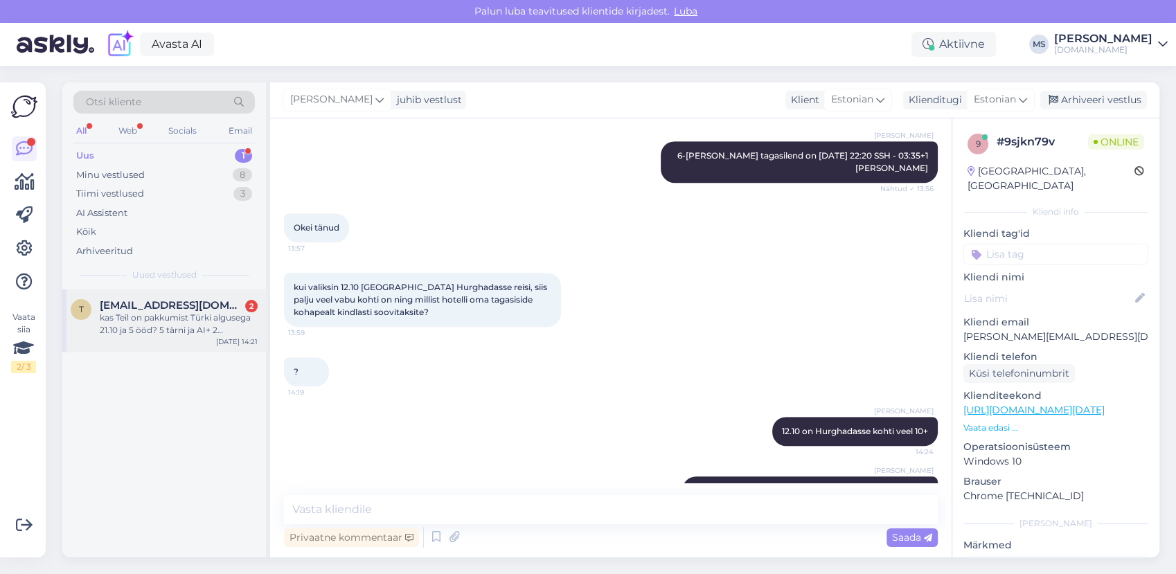
click at [136, 303] on span "[EMAIL_ADDRESS][DOMAIN_NAME]" at bounding box center [172, 305] width 144 height 12
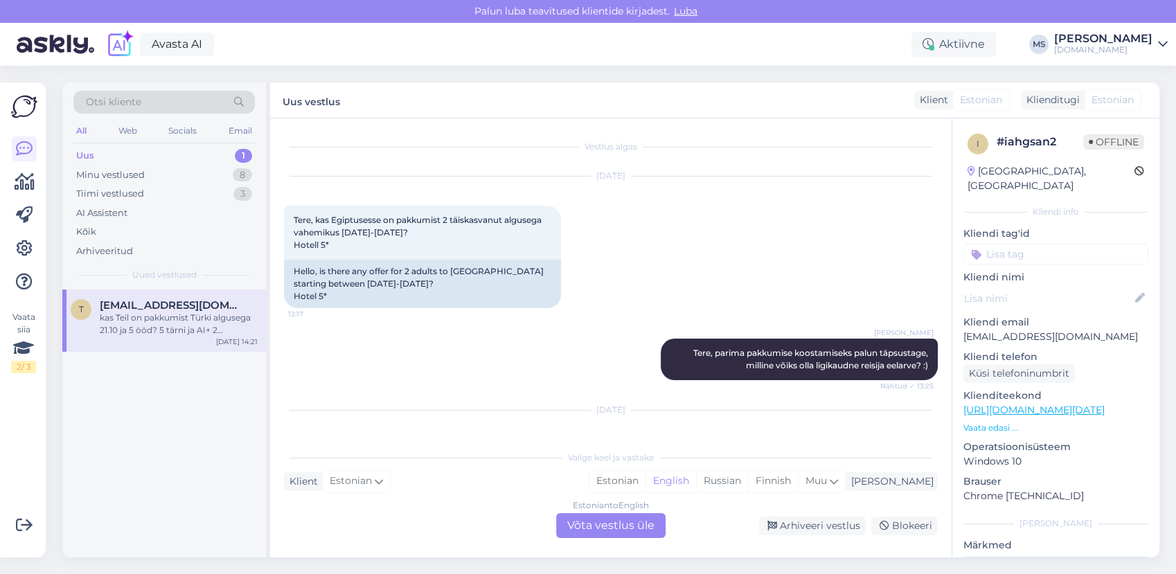
scroll to position [2598, 0]
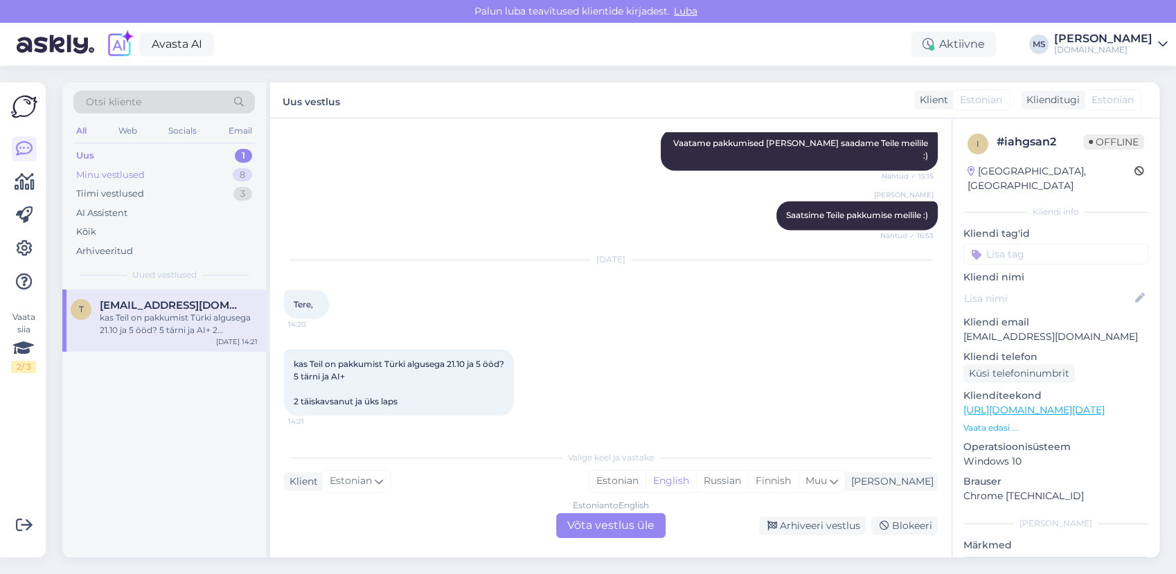
click at [156, 176] on div "Minu vestlused 8" at bounding box center [163, 175] width 181 height 19
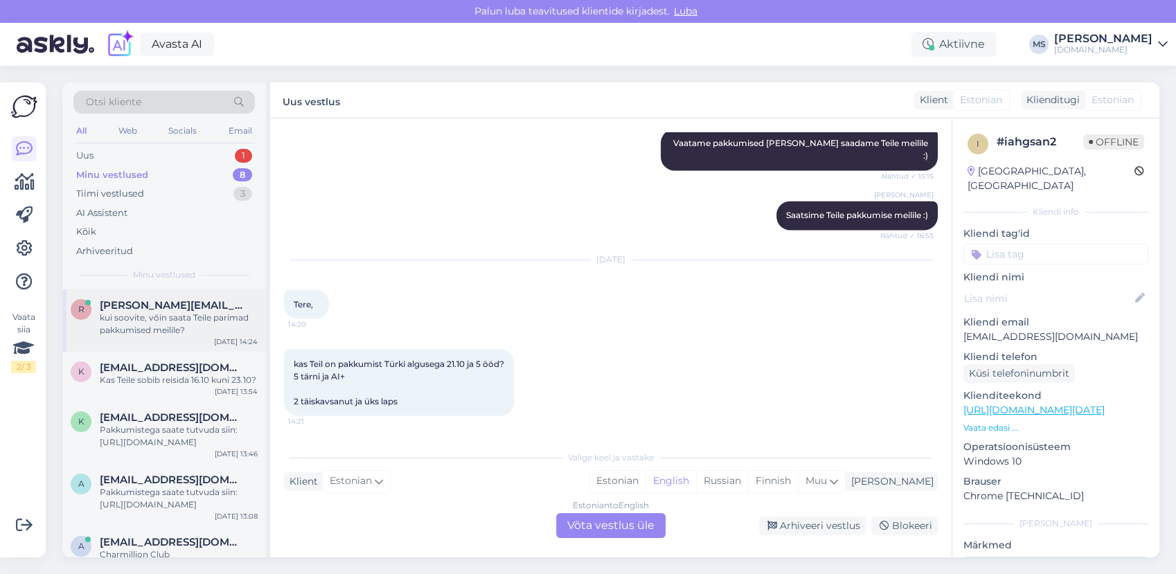
click at [143, 325] on div "kui soovite, võin saata Teile parimad pakkumised meilile?" at bounding box center [179, 324] width 158 height 25
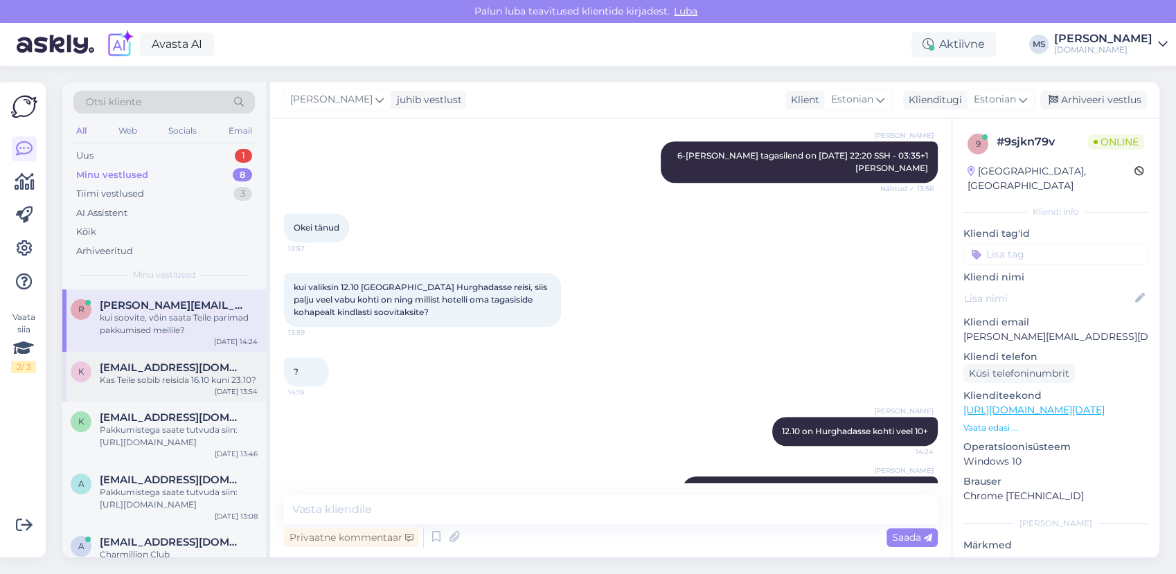
click at [175, 370] on span "[EMAIL_ADDRESS][DOMAIN_NAME]" at bounding box center [172, 367] width 144 height 12
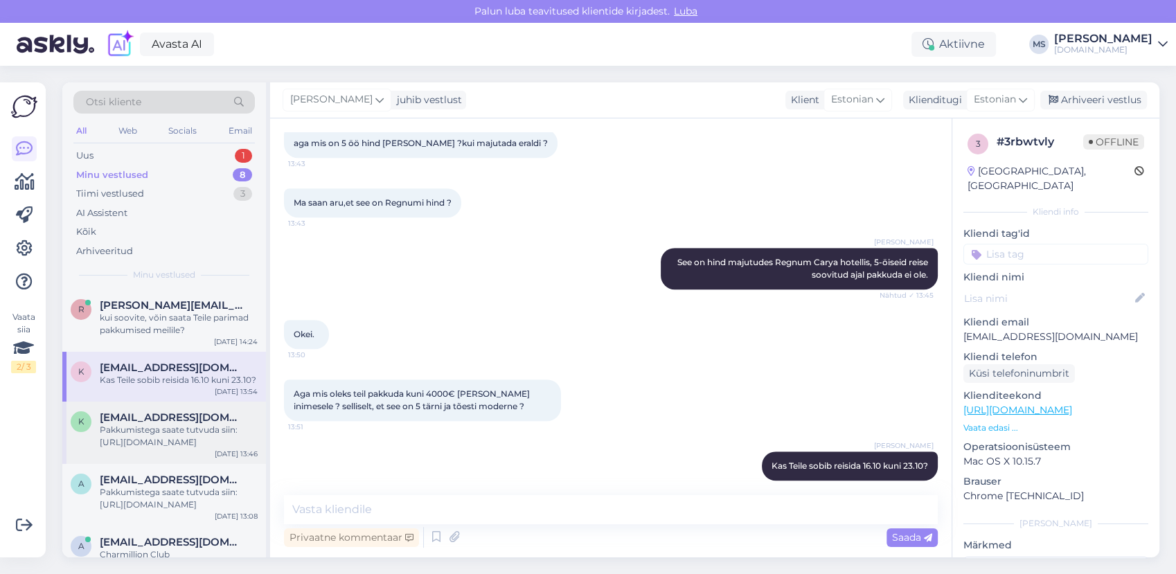
click at [182, 434] on div "Pakkumistega saate tutvuda siin: [URL][DOMAIN_NAME]" at bounding box center [179, 436] width 158 height 25
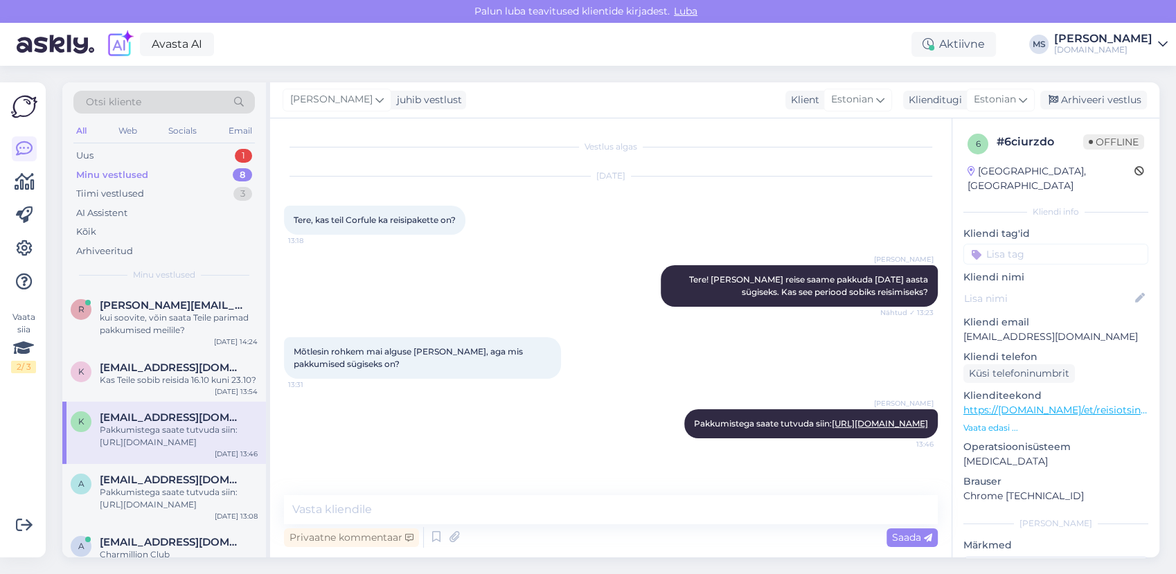
scroll to position [0, 0]
click at [152, 507] on div "Pakkumistega saate tutvuda siin: [URL][DOMAIN_NAME]" at bounding box center [179, 498] width 158 height 25
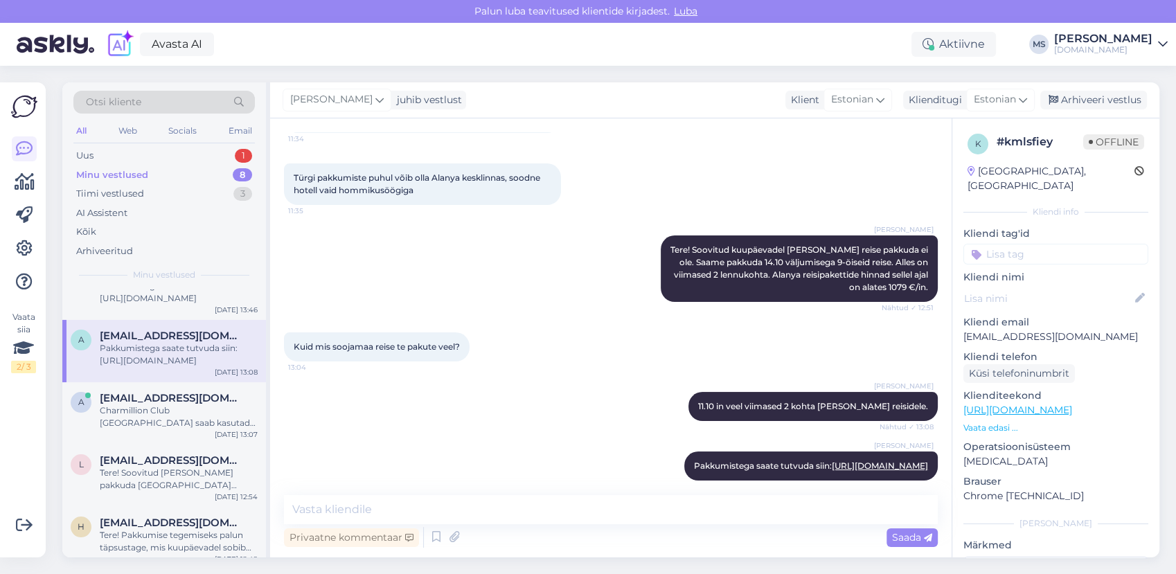
scroll to position [154, 0]
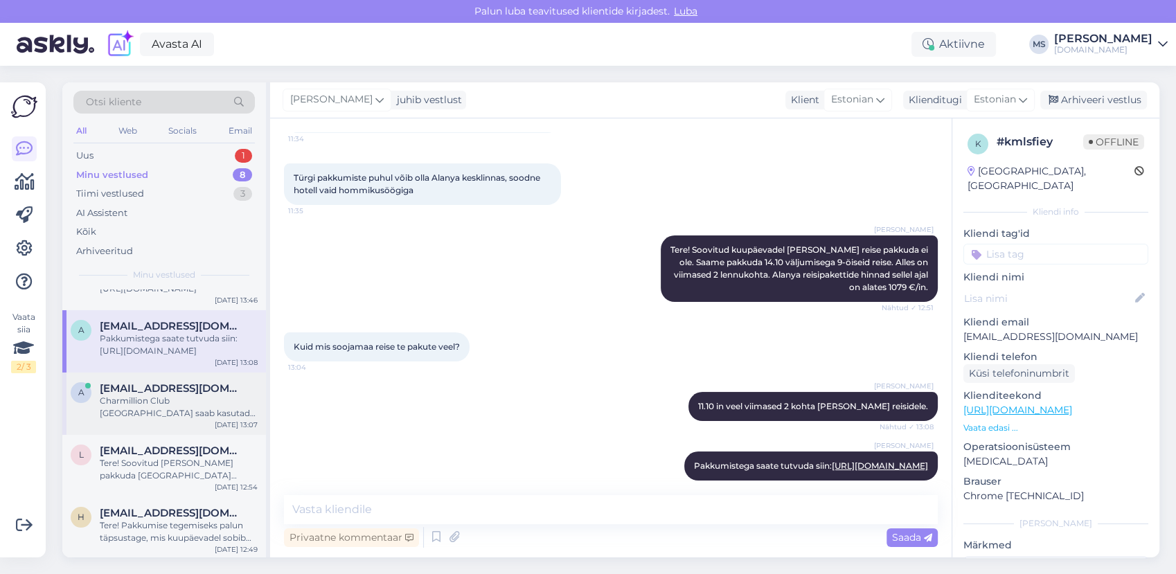
click at [142, 413] on div "Charmillion Club [GEOGRAPHIC_DATA] saab kasutada [PERSON_NAME] mere ääres asuva…" at bounding box center [179, 407] width 158 height 25
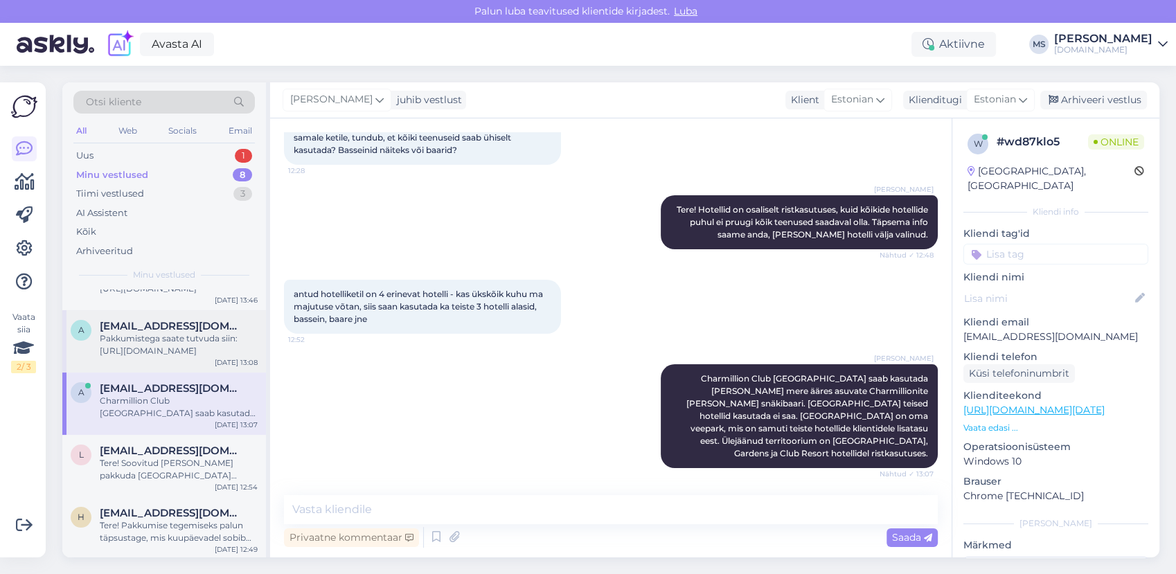
click at [174, 327] on span "[EMAIL_ADDRESS][DOMAIN_NAME]" at bounding box center [172, 326] width 144 height 12
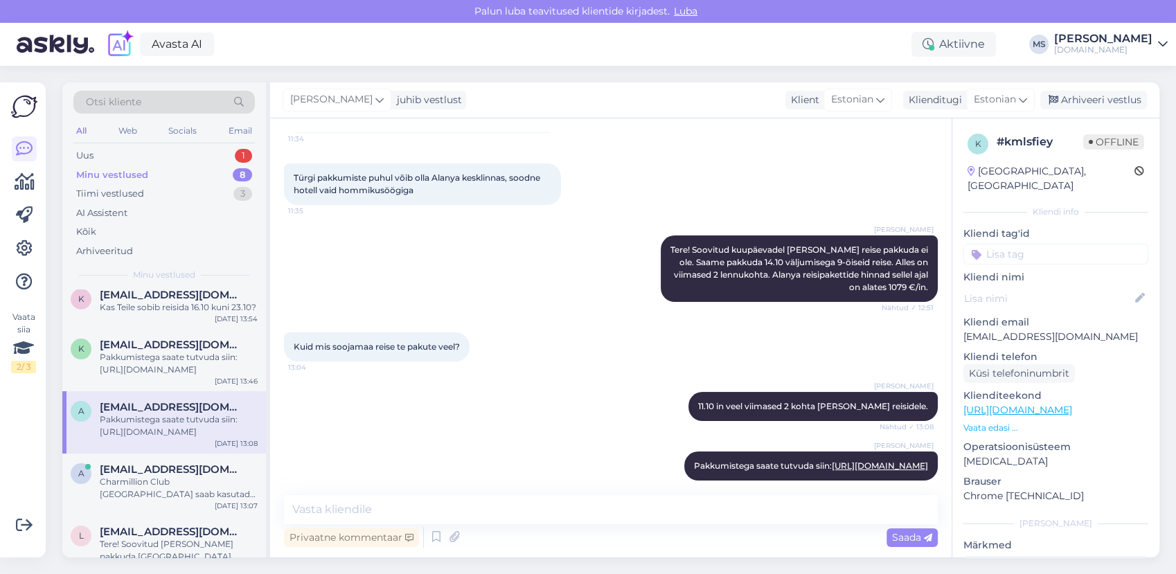
scroll to position [0, 0]
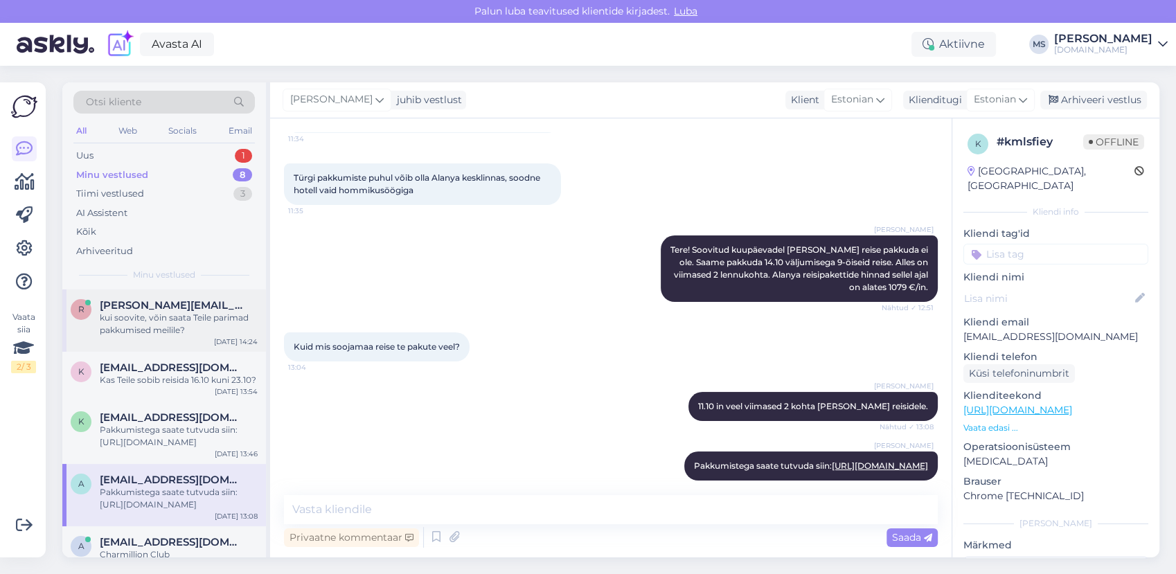
click at [159, 316] on div "kui soovite, võin saata Teile parimad pakkumised meilile?" at bounding box center [179, 324] width 158 height 25
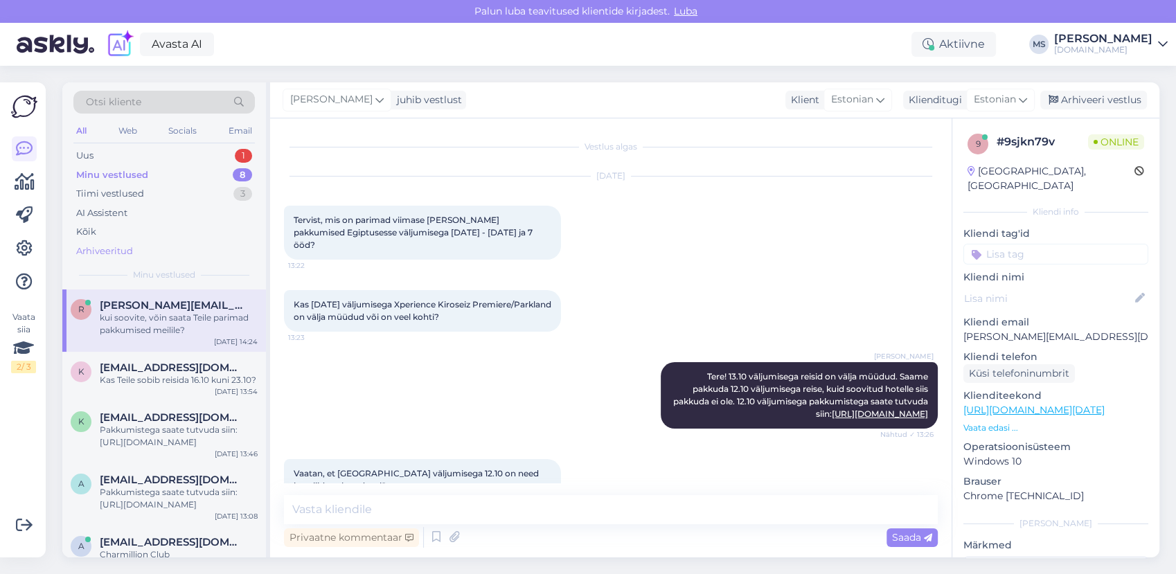
scroll to position [1010, 0]
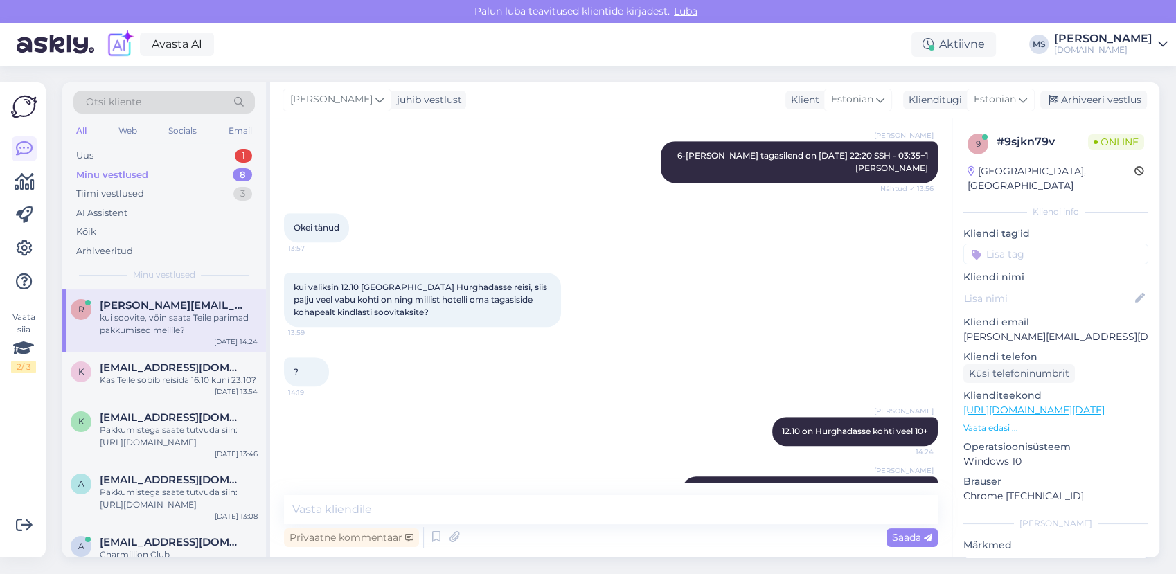
drag, startPoint x: 158, startPoint y: 388, endPoint x: 163, endPoint y: 323, distance: 64.6
click at [158, 386] on div "k [EMAIL_ADDRESS][DOMAIN_NAME] Kas Teile sobib reisida 16.10 kuni 23.10? [DATE]…" at bounding box center [164, 377] width 204 height 50
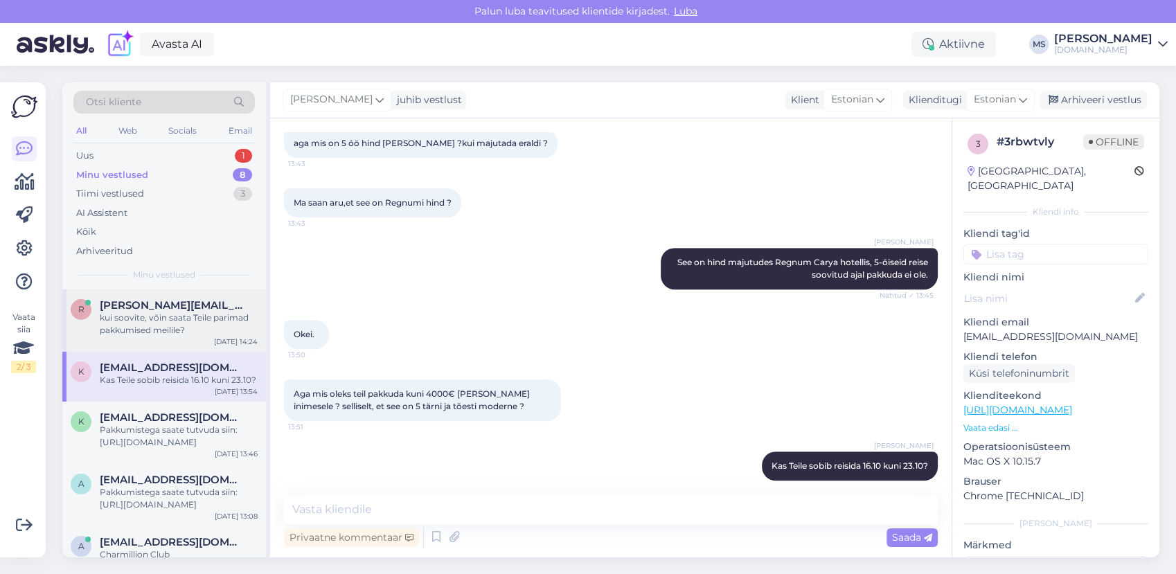
click at [163, 323] on div "kui soovite, võin saata Teile parimad pakkumised meilile?" at bounding box center [179, 324] width 158 height 25
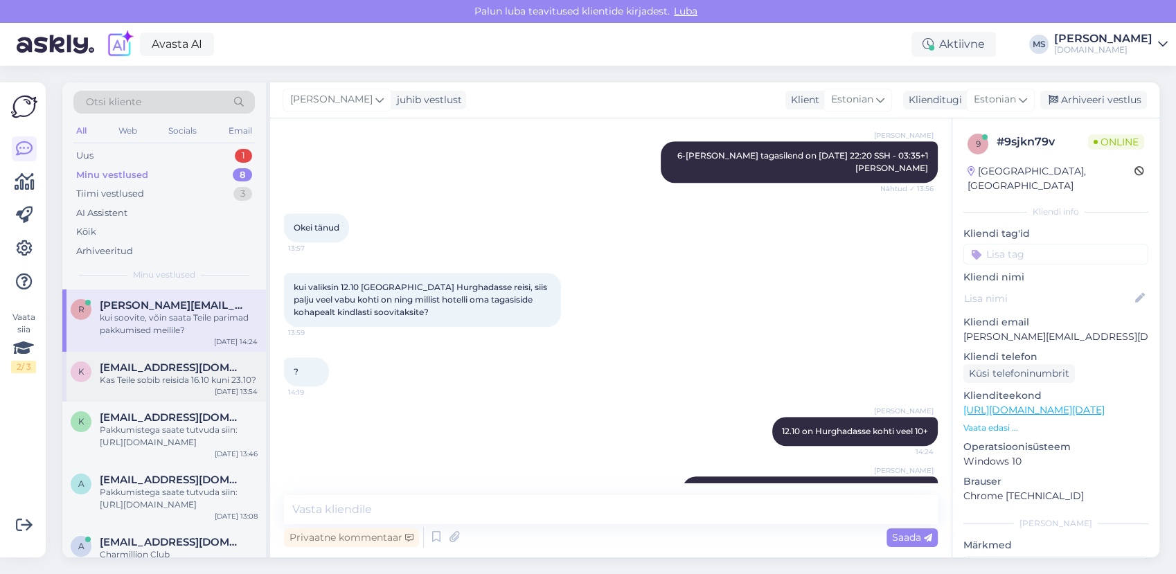
click at [162, 375] on div "Kas Teile sobib reisida 16.10 kuni 23.10?" at bounding box center [179, 380] width 158 height 12
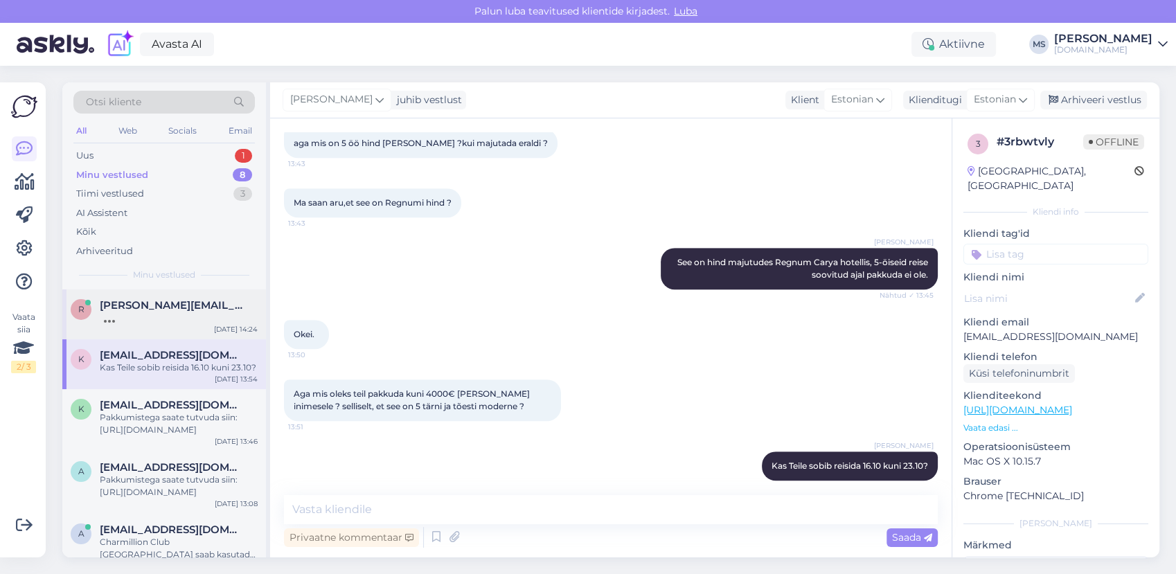
click at [151, 296] on div "r [PERSON_NAME][EMAIL_ADDRESS][DOMAIN_NAME] [DATE] 14:24" at bounding box center [164, 314] width 204 height 50
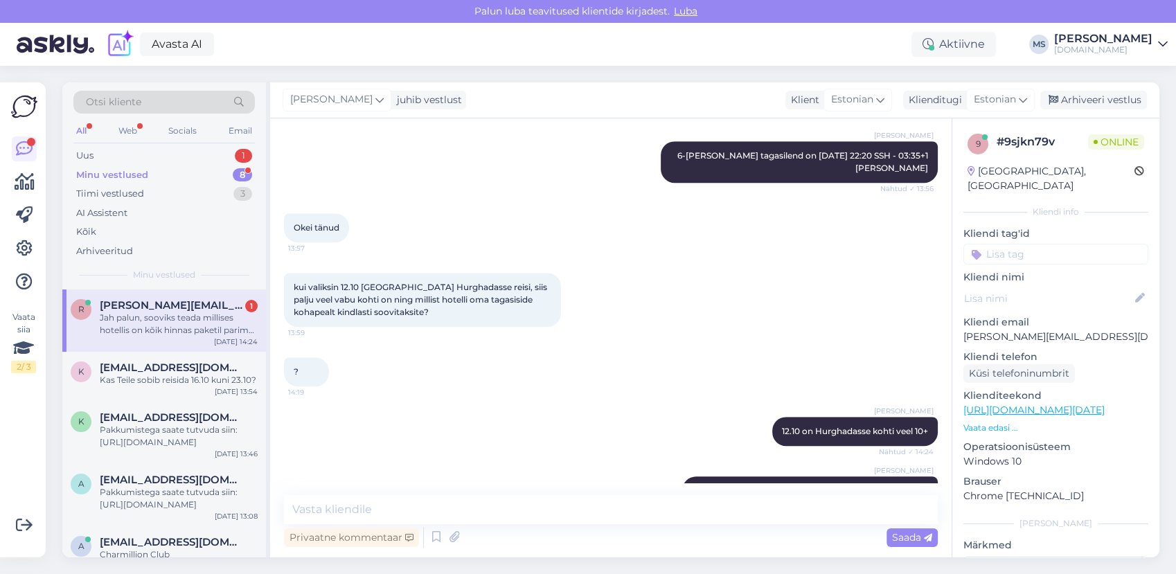
scroll to position [1082, 0]
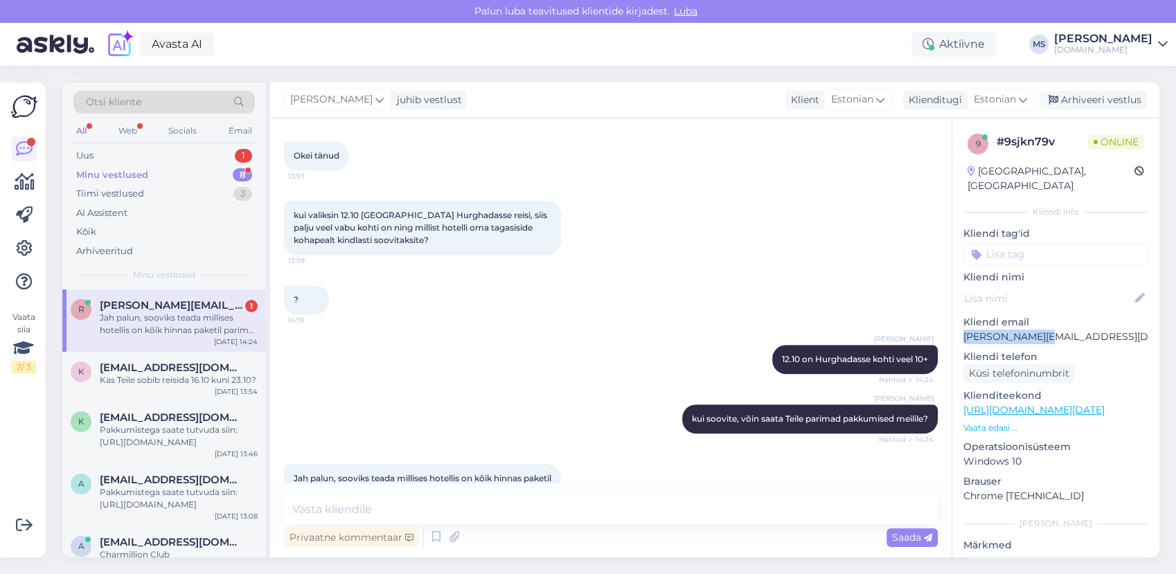
drag, startPoint x: 1057, startPoint y: 314, endPoint x: 963, endPoint y: 330, distance: 94.7
click at [963, 330] on div "9 # 9sjkn79v Online [GEOGRAPHIC_DATA], [GEOGRAPHIC_DATA] info Kliendi tag'id Kl…" at bounding box center [1055, 410] width 207 height 584
drag, startPoint x: 963, startPoint y: 330, endPoint x: 970, endPoint y: 328, distance: 7.2
copy p "[PERSON_NAME][EMAIL_ADDRESS][DOMAIN_NAME]"
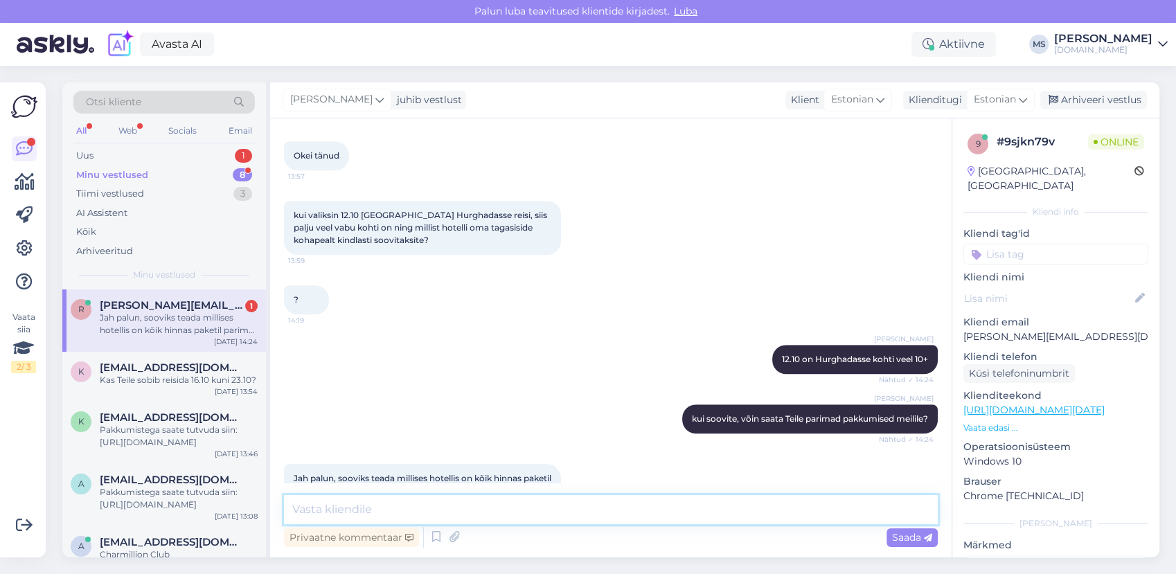
click at [543, 515] on textarea at bounding box center [611, 509] width 654 height 29
paste textarea "[PERSON_NAME][EMAIL_ADDRESS][DOMAIN_NAME]"
type textarea "Hästi, edastan Teile pakkumised [PERSON_NAME][EMAIL_ADDRESS][DOMAIN_NAME] meili…"
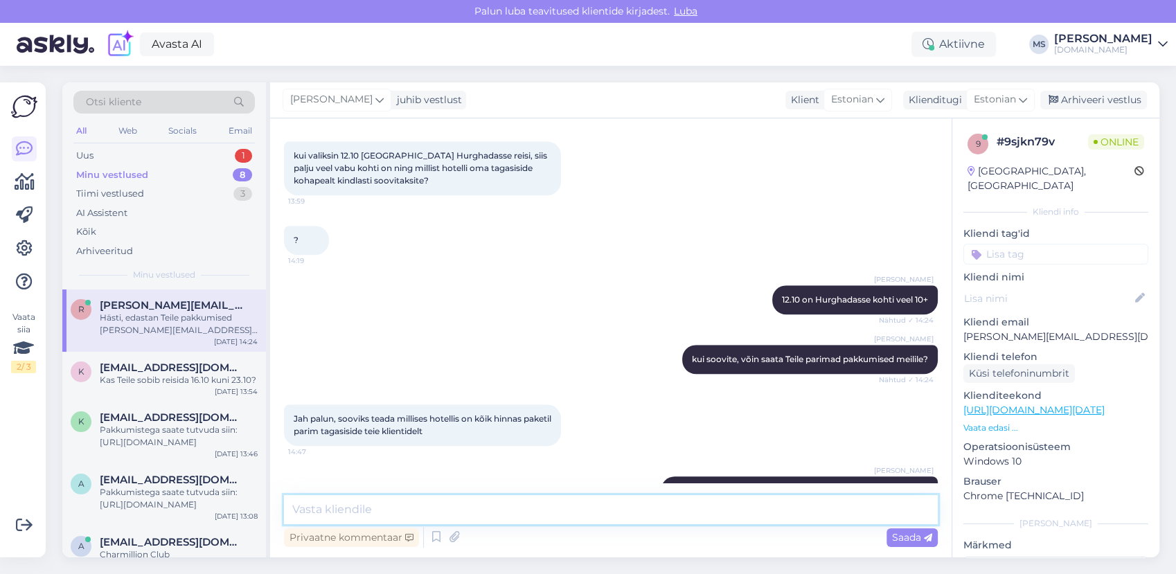
click at [508, 508] on textarea at bounding box center [611, 509] width 654 height 29
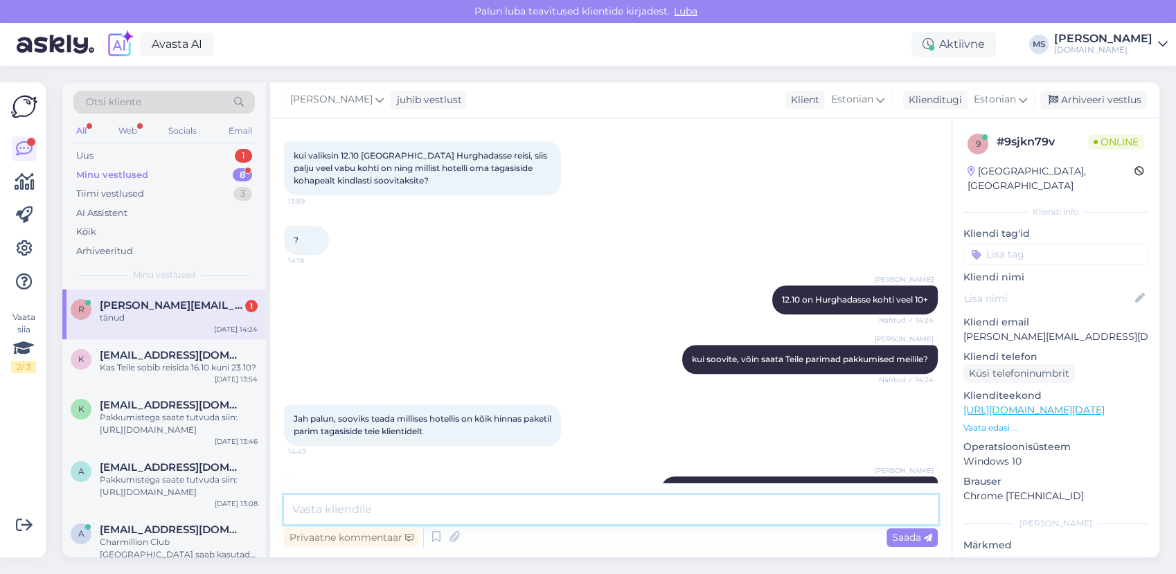
scroll to position [1202, 0]
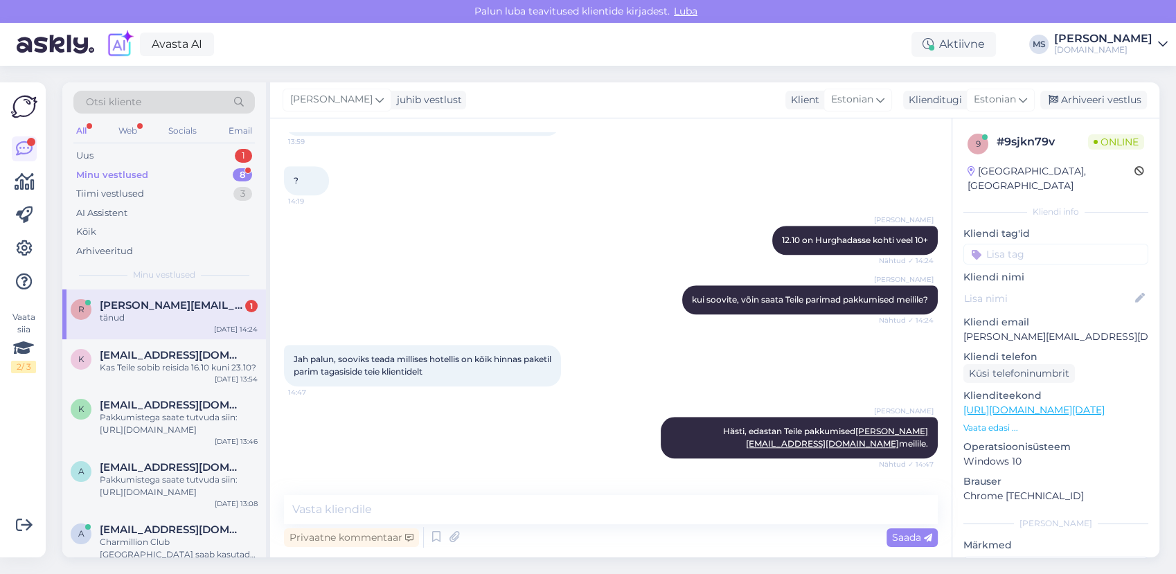
click at [168, 315] on div "tänud" at bounding box center [179, 318] width 158 height 12
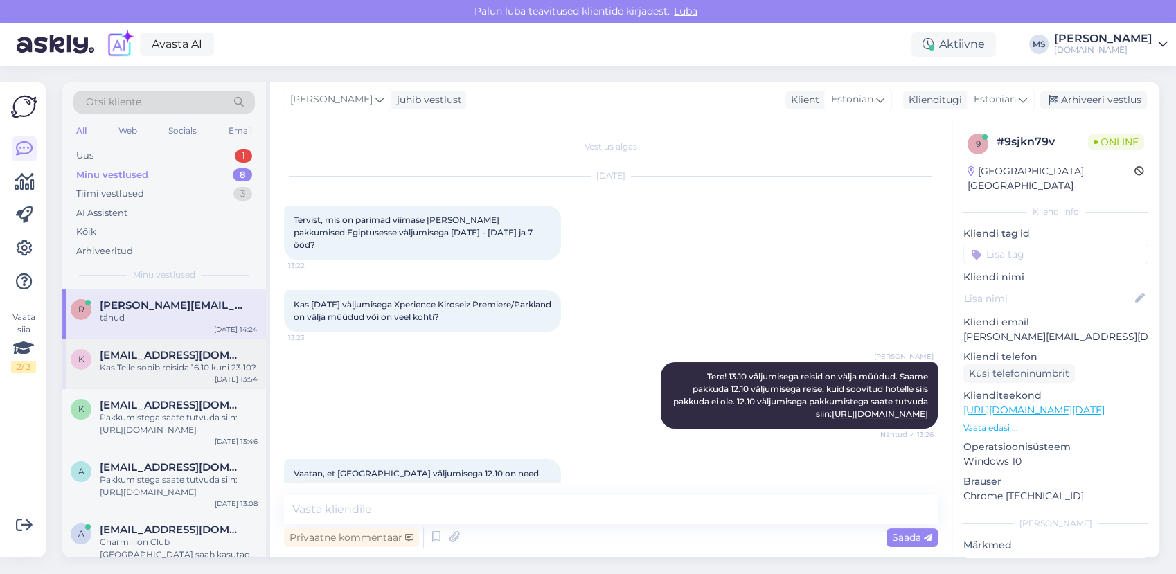
click at [177, 349] on span "[EMAIL_ADDRESS][DOMAIN_NAME]" at bounding box center [172, 355] width 144 height 12
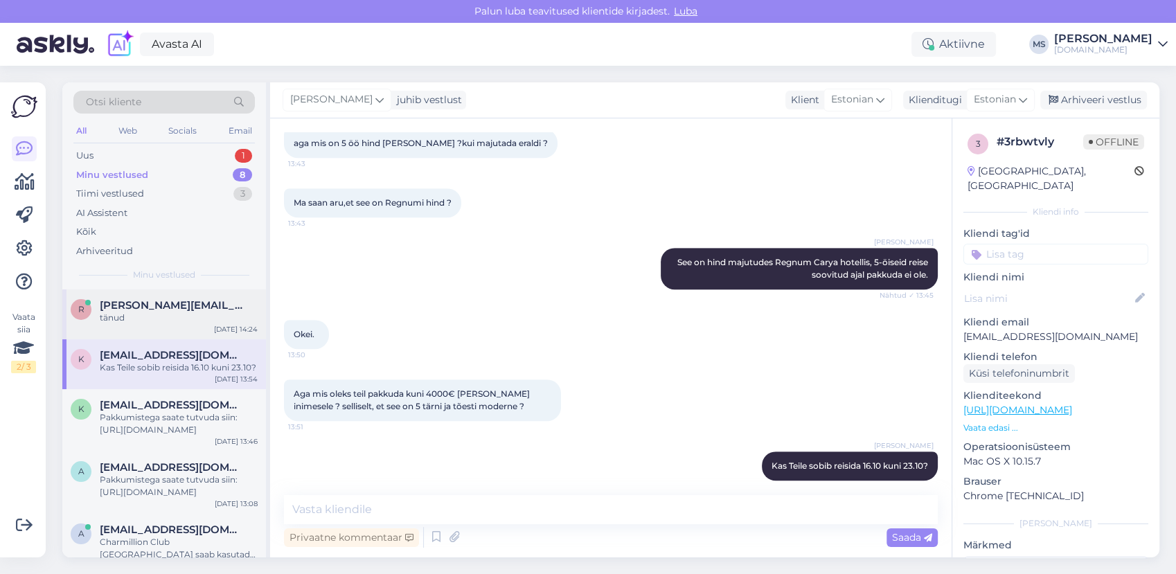
click at [161, 304] on span "[PERSON_NAME][EMAIL_ADDRESS][DOMAIN_NAME]" at bounding box center [172, 305] width 144 height 12
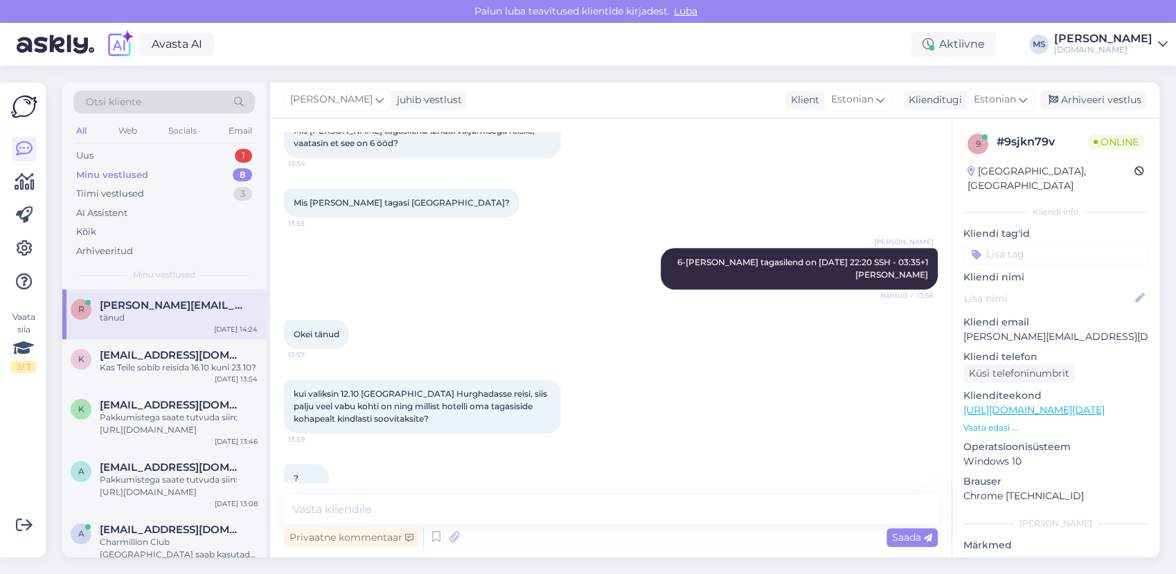
scroll to position [1202, 0]
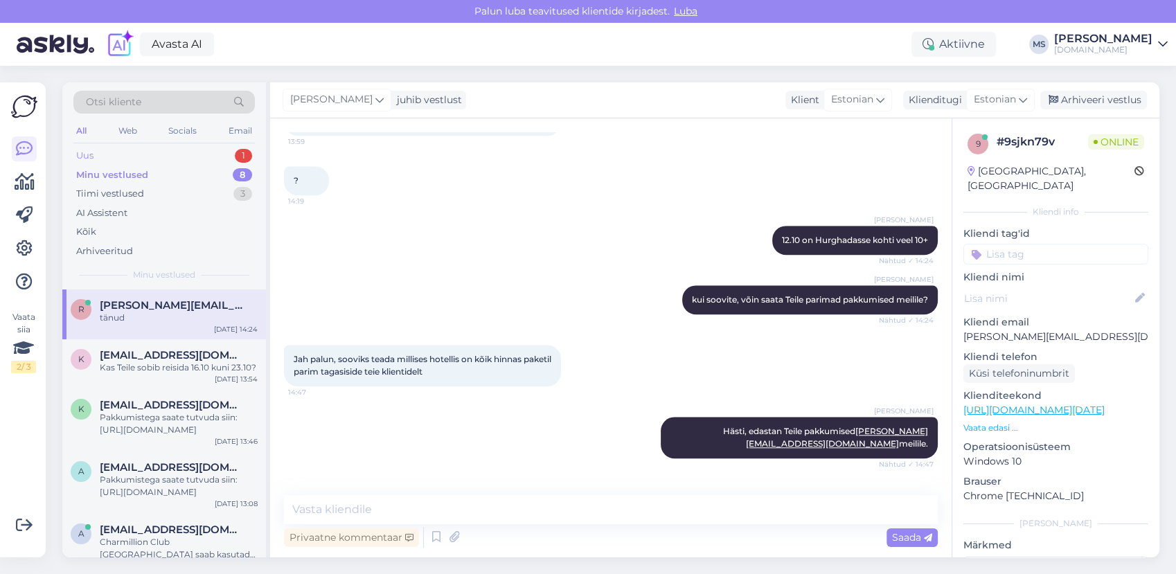
click at [120, 152] on div "Uus 1" at bounding box center [163, 155] width 181 height 19
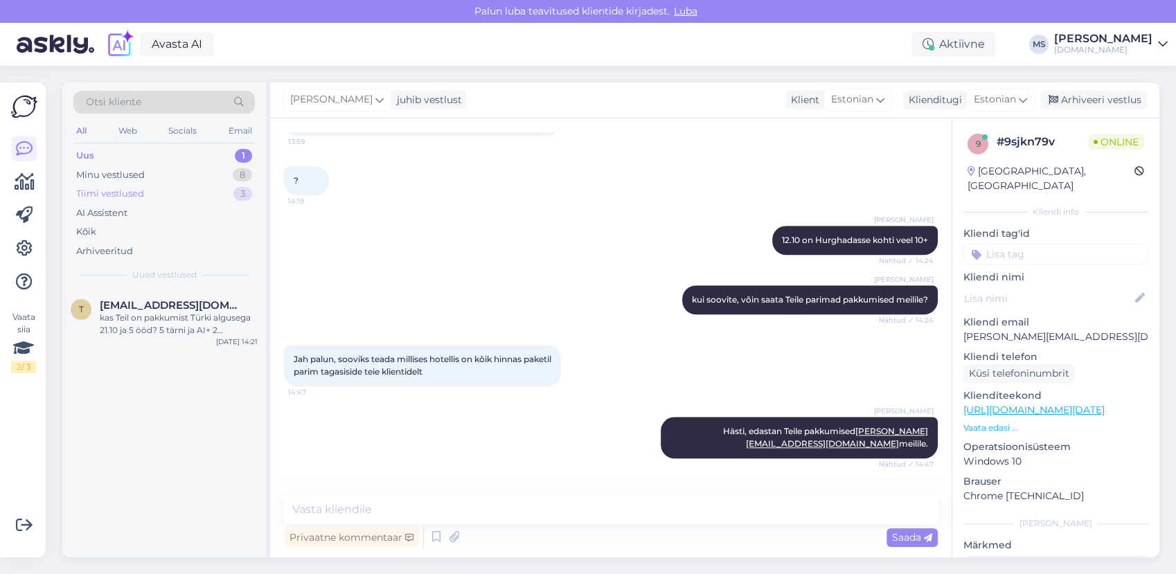
drag, startPoint x: 136, startPoint y: 168, endPoint x: 139, endPoint y: 185, distance: 16.8
click at [136, 169] on div "Minu vestlused" at bounding box center [110, 175] width 69 height 14
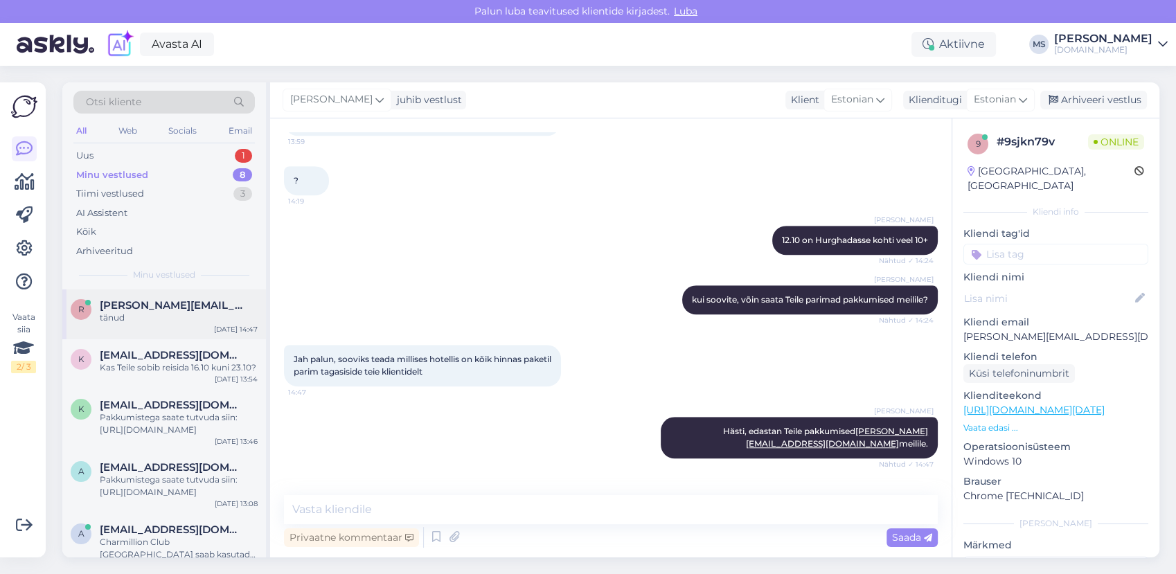
click at [138, 307] on span "[PERSON_NAME][EMAIL_ADDRESS][DOMAIN_NAME]" at bounding box center [172, 305] width 144 height 12
drag, startPoint x: 1073, startPoint y: 319, endPoint x: 964, endPoint y: 325, distance: 109.6
click at [964, 330] on p "[PERSON_NAME][EMAIL_ADDRESS][DOMAIN_NAME]" at bounding box center [1055, 337] width 185 height 15
copy p "[PERSON_NAME][EMAIL_ADDRESS][DOMAIN_NAME]"
click at [384, 500] on textarea at bounding box center [611, 509] width 654 height 29
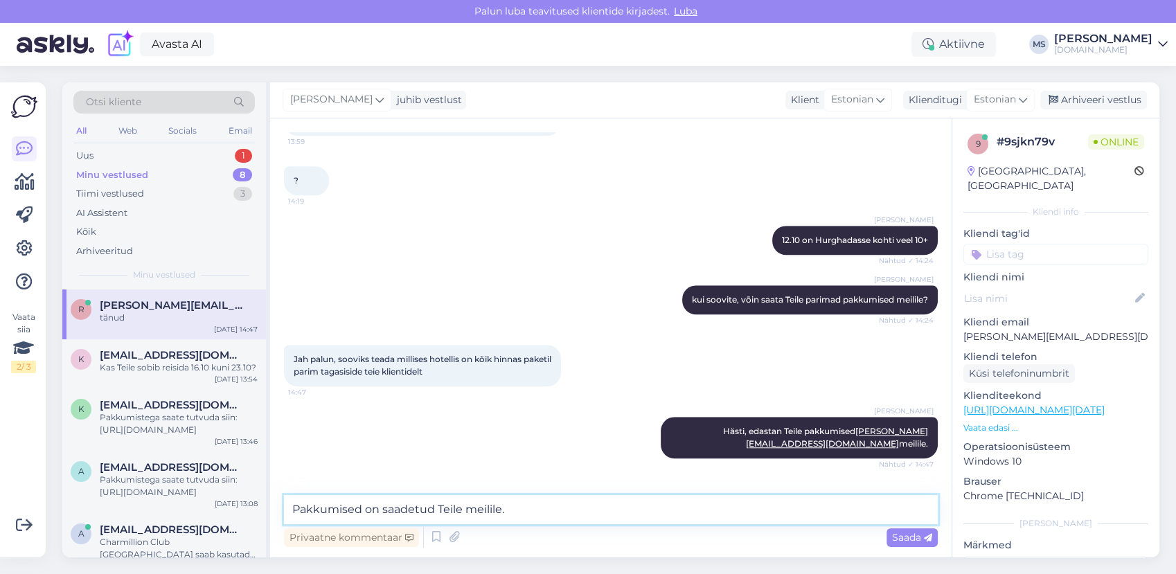
type textarea "Pakkumised on saadetud Teile meilile."
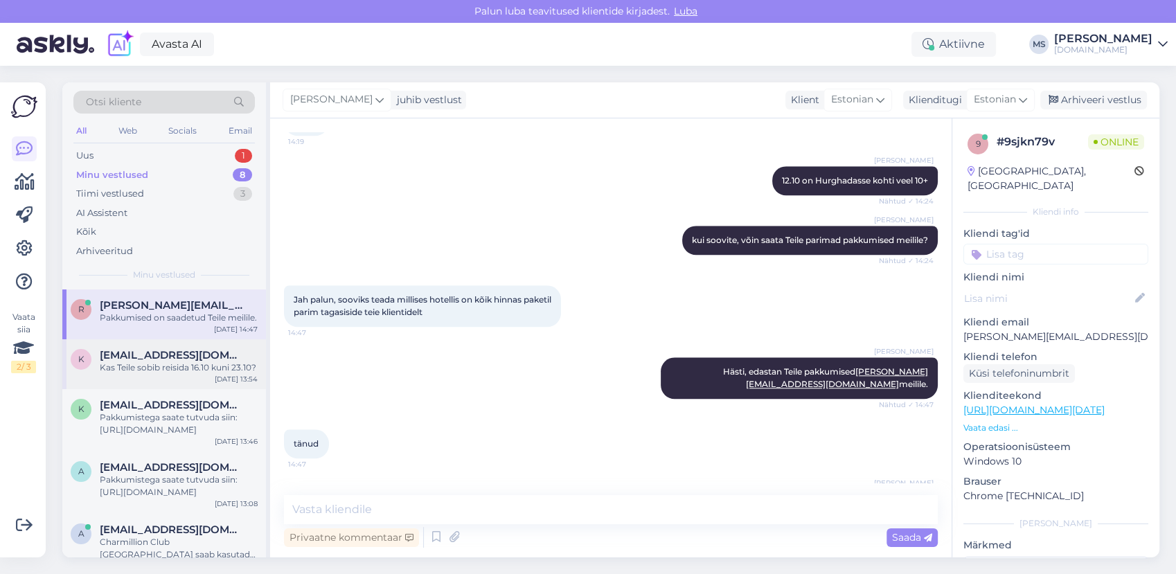
click at [191, 374] on div "Kas Teile sobib reisida 16.10 kuni 23.10?" at bounding box center [179, 367] width 158 height 12
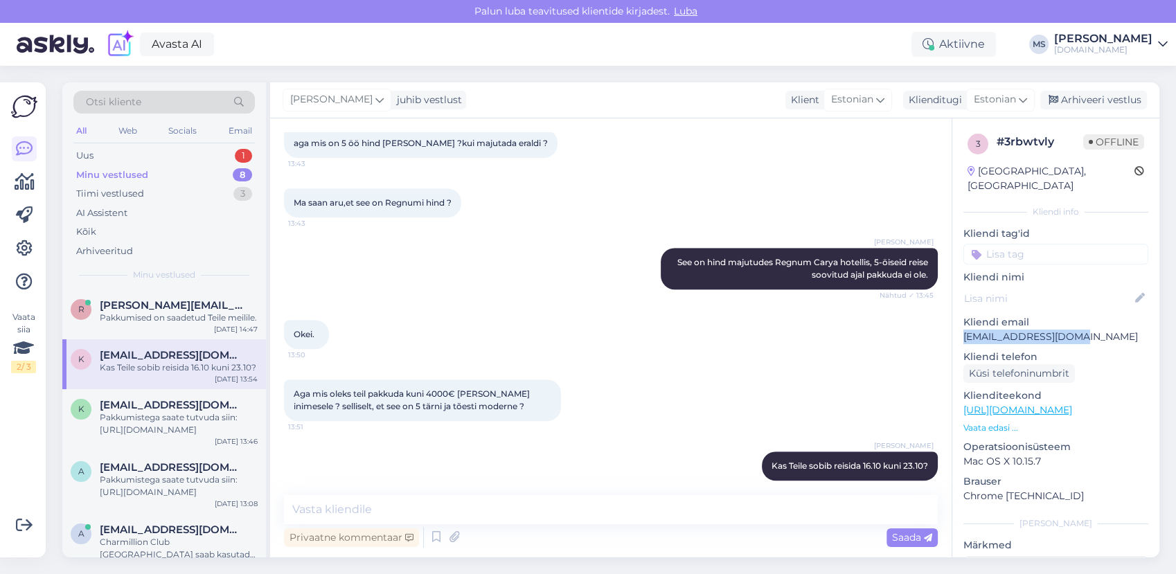
drag, startPoint x: 1080, startPoint y: 318, endPoint x: 965, endPoint y: 320, distance: 114.3
click at [965, 330] on p "[EMAIL_ADDRESS][DOMAIN_NAME]" at bounding box center [1055, 337] width 185 height 15
copy p "[EMAIL_ADDRESS][DOMAIN_NAME]"
click at [173, 319] on div "Pakkumised on saadetud Teile meilile." at bounding box center [179, 318] width 158 height 12
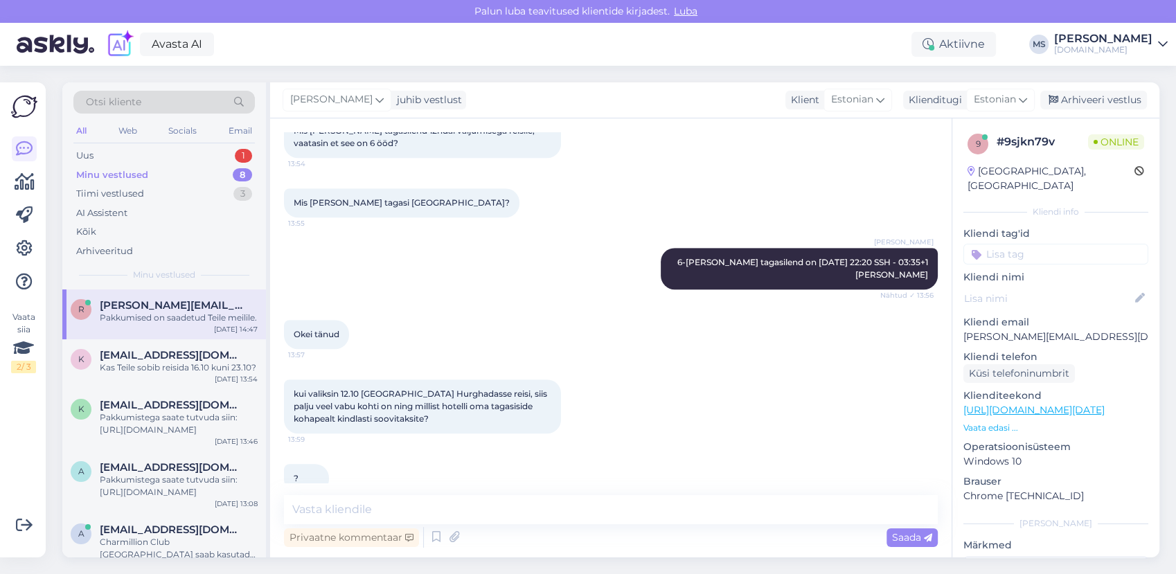
scroll to position [1261, 0]
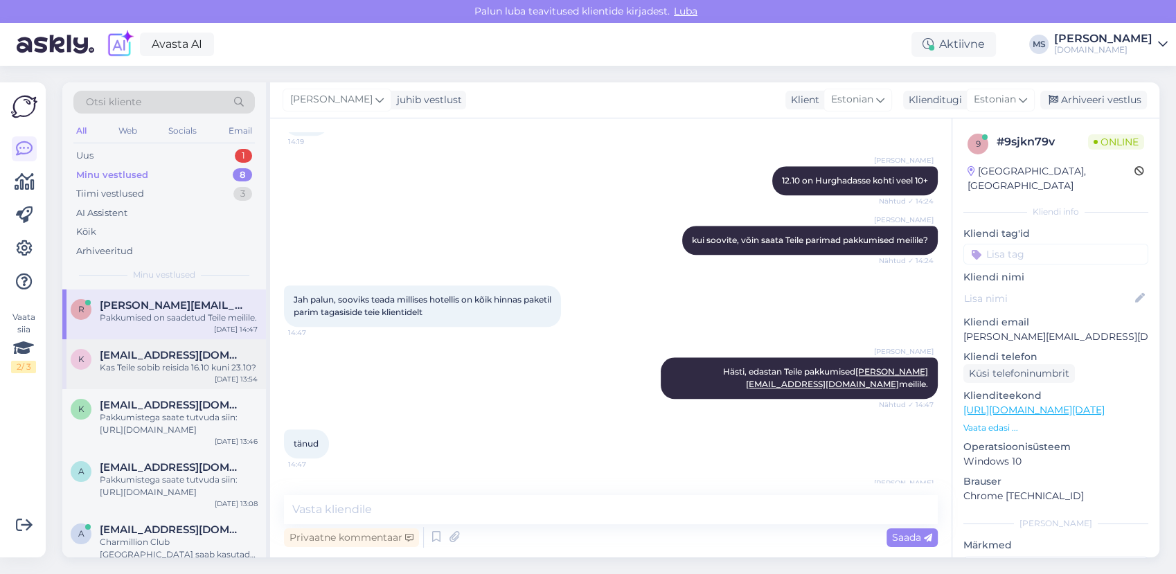
click at [190, 361] on span "[EMAIL_ADDRESS][DOMAIN_NAME]" at bounding box center [172, 355] width 144 height 12
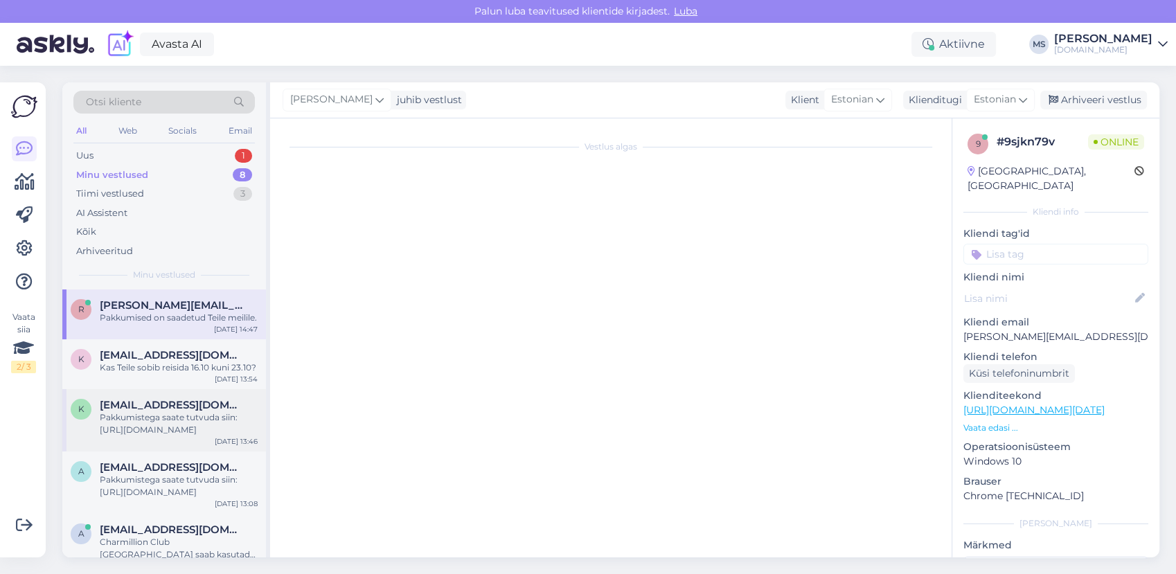
scroll to position [904, 0]
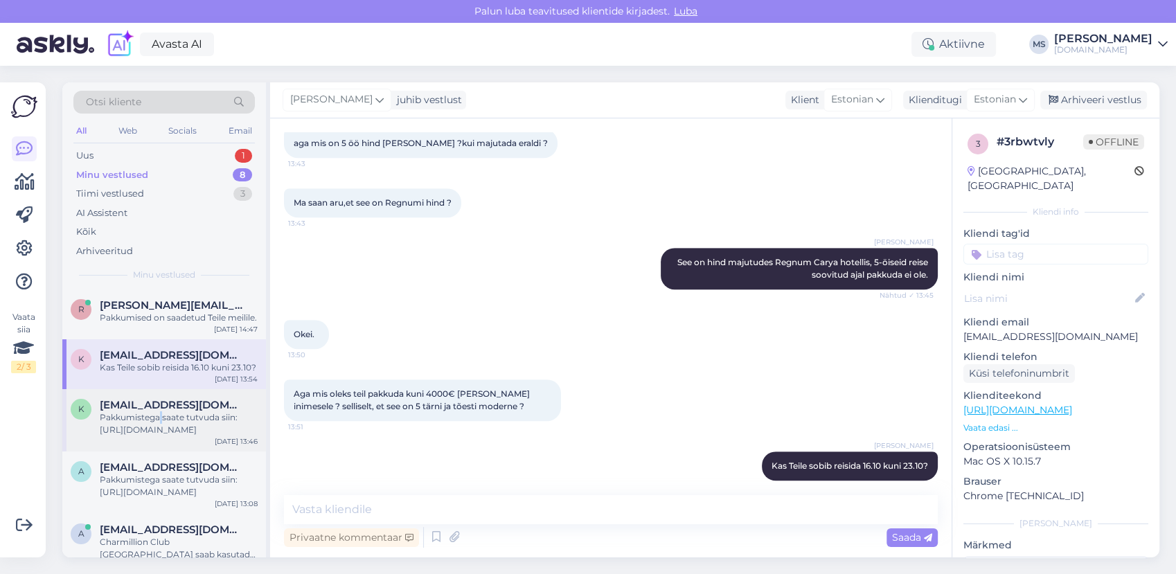
click at [160, 427] on div "Pakkumistega saate tutvuda siin: [URL][DOMAIN_NAME]" at bounding box center [179, 423] width 158 height 25
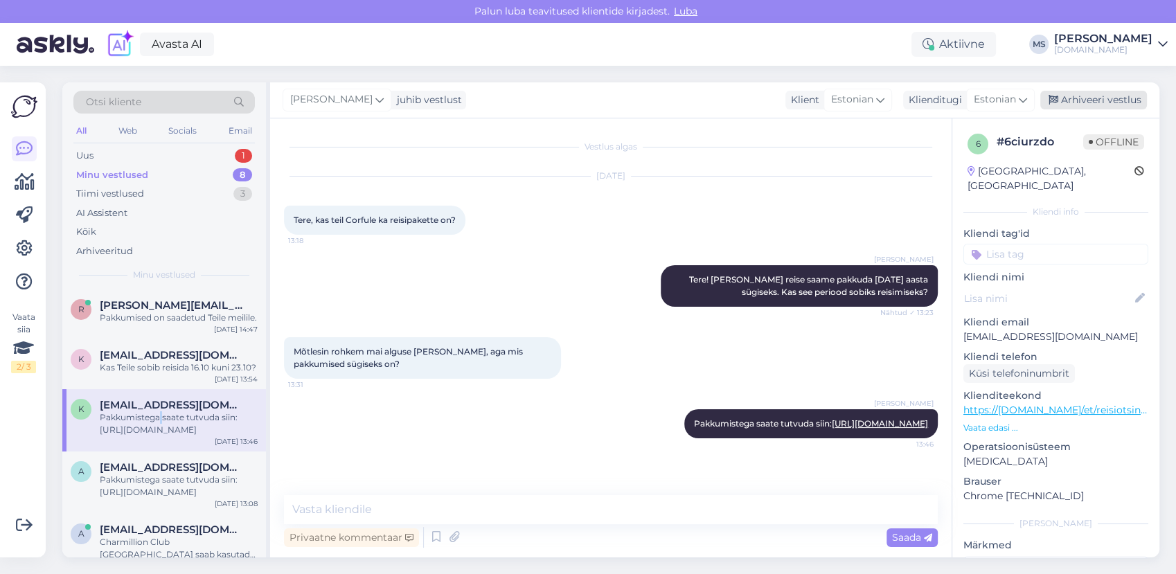
click at [1079, 100] on div "Arhiveeri vestlus" at bounding box center [1093, 100] width 107 height 19
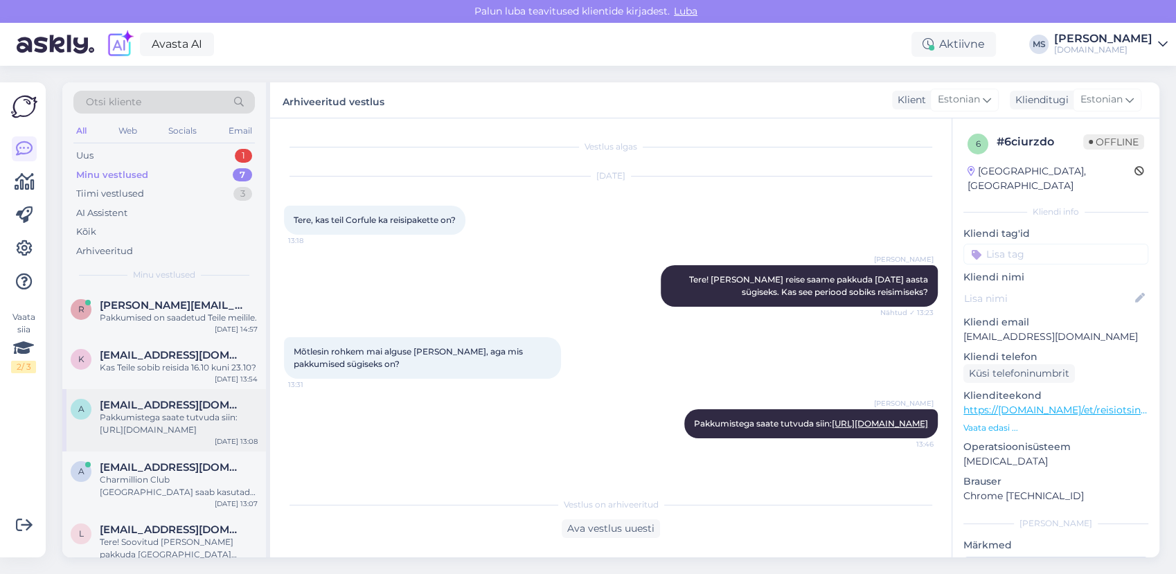
click at [177, 436] on div "Pakkumistega saate tutvuda siin: [URL][DOMAIN_NAME]" at bounding box center [179, 423] width 158 height 25
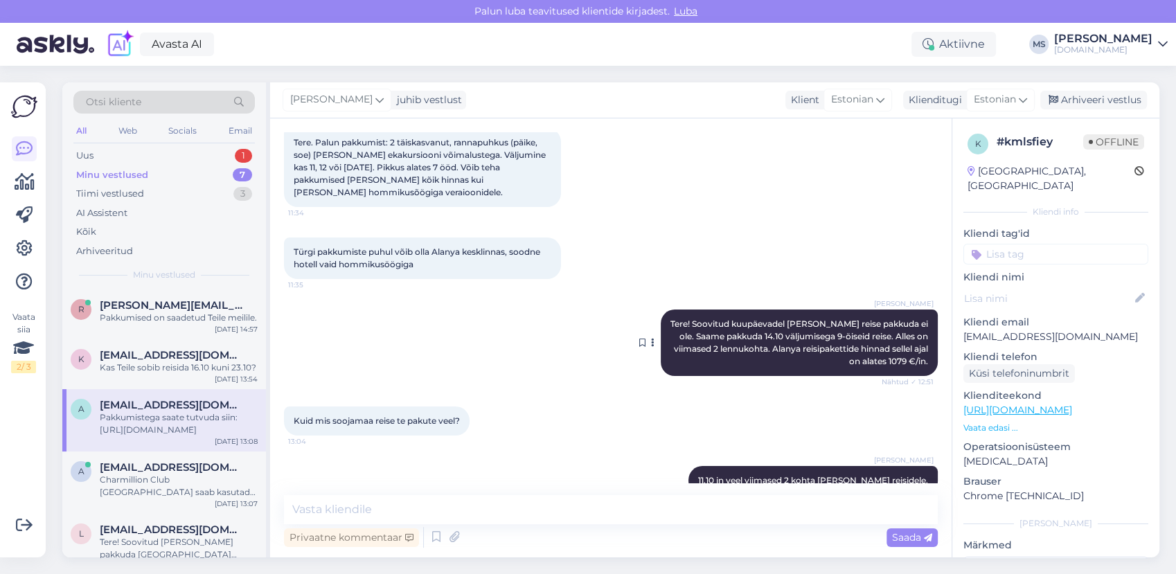
scroll to position [152, 0]
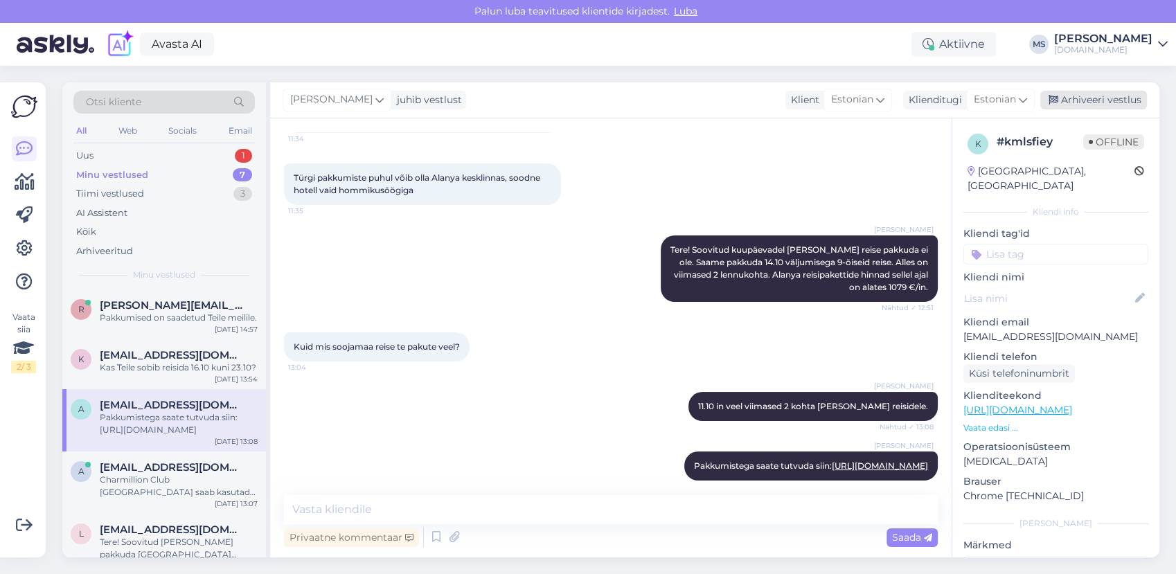
click at [1092, 107] on div "Arhiveeri vestlus" at bounding box center [1093, 100] width 107 height 19
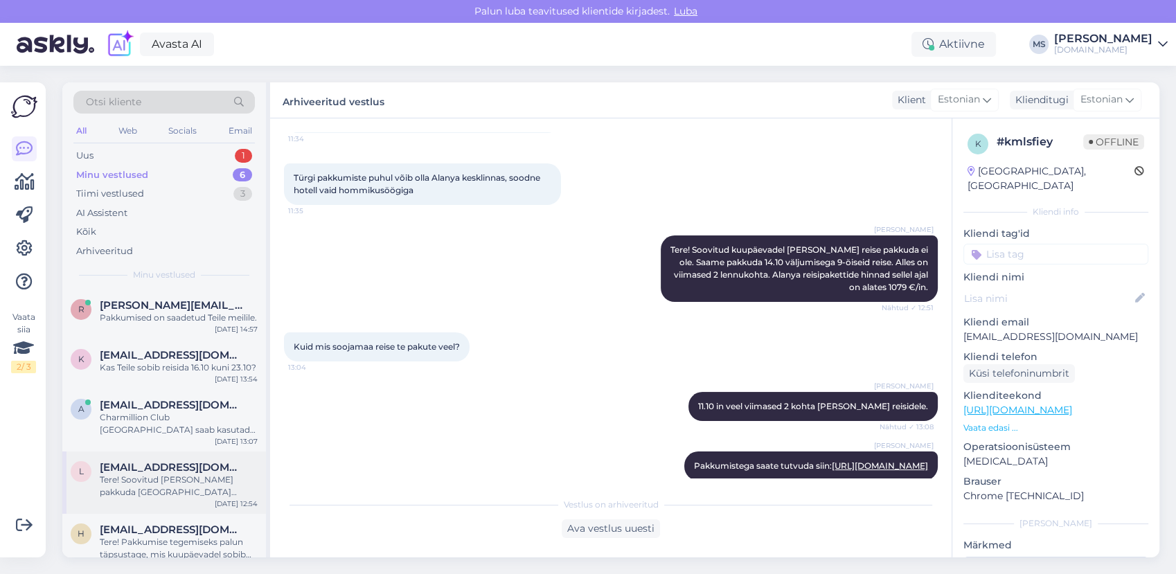
scroll to position [93, 0]
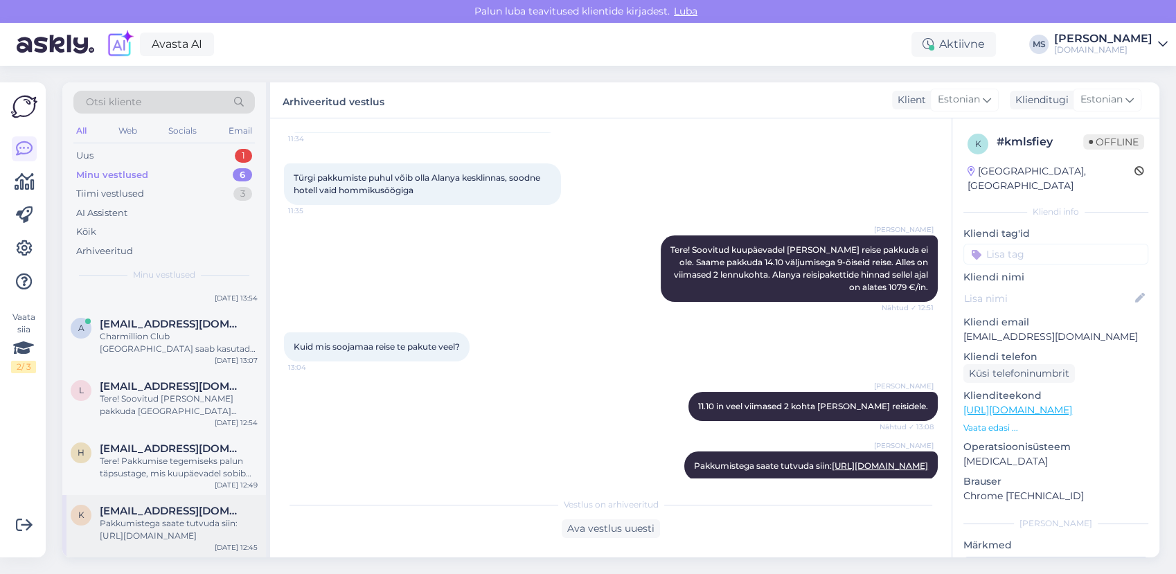
click at [148, 512] on span "[EMAIL_ADDRESS][DOMAIN_NAME]" at bounding box center [172, 511] width 144 height 12
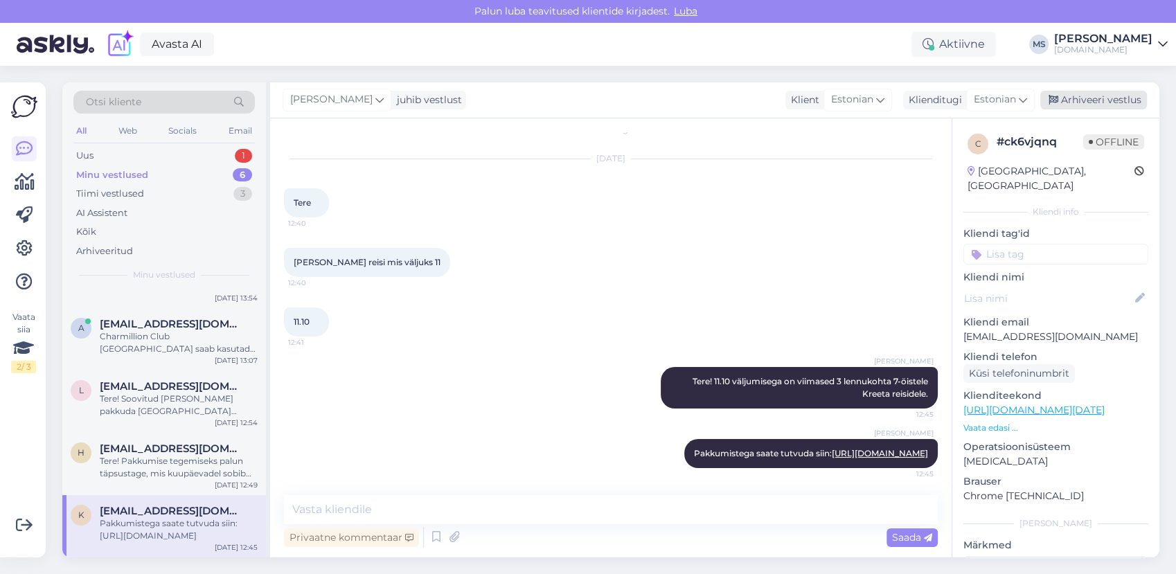
click at [1091, 95] on div "Arhiveeri vestlus" at bounding box center [1093, 100] width 107 height 19
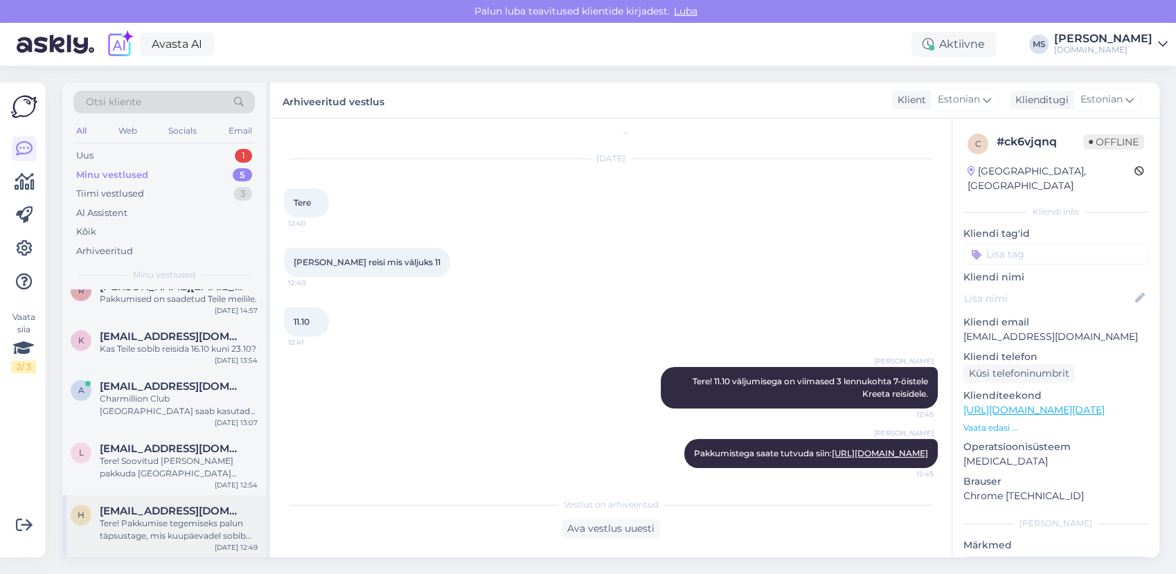
scroll to position [30, 0]
click at [152, 521] on div "Tere! Pakkumise tegemiseks palun täpsustage, mis kuupäevadel sobib Teile reisi …" at bounding box center [179, 529] width 158 height 25
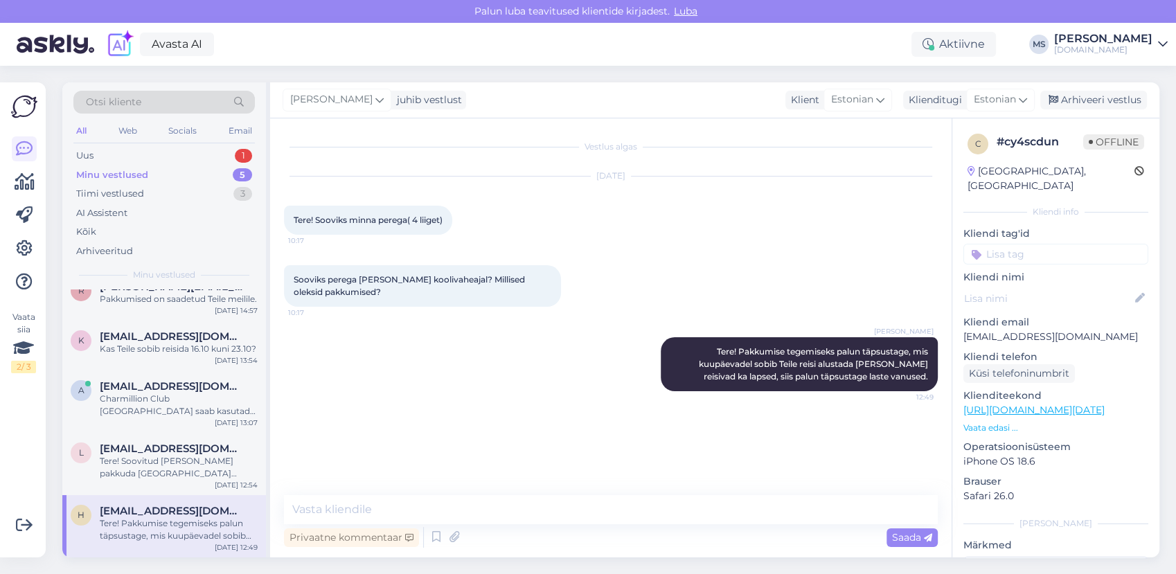
scroll to position [0, 0]
click at [150, 455] on div "Tere! Soovitud [PERSON_NAME] pakkuda [GEOGRAPHIC_DATA][PERSON_NAME] [GEOGRAPHIC…" at bounding box center [179, 467] width 158 height 25
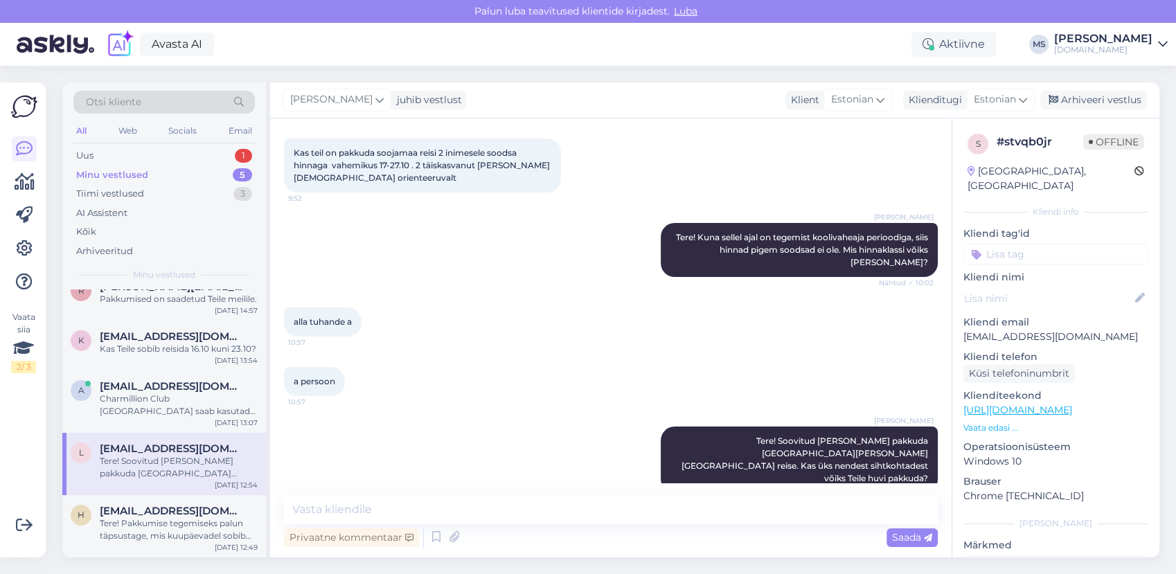
scroll to position [66, 0]
click at [204, 407] on div "Charmillion Club [GEOGRAPHIC_DATA] saab kasutada [PERSON_NAME] mere ääres asuva…" at bounding box center [179, 405] width 158 height 25
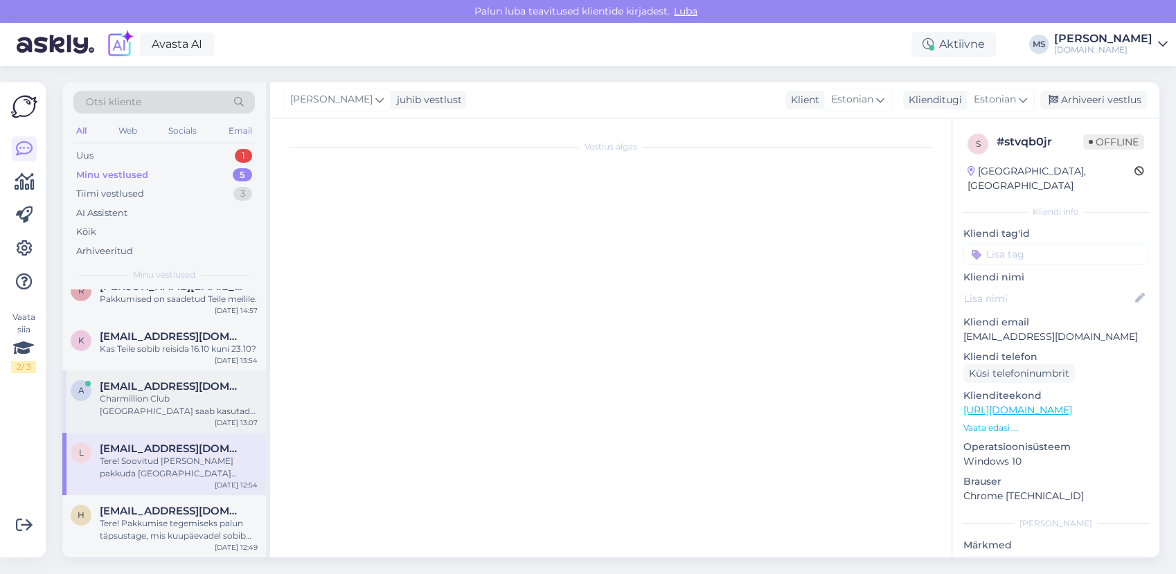
scroll to position [154, 0]
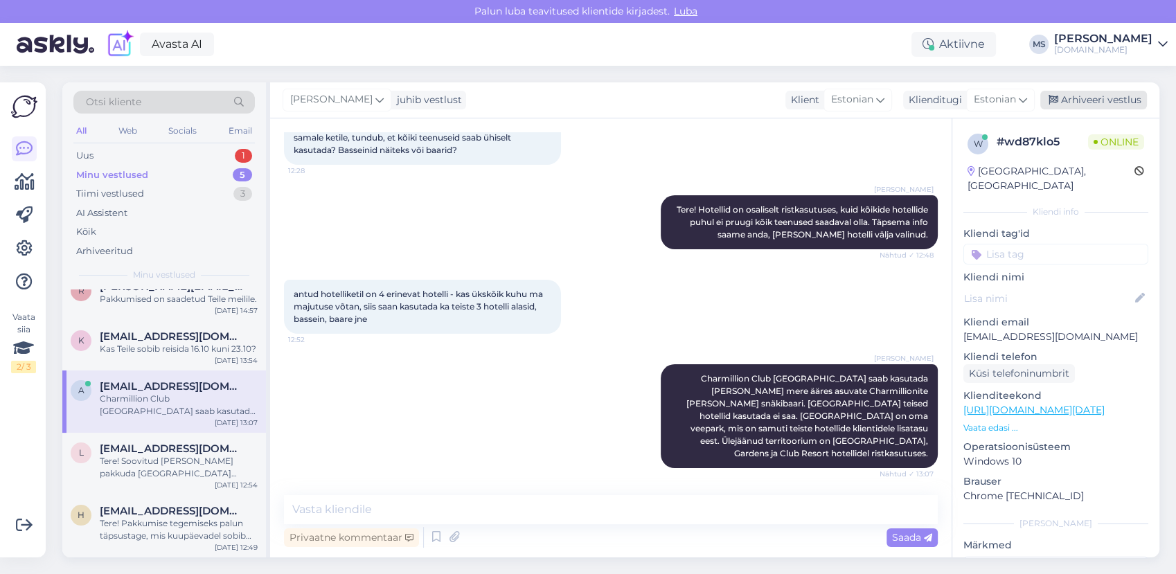
click at [1071, 102] on div "Arhiveeri vestlus" at bounding box center [1093, 100] width 107 height 19
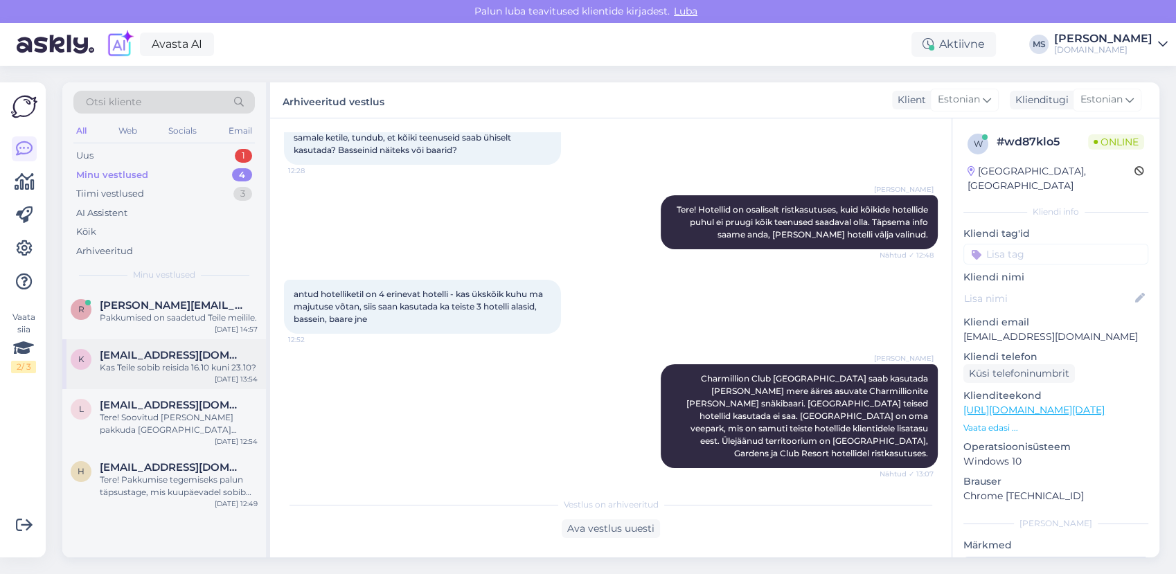
click at [183, 361] on span "[EMAIL_ADDRESS][DOMAIN_NAME]" at bounding box center [172, 355] width 144 height 12
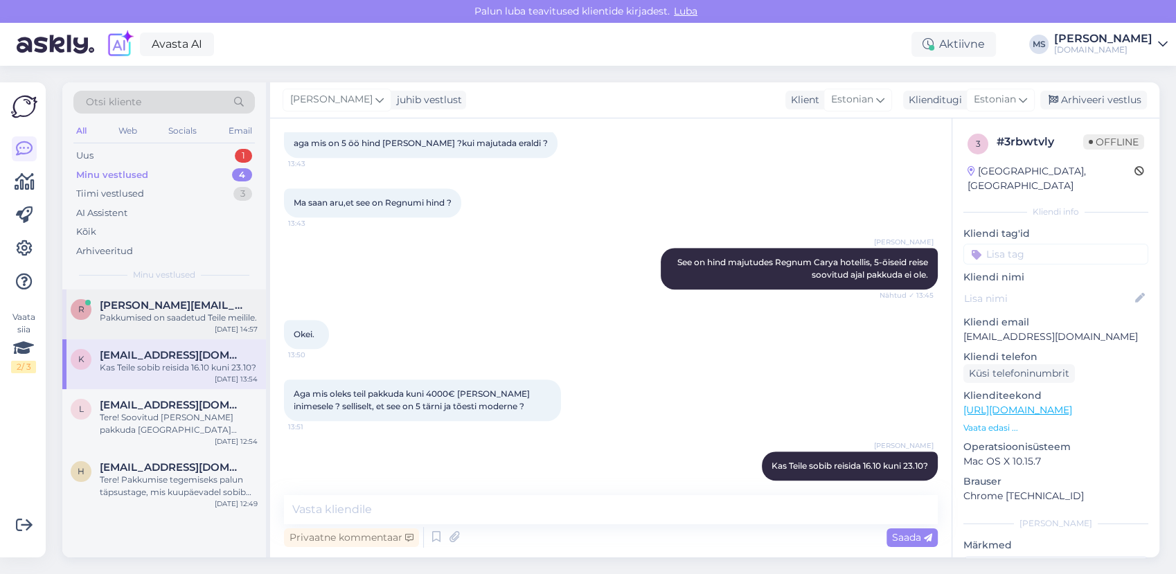
click at [162, 318] on div "Pakkumised on saadetud Teile meilile." at bounding box center [179, 318] width 158 height 12
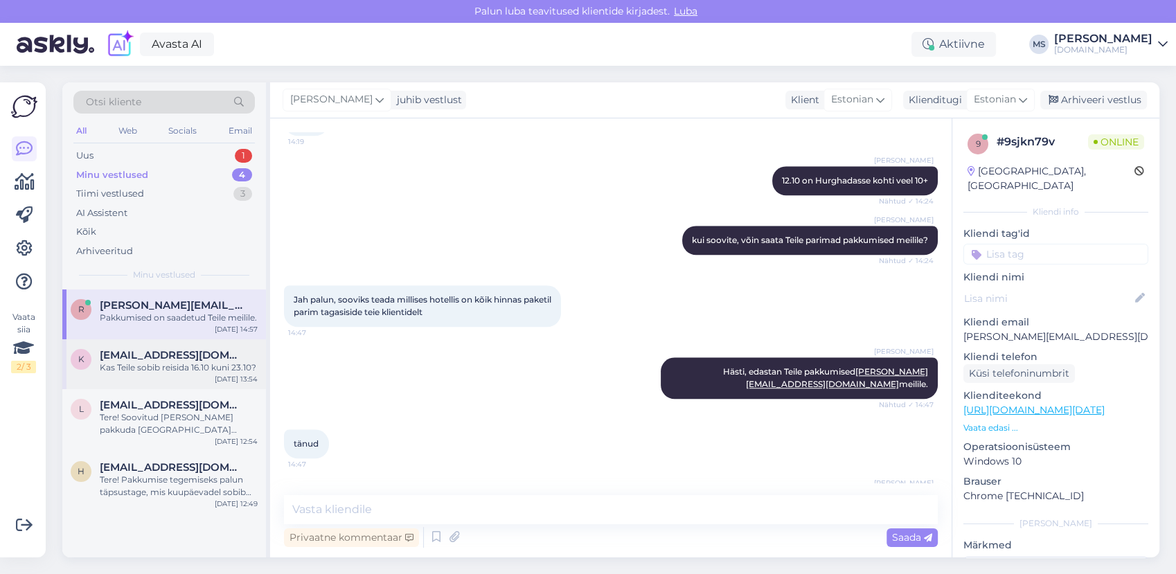
click at [181, 388] on div "k [EMAIL_ADDRESS][DOMAIN_NAME] Kas Teile sobib reisida 16.10 kuni 23.10? [DATE]…" at bounding box center [164, 364] width 204 height 50
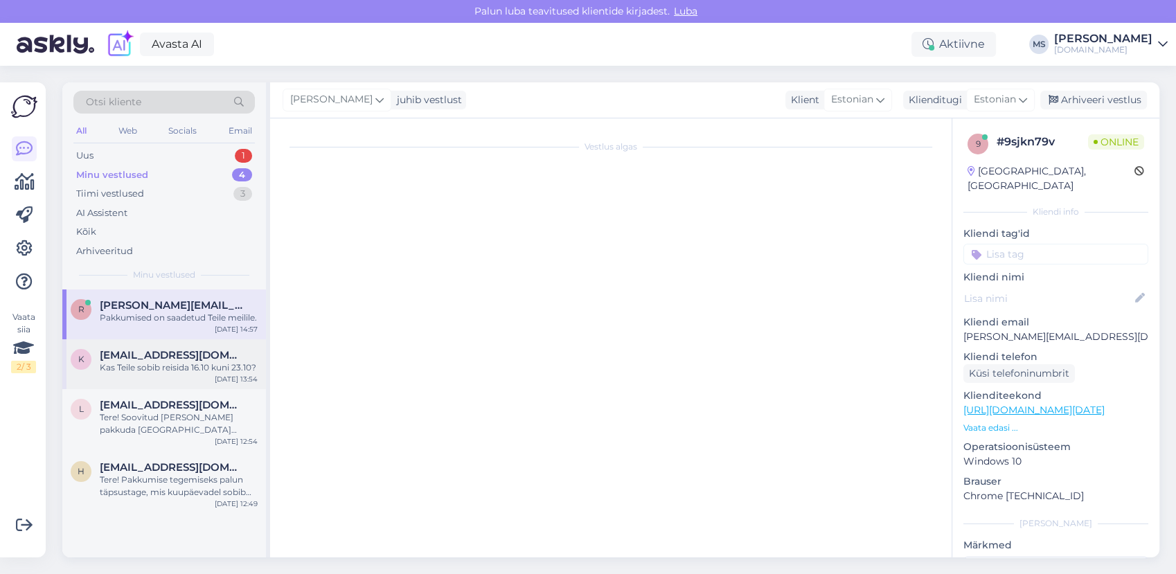
scroll to position [904, 0]
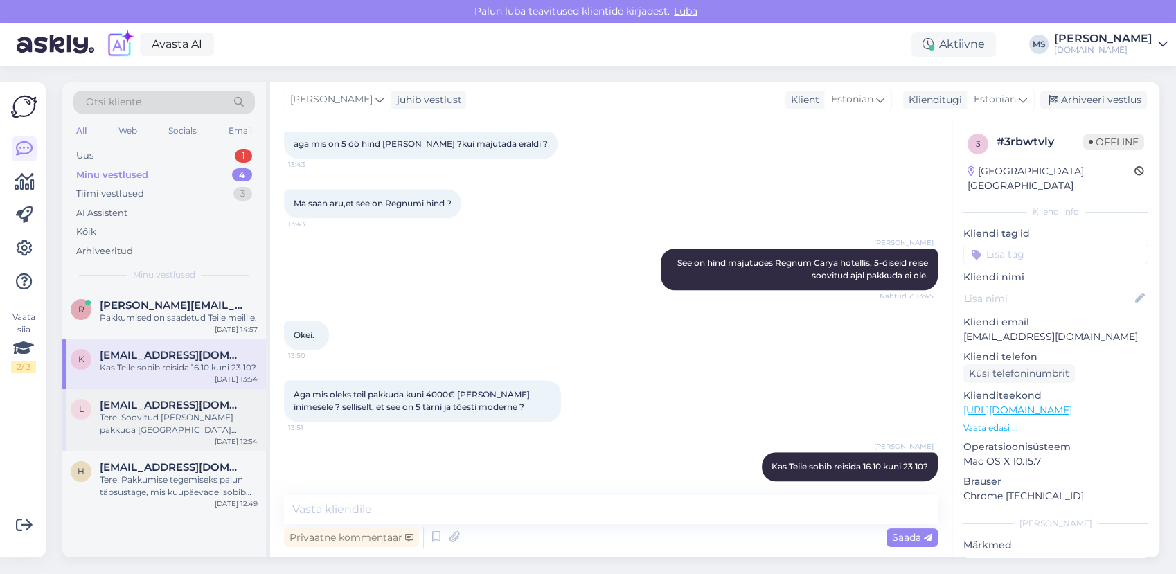
click at [145, 429] on div "Tere! Soovitud [PERSON_NAME] pakkuda [GEOGRAPHIC_DATA][PERSON_NAME] [GEOGRAPHIC…" at bounding box center [179, 423] width 158 height 25
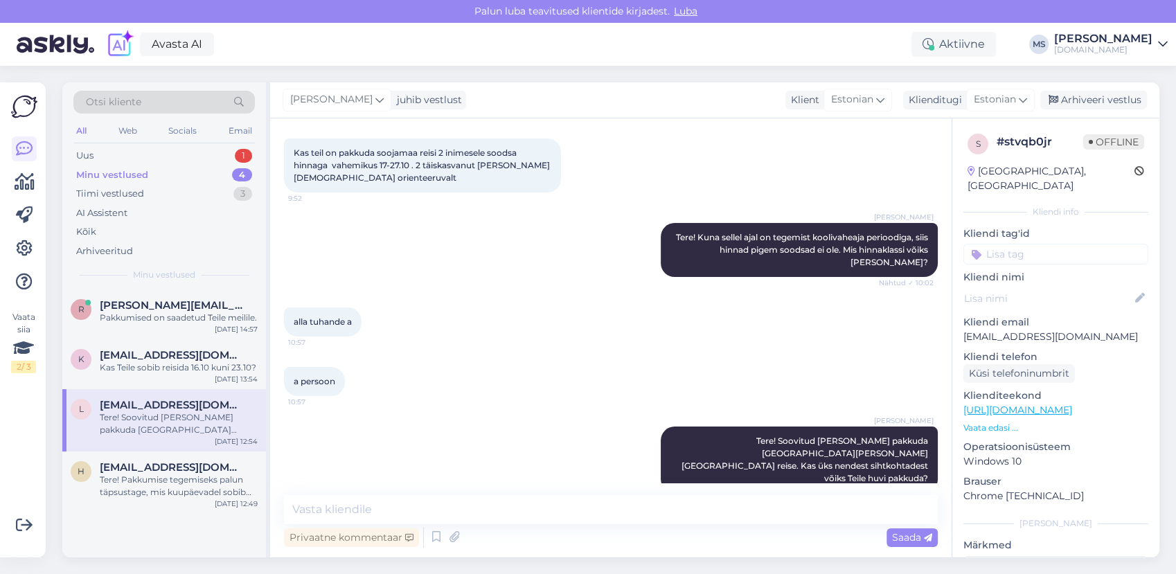
scroll to position [66, 0]
click at [1099, 91] on div "Arhiveeri vestlus" at bounding box center [1093, 100] width 107 height 19
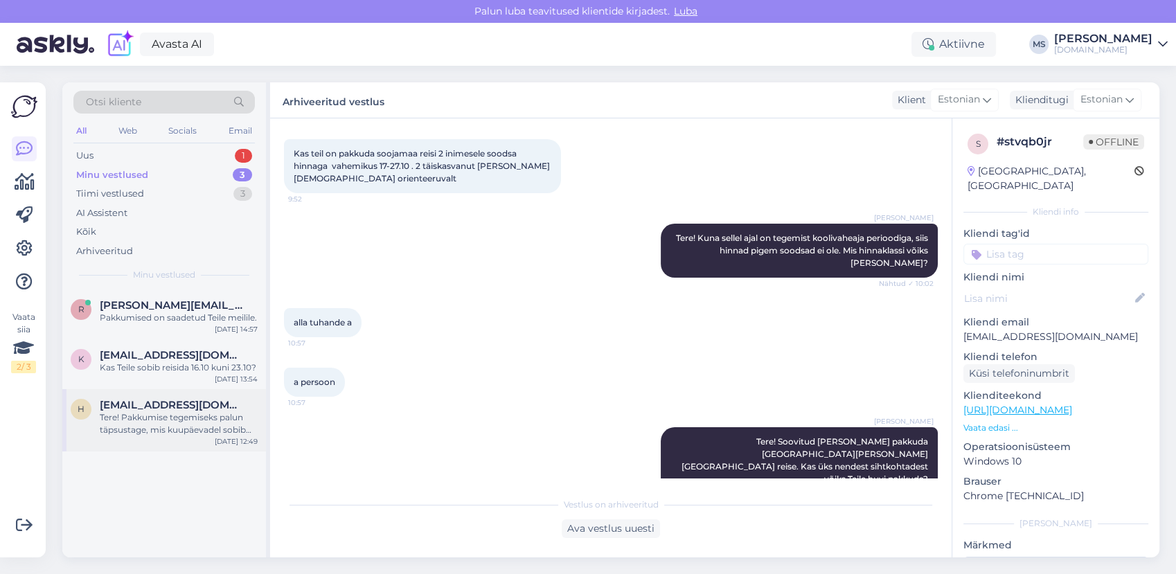
click at [162, 402] on div "h [EMAIL_ADDRESS][DOMAIN_NAME] Tere! Pakkumise tegemiseks palun täpsustage, mis…" at bounding box center [164, 420] width 204 height 62
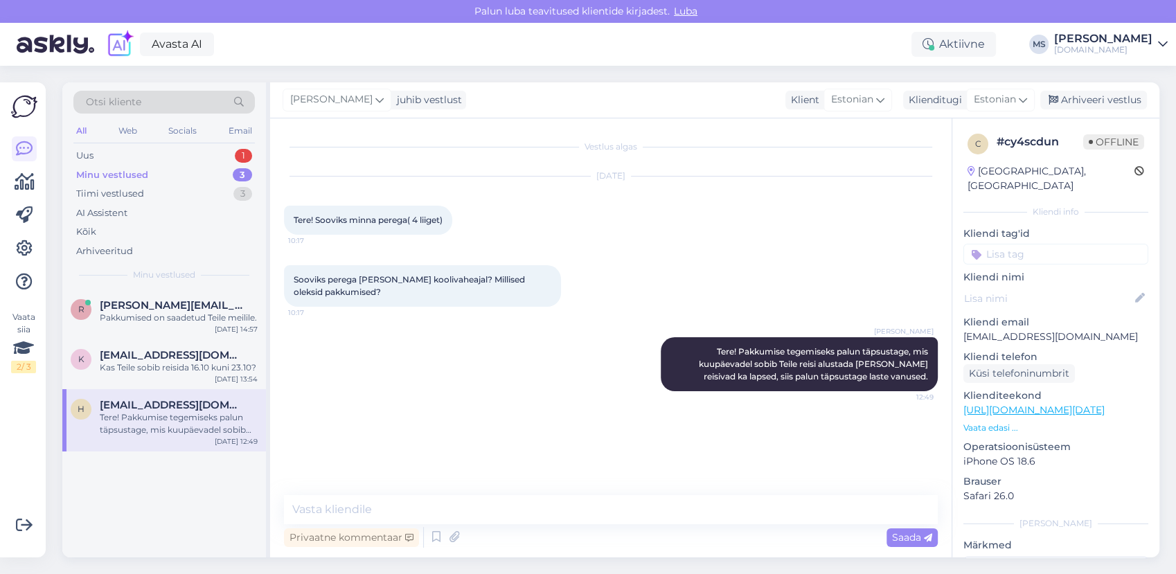
scroll to position [0, 0]
click at [154, 361] on span "[EMAIL_ADDRESS][DOMAIN_NAME]" at bounding box center [172, 355] width 144 height 12
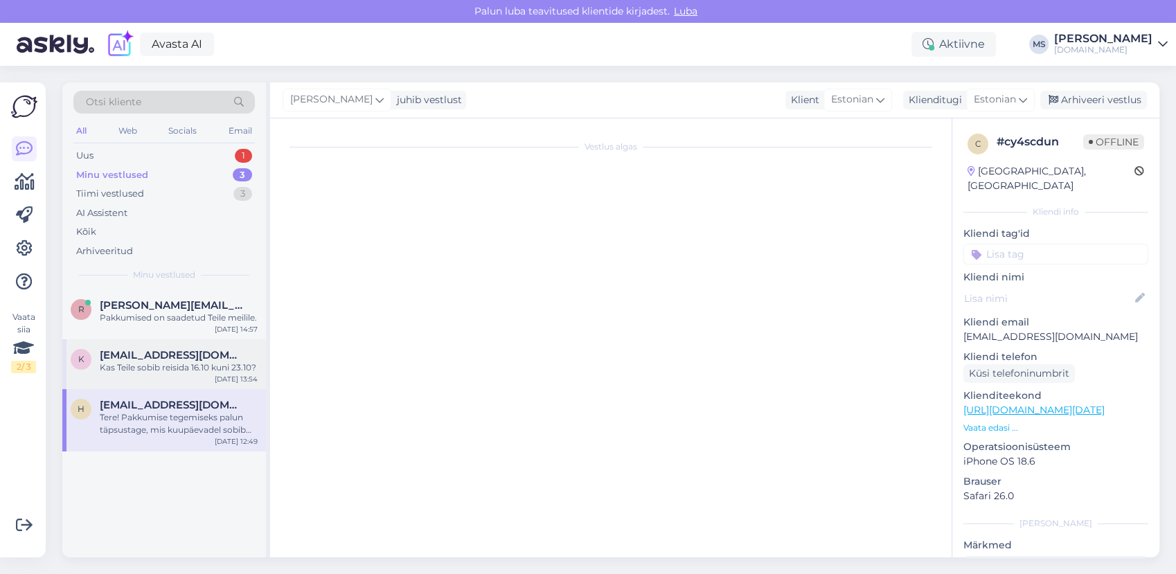
scroll to position [904, 0]
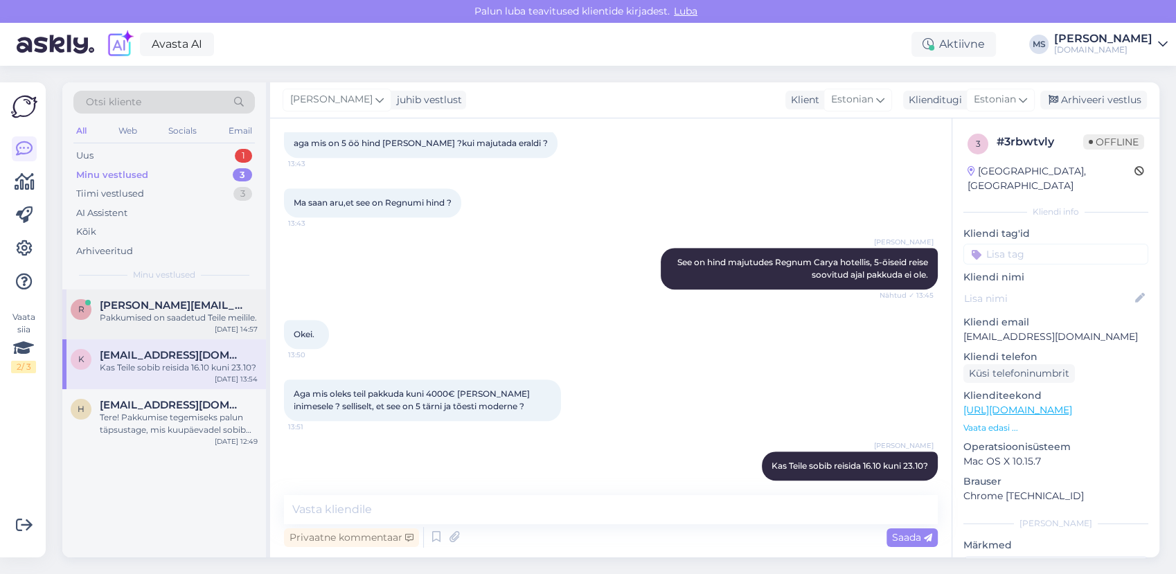
click at [148, 324] on div "Pakkumised on saadetud Teile meilile." at bounding box center [179, 318] width 158 height 12
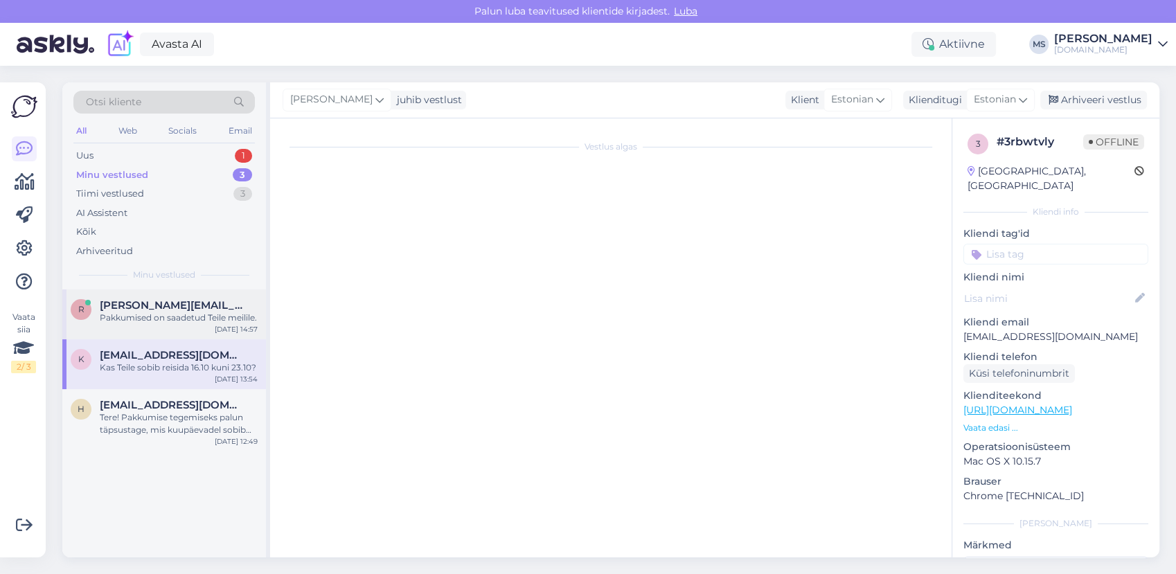
scroll to position [1261, 0]
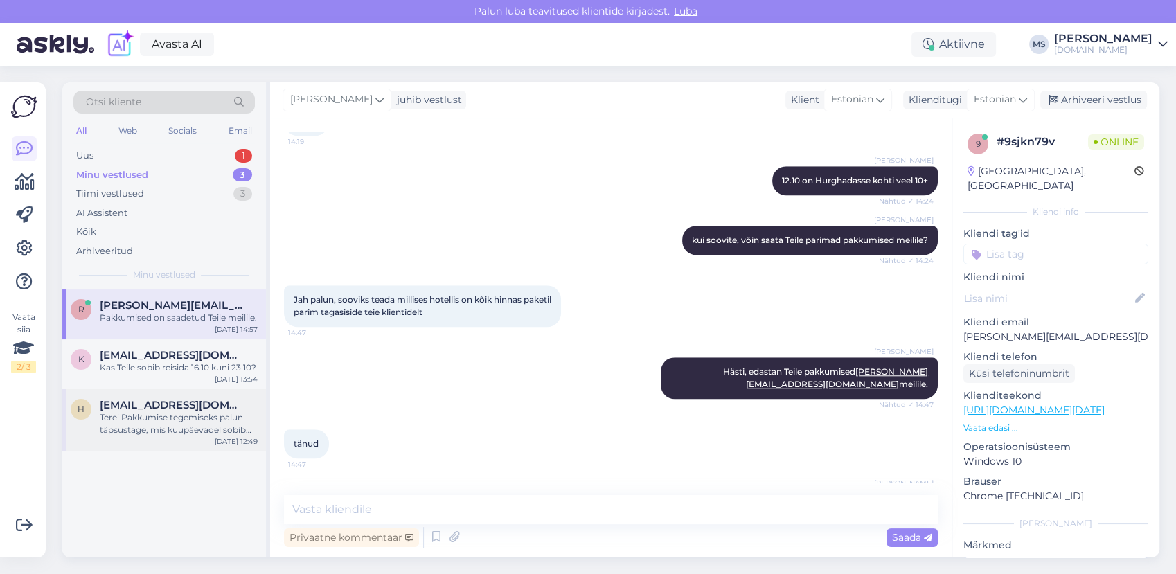
click at [156, 431] on div "Tere! Pakkumise tegemiseks palun täpsustage, mis kuupäevadel sobib Teile reisi …" at bounding box center [179, 423] width 158 height 25
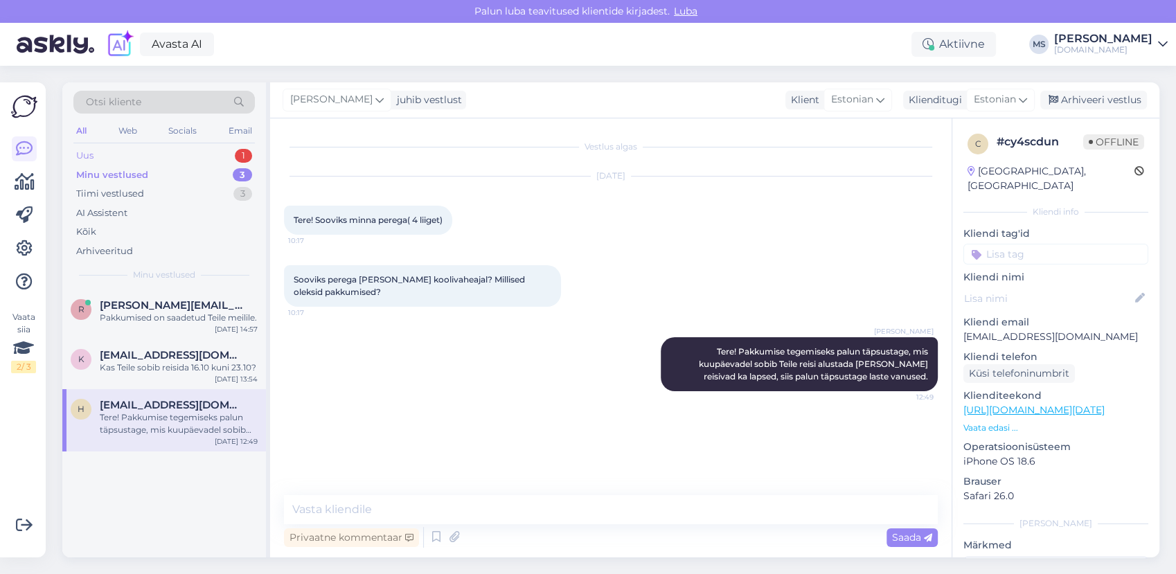
click at [120, 153] on div "Uus 1" at bounding box center [163, 155] width 181 height 19
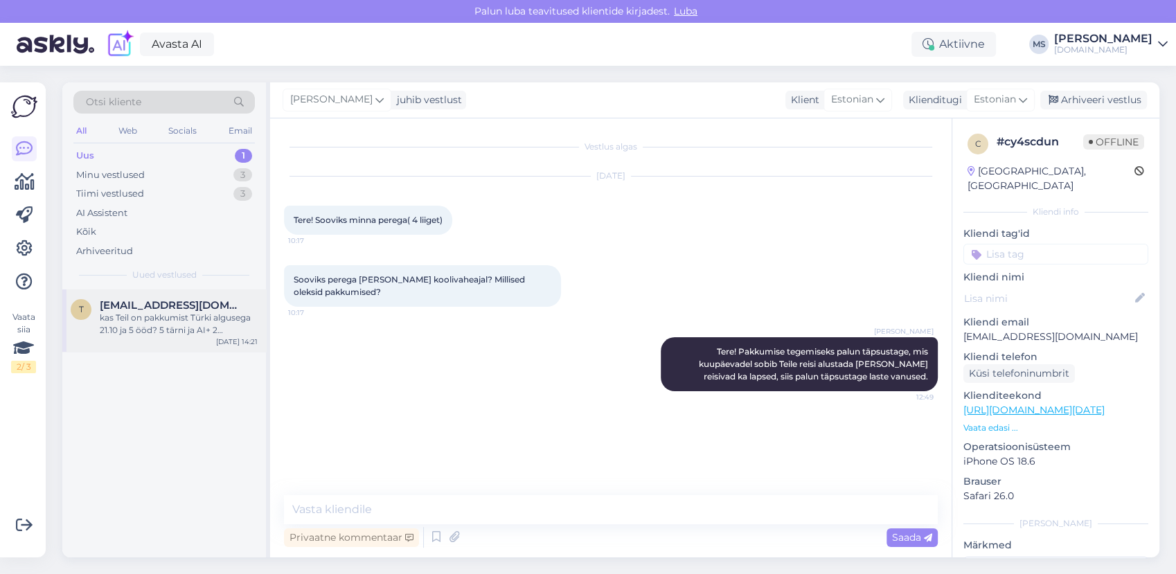
click at [163, 316] on div "kas Teil on pakkumist Türki algusega 21.10 ja 5 ööd? 5 tärni ja AI+ 2 täiskavsa…" at bounding box center [179, 324] width 158 height 25
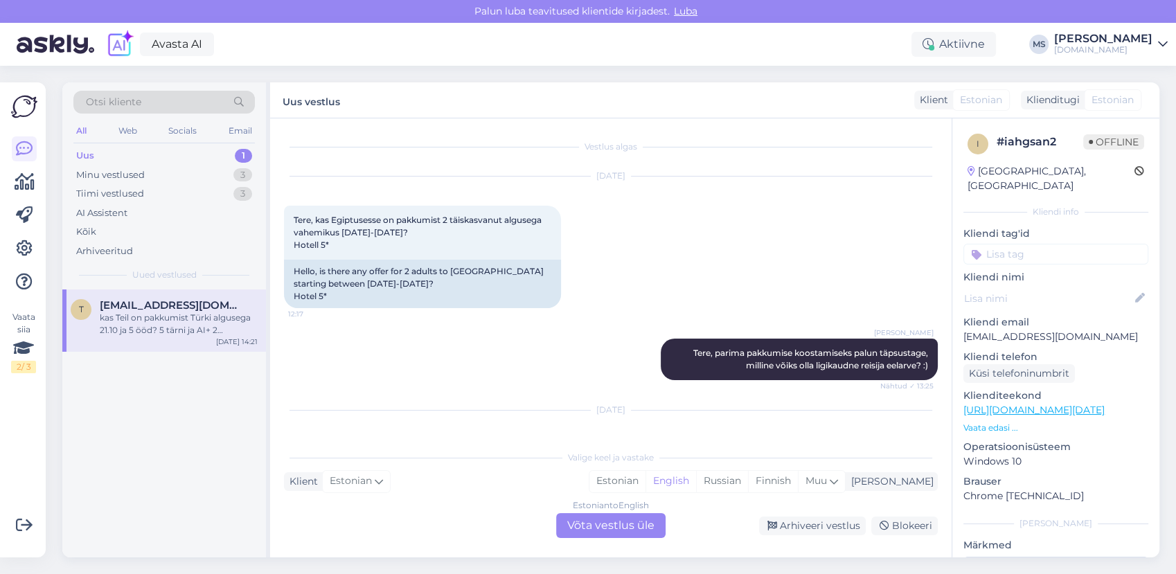
scroll to position [2598, 0]
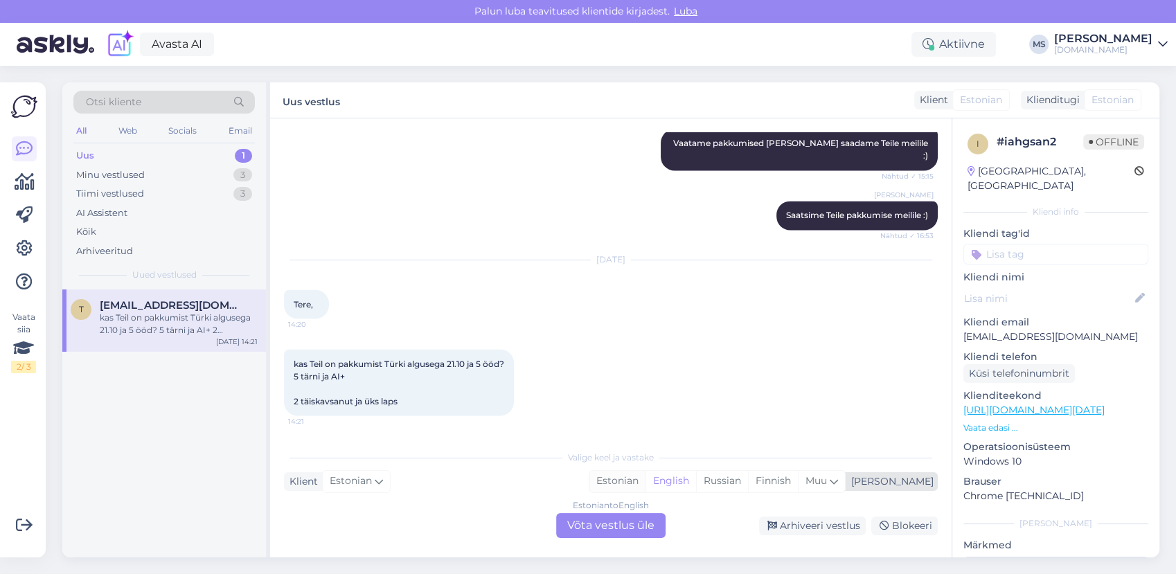
click at [645, 485] on div "Estonian" at bounding box center [617, 481] width 56 height 21
click at [636, 527] on div "Estonian to Estonian Võta vestlus üle" at bounding box center [610, 525] width 109 height 25
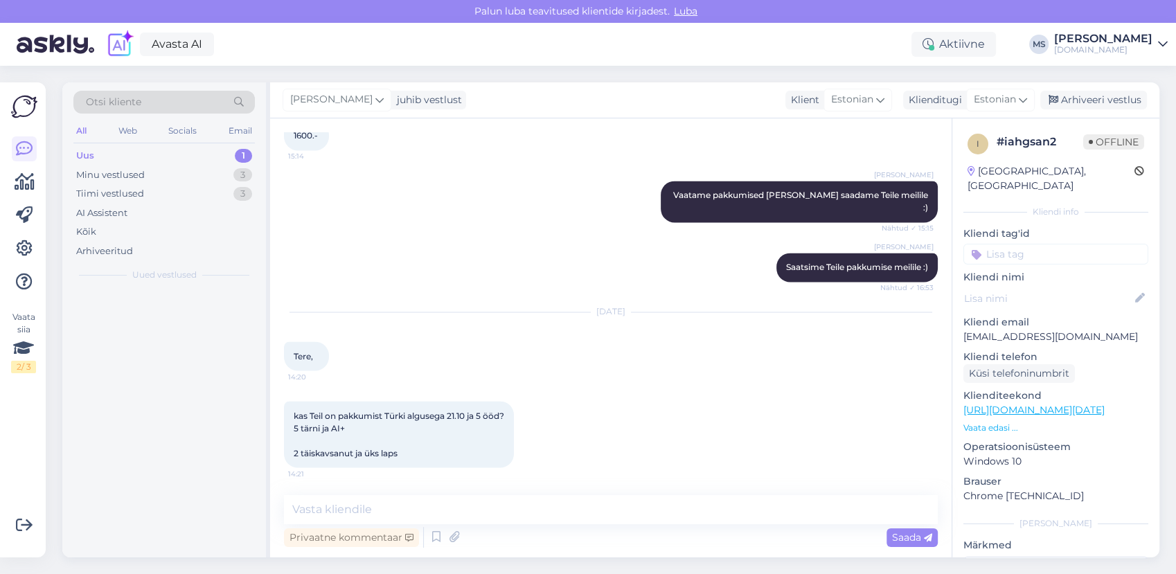
scroll to position [2545, 0]
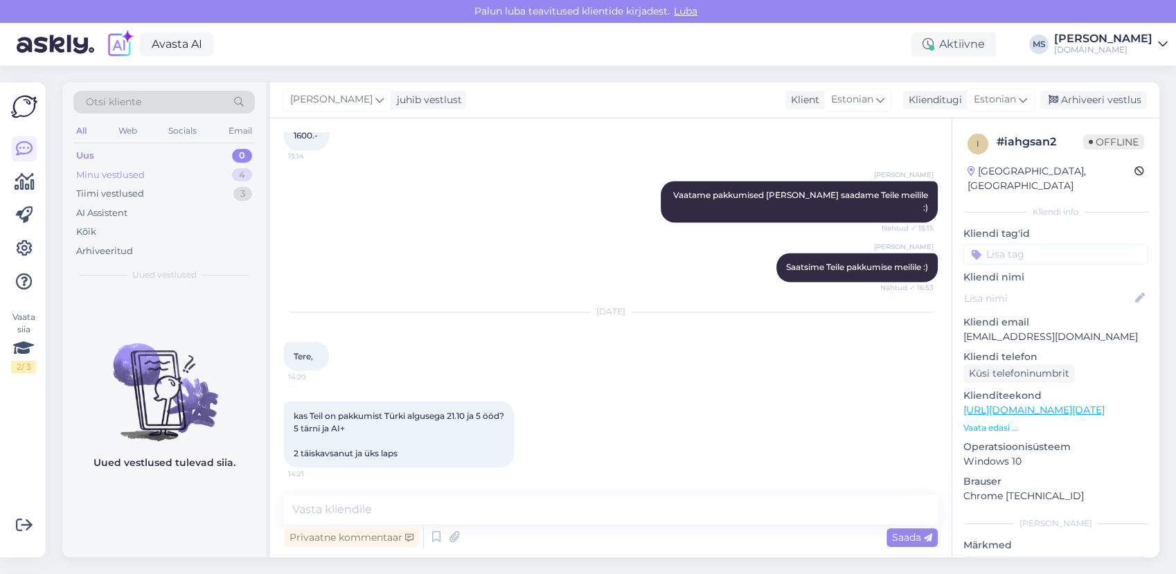
click at [129, 174] on div "Minu vestlused" at bounding box center [110, 175] width 69 height 14
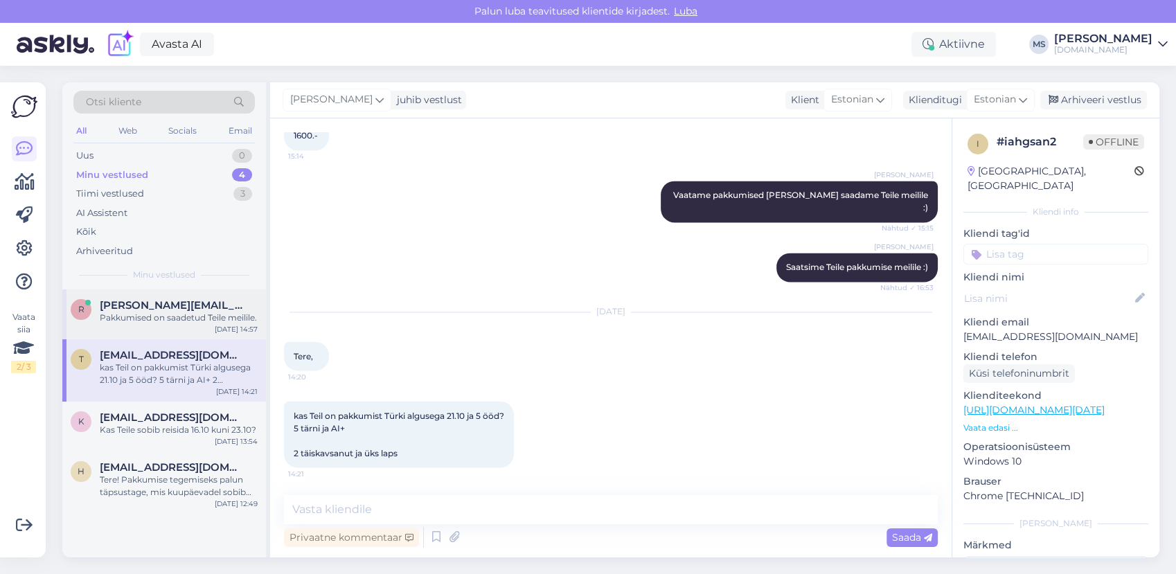
click at [161, 319] on div "Pakkumised on saadetud Teile meilile." at bounding box center [179, 318] width 158 height 12
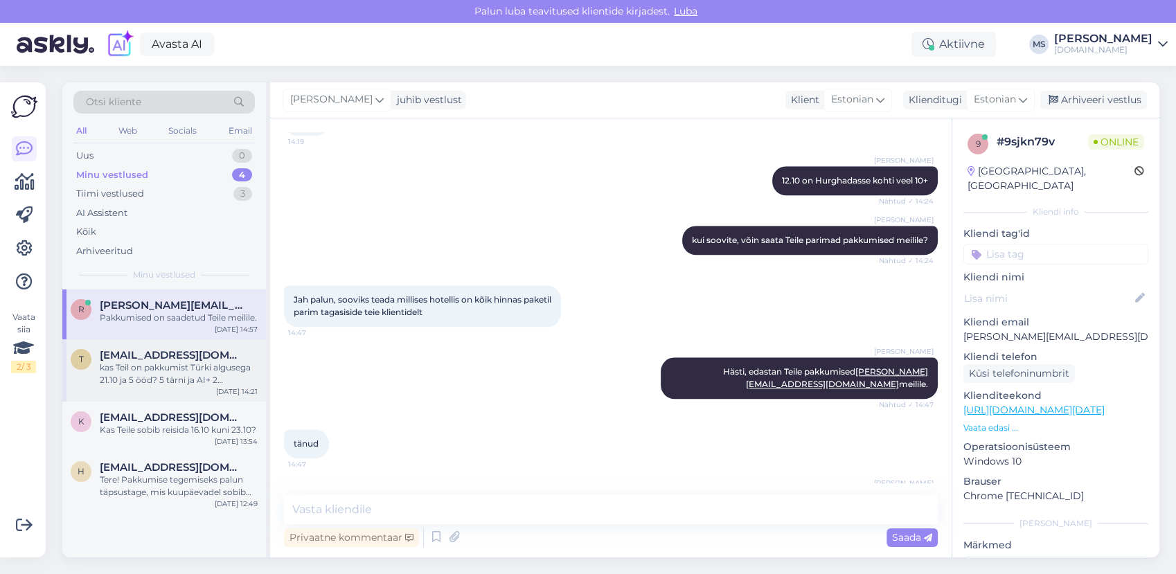
drag, startPoint x: 150, startPoint y: 363, endPoint x: 177, endPoint y: 375, distance: 29.5
click at [150, 361] on span "[EMAIL_ADDRESS][DOMAIN_NAME]" at bounding box center [172, 355] width 144 height 12
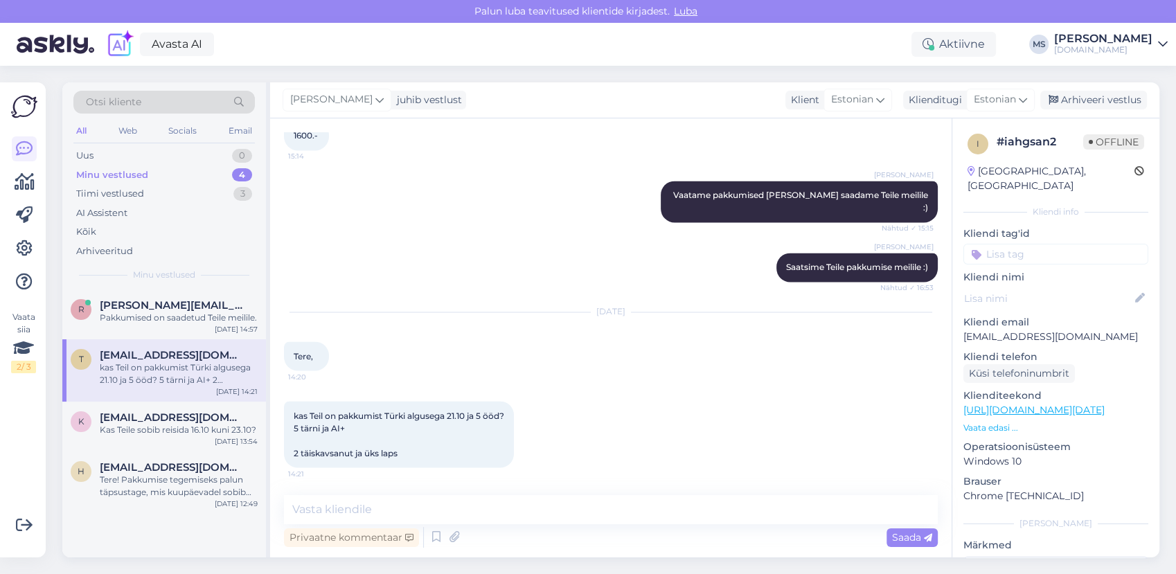
click at [382, 493] on div "Vestlus algas [DATE] [GEOGRAPHIC_DATA], kas Egiptusesse on pakkumist 2 täiskasv…" at bounding box center [610, 337] width 681 height 439
click at [379, 507] on textarea at bounding box center [611, 509] width 654 height 29
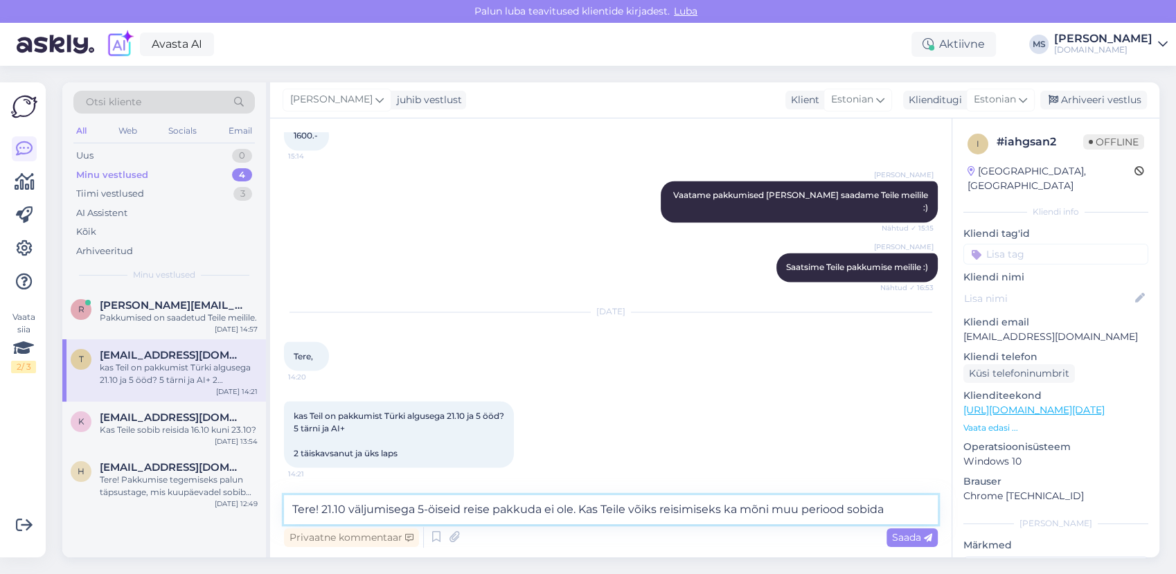
type textarea "Tere! 21.10 väljumisega 5-öiseid reise pakkuda ei ole. Kas Teile võiks reisimis…"
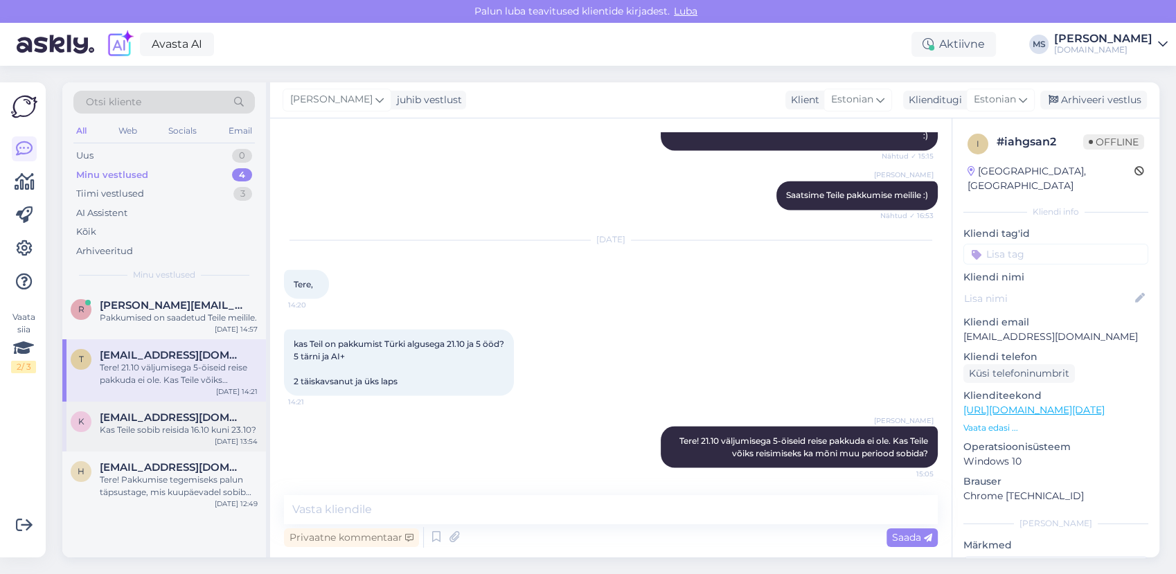
drag, startPoint x: 150, startPoint y: 424, endPoint x: 155, endPoint y: 435, distance: 12.4
click at [150, 424] on span "[EMAIL_ADDRESS][DOMAIN_NAME]" at bounding box center [172, 417] width 144 height 12
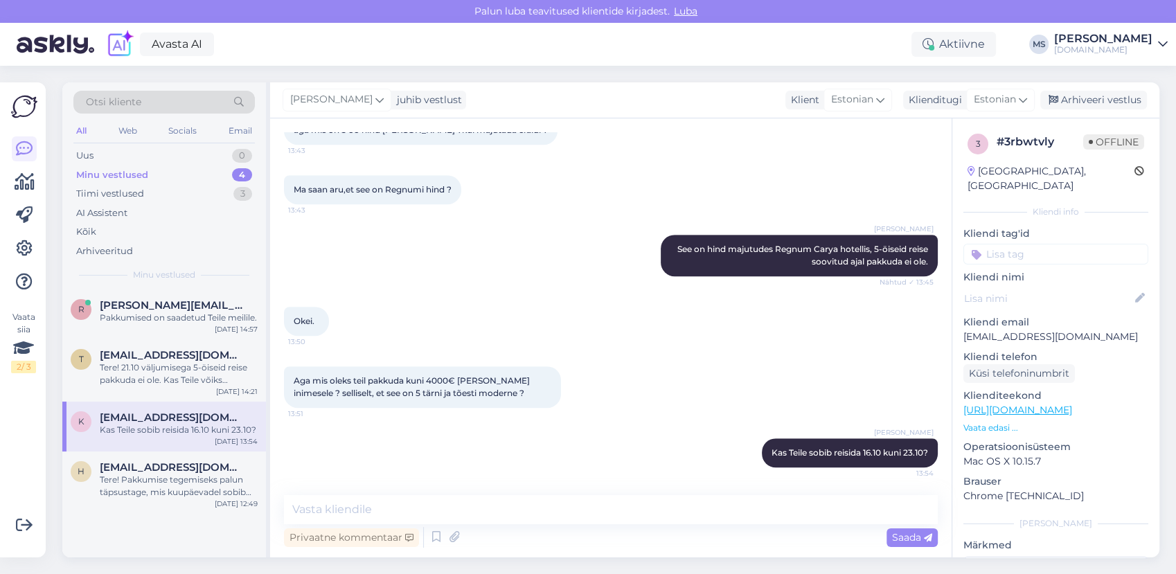
scroll to position [904, 0]
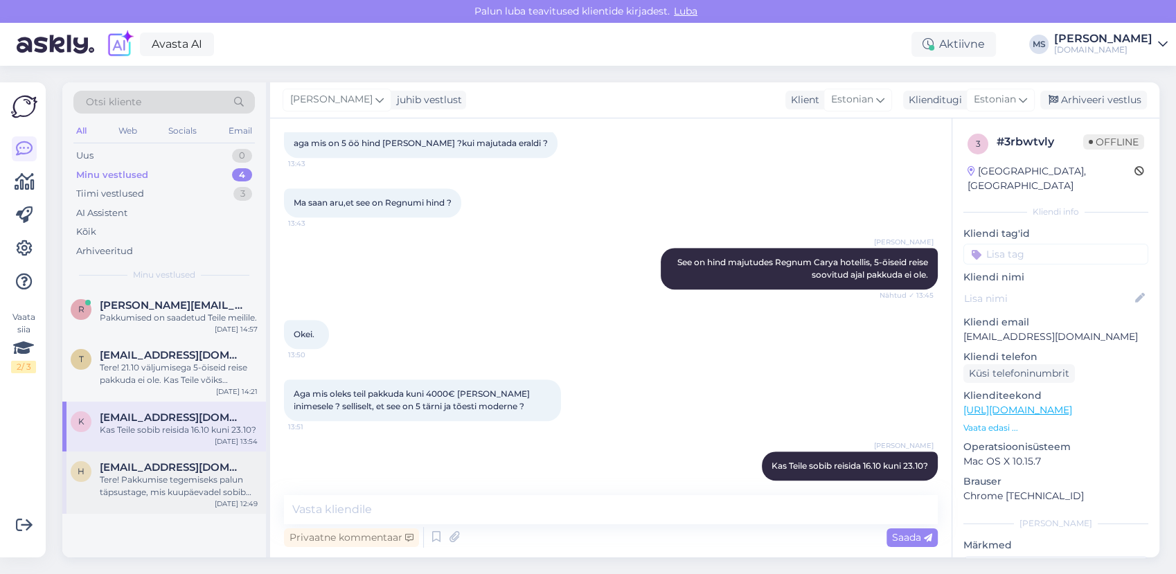
click at [158, 492] on div "Tere! Pakkumise tegemiseks palun täpsustage, mis kuupäevadel sobib Teile reisi …" at bounding box center [179, 486] width 158 height 25
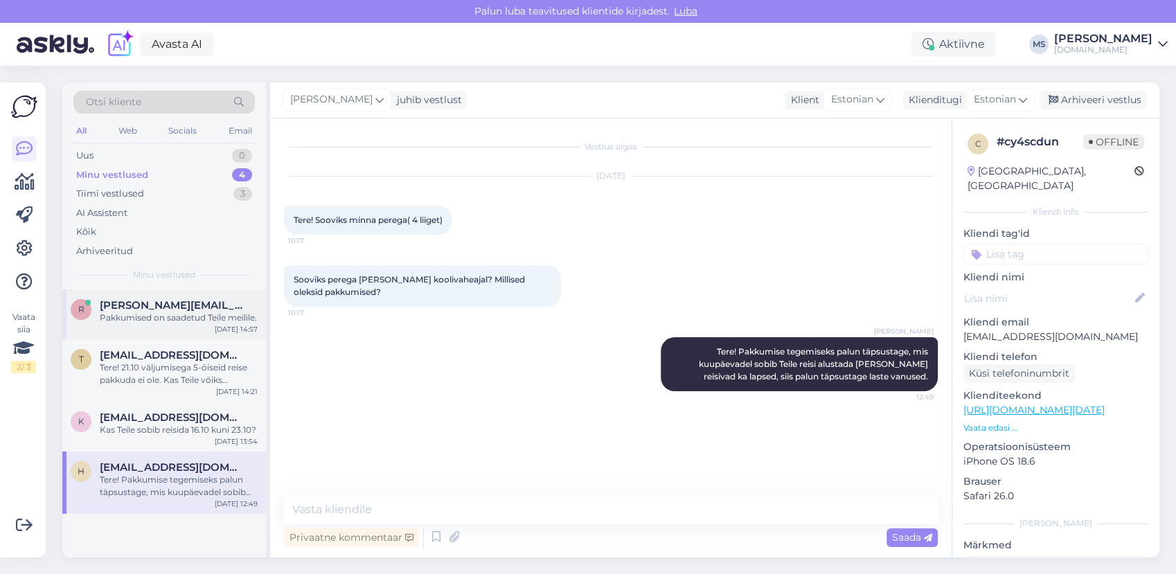
click at [129, 310] on span "[PERSON_NAME][EMAIL_ADDRESS][DOMAIN_NAME]" at bounding box center [172, 305] width 144 height 12
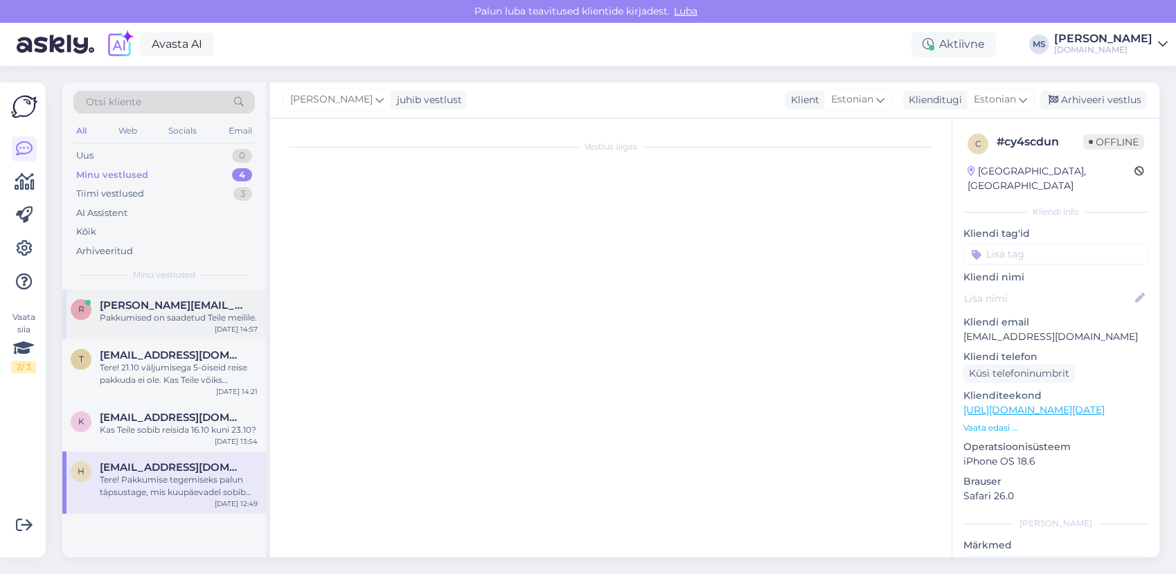
scroll to position [1261, 0]
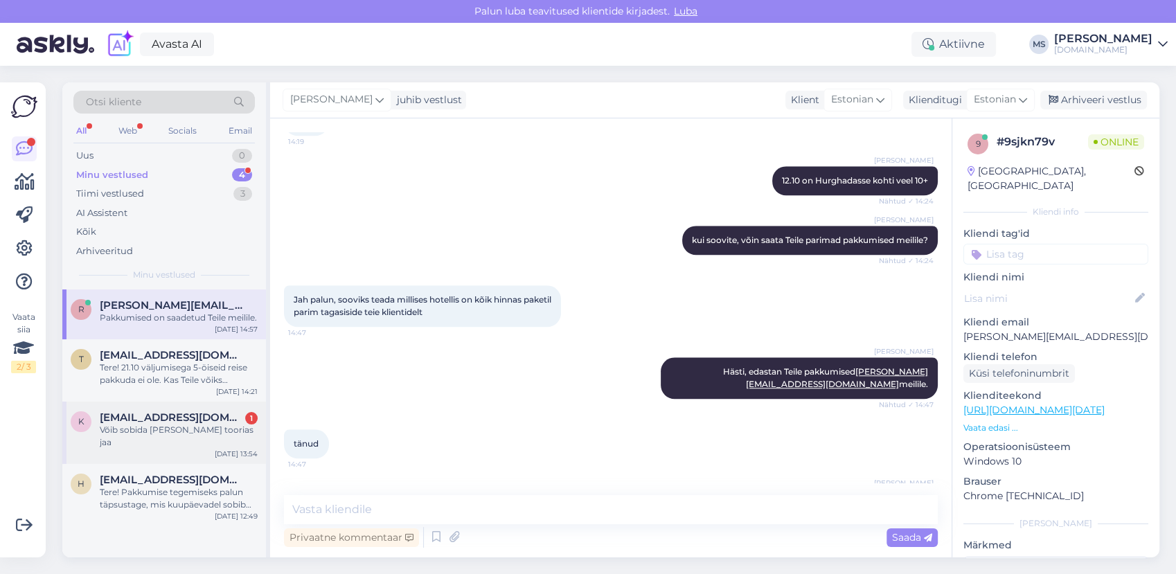
click at [178, 442] on div "Võib sobida [PERSON_NAME] toorias jaa" at bounding box center [179, 436] width 158 height 25
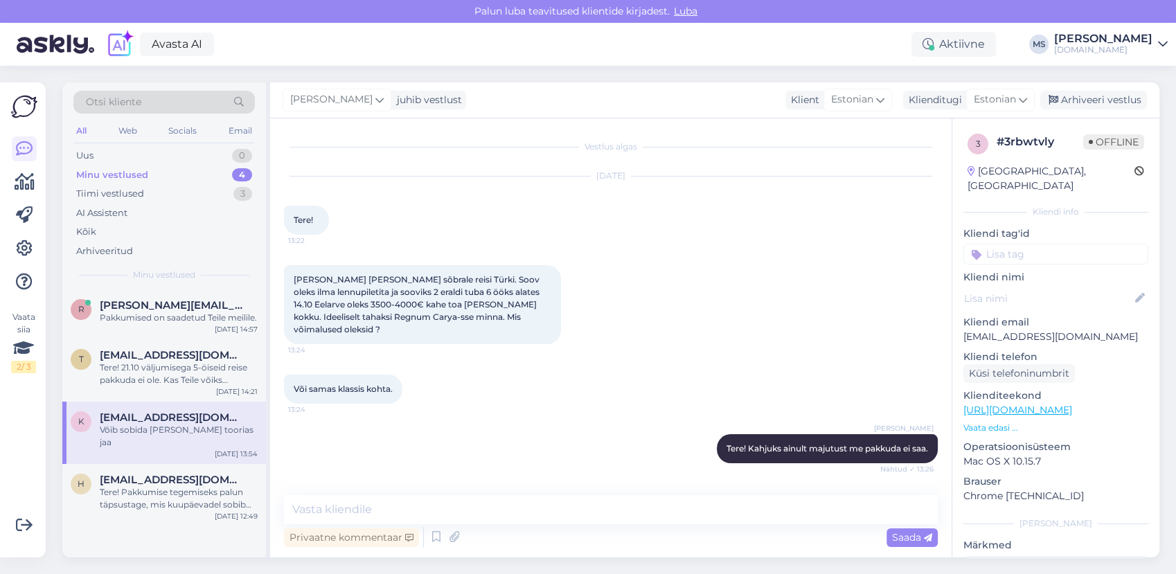
scroll to position [963, 0]
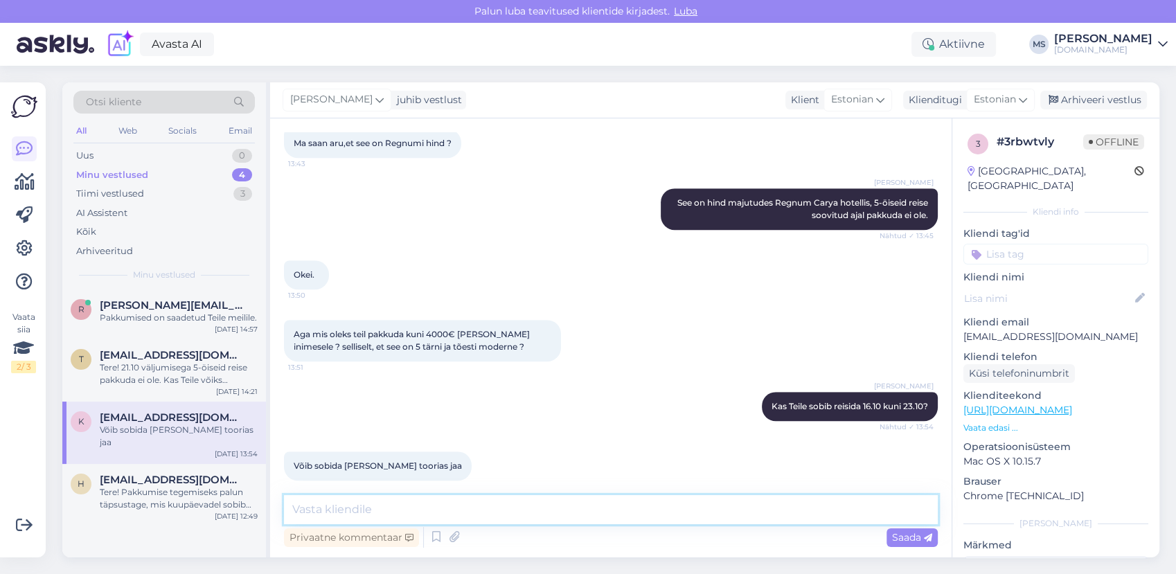
click at [393, 510] on textarea at bounding box center [611, 509] width 654 height 29
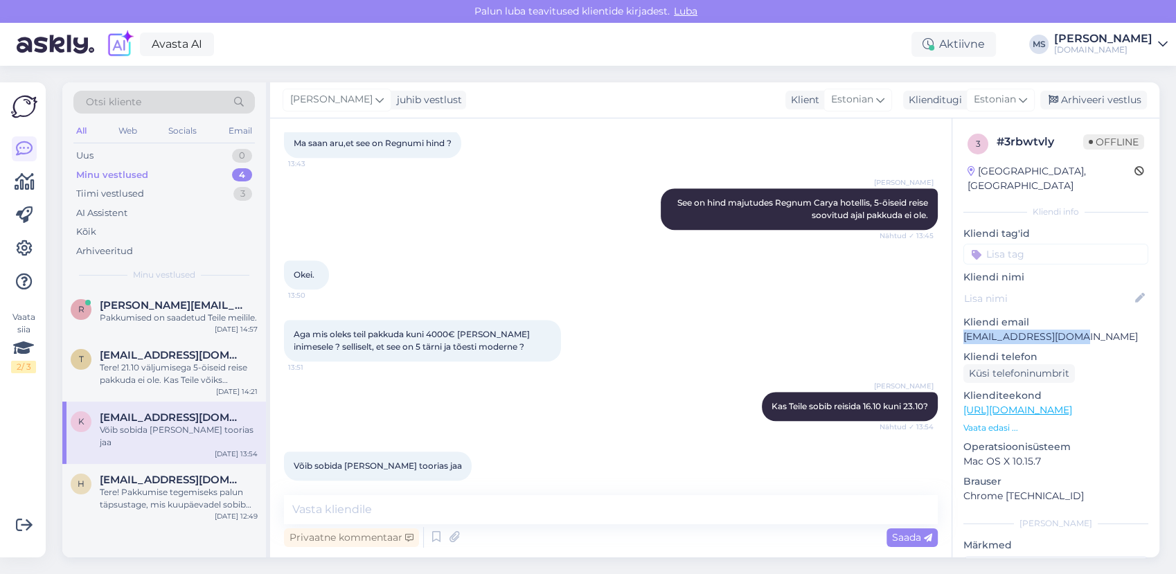
drag, startPoint x: 1055, startPoint y: 322, endPoint x: 965, endPoint y: 323, distance: 90.0
click at [964, 330] on p "[EMAIL_ADDRESS][DOMAIN_NAME]" at bounding box center [1055, 337] width 185 height 15
copy p "[EMAIL_ADDRESS][DOMAIN_NAME]"
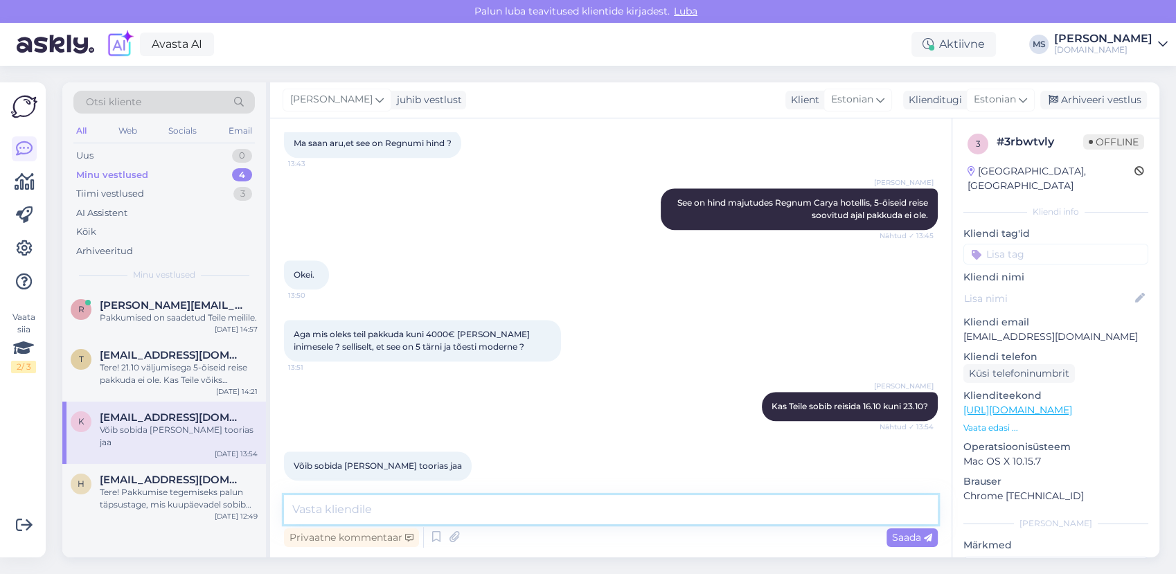
click at [509, 512] on textarea at bounding box center [611, 509] width 654 height 29
type textarea "Saadan Teile mõned variandid meilile, kui sobib. :)"
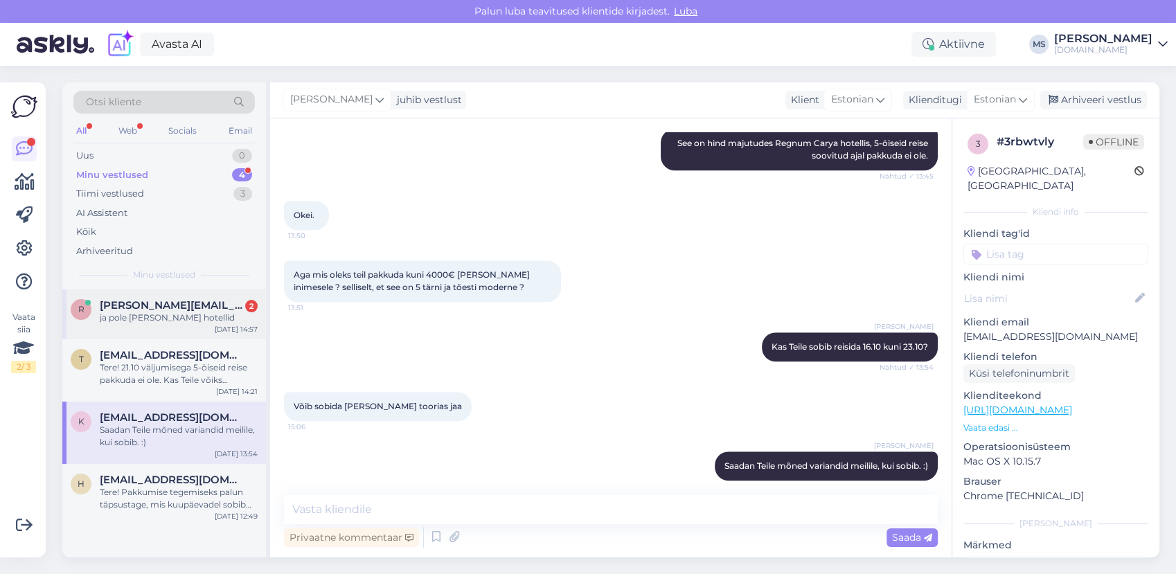
click at [186, 314] on div "ja pole [PERSON_NAME] hotellid" at bounding box center [179, 318] width 158 height 12
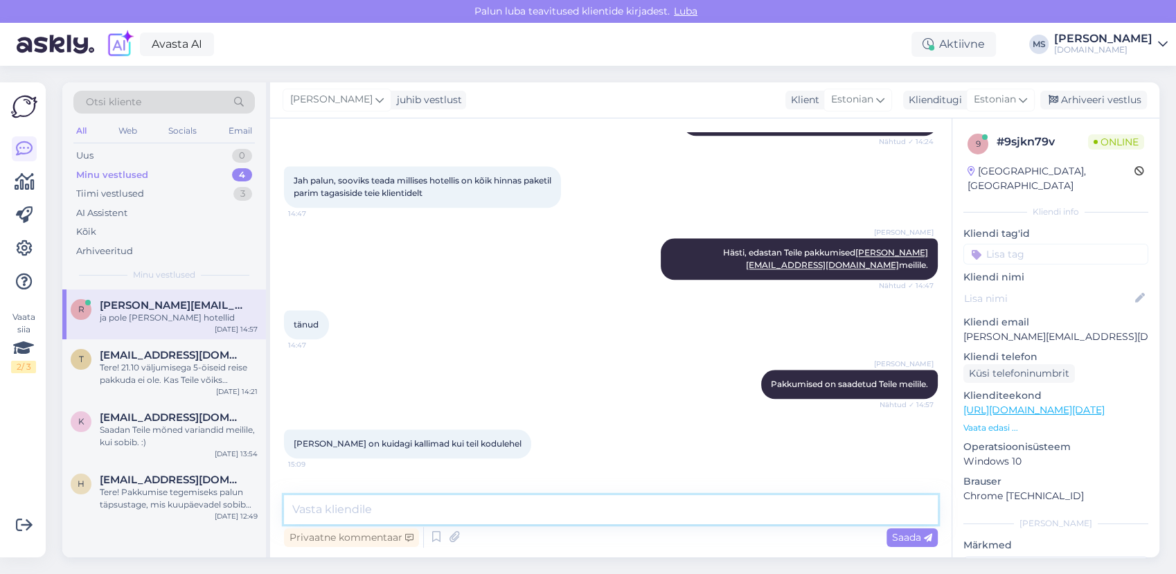
click at [481, 502] on textarea at bounding box center [611, 509] width 654 height 29
click at [479, 495] on textarea at bounding box center [611, 509] width 654 height 29
type textarea "Mis hotell Teile meie kodulehelt silma on hakanud, et [PERSON_NAME] hinnad üle …"
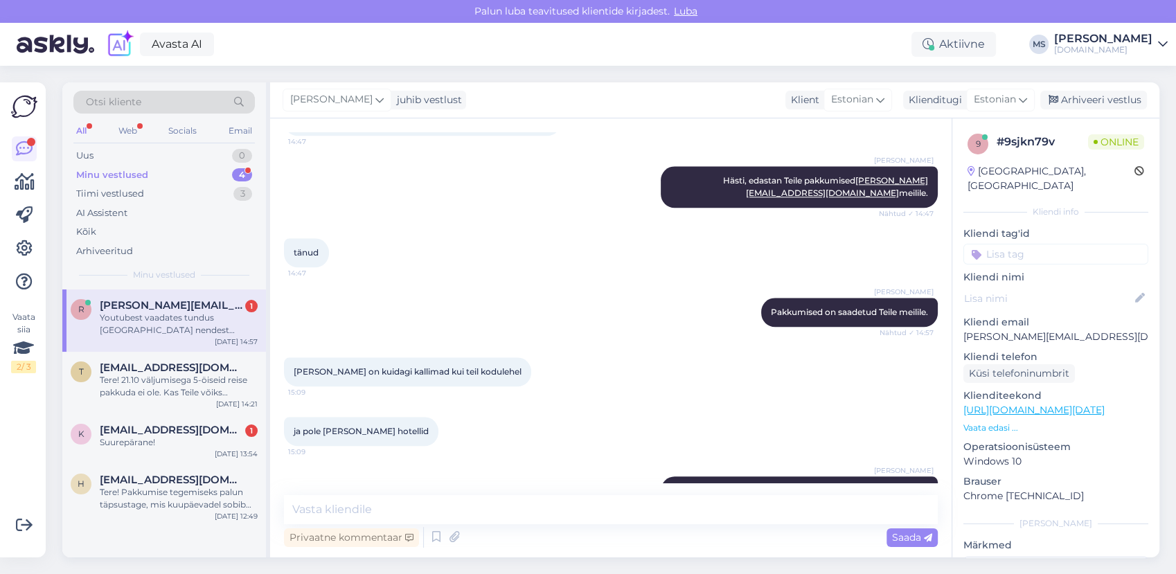
scroll to position [1537, 0]
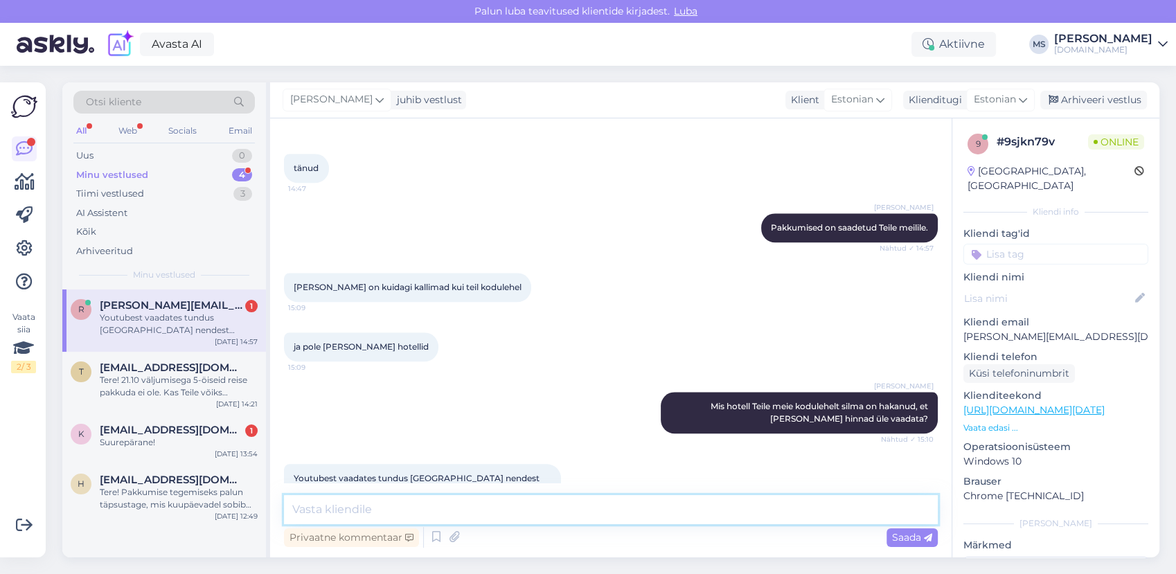
click at [467, 506] on textarea at bounding box center [611, 509] width 654 height 29
click at [354, 499] on textarea at bounding box center [611, 509] width 654 height 29
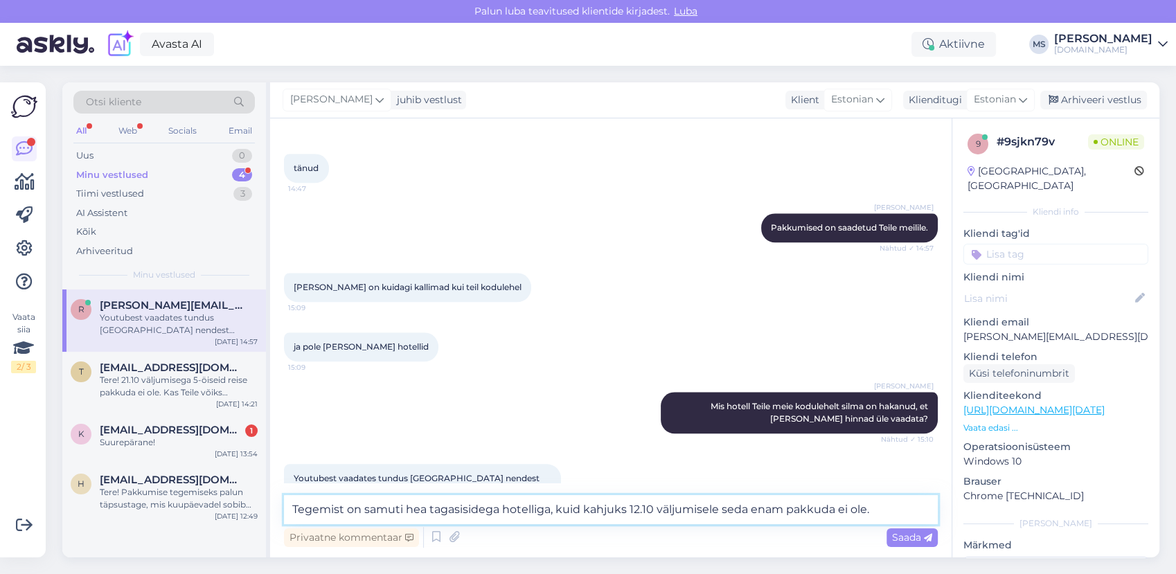
type textarea "Tegemist on samuti hea tagasisidega hotelliga, kuid kahjuks 12.10 väljumisele s…"
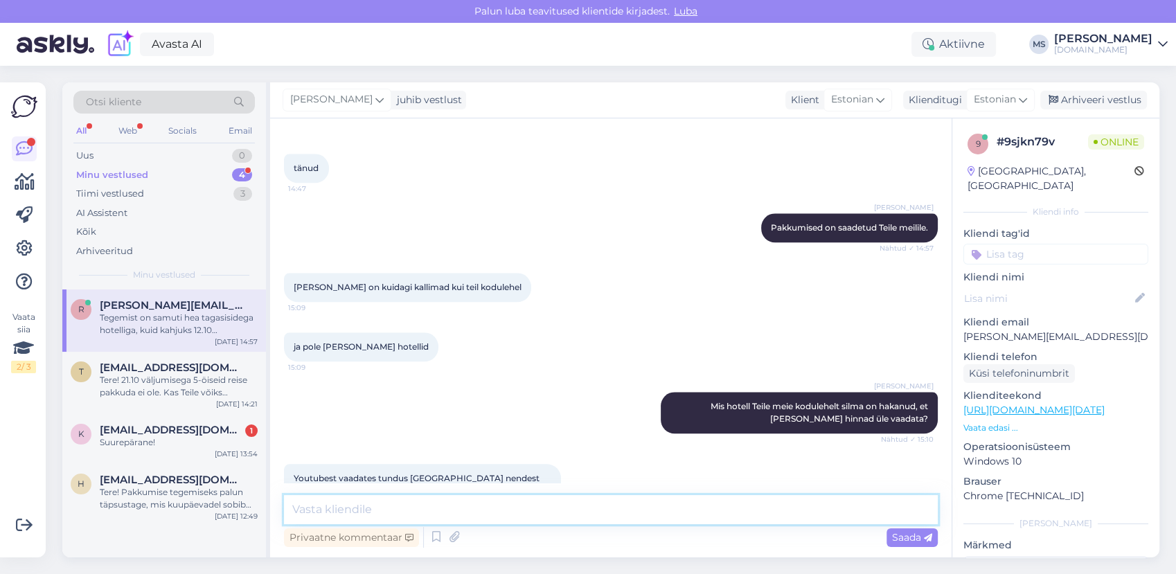
scroll to position [1609, 0]
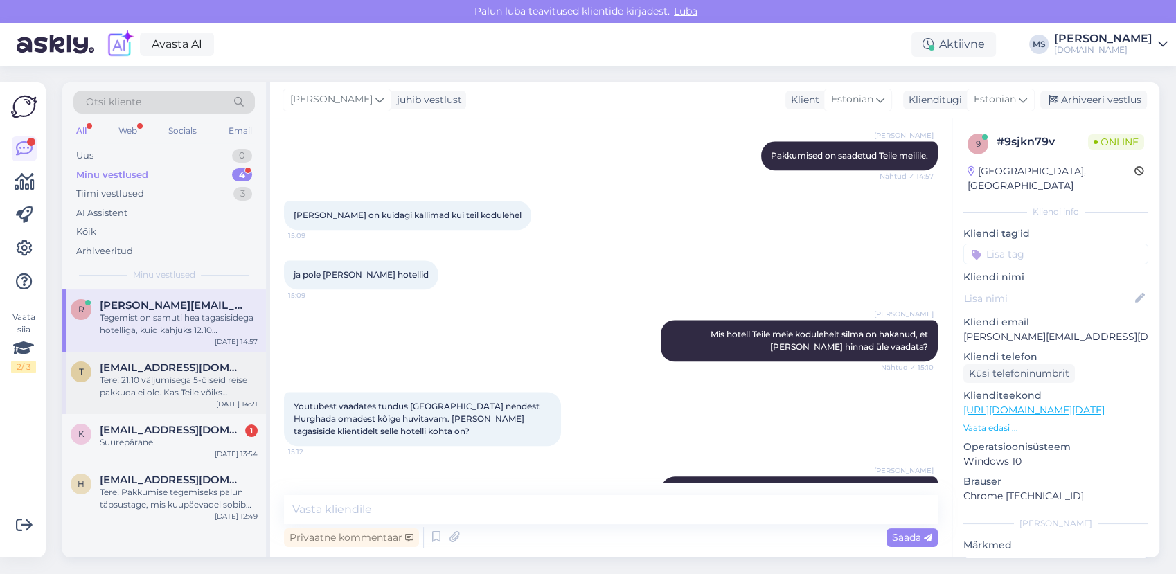
click at [146, 379] on div "Tere! 21.10 väljumisega 5-öiseid reise pakkuda ei ole. Kas Teile võiks reisimis…" at bounding box center [179, 386] width 158 height 25
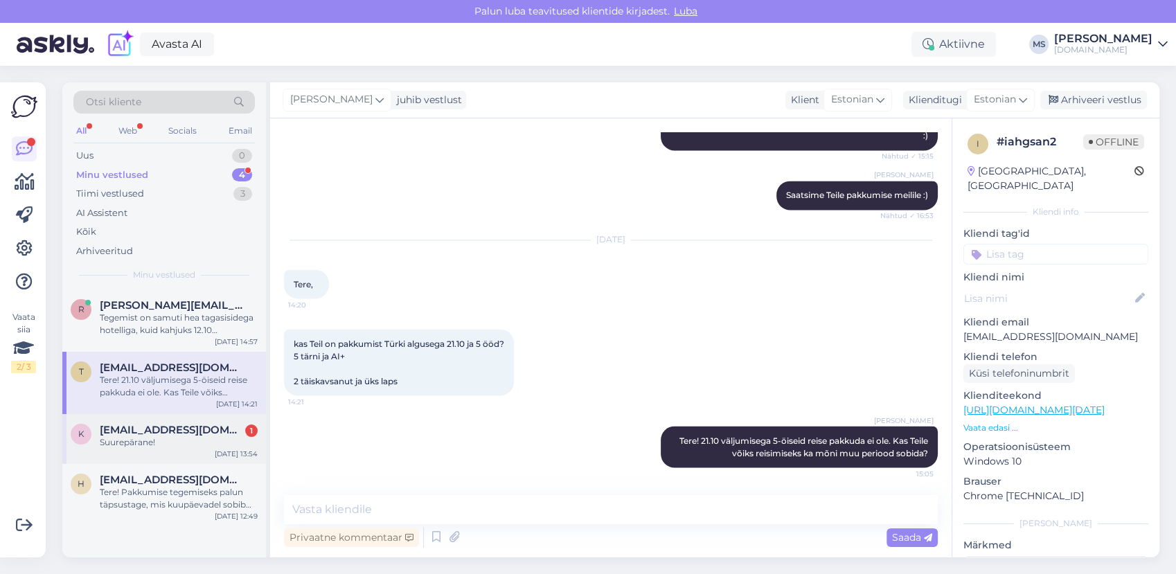
click at [150, 437] on div "Suurepärane!" at bounding box center [179, 442] width 158 height 12
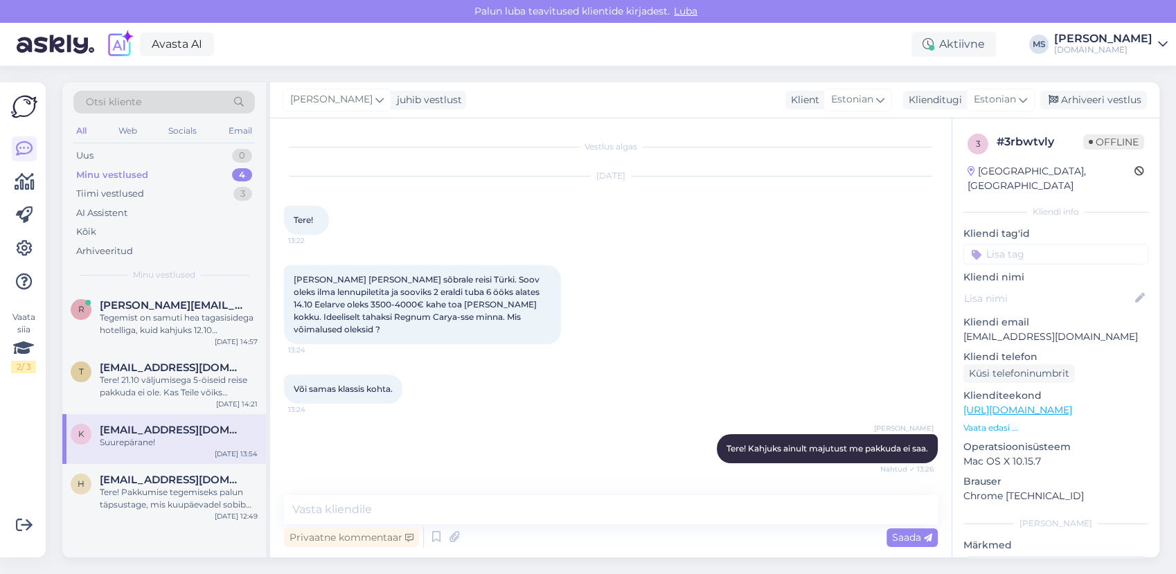
scroll to position [1082, 0]
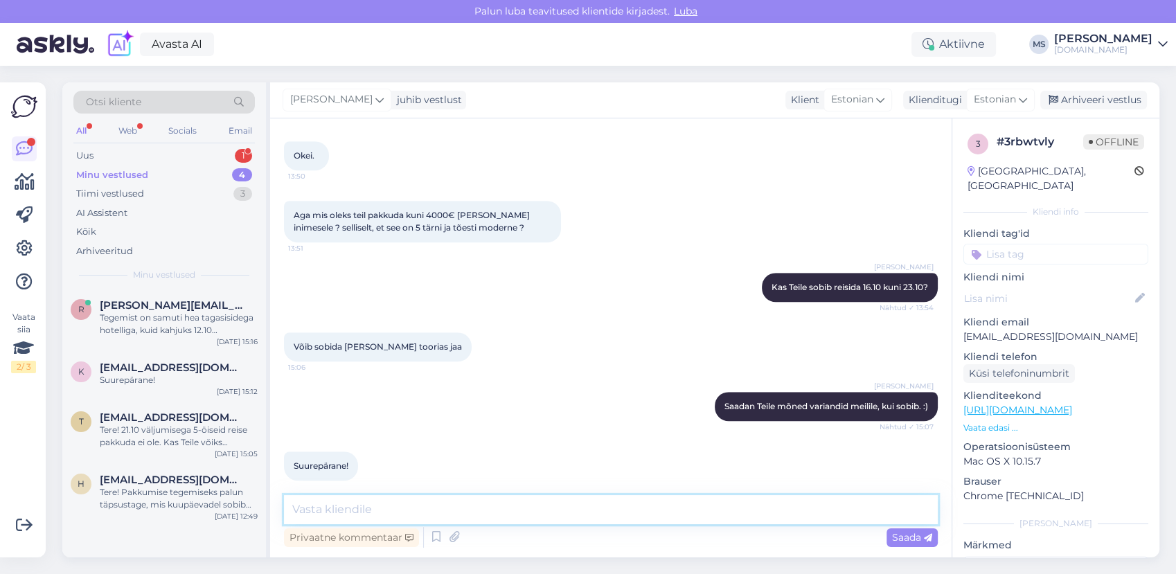
click at [334, 512] on textarea at bounding box center [611, 509] width 654 height 29
type textarea "Pakkumised on saadetud Teile meilile."
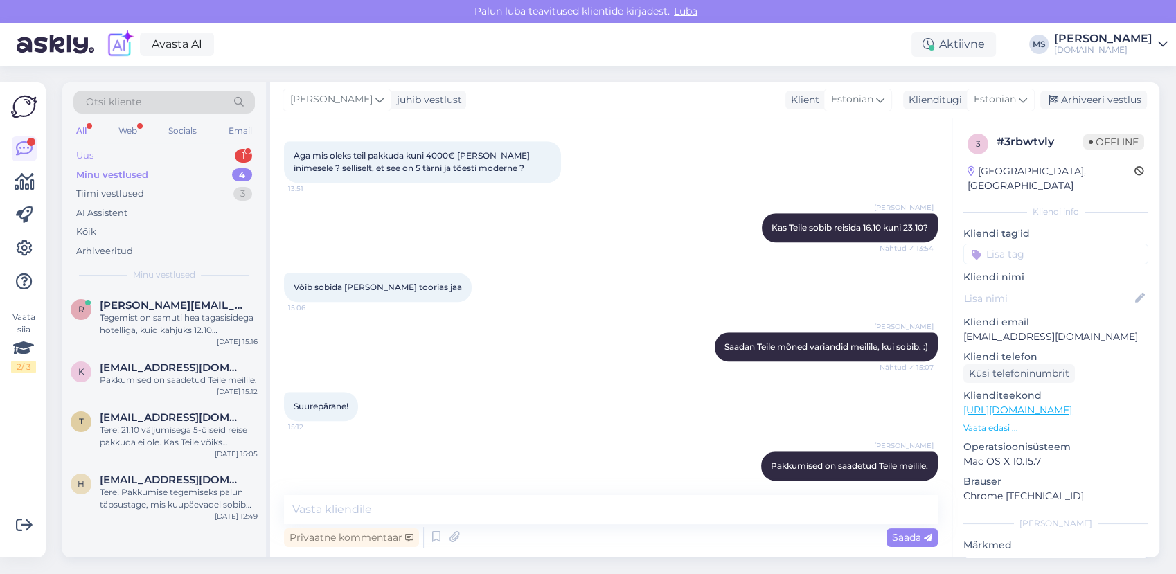
click at [136, 156] on div "Uus 1" at bounding box center [163, 155] width 181 height 19
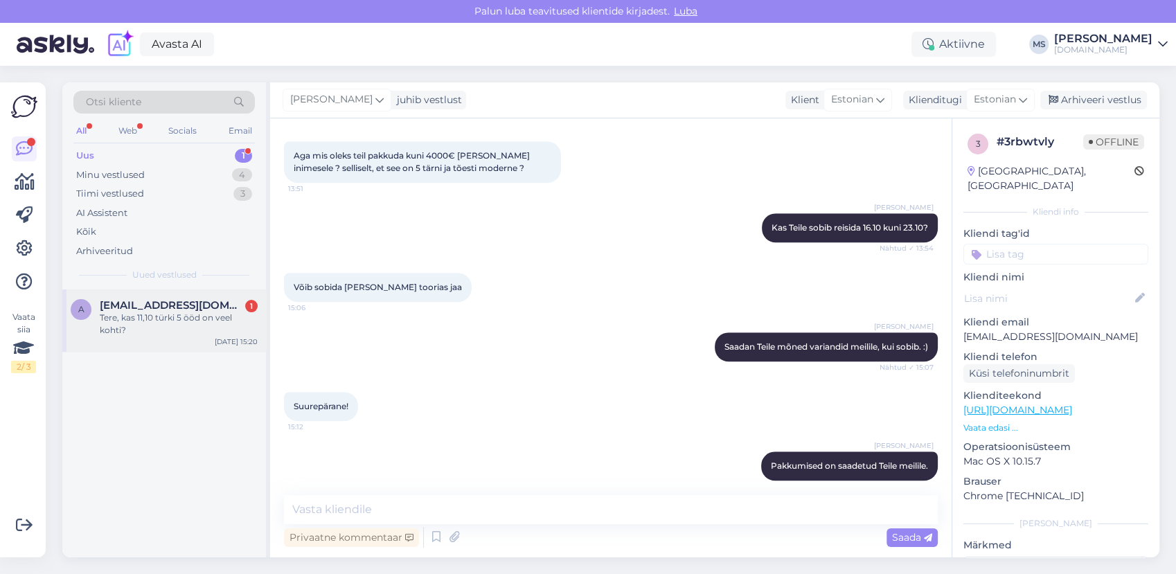
click at [159, 330] on div "Tere, kas 11,10 türki 5 ööd on veel kohti?" at bounding box center [179, 324] width 158 height 25
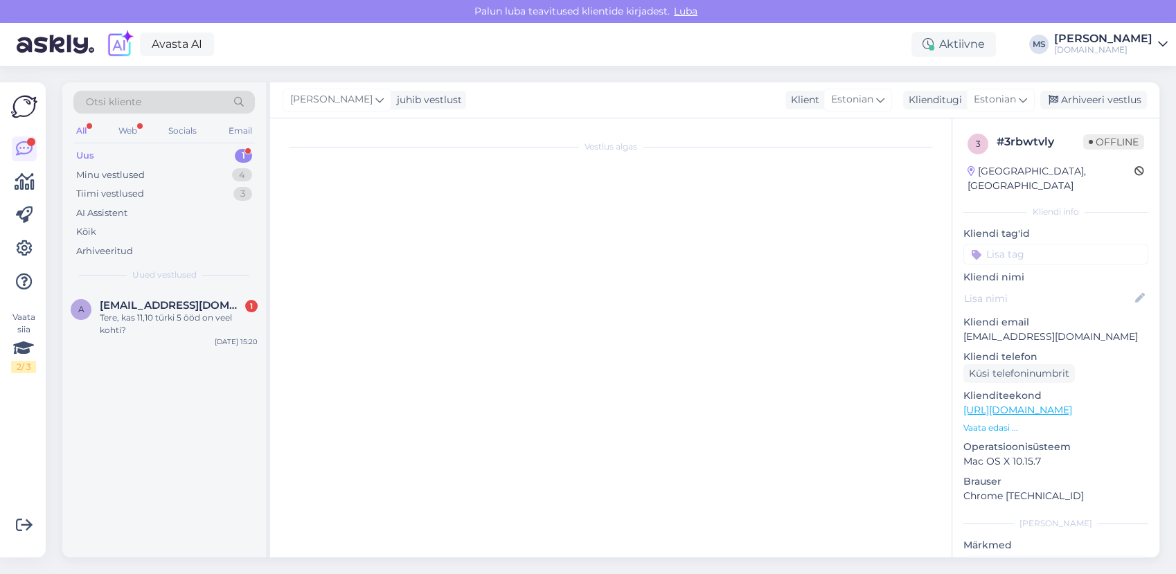
scroll to position [159, 0]
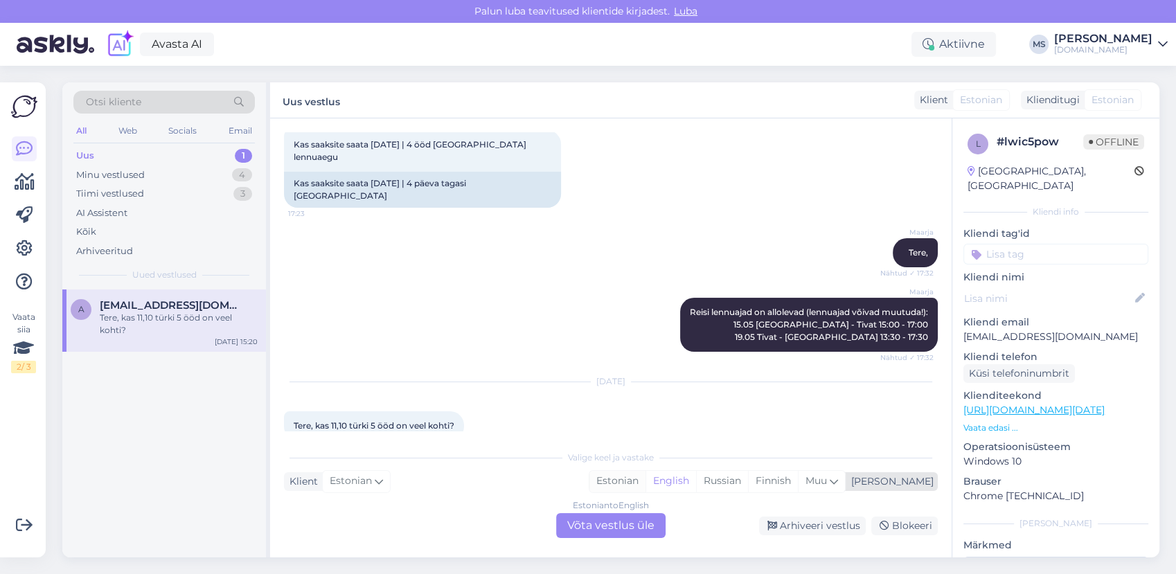
click at [645, 485] on div "Estonian" at bounding box center [617, 481] width 56 height 21
click at [640, 529] on div "Estonian to Estonian Võta vestlus üle" at bounding box center [610, 525] width 109 height 25
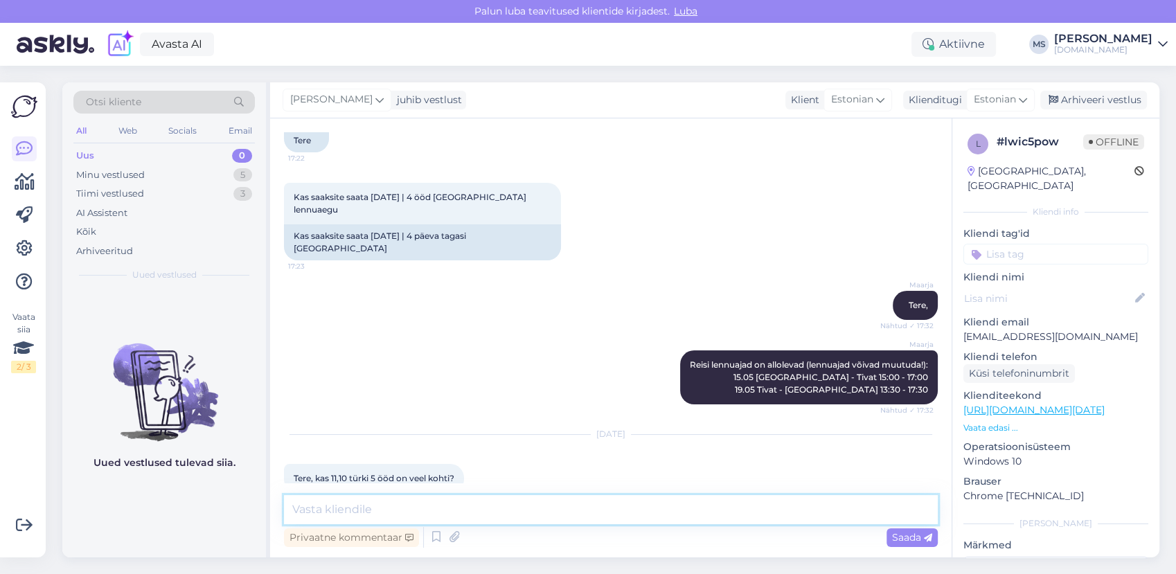
drag, startPoint x: 609, startPoint y: 512, endPoint x: 590, endPoint y: 468, distance: 48.4
click at [609, 512] on textarea at bounding box center [611, 509] width 654 height 29
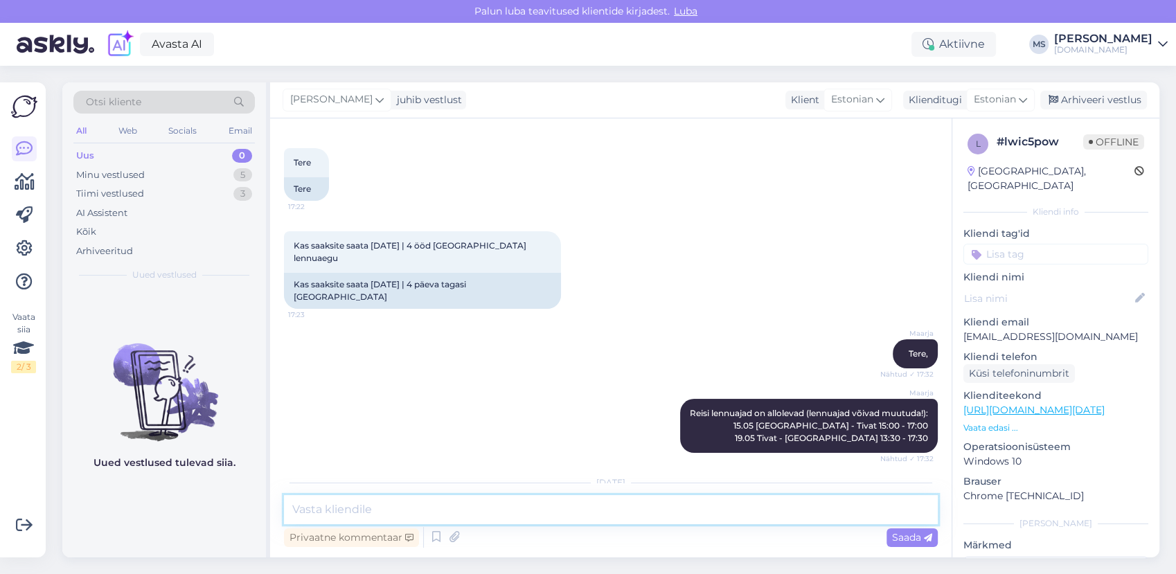
scroll to position [105, 0]
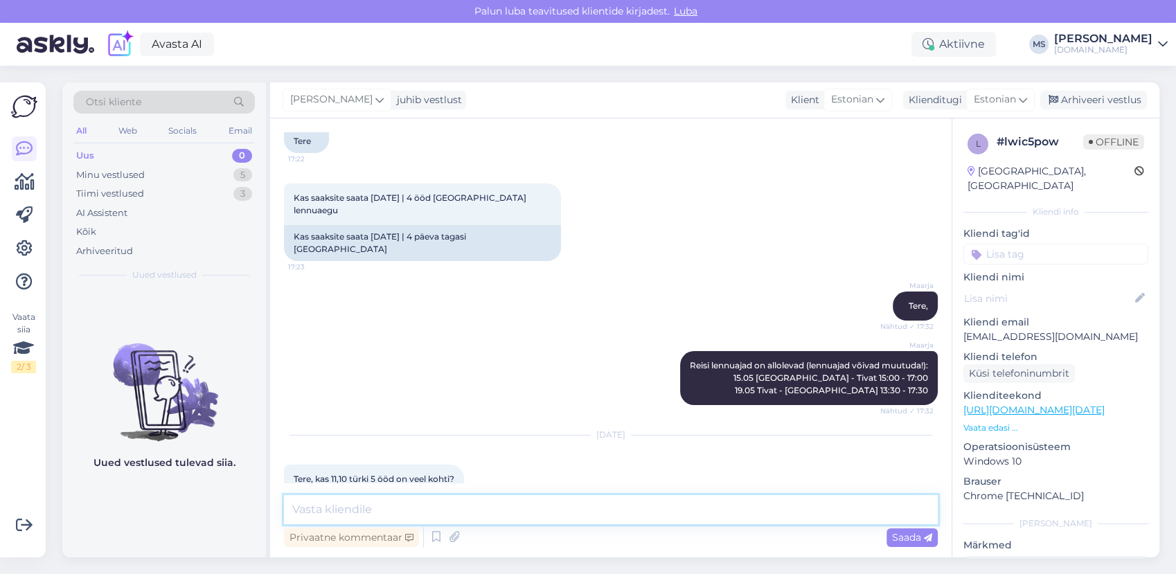
click at [517, 508] on textarea at bounding box center [611, 509] width 654 height 29
type textarea "e"
type textarea "Tere! Kahjuks on nendeks kuupäevadeks kõik [PERSON_NAME] välja müüdud."
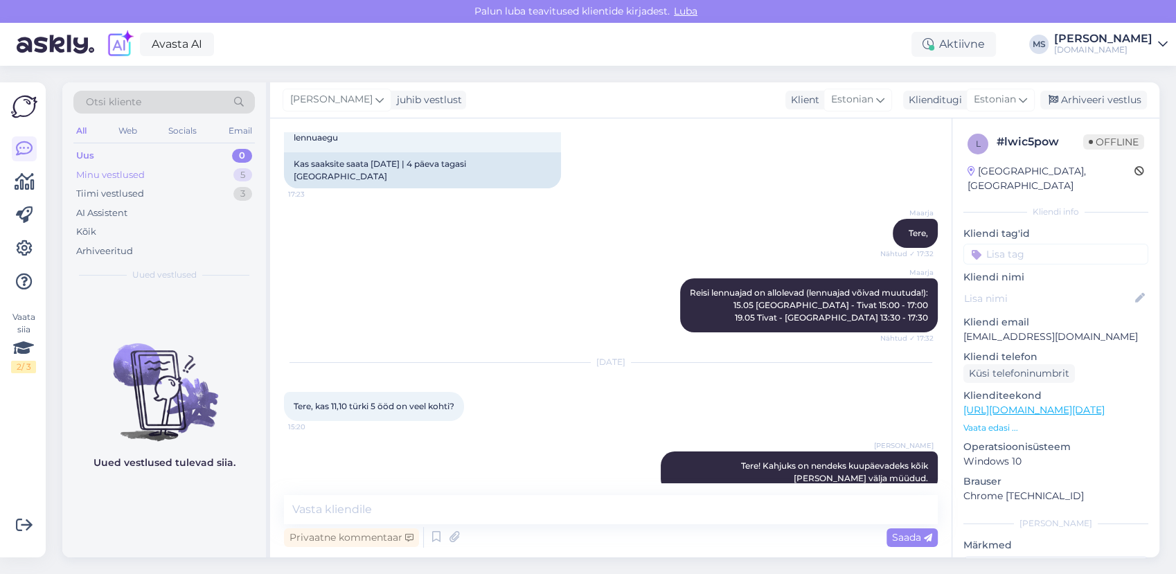
click at [163, 169] on div "Minu vestlused 5" at bounding box center [163, 175] width 181 height 19
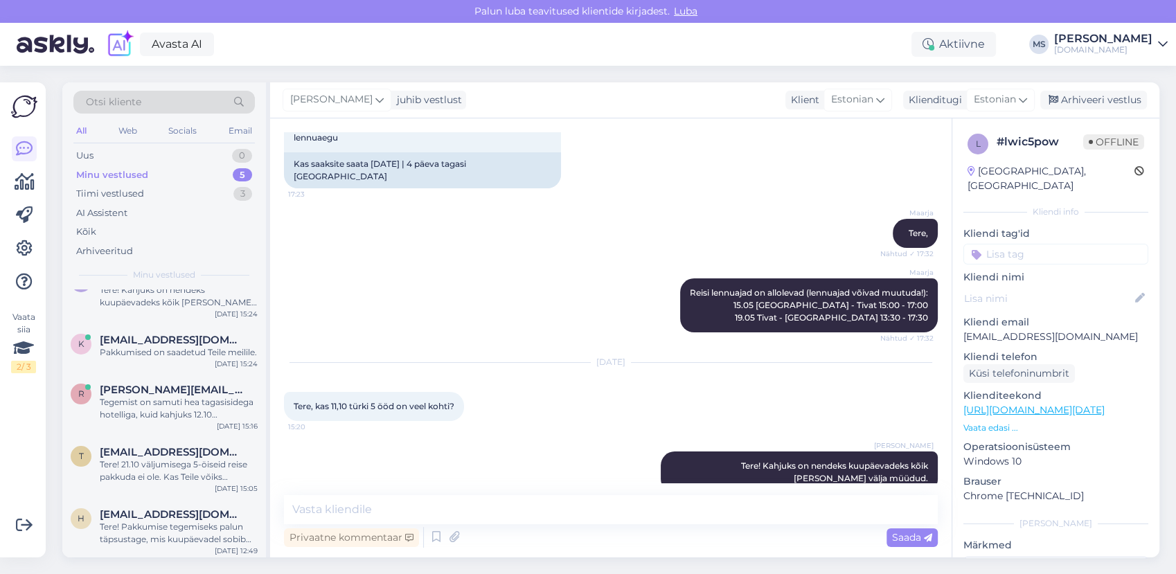
scroll to position [43, 0]
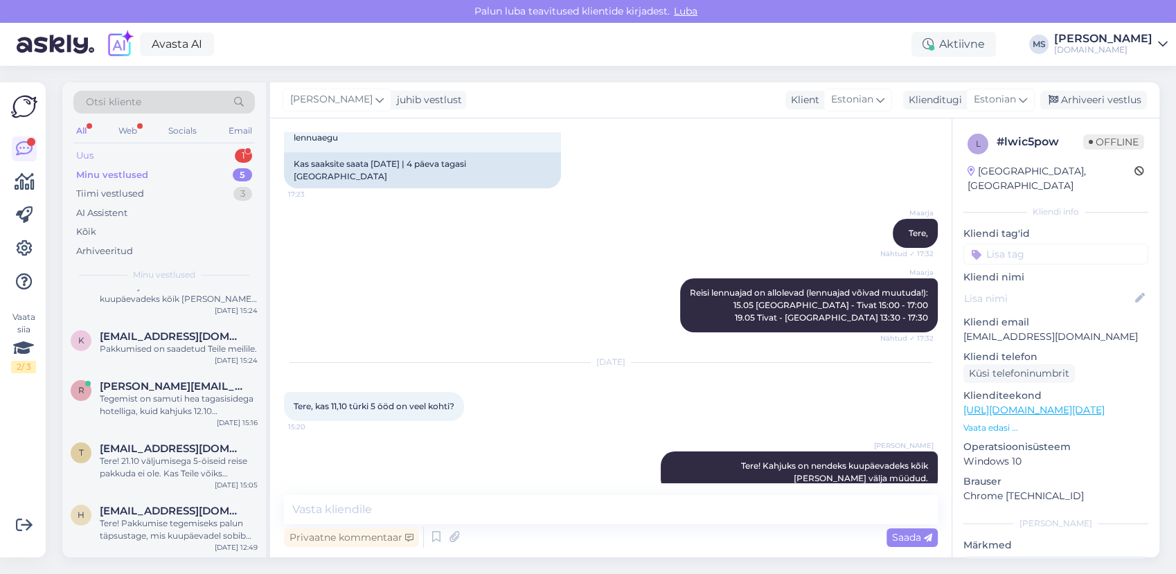
click at [139, 152] on div "Uus 1" at bounding box center [163, 155] width 181 height 19
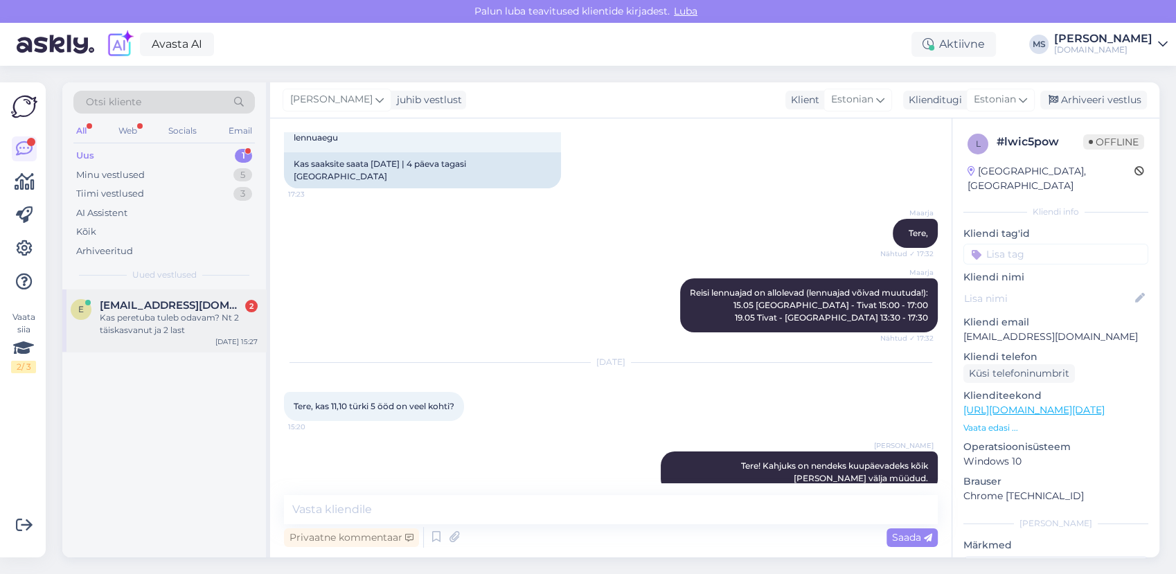
click at [177, 317] on div "Kas peretuba tuleb odavam? Nt 2 täiskasvanut ja 2 last" at bounding box center [179, 324] width 158 height 25
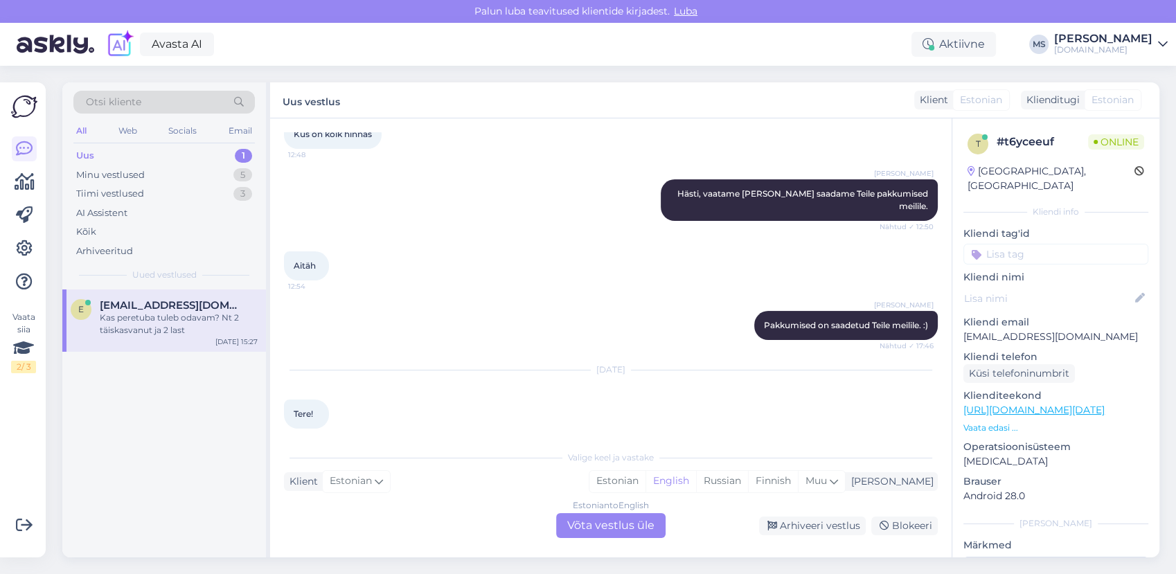
scroll to position [337, 0]
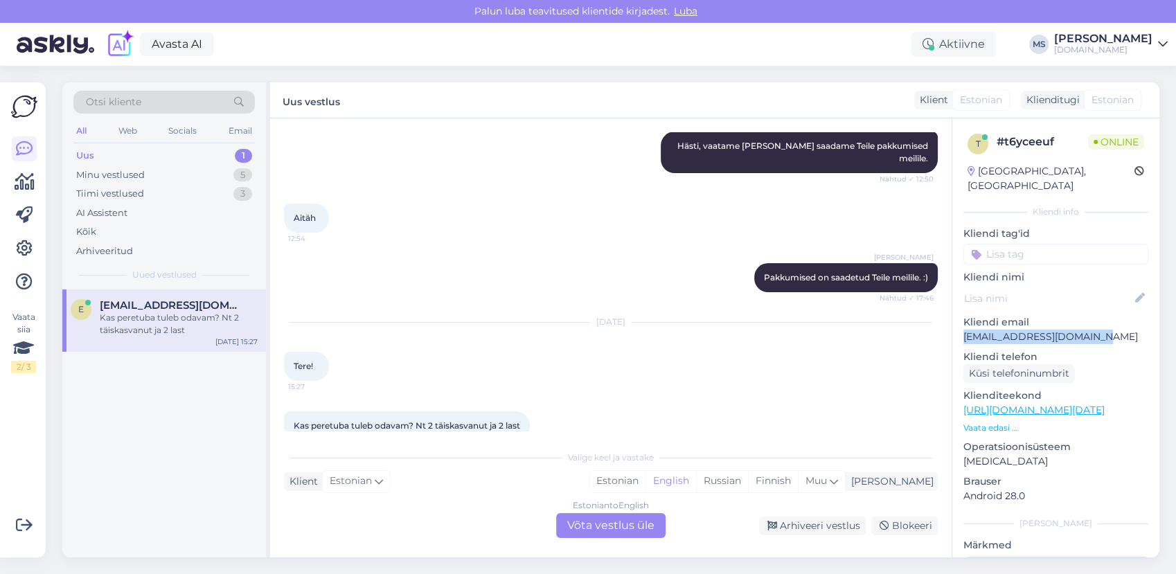
drag, startPoint x: 1089, startPoint y: 308, endPoint x: 964, endPoint y: 323, distance: 126.2
click at [964, 330] on p "[EMAIL_ADDRESS][DOMAIN_NAME]" at bounding box center [1055, 337] width 185 height 15
copy p "[EMAIL_ADDRESS][DOMAIN_NAME]"
click at [645, 477] on div "Estonian" at bounding box center [617, 481] width 56 height 21
drag, startPoint x: 632, startPoint y: 526, endPoint x: 615, endPoint y: 515, distance: 19.6
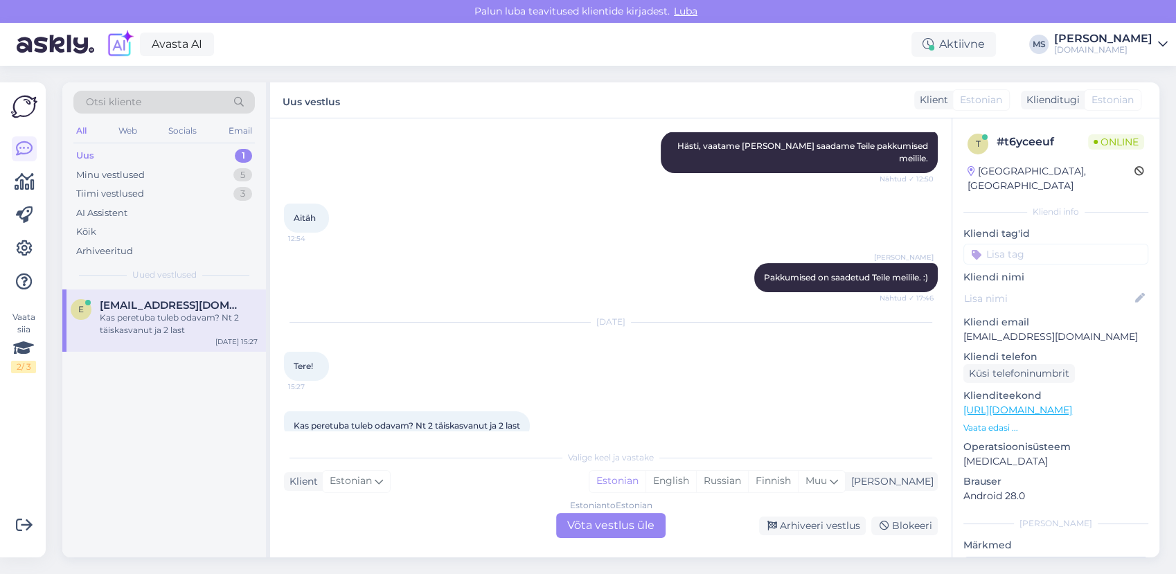
click at [632, 525] on div "Estonian to Estonian Võta vestlus üle" at bounding box center [610, 525] width 109 height 25
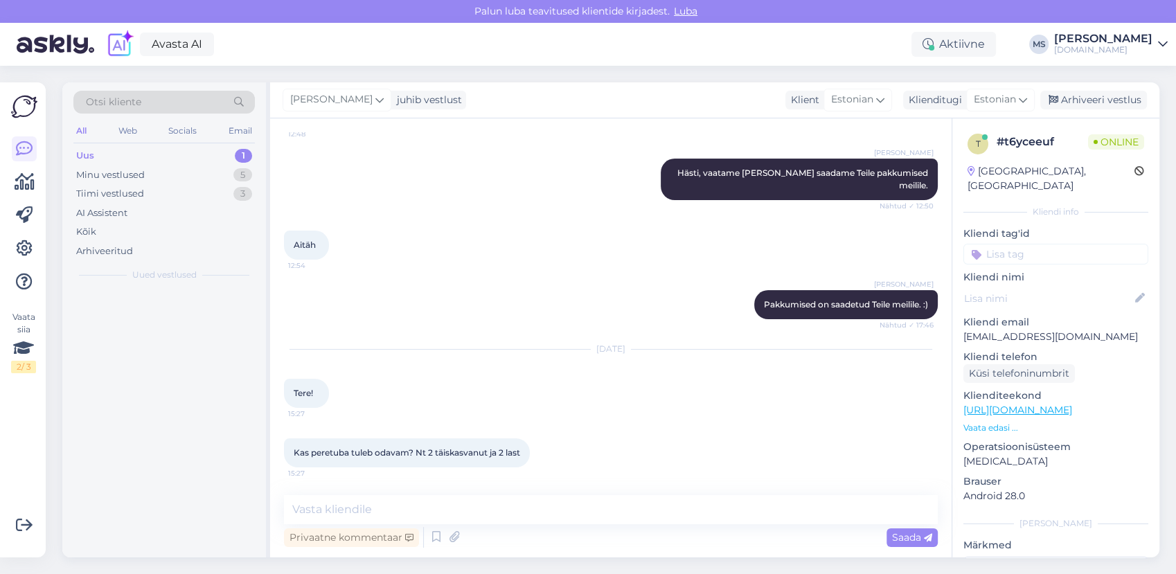
scroll to position [285, 0]
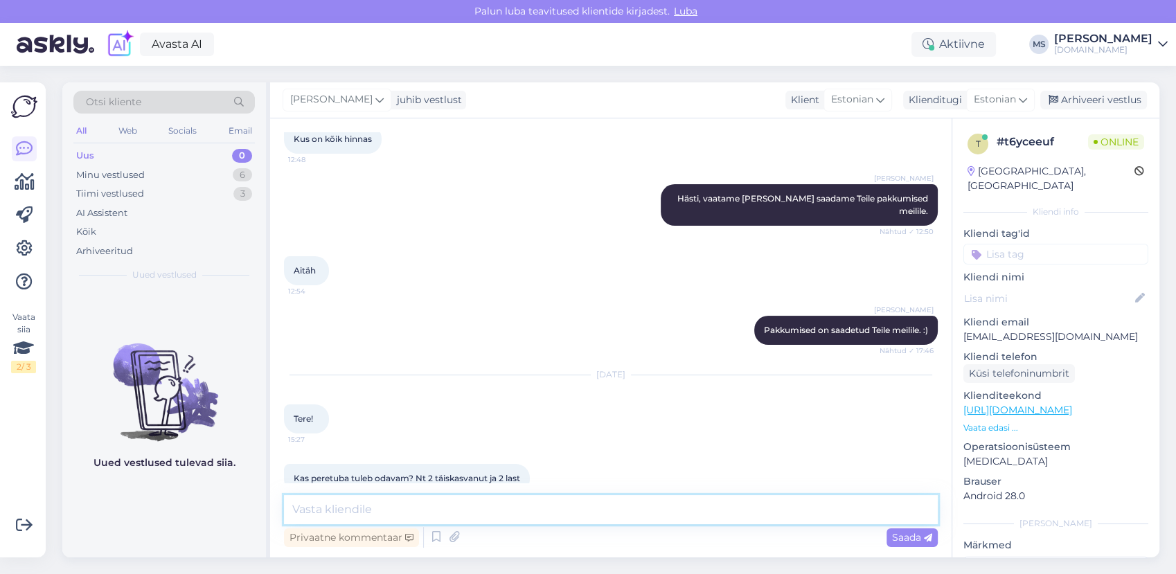
click at [596, 507] on textarea at bounding box center [611, 509] width 654 height 29
type textarea "Tere! Palun täpsustage, mis pakkumise kohta soovite uurida?"
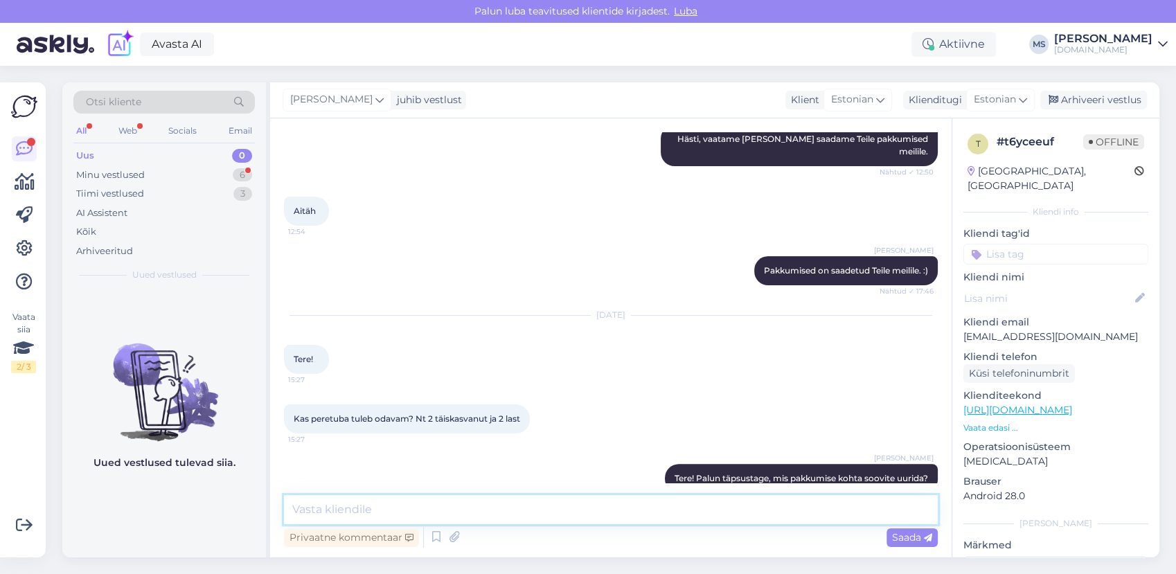
scroll to position [429, 0]
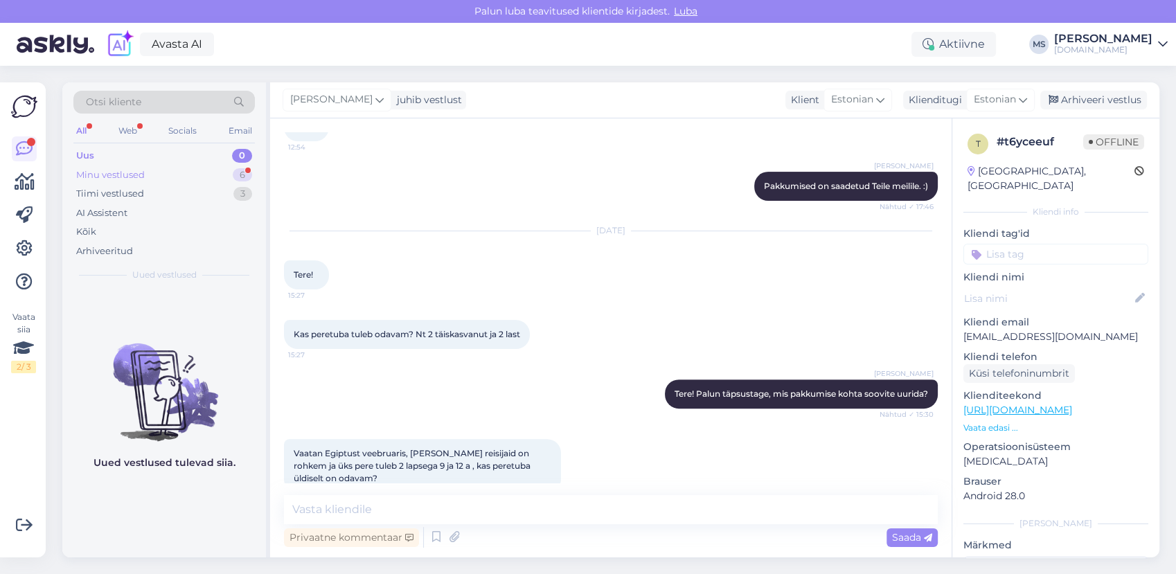
click at [189, 177] on div "Minu vestlused 6" at bounding box center [163, 175] width 181 height 19
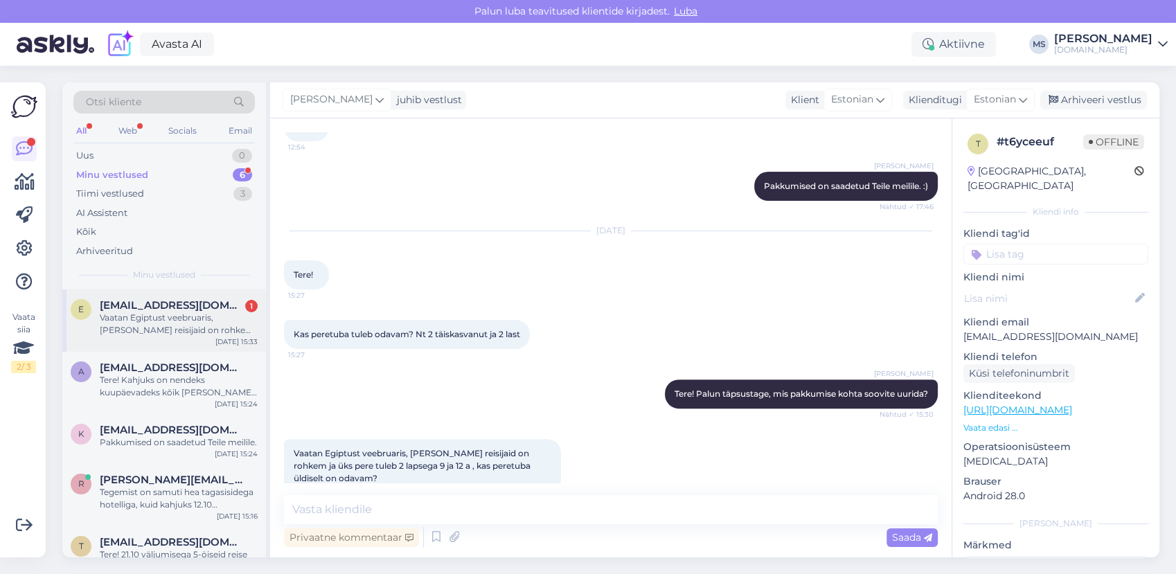
drag, startPoint x: 201, startPoint y: 307, endPoint x: 246, endPoint y: 319, distance: 46.4
click at [201, 307] on span "[EMAIL_ADDRESS][DOMAIN_NAME]" at bounding box center [172, 305] width 144 height 12
drag, startPoint x: 434, startPoint y: 494, endPoint x: 427, endPoint y: 504, distance: 12.9
click at [434, 494] on div "Vestlus algas [DATE] [GEOGRAPHIC_DATA] @[GEOGRAPHIC_DATA] , [GEOGRAPHIC_DATA]. …" at bounding box center [610, 337] width 681 height 439
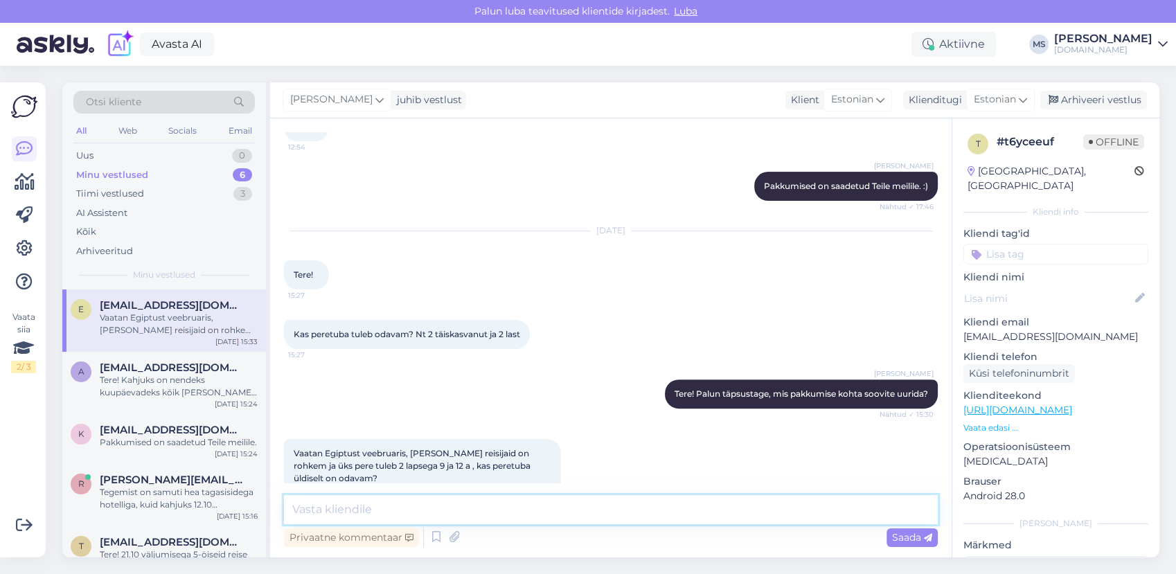
click at [422, 510] on textarea at bounding box center [611, 509] width 654 height 29
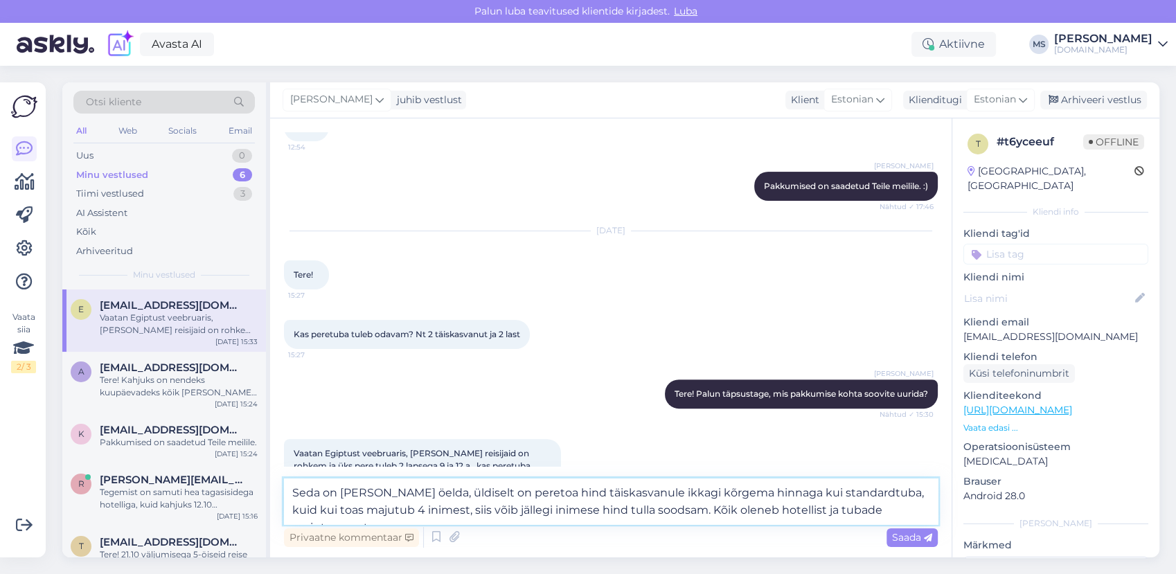
type textarea "Seda on [PERSON_NAME] öelda, üldiselt on peretoa hind täiskasvanule ikkagi kõrg…"
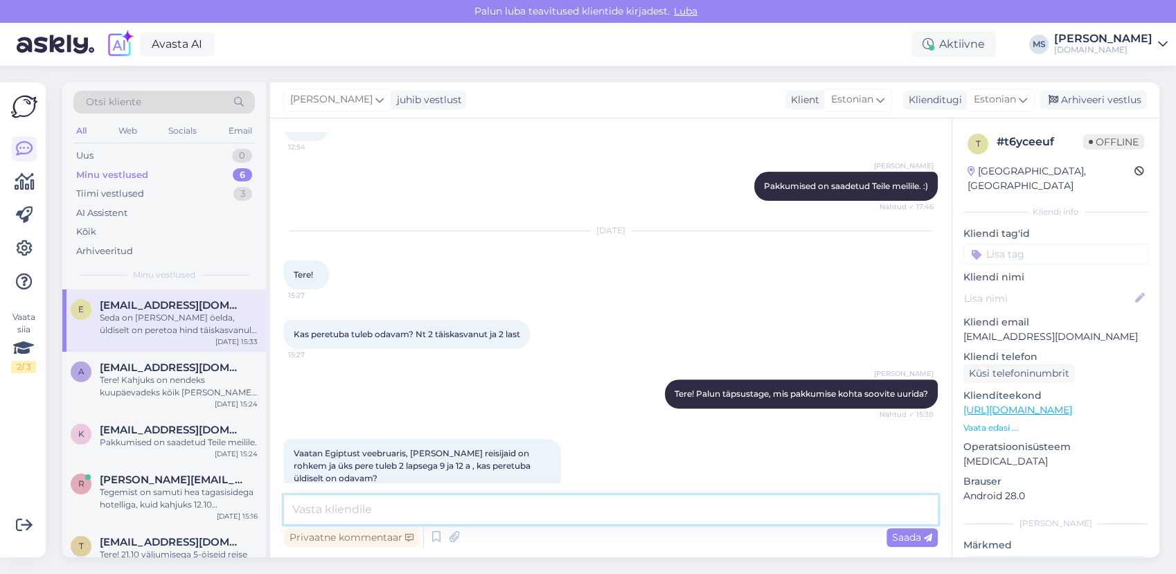
scroll to position [526, 0]
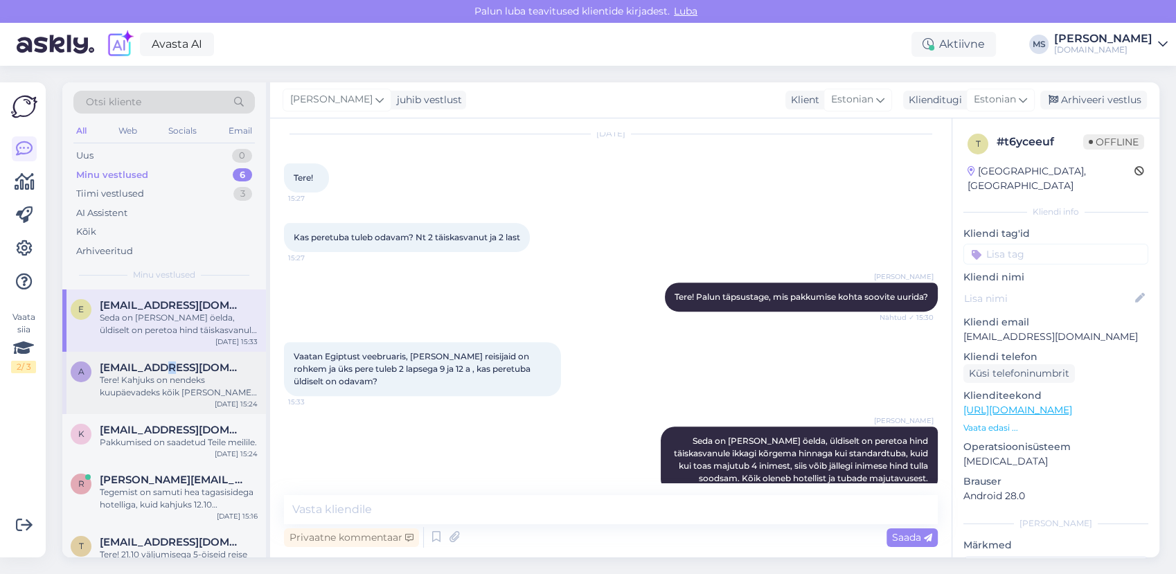
click at [161, 372] on span "[EMAIL_ADDRESS][DOMAIN_NAME]" at bounding box center [172, 367] width 144 height 12
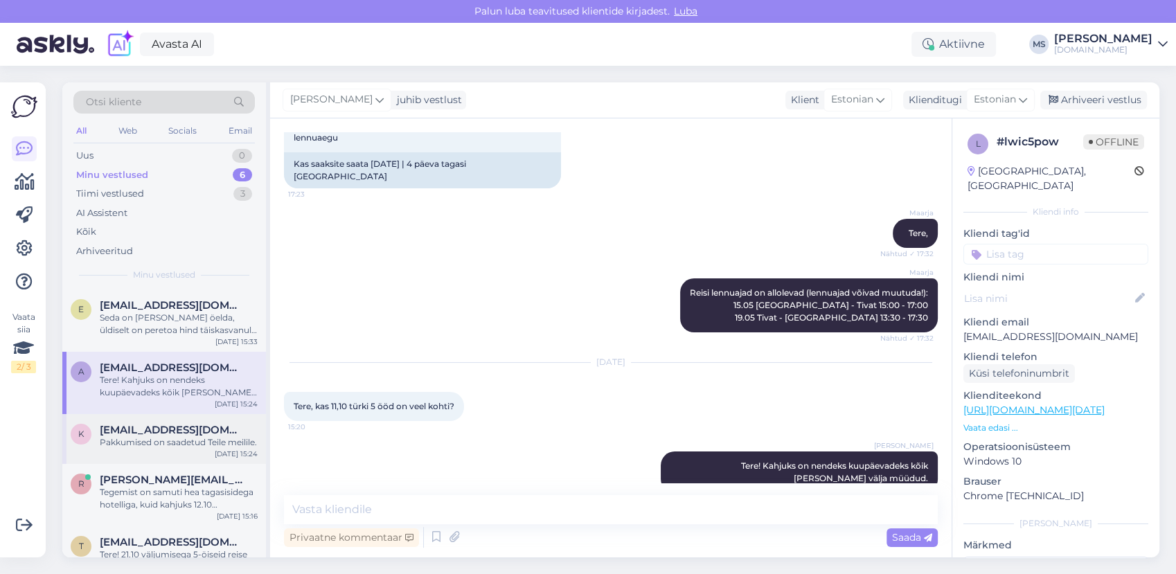
drag, startPoint x: 161, startPoint y: 372, endPoint x: 178, endPoint y: 445, distance: 75.3
click at [178, 445] on div "Pakkumised on saadetud Teile meilile." at bounding box center [179, 442] width 158 height 12
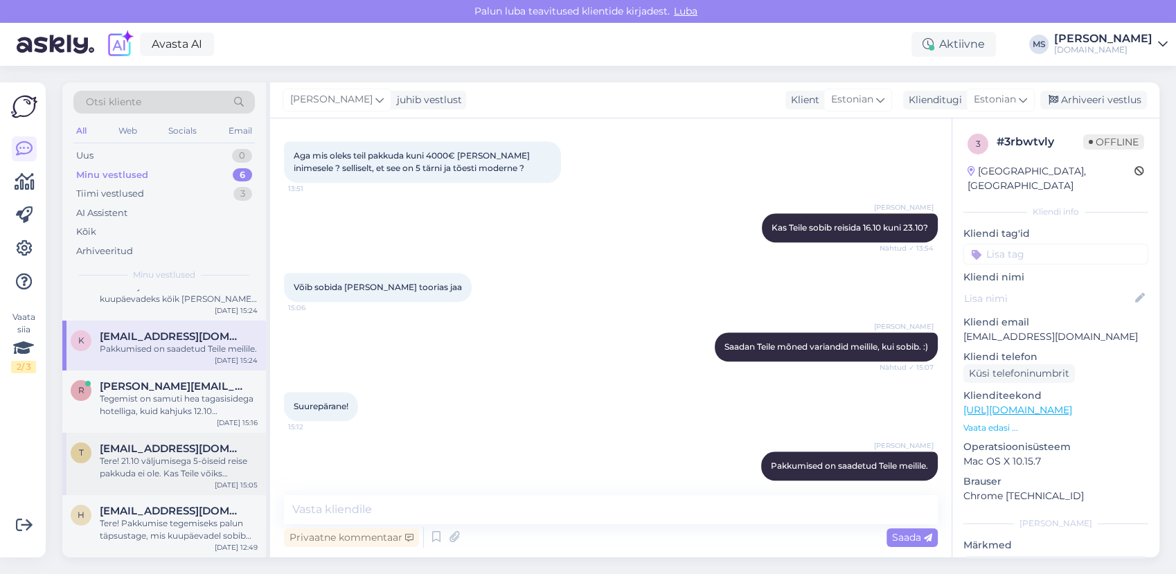
scroll to position [105, 0]
click at [159, 404] on div "Tegemist on samuti hea tagasisidega hotelliga, kuid kahjuks 12.10 väljumisele s…" at bounding box center [179, 405] width 158 height 25
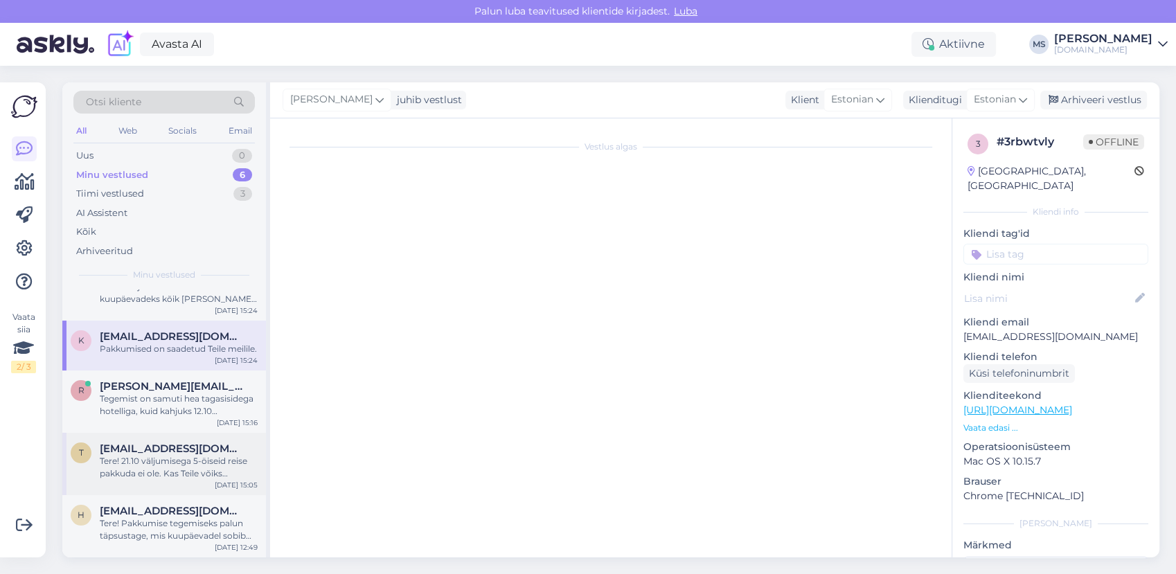
scroll to position [1609, 0]
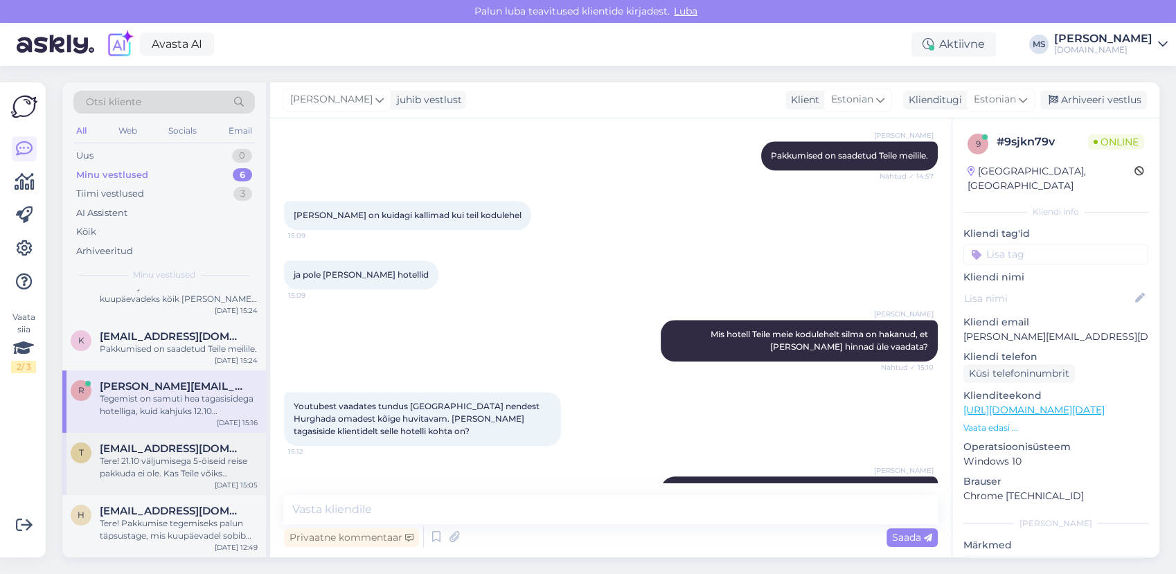
click at [172, 475] on div "Tere! 21.10 väljumisega 5-öiseid reise pakkuda ei ole. Kas Teile võiks reisimis…" at bounding box center [179, 467] width 158 height 25
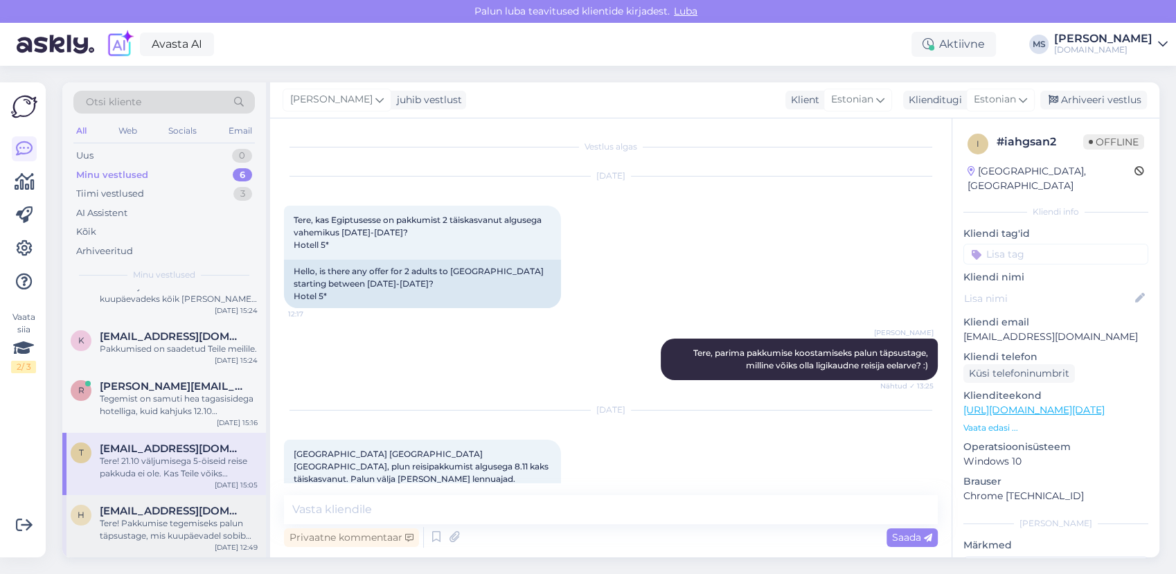
scroll to position [2617, 0]
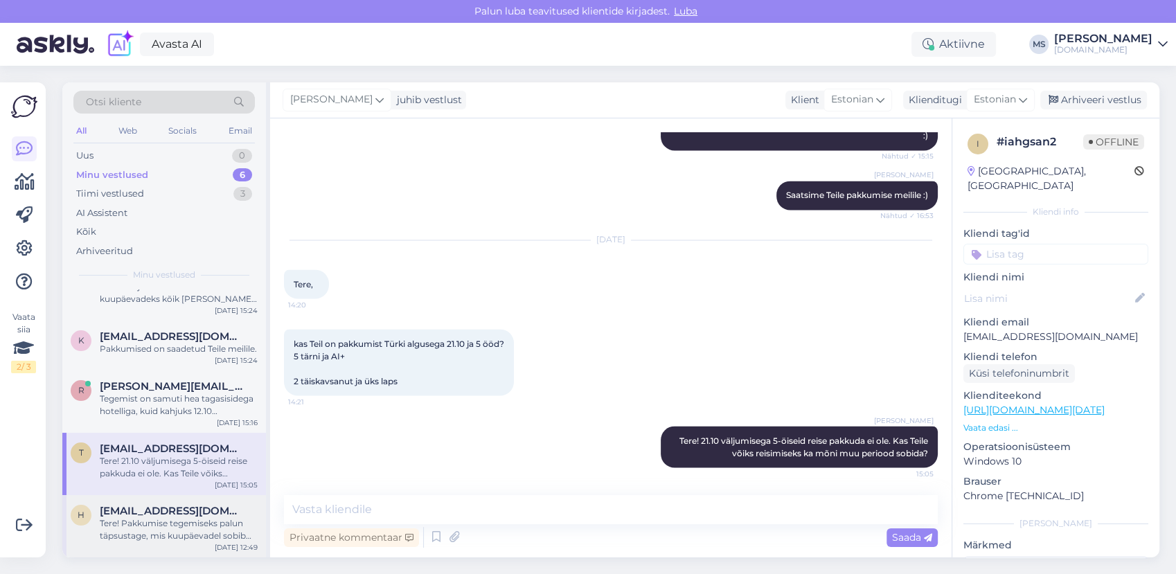
click at [174, 512] on span "[EMAIL_ADDRESS][DOMAIN_NAME]" at bounding box center [172, 511] width 144 height 12
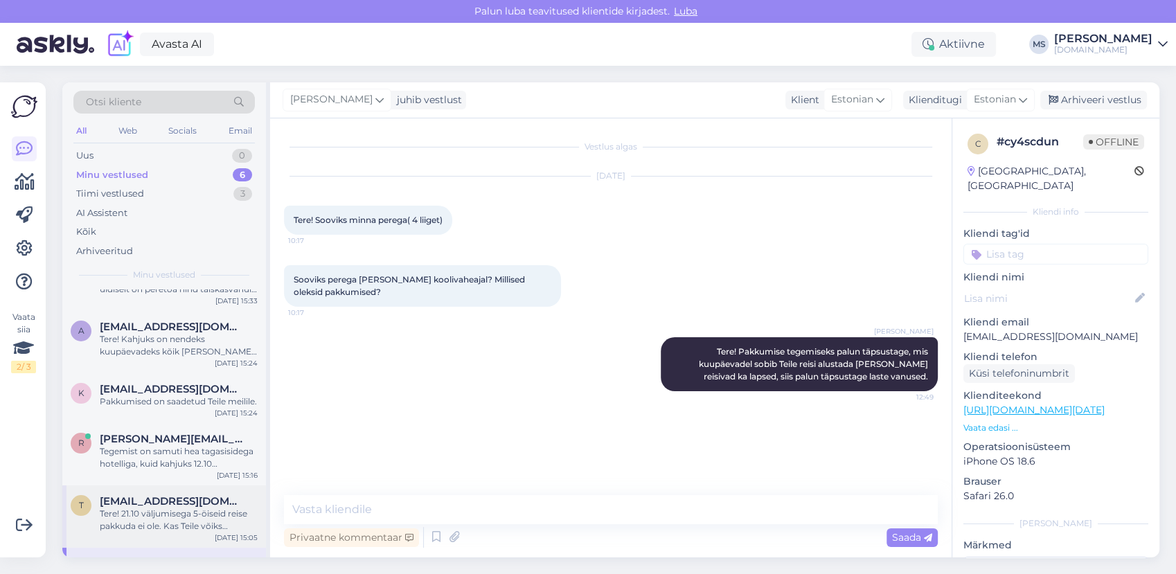
scroll to position [0, 0]
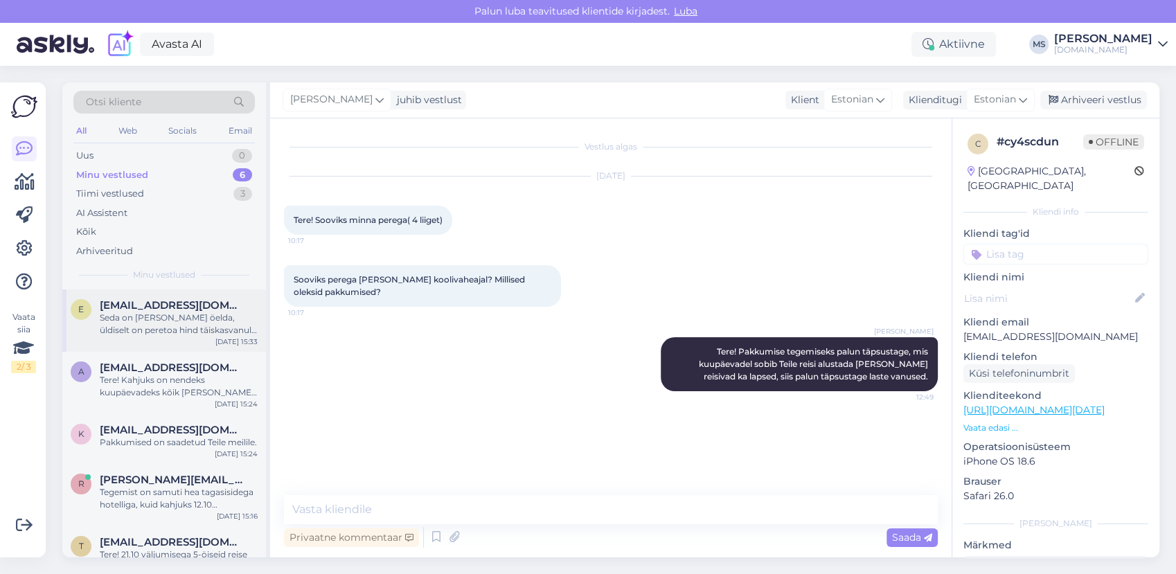
click at [169, 324] on div "Seda on [PERSON_NAME] öelda, üldiselt on peretoa hind täiskasvanule ikkagi kõrg…" at bounding box center [179, 324] width 158 height 25
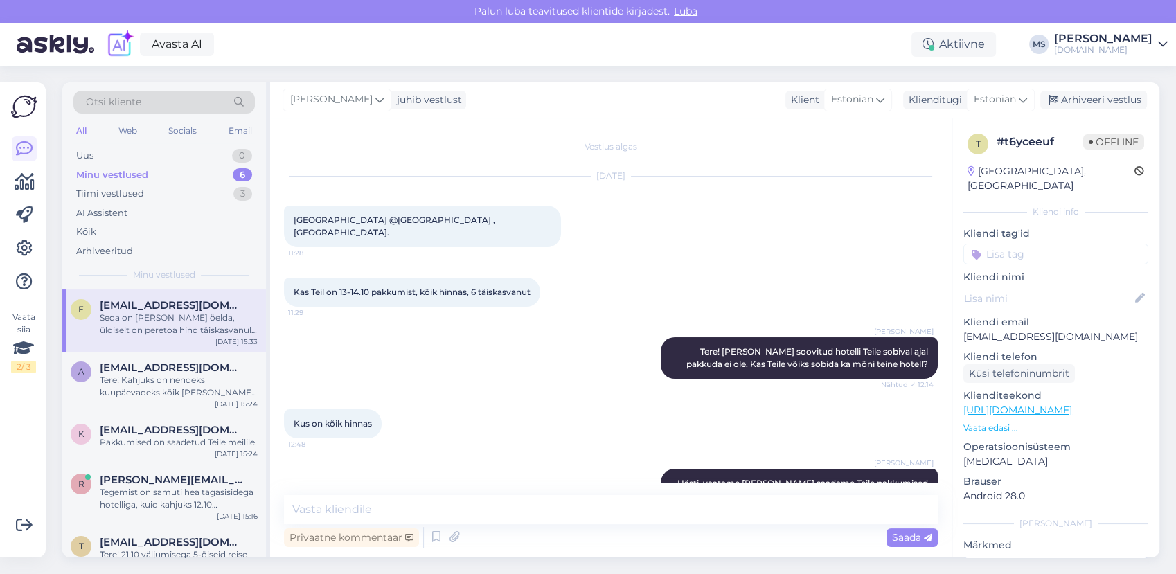
scroll to position [526, 0]
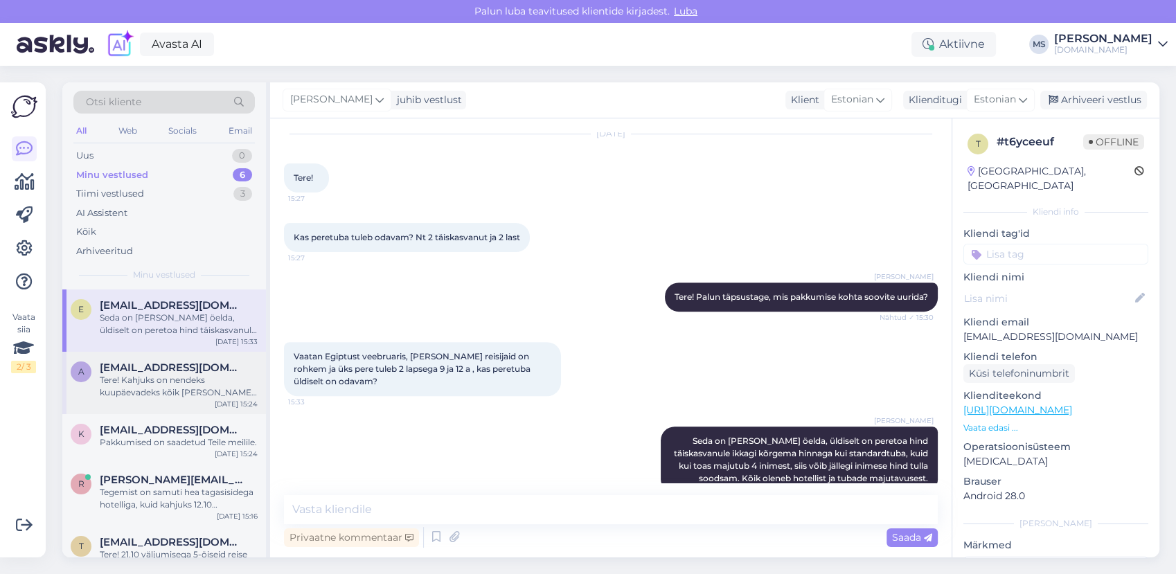
click at [176, 376] on div "Tere! Kahjuks on nendeks kuupäevadeks kõik [PERSON_NAME] välja müüdud." at bounding box center [179, 386] width 158 height 25
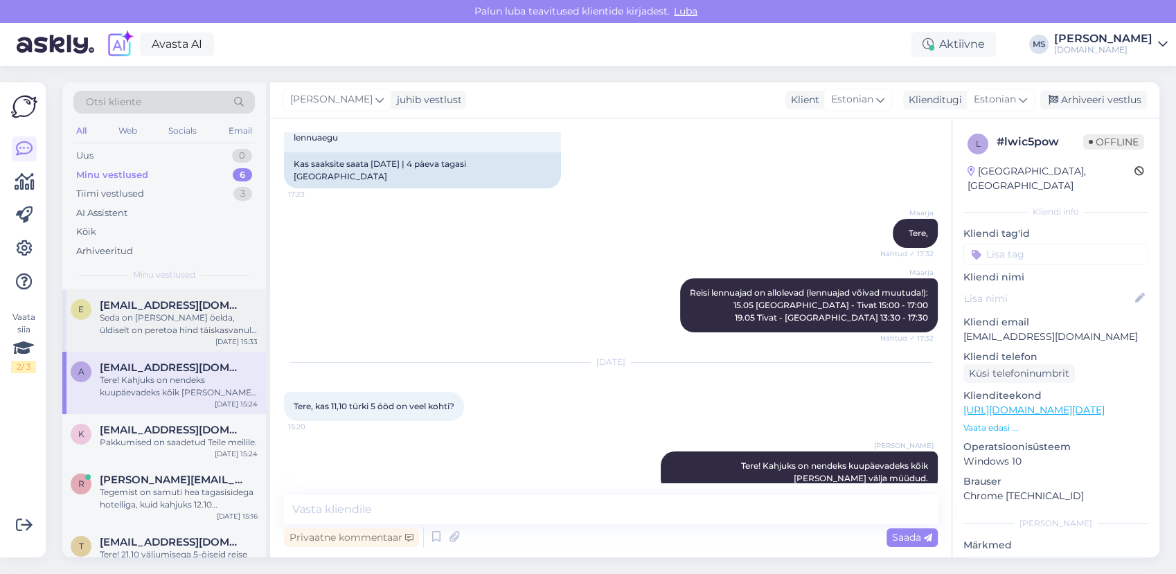
click at [152, 317] on div "Seda on [PERSON_NAME] öelda, üldiselt on peretoa hind täiskasvanule ikkagi kõrg…" at bounding box center [179, 324] width 158 height 25
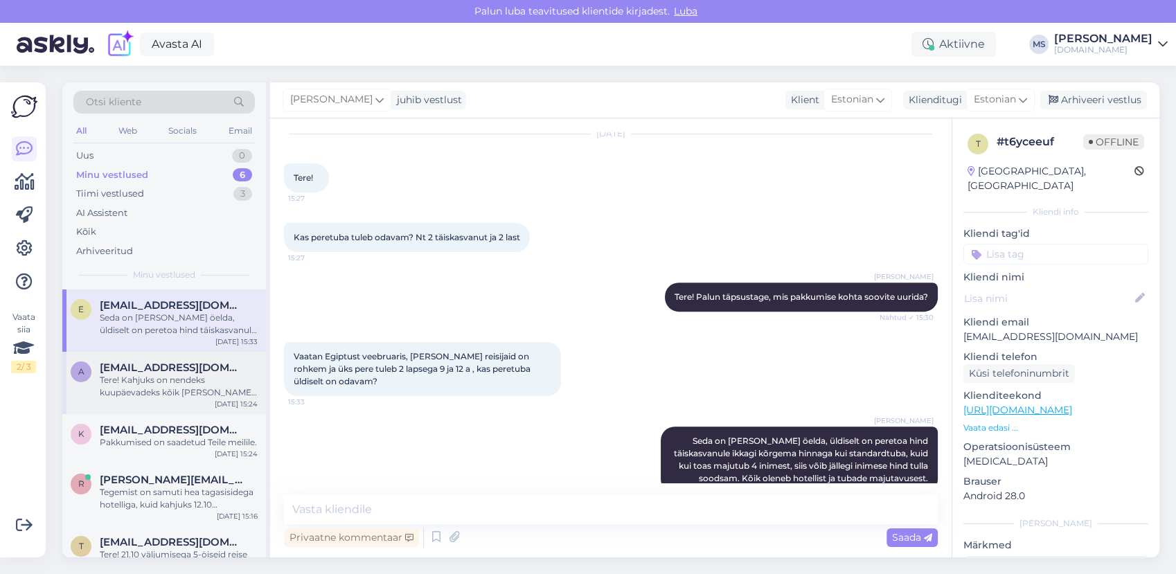
click at [179, 368] on span "[EMAIL_ADDRESS][DOMAIN_NAME]" at bounding box center [172, 367] width 144 height 12
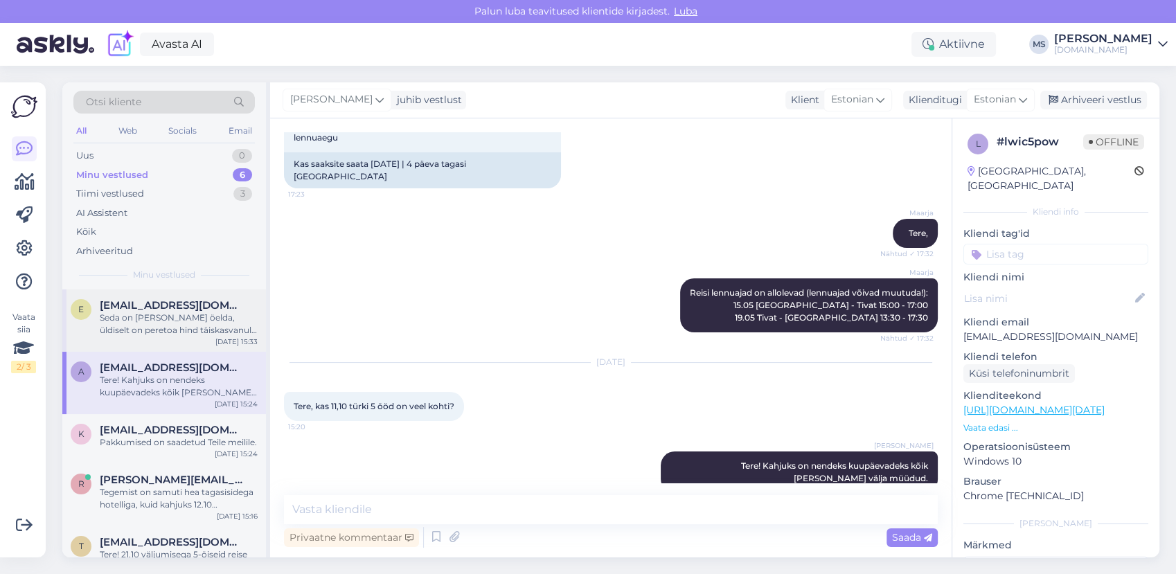
click at [184, 328] on div "Seda on [PERSON_NAME] öelda, üldiselt on peretoa hind täiskasvanule ikkagi kõrg…" at bounding box center [179, 324] width 158 height 25
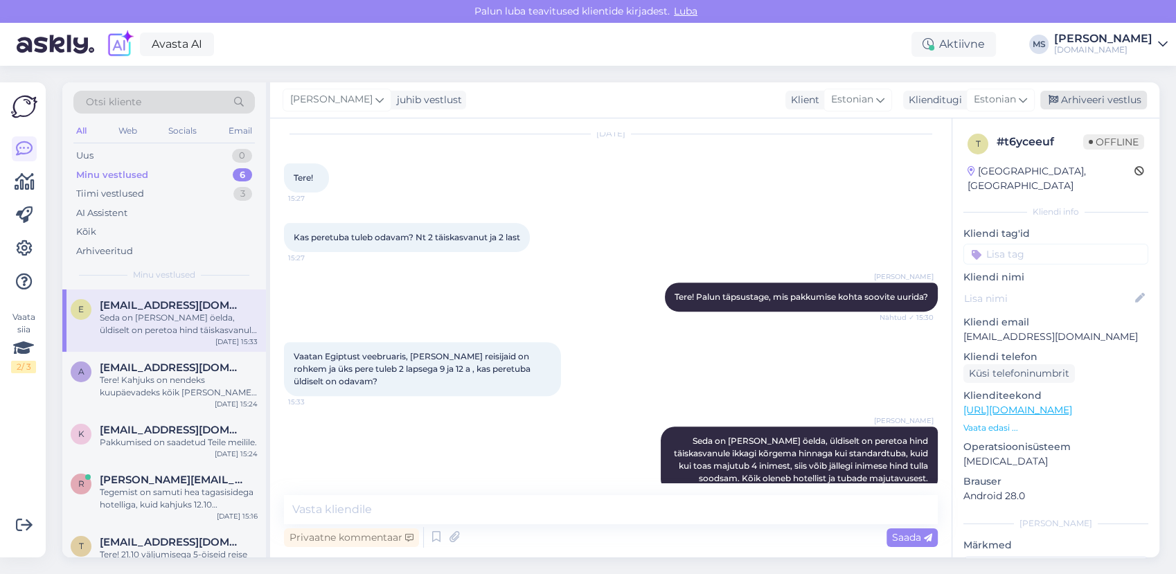
click at [1094, 96] on div "Arhiveeri vestlus" at bounding box center [1093, 100] width 107 height 19
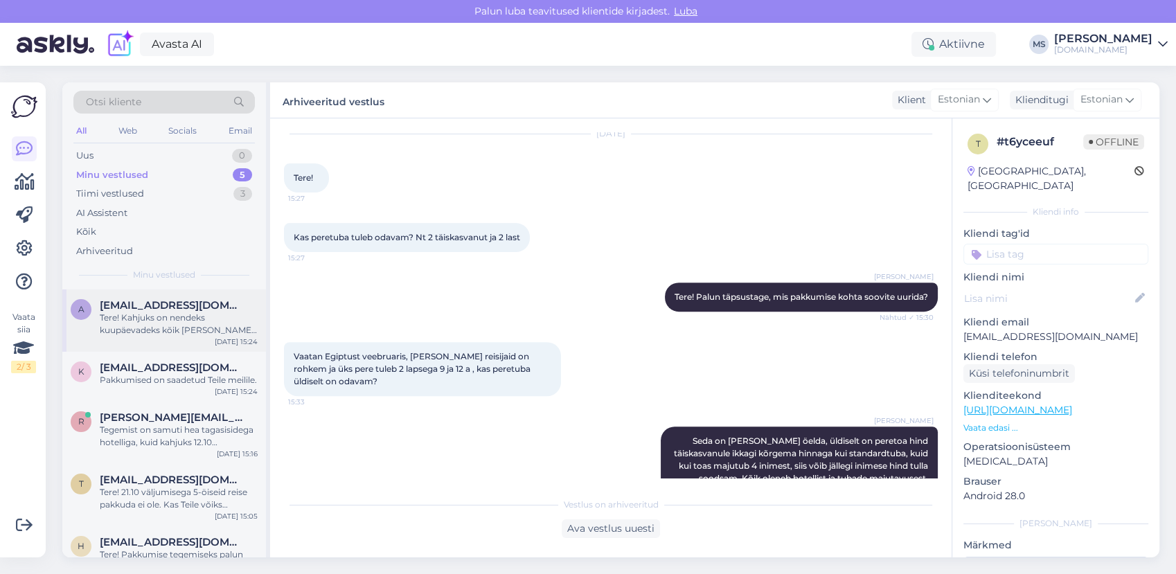
click at [141, 319] on div "Tere! Kahjuks on nendeks kuupäevadeks kõik [PERSON_NAME] välja müüdud." at bounding box center [179, 324] width 158 height 25
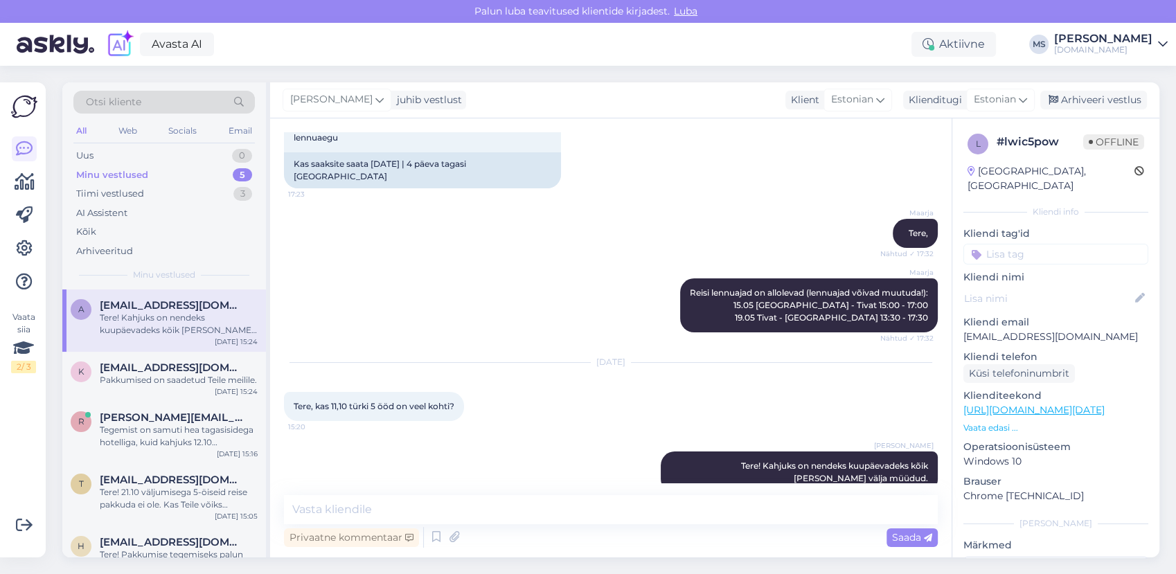
scroll to position [177, 0]
click at [1103, 97] on div "Arhiveeri vestlus" at bounding box center [1093, 100] width 107 height 19
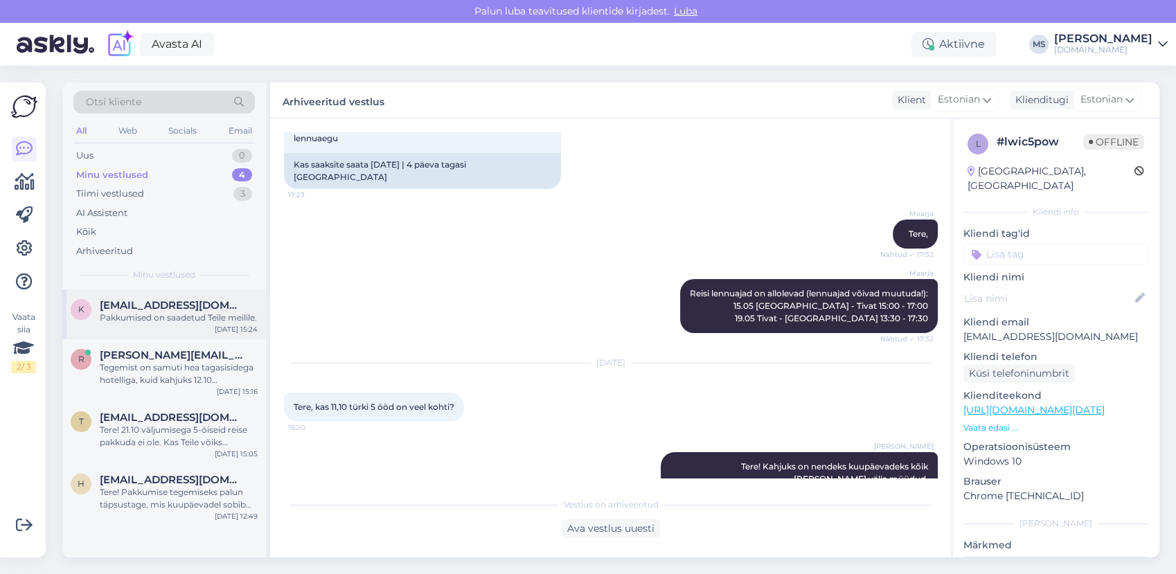
click at [134, 320] on div "Pakkumised on saadetud Teile meilile." at bounding box center [179, 318] width 158 height 12
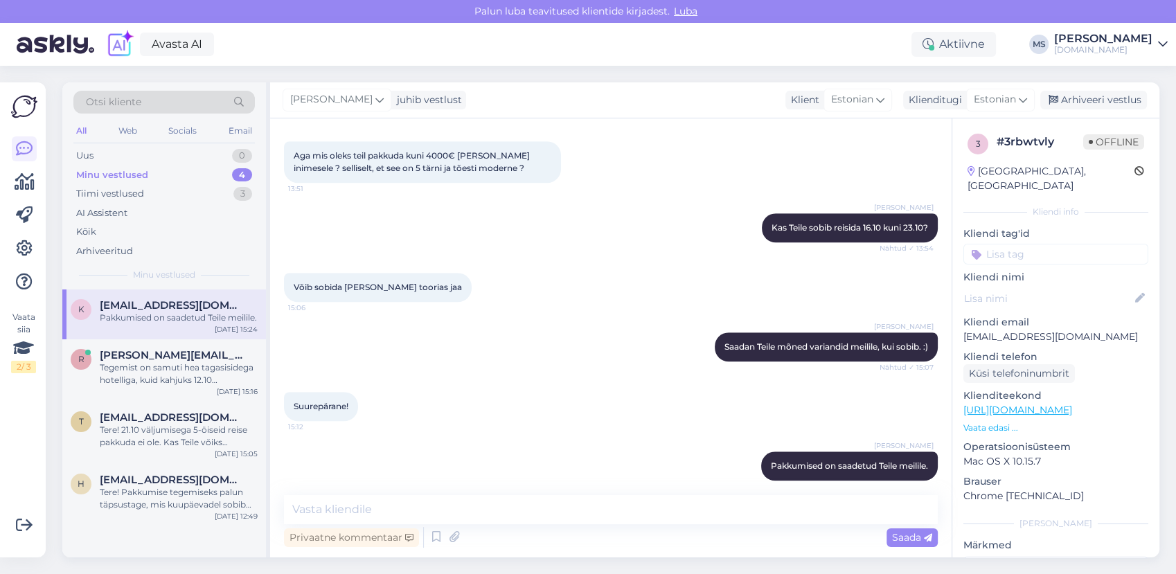
scroll to position [1141, 0]
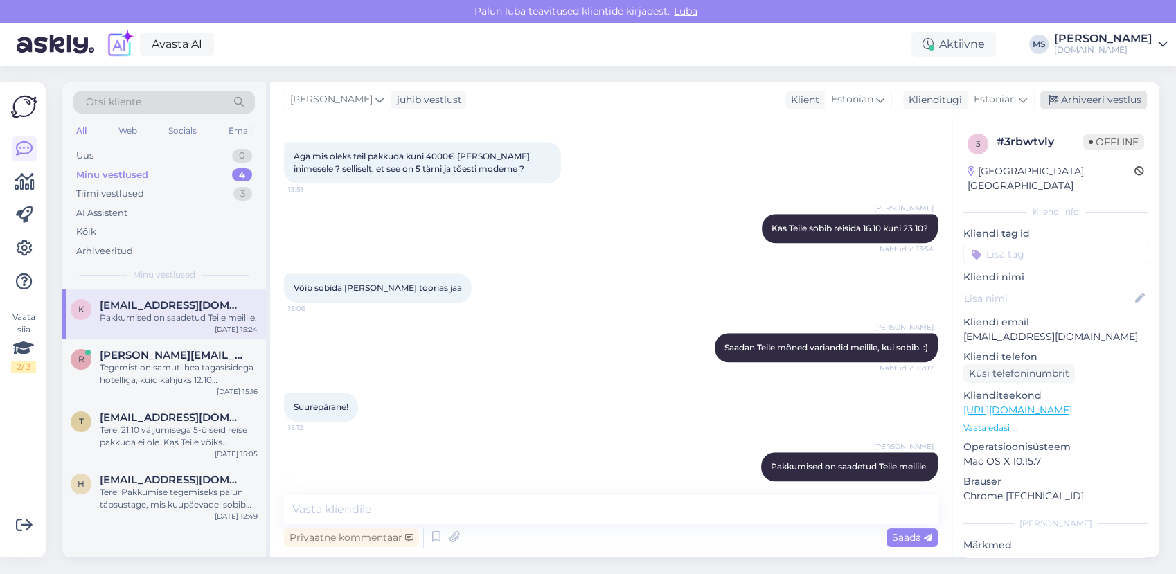
click at [1099, 102] on div "Arhiveeri vestlus" at bounding box center [1093, 100] width 107 height 19
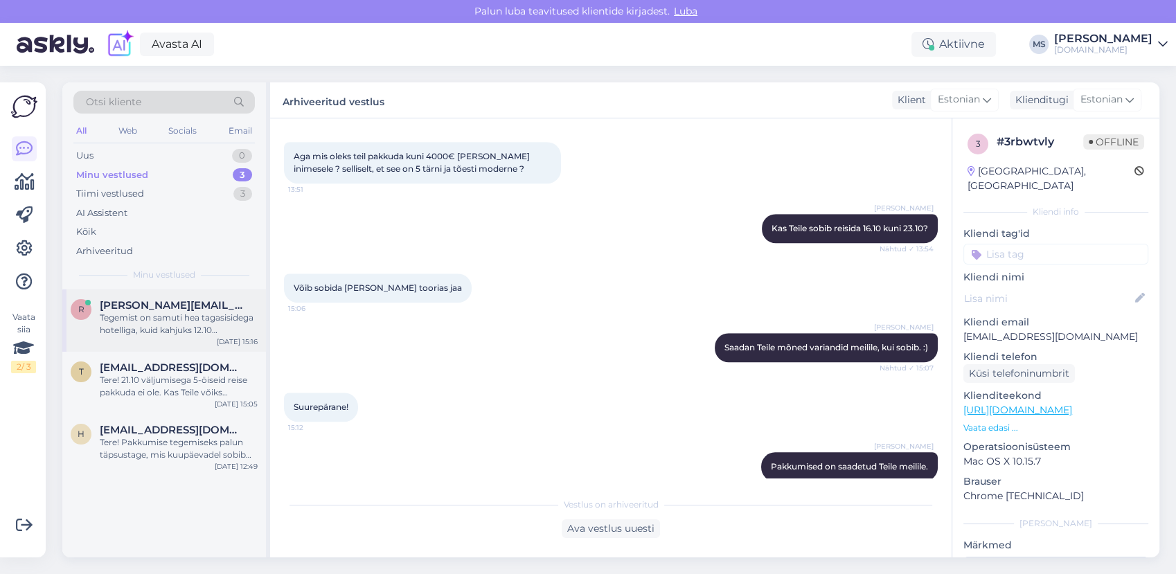
click at [118, 306] on span "[PERSON_NAME][EMAIL_ADDRESS][DOMAIN_NAME]" at bounding box center [172, 305] width 144 height 12
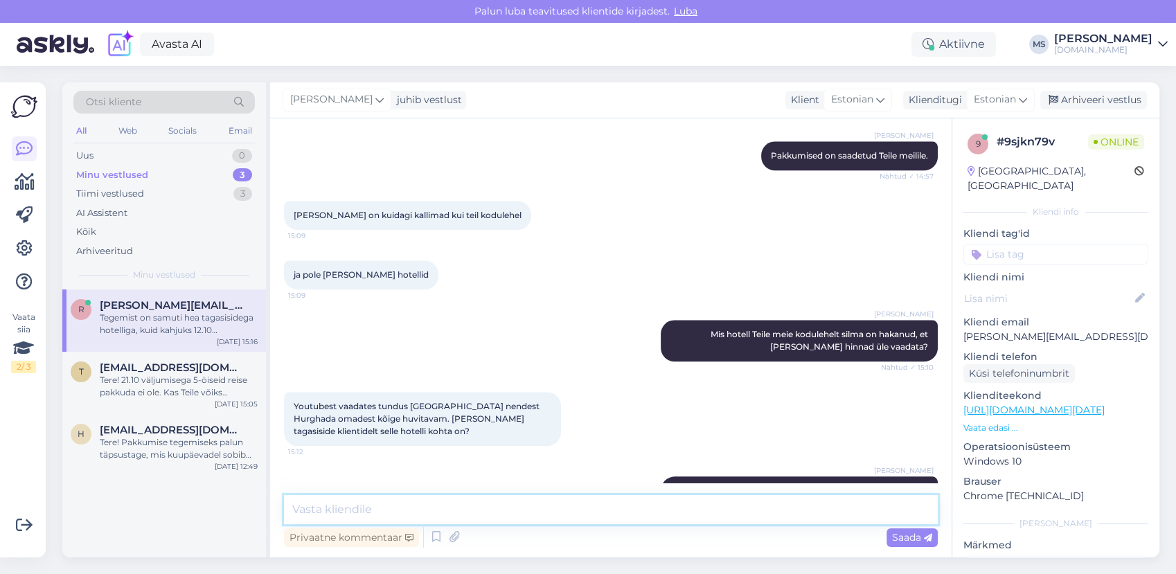
click at [636, 506] on textarea at bounding box center [611, 509] width 654 height 29
click at [636, 508] on textarea "Kuna [PERSON_NAME] toimub juba selle nädala lõ" at bounding box center [611, 509] width 654 height 29
type textarea "Kuna [PERSON_NAME] toimub juba selle nädala [PERSON_NAME], siis on hotellivalik…"
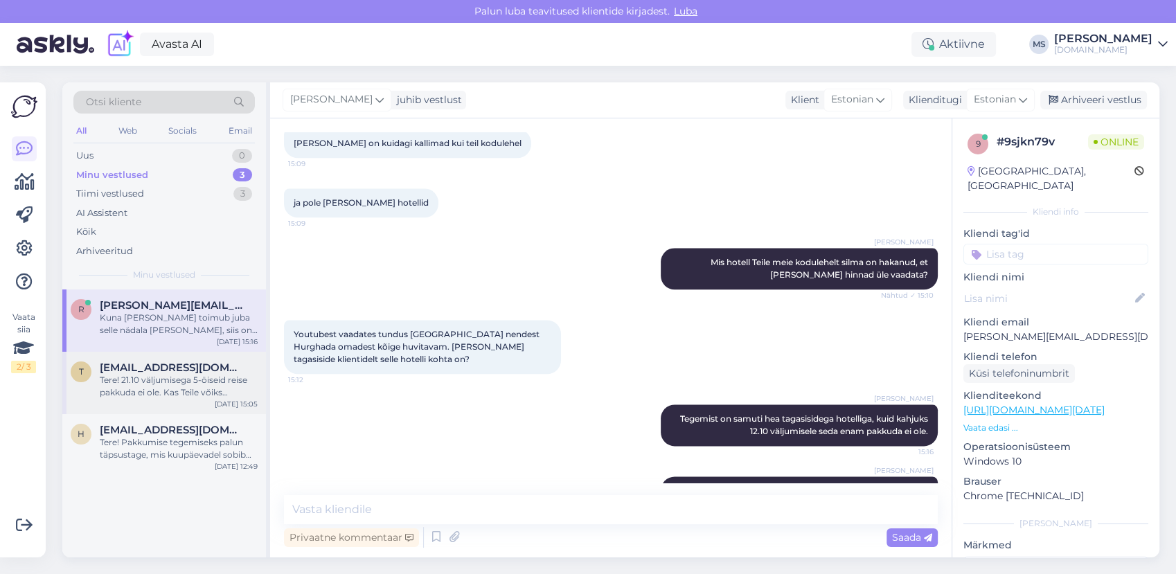
click at [226, 379] on div "Tere! 21.10 väljumisega 5-öiseid reise pakkuda ei ole. Kas Teile võiks reisimis…" at bounding box center [179, 386] width 158 height 25
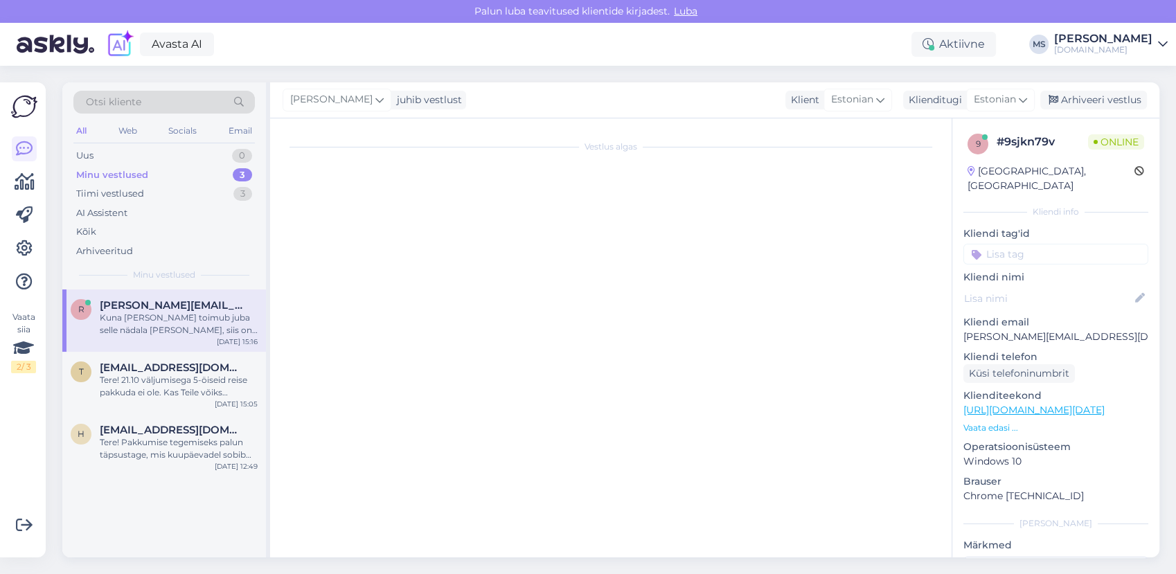
scroll to position [2617, 0]
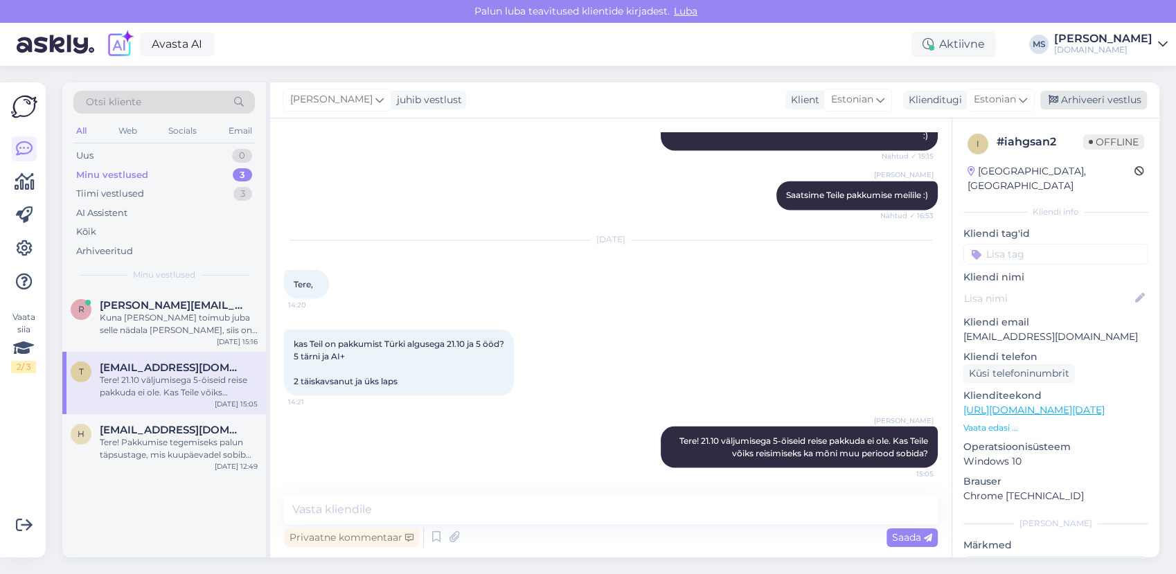
click at [1080, 96] on div "Arhiveeri vestlus" at bounding box center [1093, 100] width 107 height 19
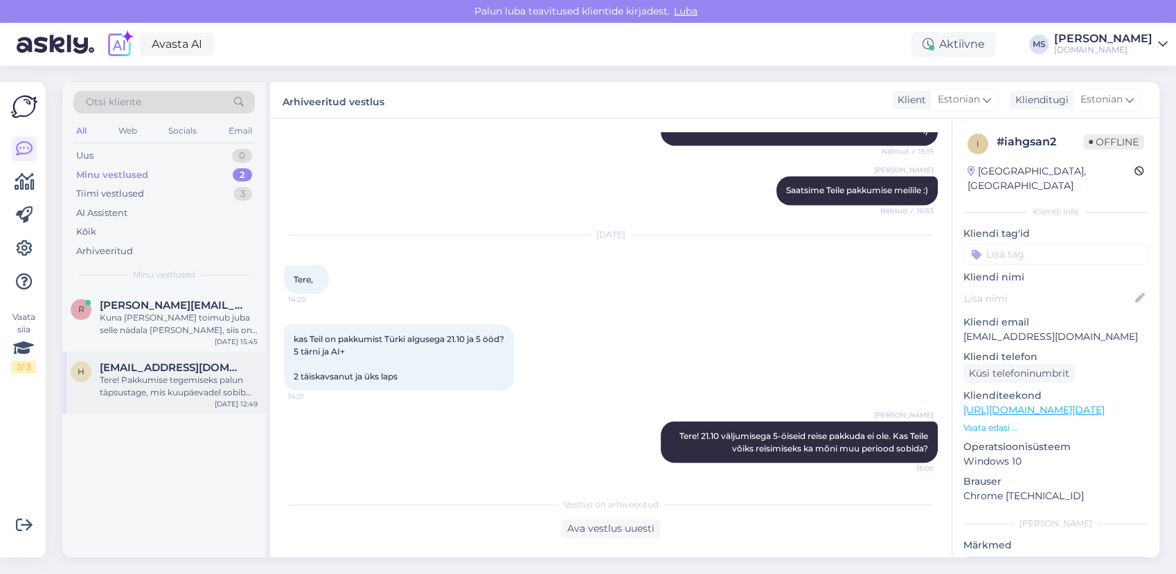
click at [181, 393] on div "Tere! Pakkumise tegemiseks palun täpsustage, mis kuupäevadel sobib Teile reisi …" at bounding box center [179, 386] width 158 height 25
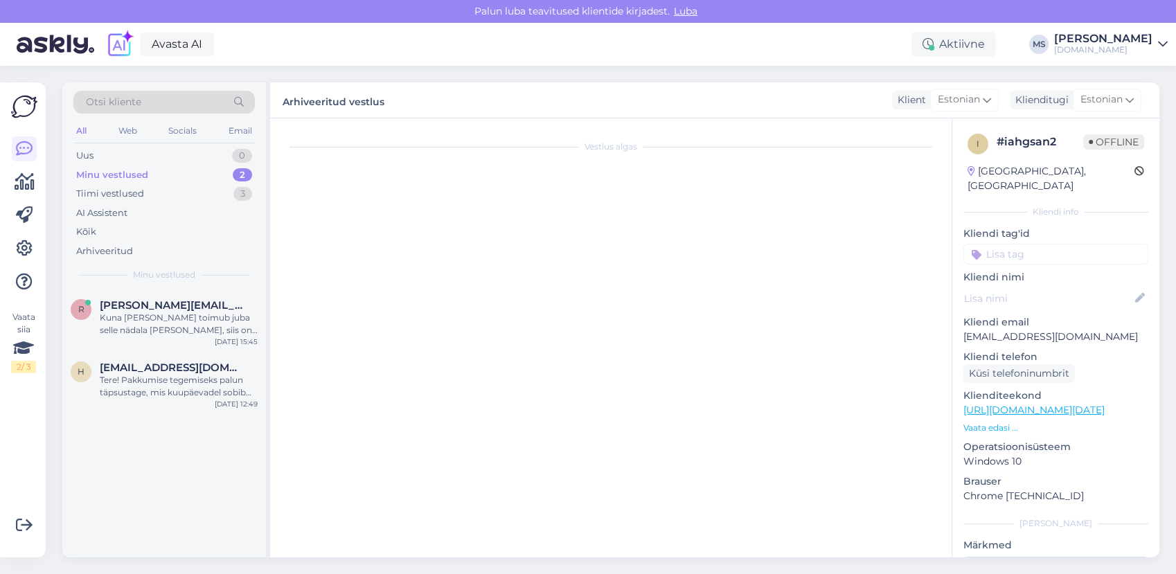
scroll to position [0, 0]
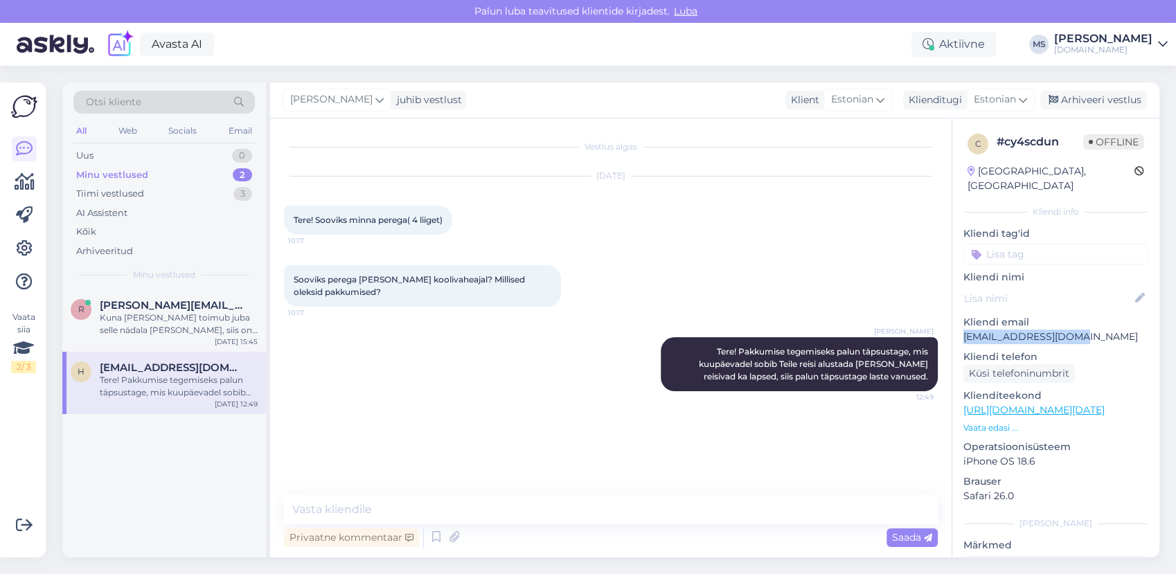
drag, startPoint x: 1076, startPoint y: 317, endPoint x: 965, endPoint y: 324, distance: 111.7
click at [963, 330] on p "[EMAIL_ADDRESS][DOMAIN_NAME]" at bounding box center [1055, 337] width 185 height 15
copy p "[EMAIL_ADDRESS][DOMAIN_NAME]"
click at [172, 299] on span "[PERSON_NAME][EMAIL_ADDRESS][DOMAIN_NAME]" at bounding box center [172, 305] width 144 height 12
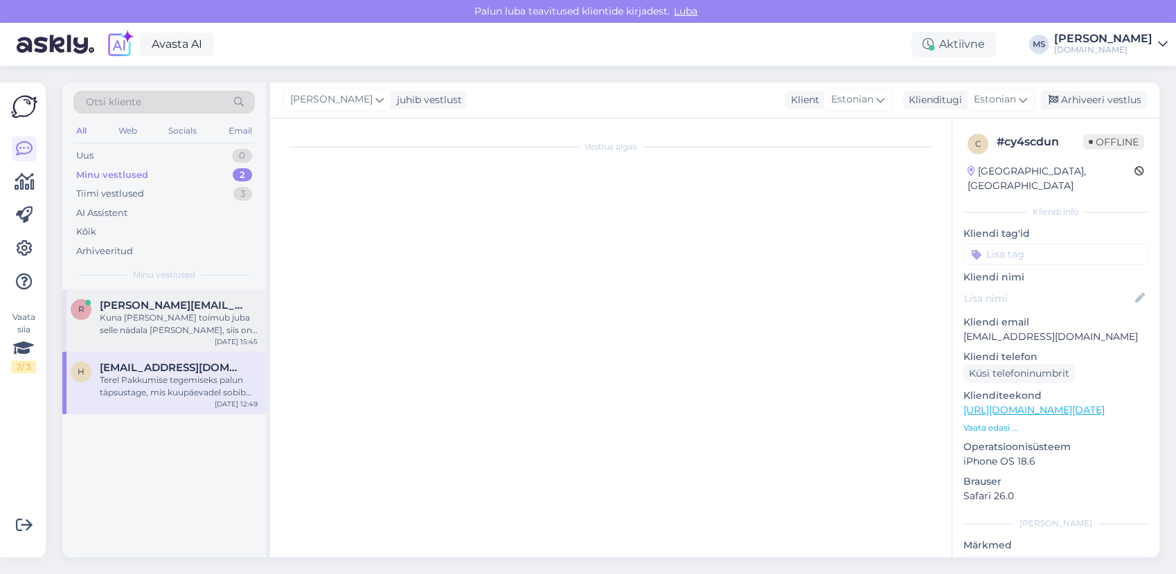
scroll to position [1681, 0]
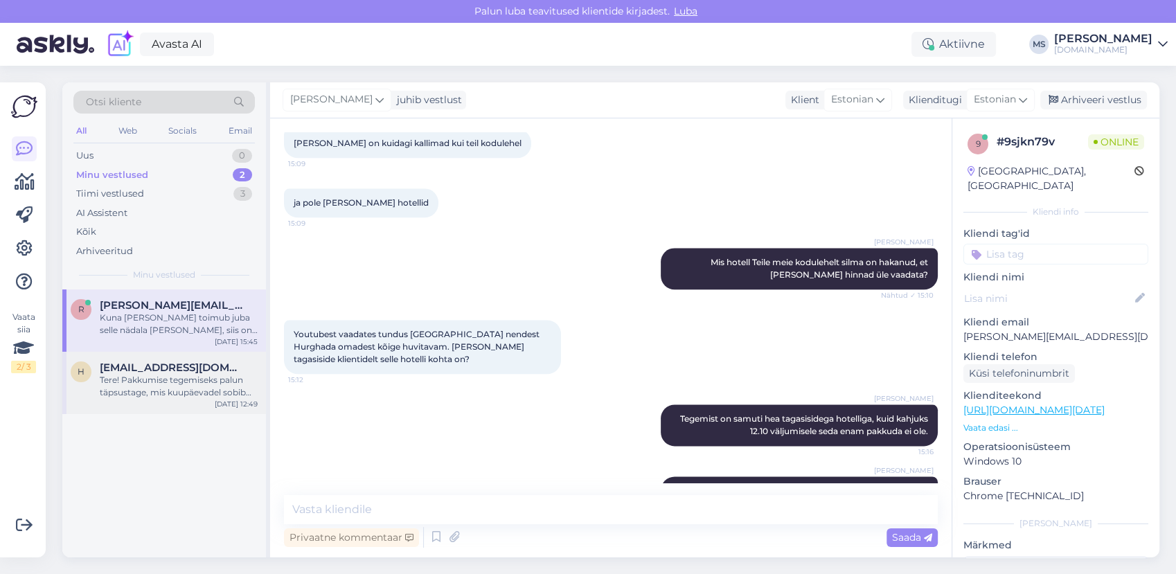
click at [163, 388] on div "Tere! Pakkumise tegemiseks palun täpsustage, mis kuupäevadel sobib Teile reisi …" at bounding box center [179, 386] width 158 height 25
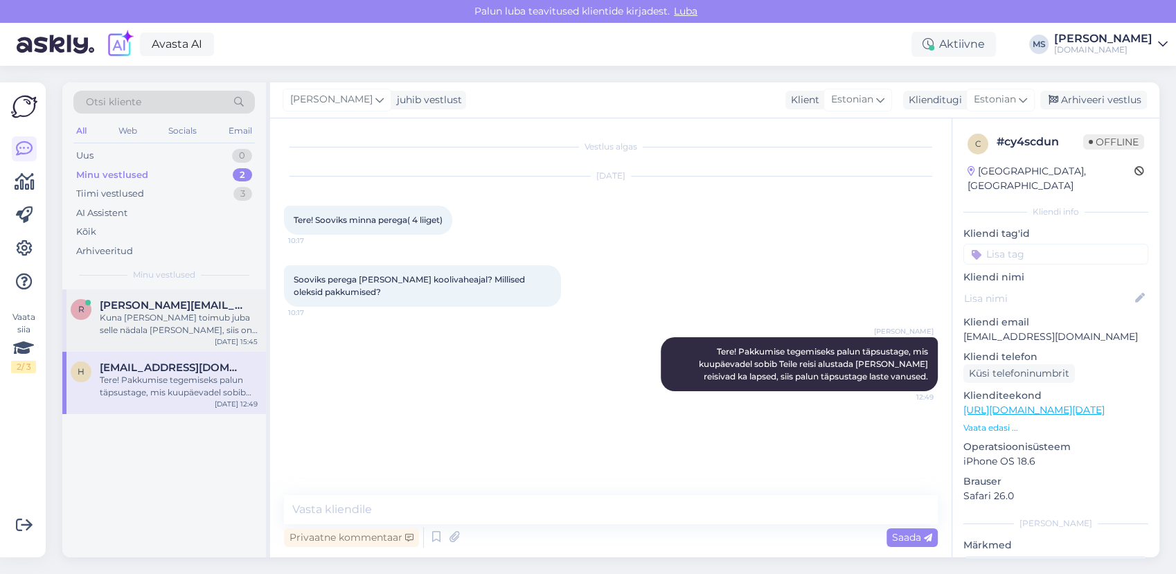
click at [154, 330] on div "Kuna [PERSON_NAME] toimub juba selle nädala [PERSON_NAME], siis on hotellivalik…" at bounding box center [179, 324] width 158 height 25
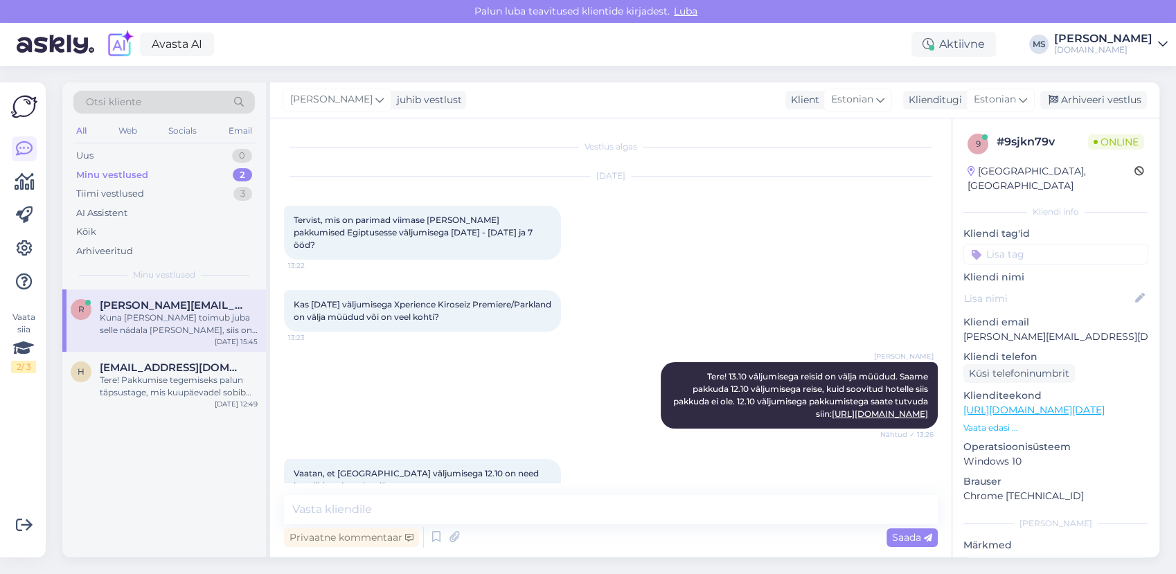
scroll to position [1681, 0]
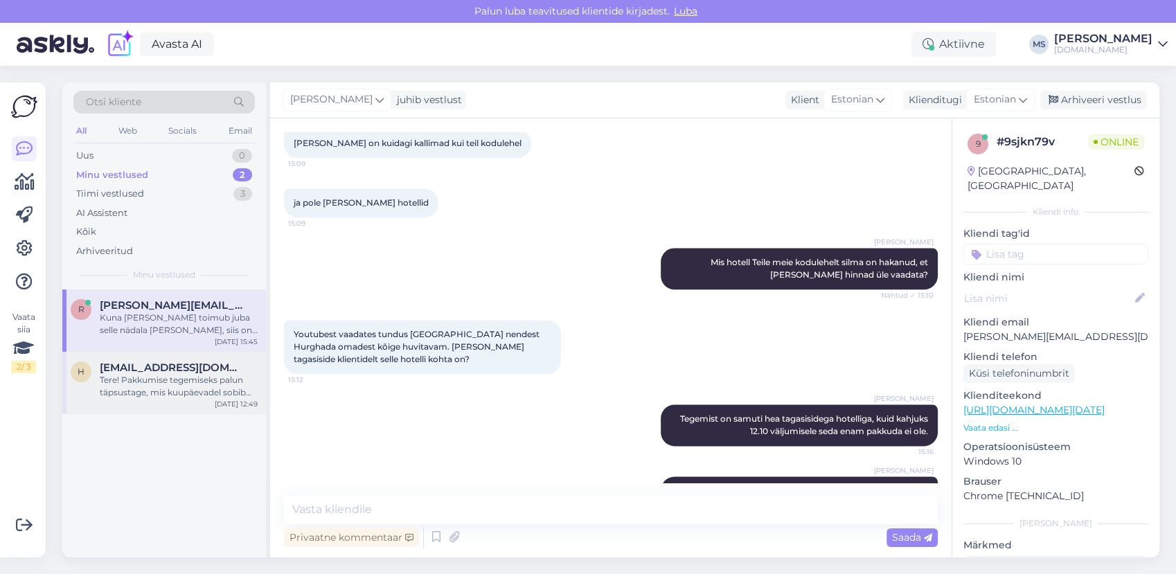
click at [216, 354] on div "h [EMAIL_ADDRESS][DOMAIN_NAME] Tere! Pakkumise tegemiseks palun täpsustage, mis…" at bounding box center [164, 383] width 204 height 62
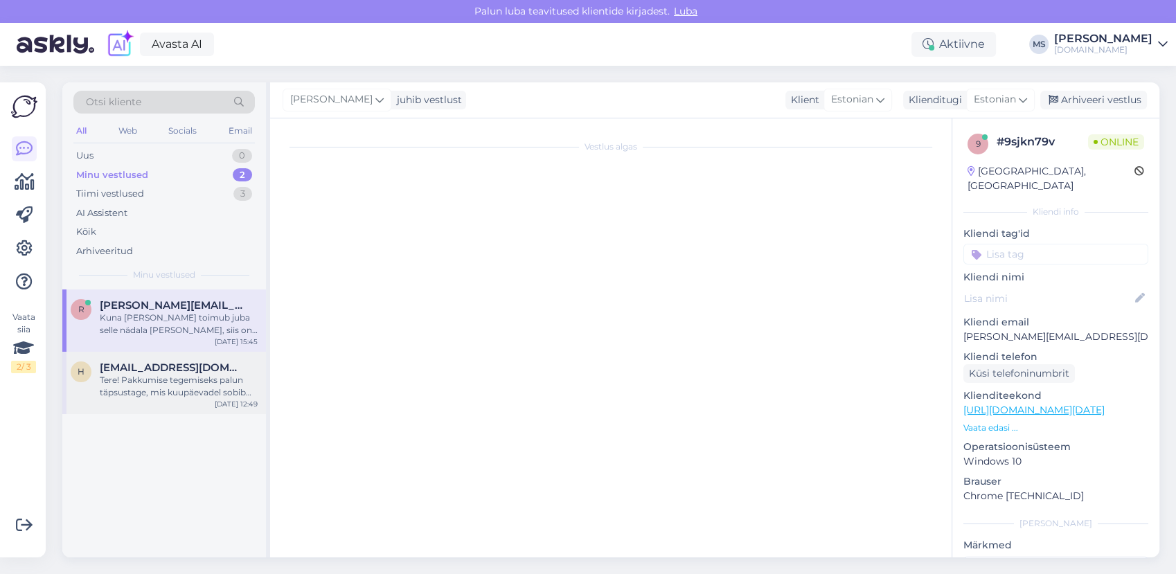
scroll to position [0, 0]
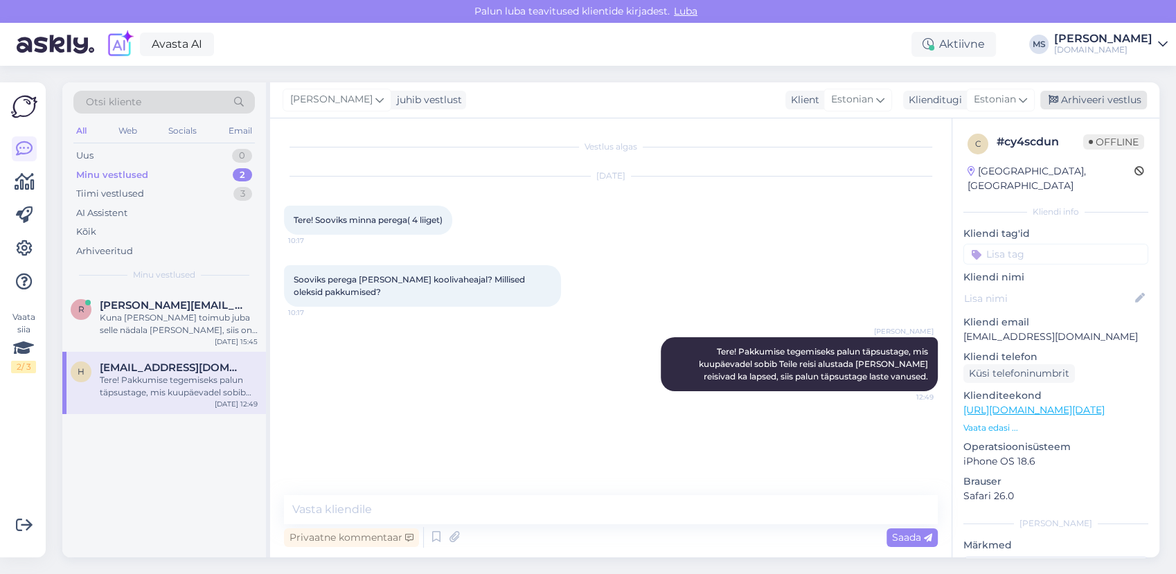
click at [1093, 98] on div "Arhiveeri vestlus" at bounding box center [1093, 100] width 107 height 19
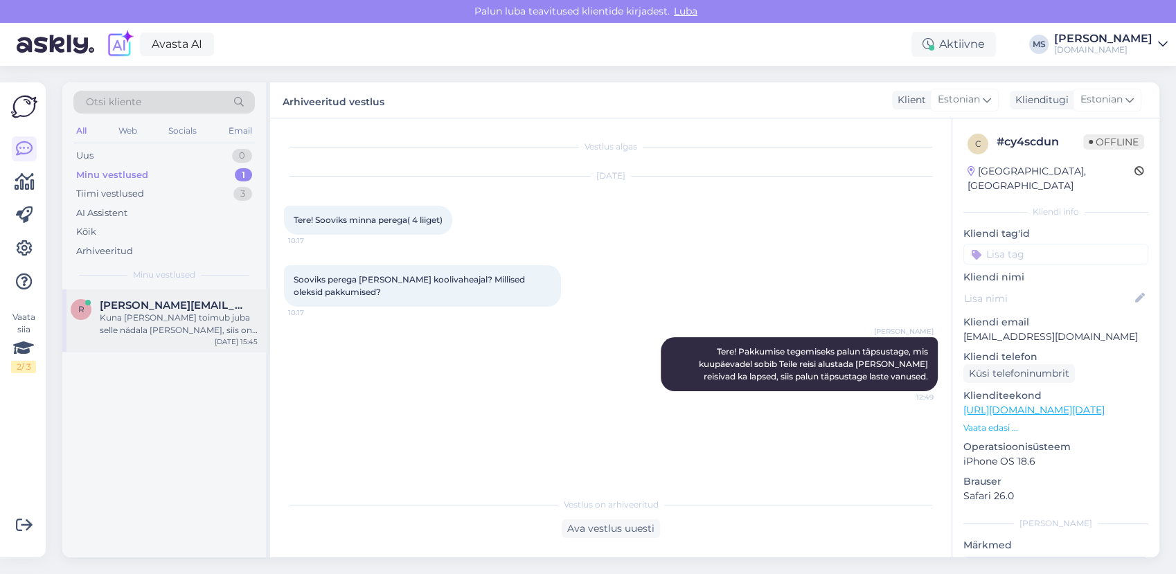
click at [191, 306] on span "[PERSON_NAME][EMAIL_ADDRESS][DOMAIN_NAME]" at bounding box center [172, 305] width 144 height 12
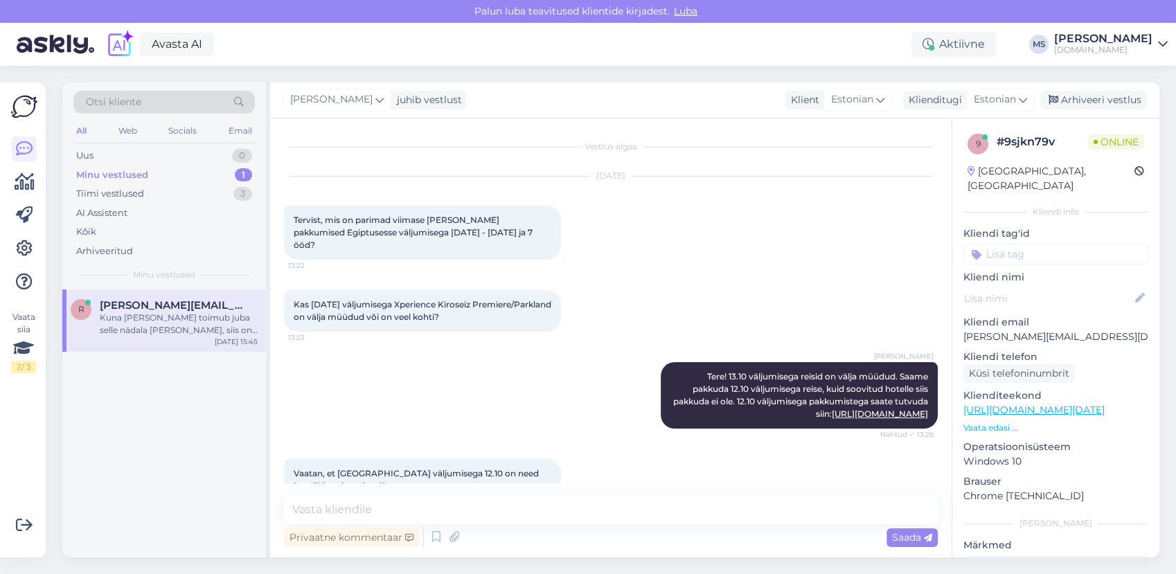
scroll to position [1681, 0]
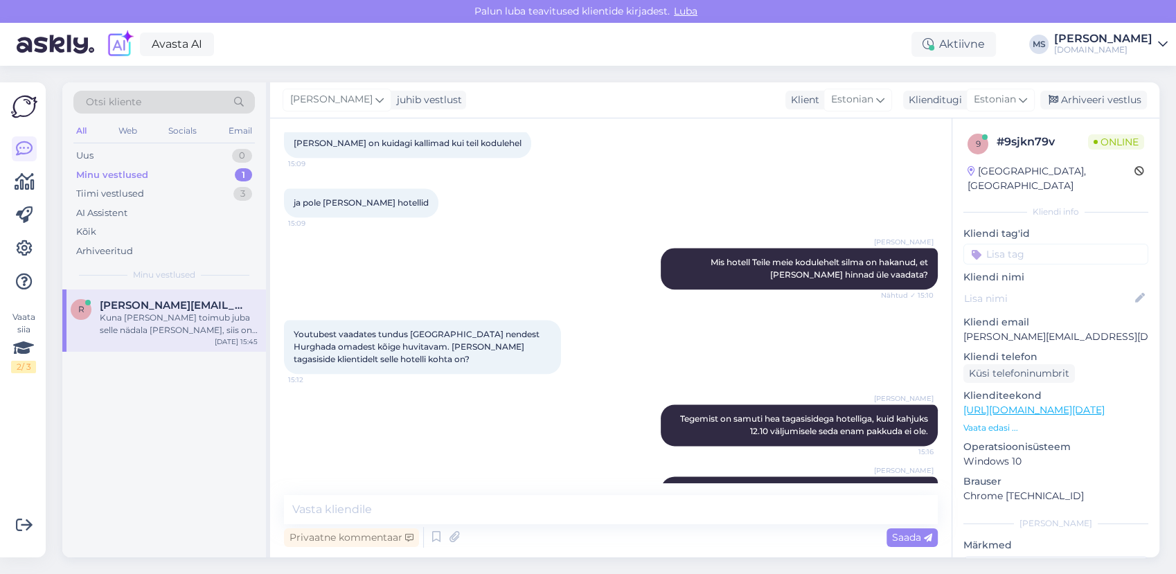
click at [176, 175] on div "Minu vestlused 1" at bounding box center [163, 175] width 181 height 19
click at [169, 188] on div "Tiimi vestlused 3" at bounding box center [163, 193] width 181 height 19
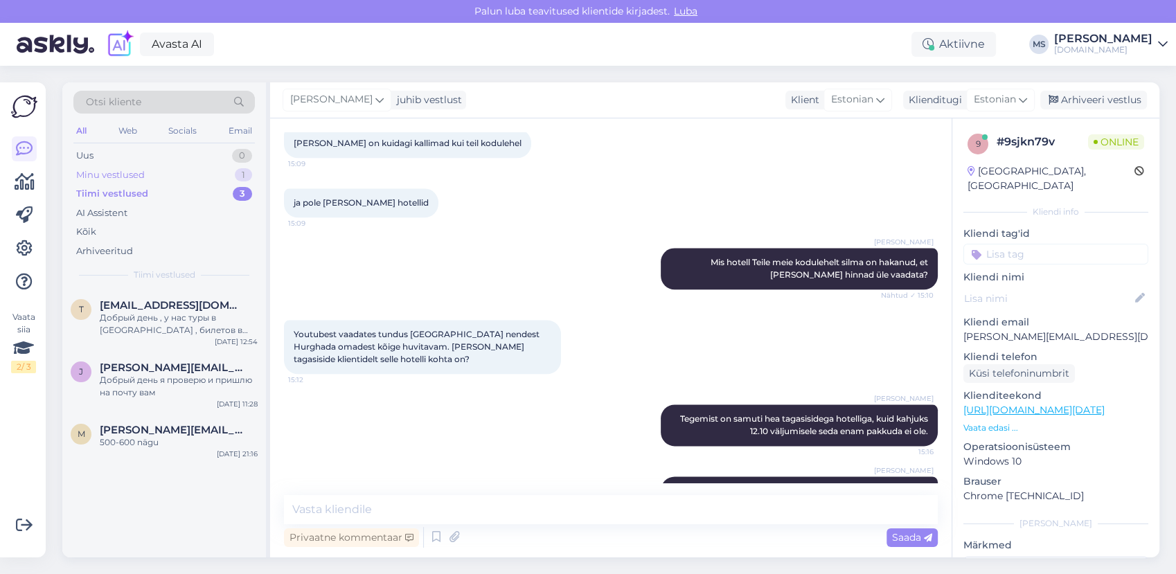
click at [159, 175] on div "Minu vestlused 1" at bounding box center [163, 175] width 181 height 19
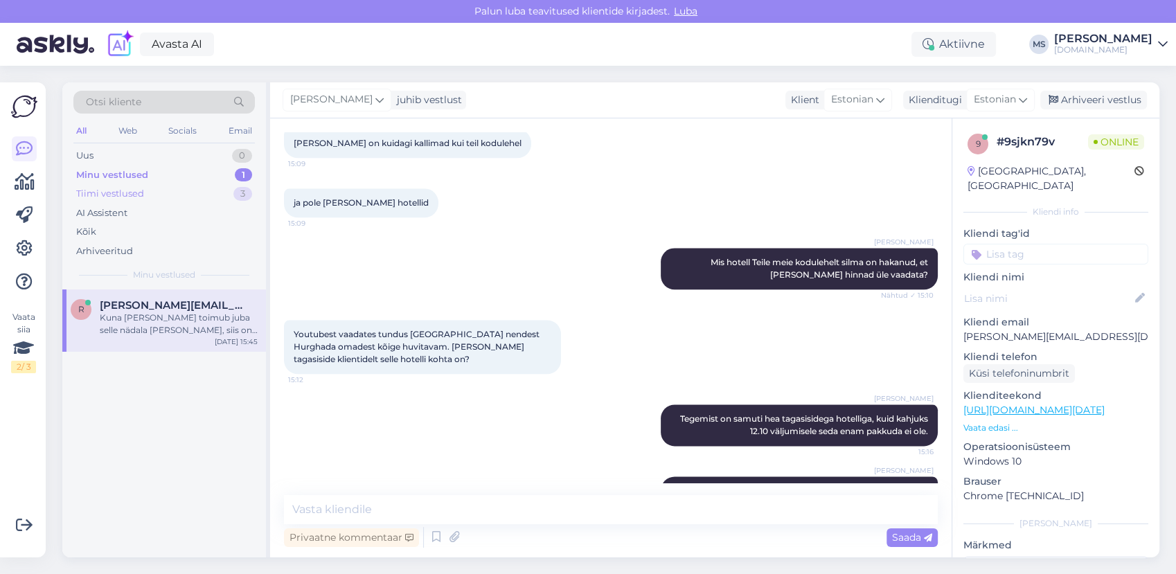
click at [155, 189] on div "Tiimi vestlused 3" at bounding box center [163, 193] width 181 height 19
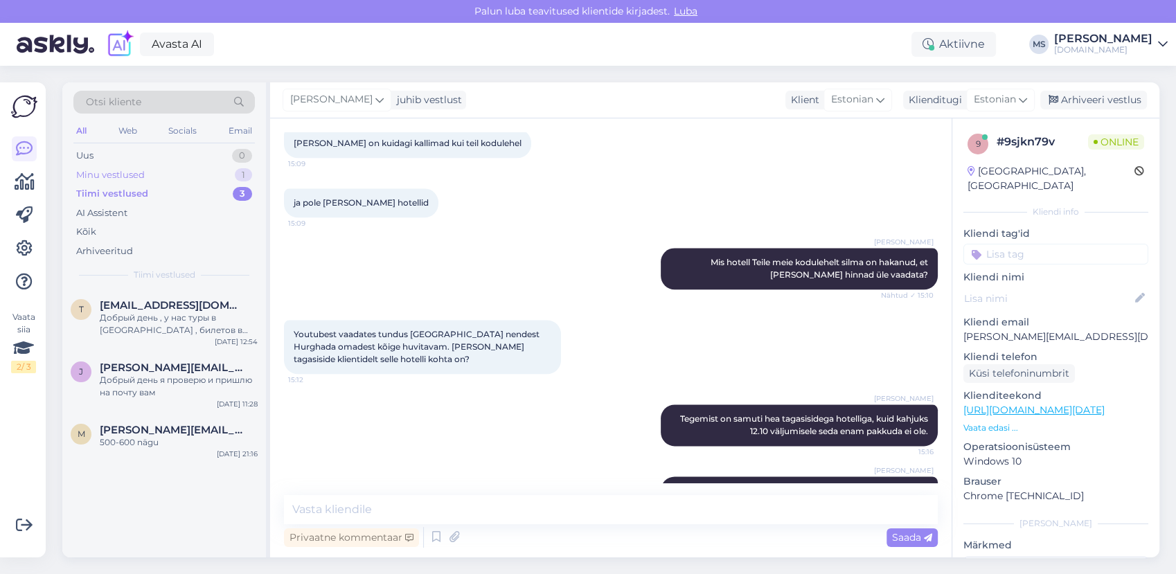
click at [157, 179] on div "Minu vestlused 1" at bounding box center [163, 175] width 181 height 19
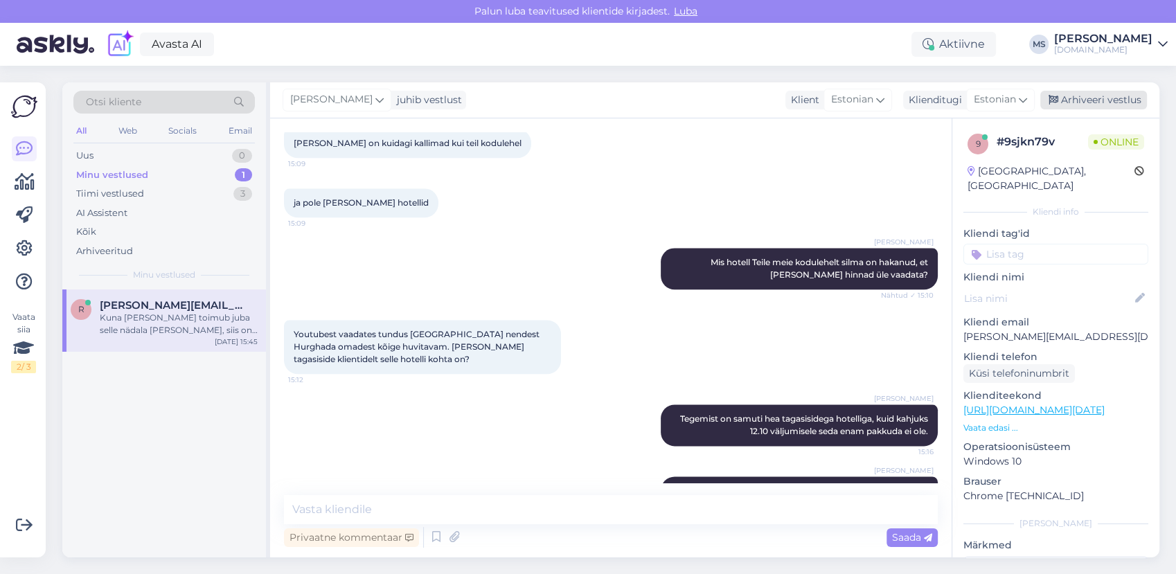
click at [1081, 100] on div "Arhiveeri vestlus" at bounding box center [1093, 100] width 107 height 19
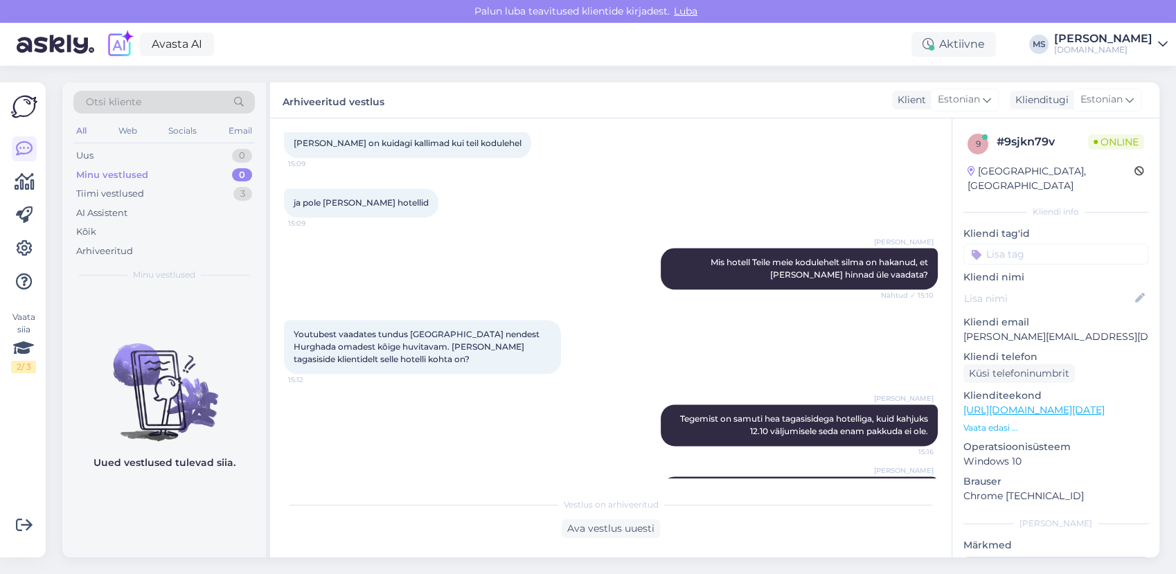
click at [194, 183] on div "Minu vestlused 0" at bounding box center [163, 175] width 181 height 19
click at [183, 194] on div "Tiimi vestlused 3" at bounding box center [163, 193] width 181 height 19
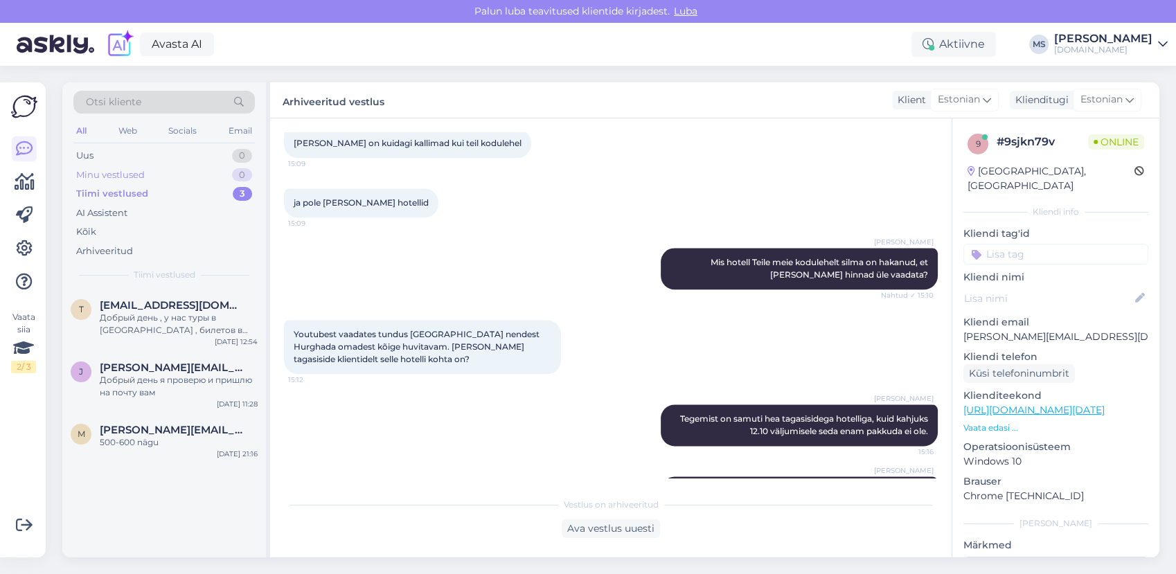
click at [174, 175] on div "Minu vestlused 0" at bounding box center [163, 175] width 181 height 19
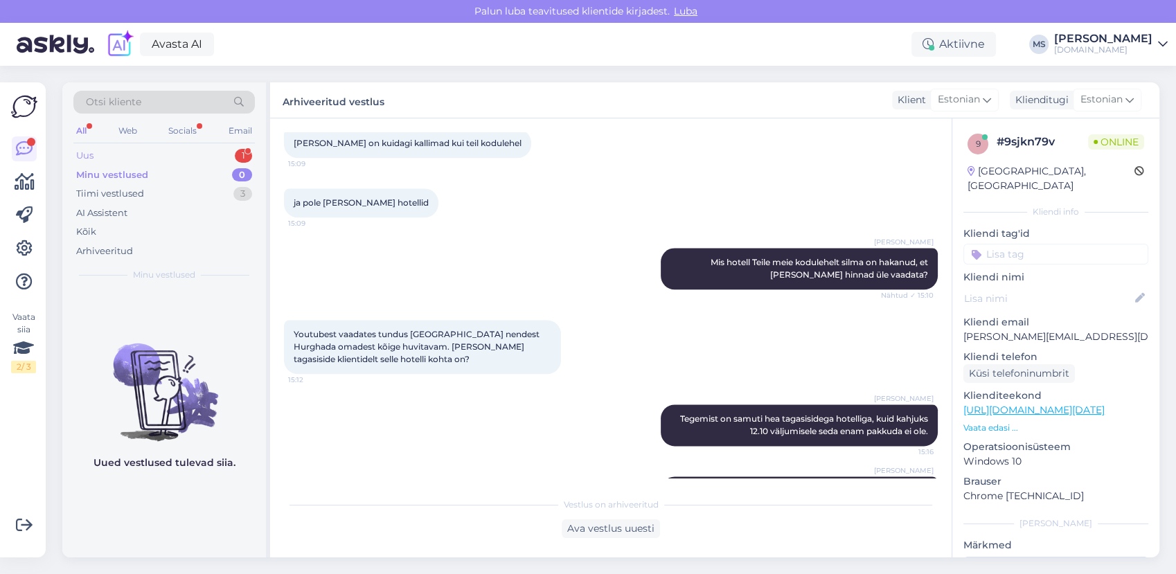
click at [157, 155] on div "Uus 1" at bounding box center [163, 155] width 181 height 19
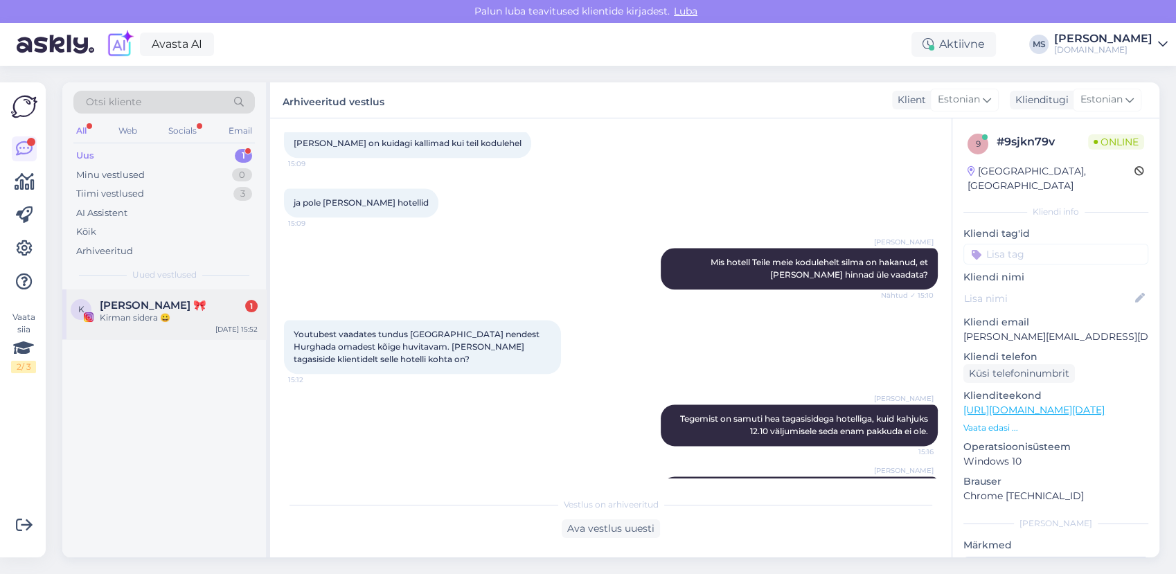
click at [185, 302] on div "[PERSON_NAME] 🎀 1" at bounding box center [179, 305] width 158 height 12
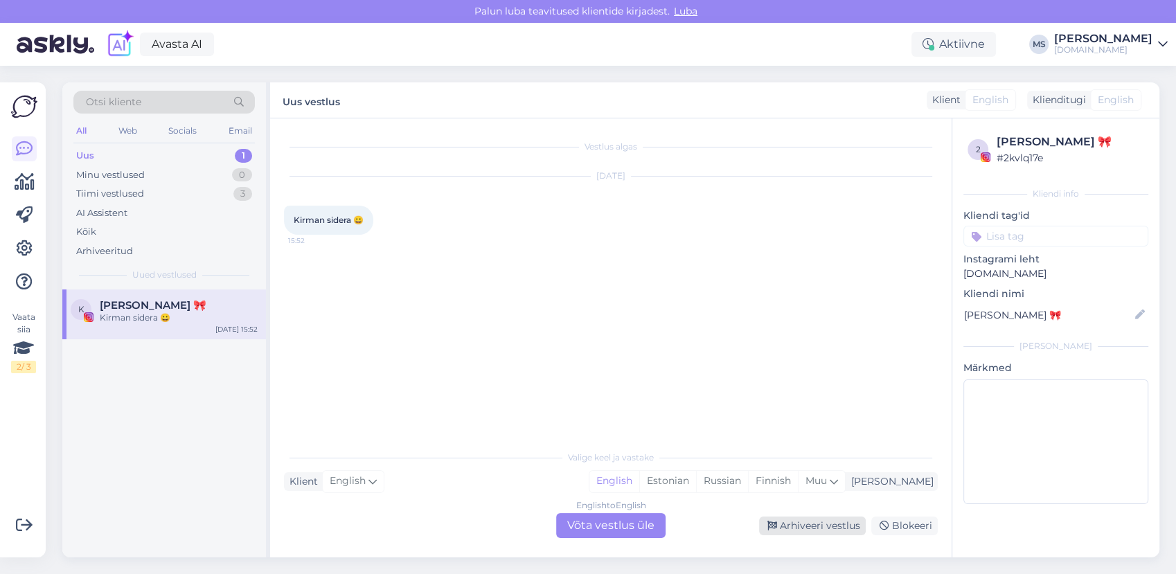
click at [784, 528] on div "Arhiveeri vestlus" at bounding box center [812, 526] width 107 height 19
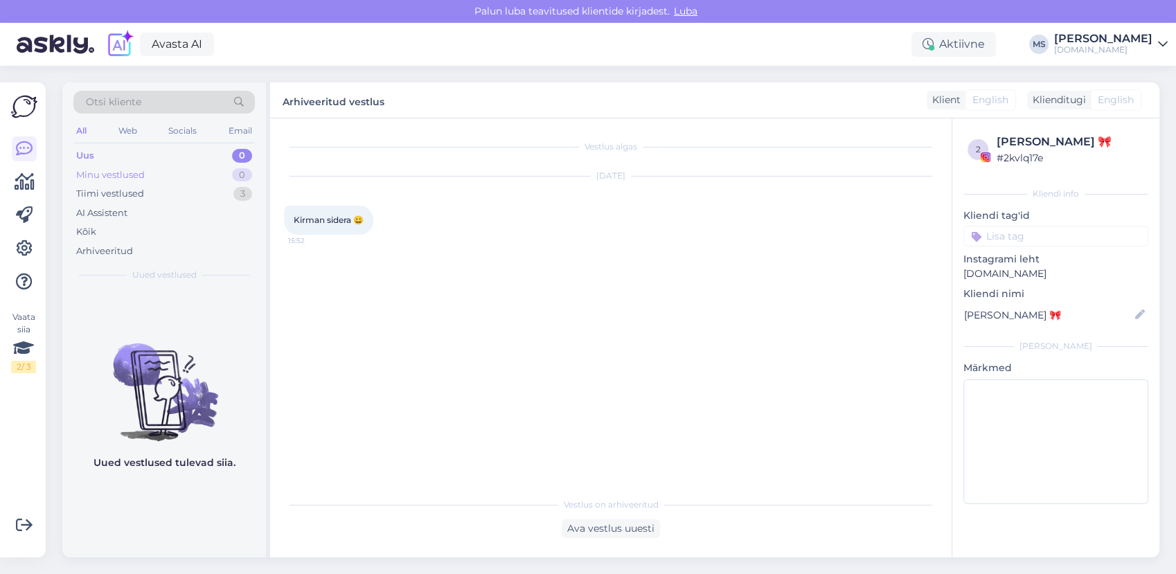
click at [161, 176] on div "Minu vestlused 0" at bounding box center [163, 175] width 181 height 19
click at [144, 159] on div "Uus 0" at bounding box center [163, 155] width 181 height 19
